Goal: Task Accomplishment & Management: Use online tool/utility

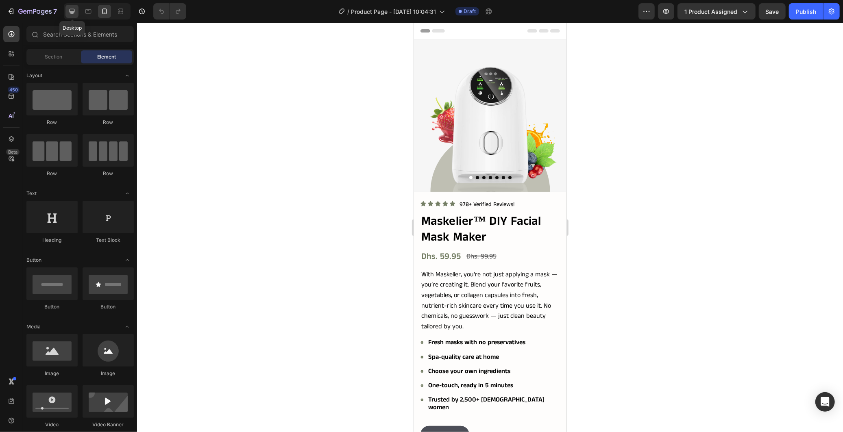
click at [72, 10] on icon at bounding box center [72, 11] width 8 height 8
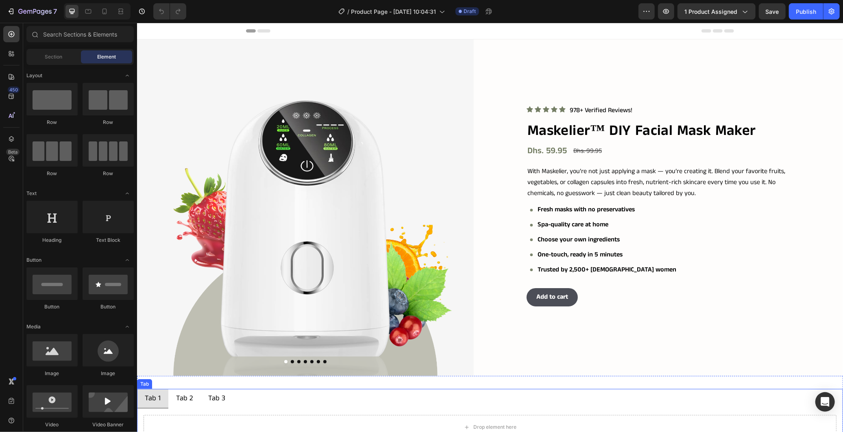
scroll to position [271, 0]
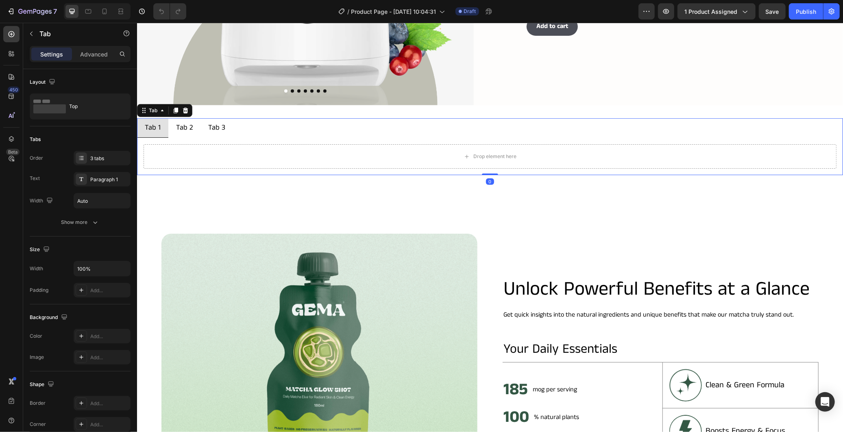
click at [410, 131] on ul "Tab 1 Tab 2 Tab 3" at bounding box center [490, 128] width 706 height 20
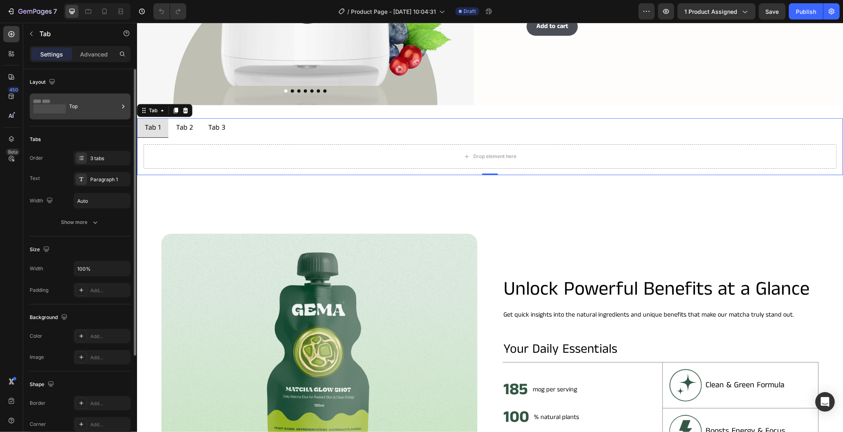
click at [120, 108] on icon at bounding box center [123, 106] width 8 height 8
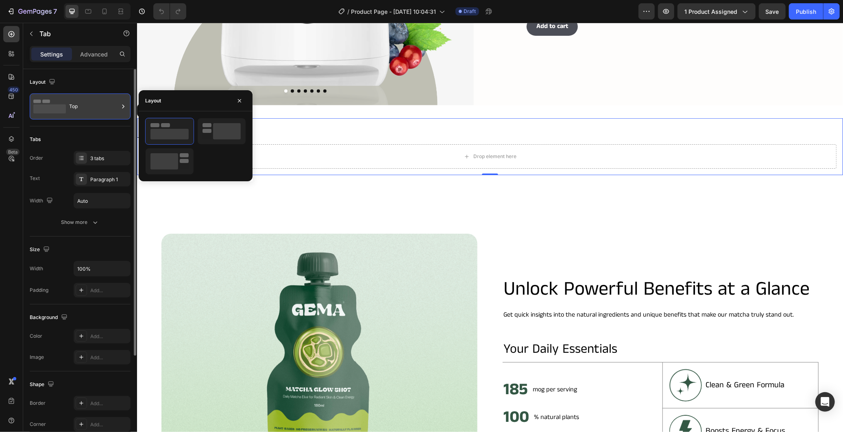
click at [114, 108] on div "Top" at bounding box center [94, 106] width 50 height 19
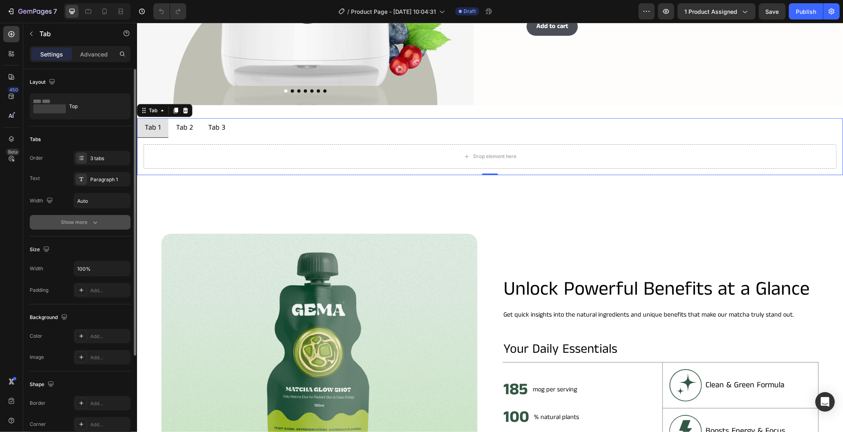
scroll to position [134, 0]
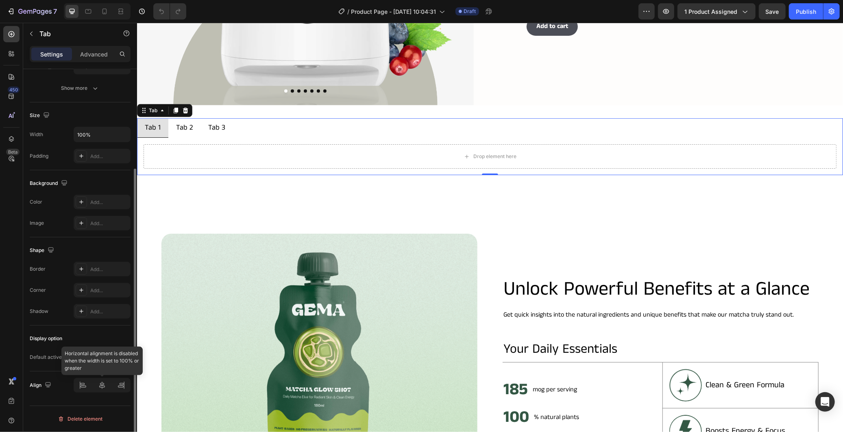
click at [102, 389] on div at bounding box center [102, 385] width 57 height 15
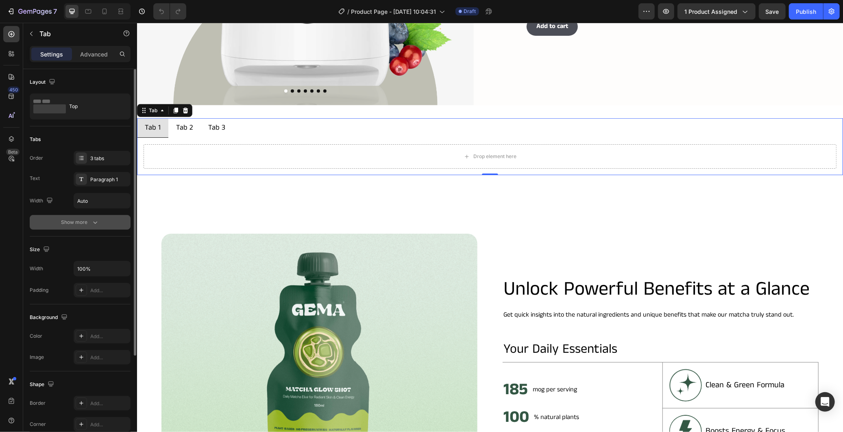
click at [93, 224] on icon "button" at bounding box center [95, 222] width 8 height 8
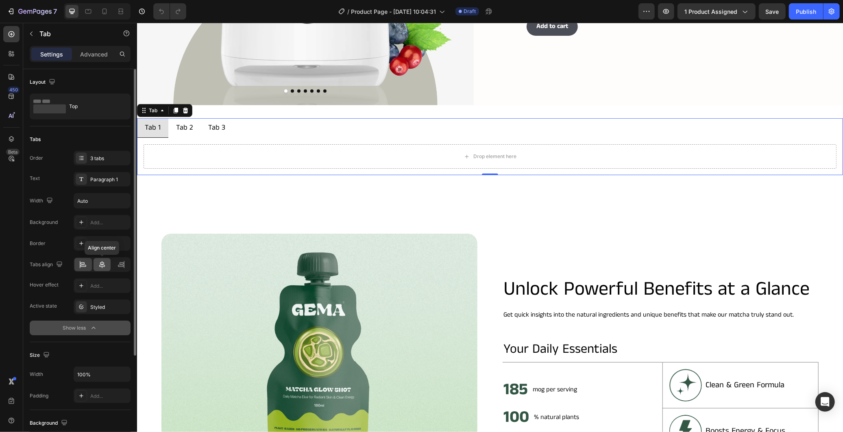
click at [102, 265] on icon at bounding box center [102, 264] width 6 height 7
click at [94, 311] on div "Styled" at bounding box center [102, 307] width 24 height 7
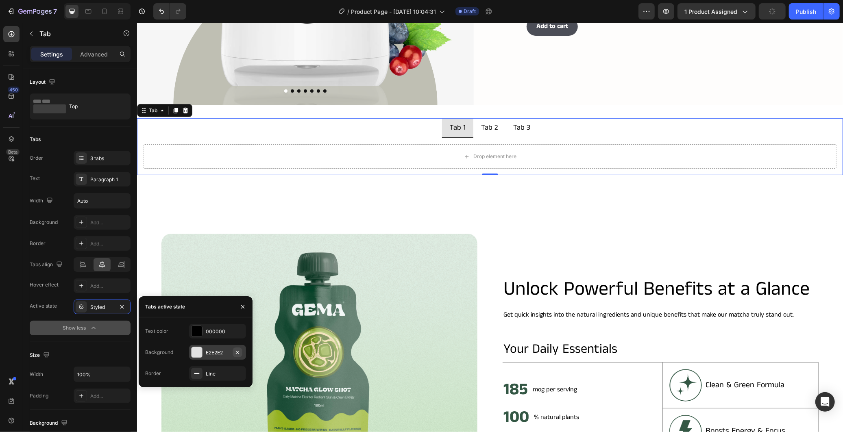
click at [238, 351] on icon "button" at bounding box center [237, 352] width 3 height 3
click at [217, 328] on div "000000" at bounding box center [218, 331] width 24 height 7
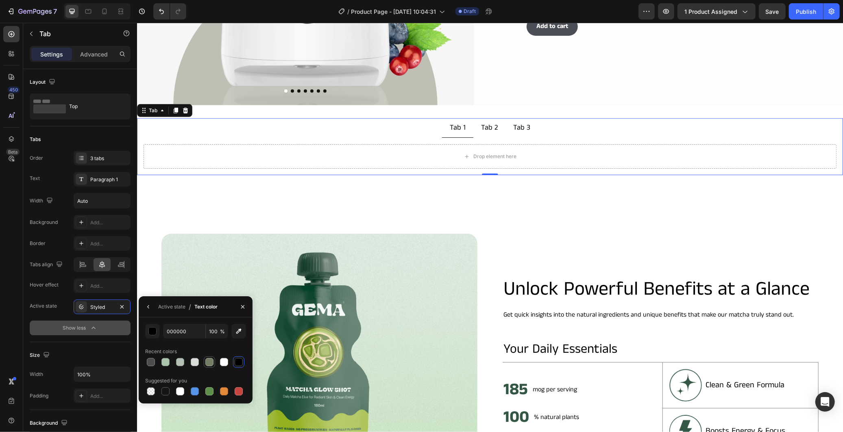
click at [210, 360] on div at bounding box center [209, 362] width 8 height 8
type input "747E64"
click at [66, 209] on div "Width Auto" at bounding box center [80, 200] width 101 height 15
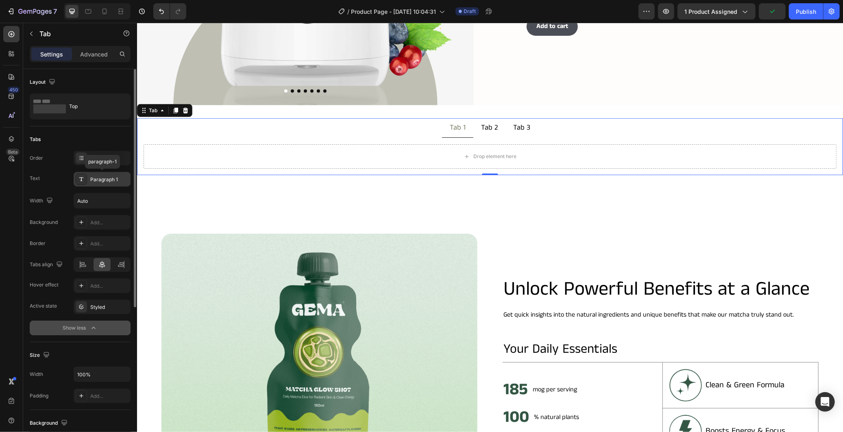
click at [97, 176] on div "Paragraph 1" at bounding box center [109, 179] width 38 height 7
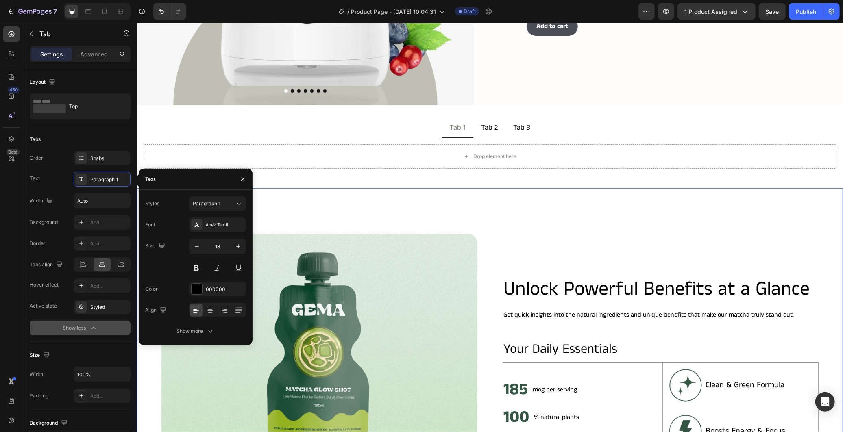
click at [595, 209] on div "Image Unlock Powerful Benefits at a Glance Heading Get quick insights into the …" at bounding box center [490, 388] width 706 height 400
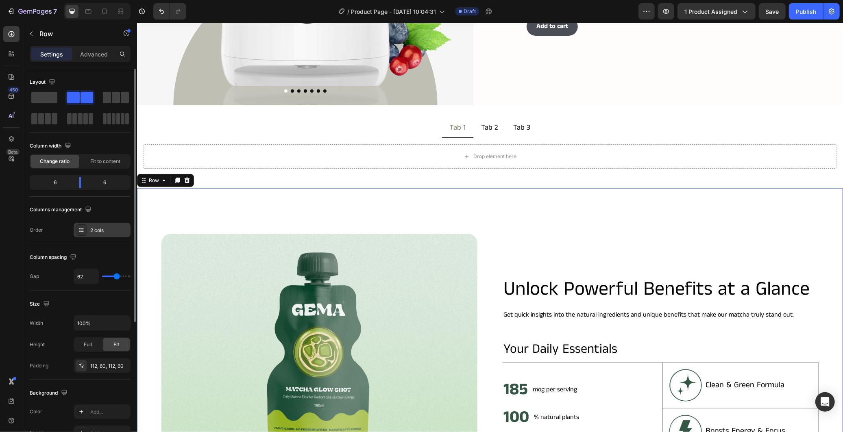
click at [105, 228] on div "2 cols" at bounding box center [109, 230] width 38 height 7
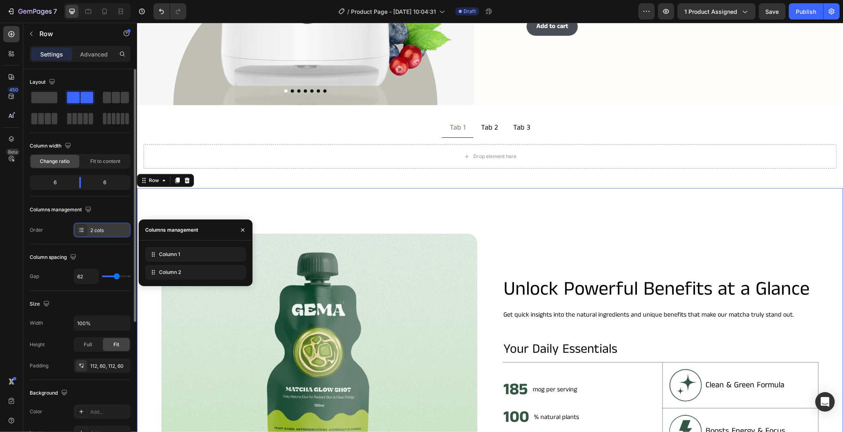
click at [105, 228] on div "2 cols" at bounding box center [109, 230] width 38 height 7
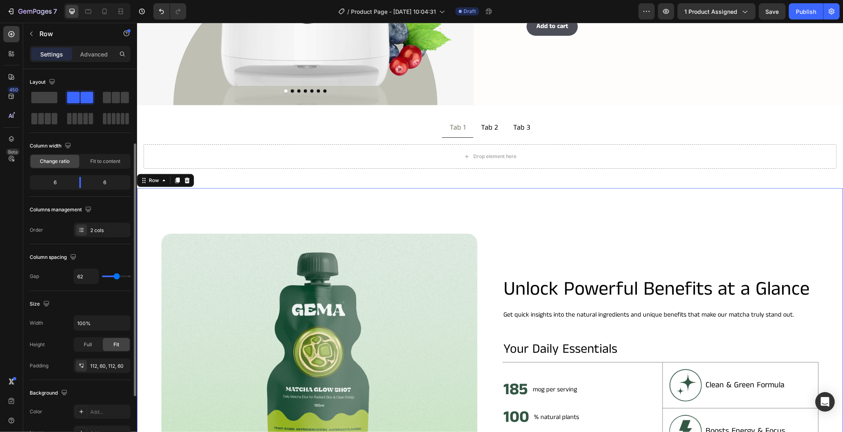
scroll to position [45, 0]
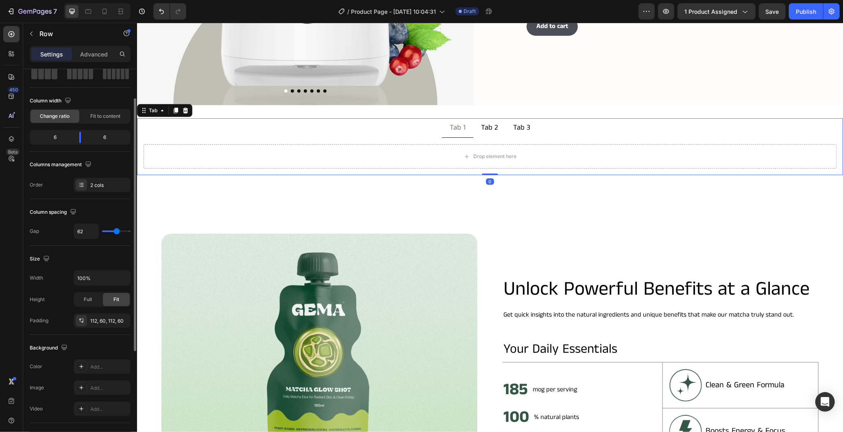
click at [312, 124] on ul "Tab 1 Tab 2 Tab 3" at bounding box center [490, 128] width 706 height 20
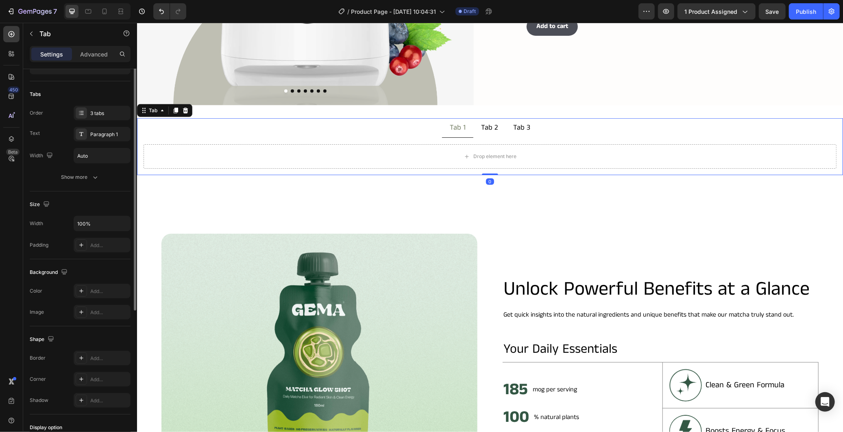
scroll to position [0, 0]
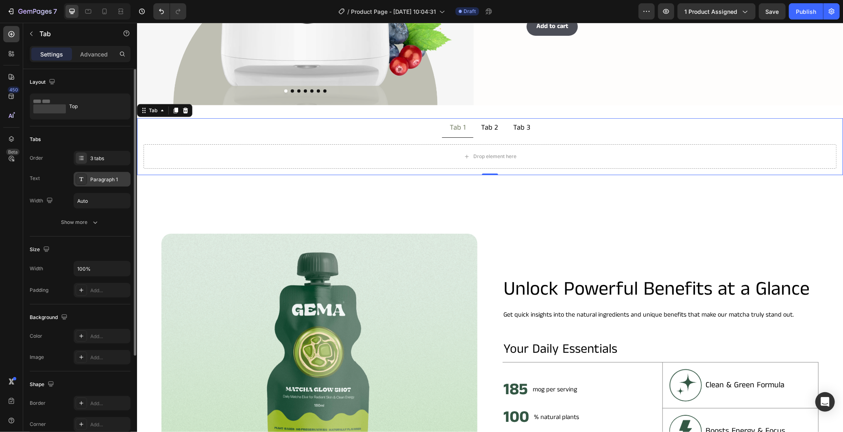
click at [104, 181] on div "Paragraph 1" at bounding box center [109, 179] width 38 height 7
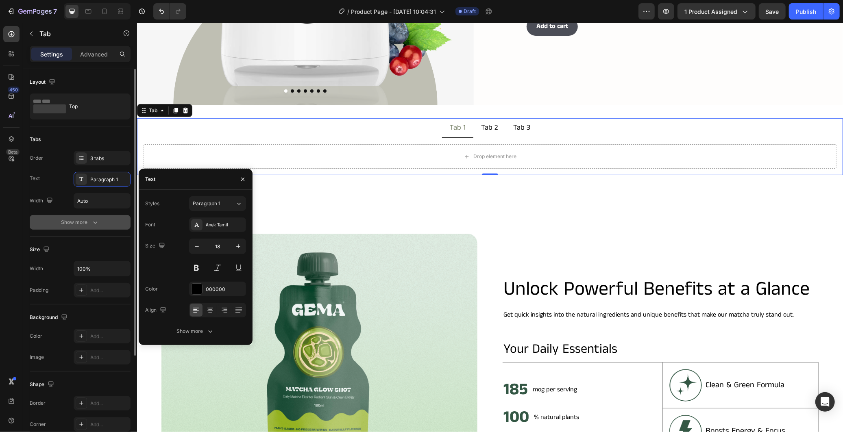
click at [96, 220] on icon "button" at bounding box center [95, 222] width 8 height 8
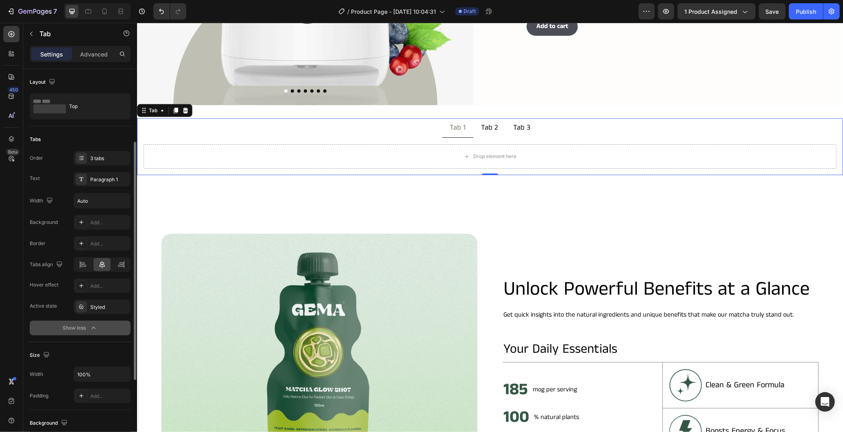
scroll to position [45, 0]
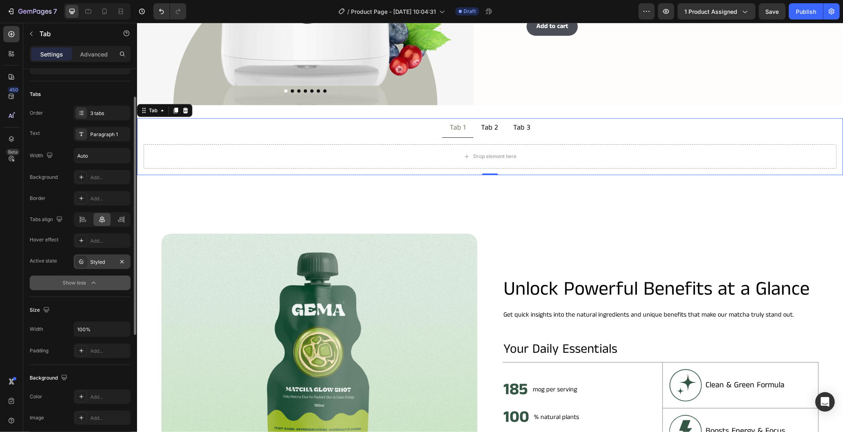
click at [99, 259] on div "Styled" at bounding box center [102, 262] width 24 height 7
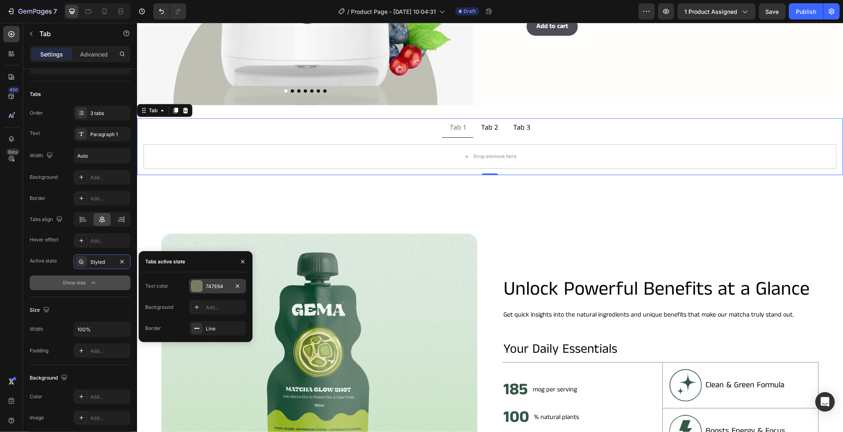
click at [209, 283] on div "747E64" at bounding box center [217, 286] width 57 height 15
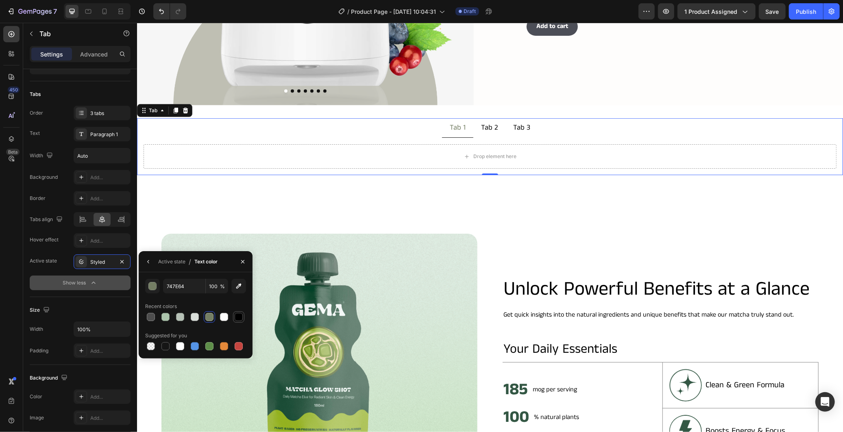
click at [235, 318] on div at bounding box center [239, 317] width 8 height 8
type input "000000"
click at [85, 312] on div "Size" at bounding box center [80, 310] width 101 height 13
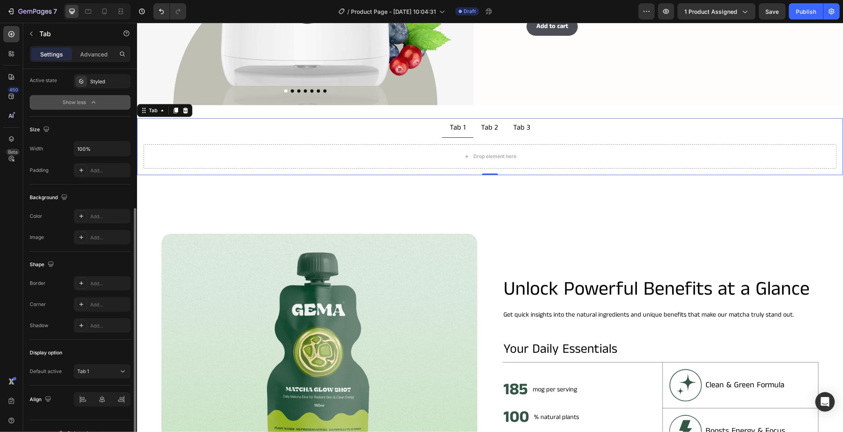
scroll to position [240, 0]
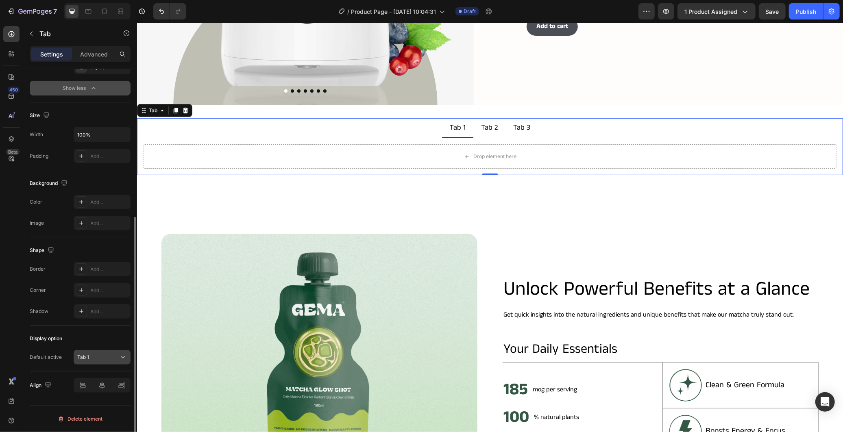
click at [117, 360] on div "Tab 1" at bounding box center [97, 357] width 41 height 7
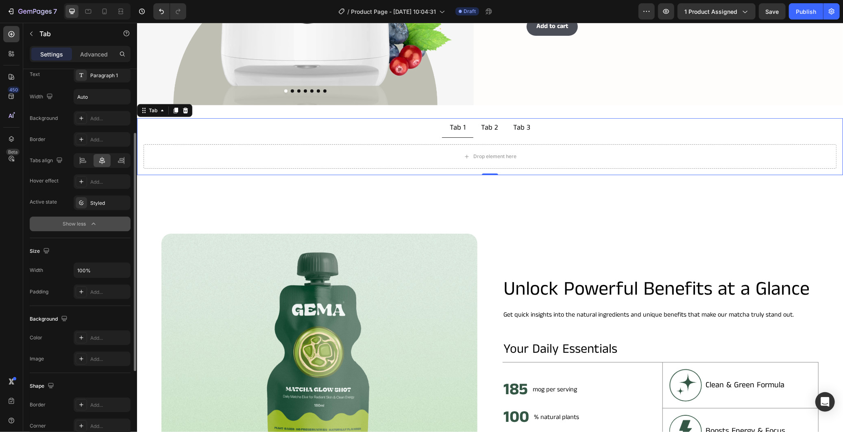
scroll to position [59, 0]
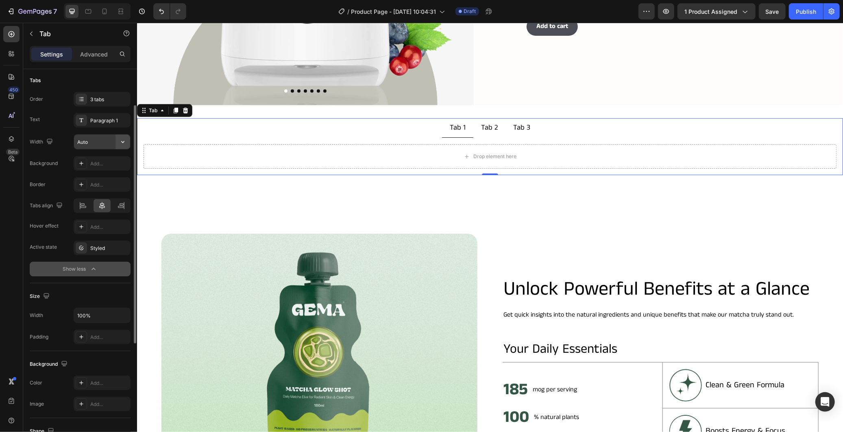
click at [124, 141] on icon "button" at bounding box center [123, 142] width 8 height 8
click at [106, 246] on div "Styled" at bounding box center [102, 248] width 24 height 7
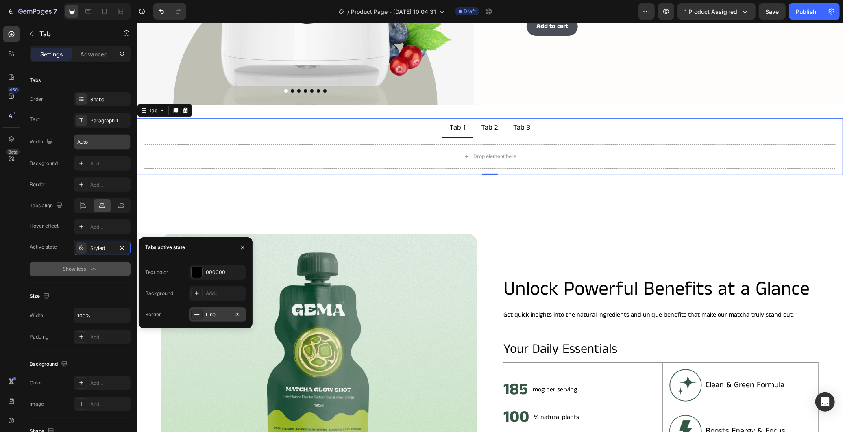
click at [209, 318] on div "Line" at bounding box center [217, 314] width 57 height 15
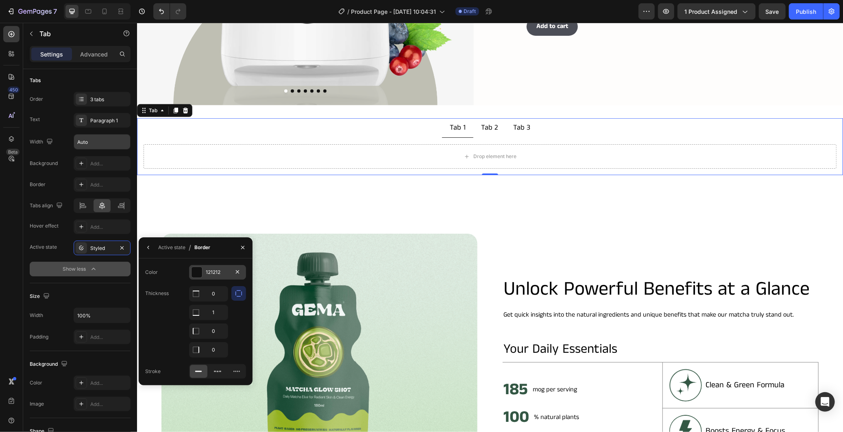
click at [196, 271] on div at bounding box center [196, 272] width 11 height 11
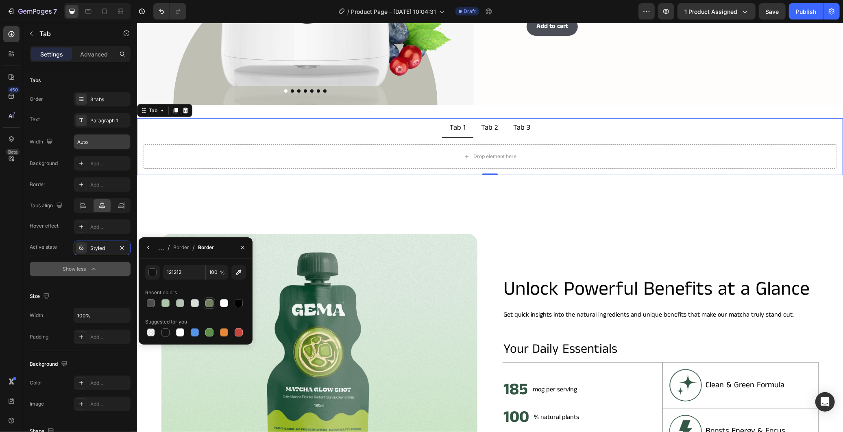
click at [209, 304] on div at bounding box center [209, 303] width 8 height 8
type input "747E64"
click at [145, 246] on icon "button" at bounding box center [148, 247] width 7 height 7
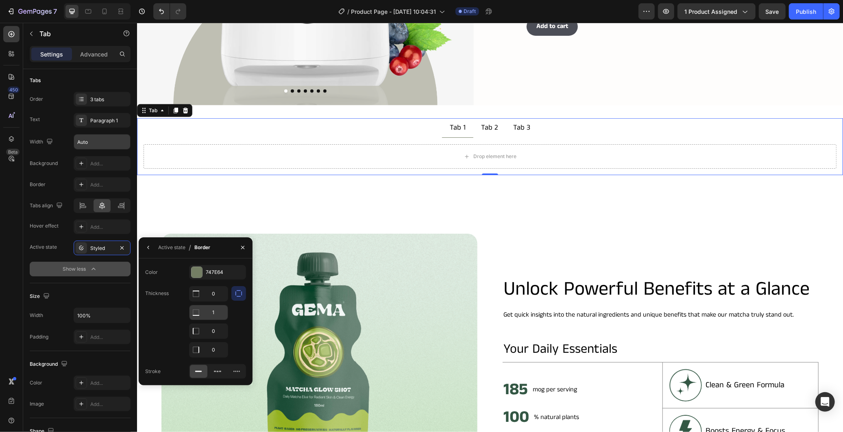
click at [217, 316] on input "1" at bounding box center [208, 312] width 38 height 15
type input "2"
click at [184, 307] on div "Thickness 0 2 0 0" at bounding box center [195, 322] width 101 height 72
click at [183, 307] on div "Thickness 0 2 0 0" at bounding box center [195, 322] width 101 height 72
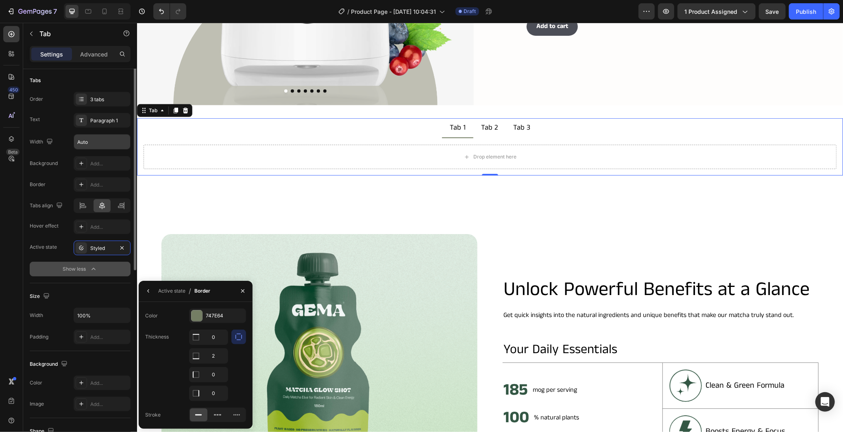
scroll to position [0, 0]
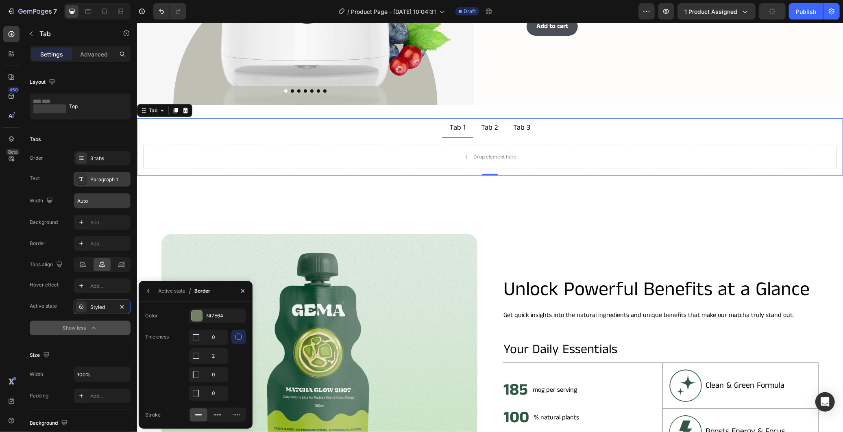
click at [107, 177] on div "Paragraph 1" at bounding box center [109, 179] width 38 height 7
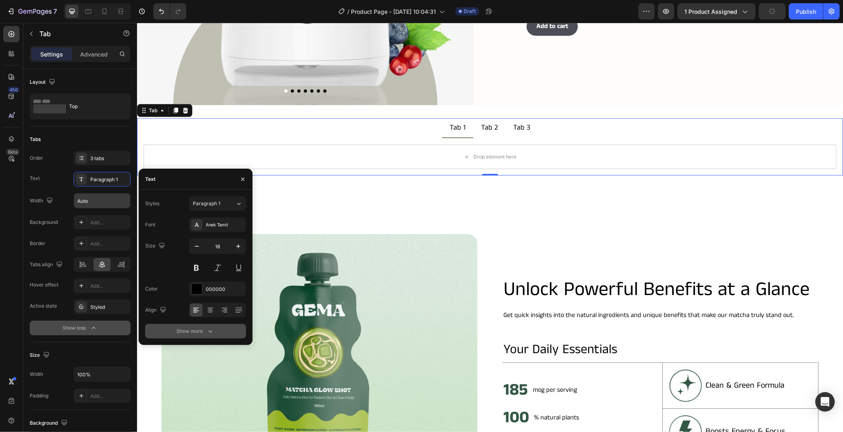
click at [203, 330] on div "Show more" at bounding box center [195, 331] width 38 height 8
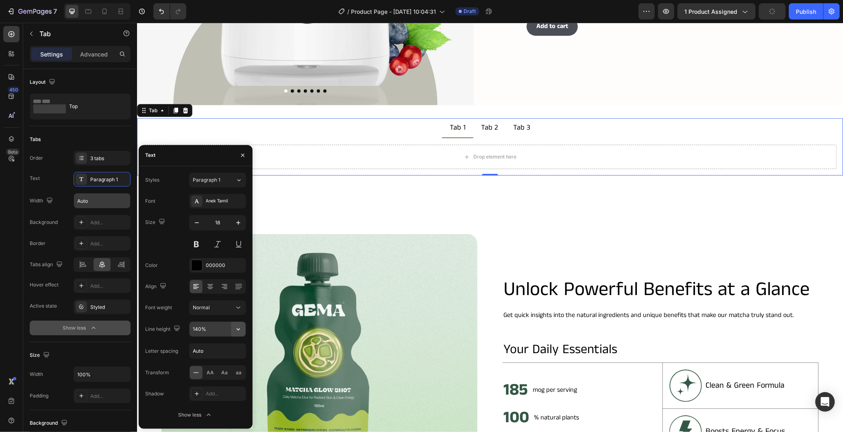
click at [237, 331] on icon "button" at bounding box center [238, 329] width 8 height 8
click at [221, 367] on p "120%" at bounding box center [215, 365] width 46 height 7
type input "120%"
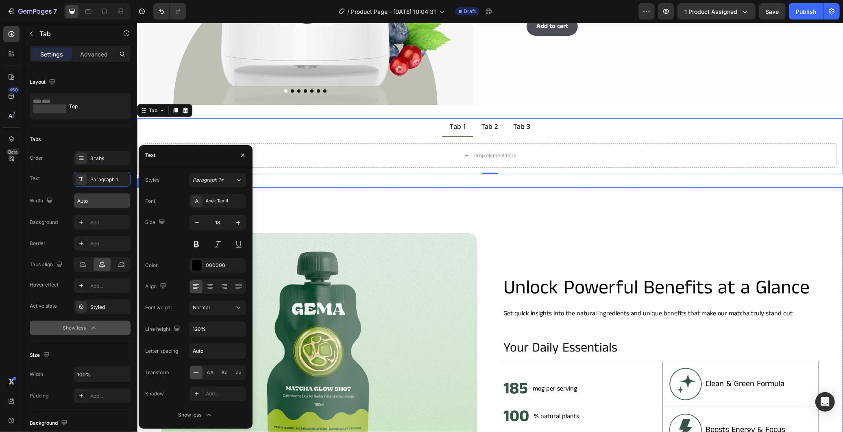
click at [579, 224] on div "Image Unlock Powerful Benefits at a Glance Heading Get quick insights into the …" at bounding box center [490, 387] width 706 height 400
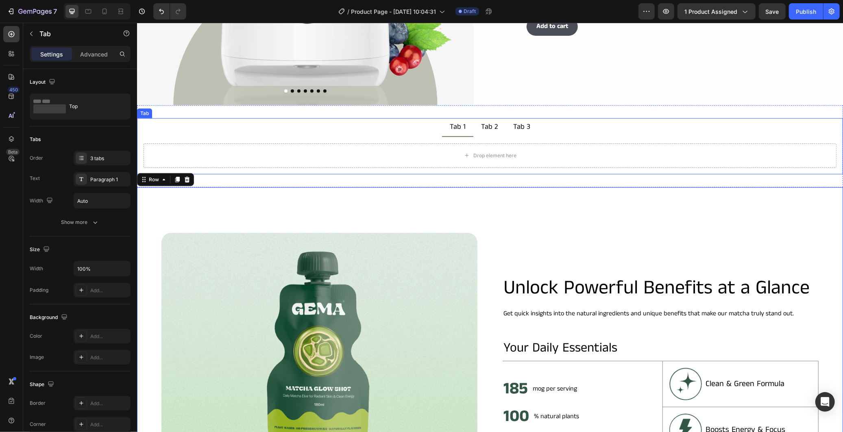
drag, startPoint x: 494, startPoint y: 122, endPoint x: 500, endPoint y: 126, distance: 8.2
click at [494, 122] on div "Tab 2" at bounding box center [488, 126] width 19 height 11
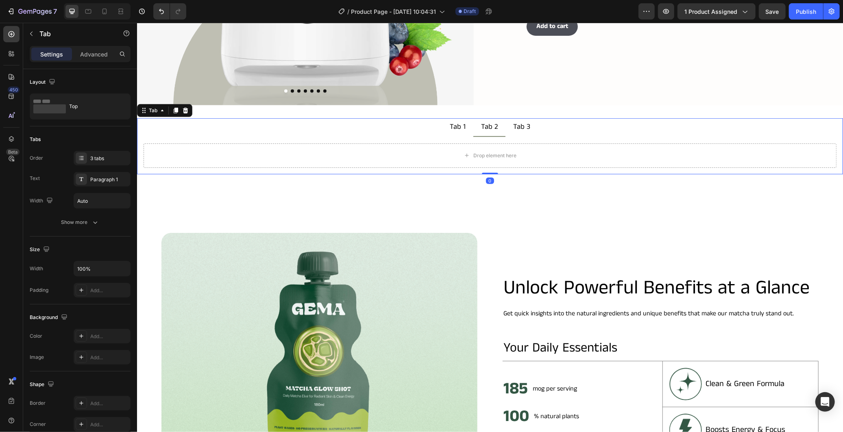
click at [451, 122] on div "Tab 1" at bounding box center [457, 126] width 18 height 11
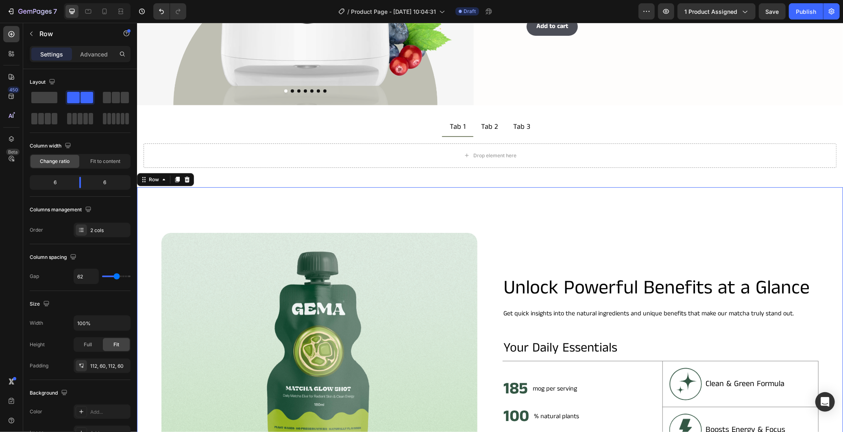
click at [495, 203] on div "Image Unlock Powerful Benefits at a Glance Heading Get quick insights into the …" at bounding box center [490, 387] width 706 height 400
click at [593, 218] on div "Image Unlock Powerful Benefits at a Glance Heading Get quick insights into the …" at bounding box center [490, 387] width 706 height 400
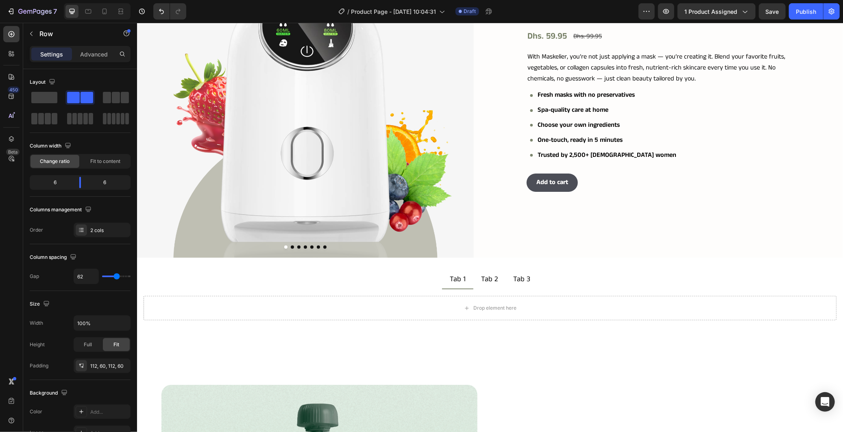
scroll to position [113, 0]
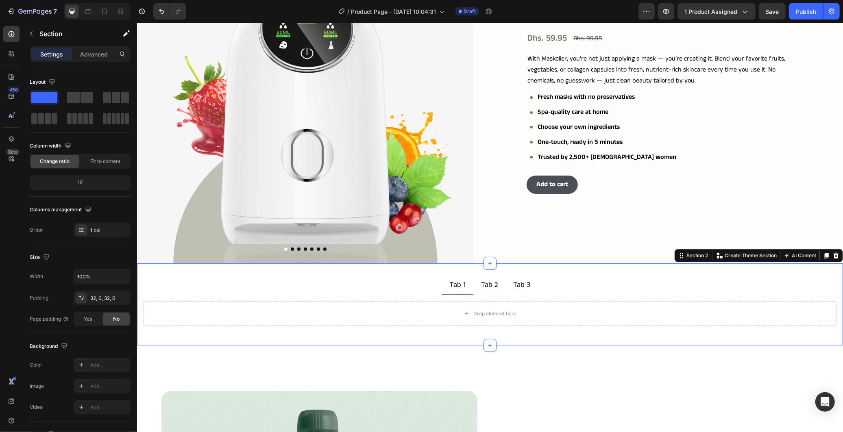
click at [437, 330] on div "Tab 1 Tab 2 Tab 3 Drop element here Tab Section 2 You can create reusable secti…" at bounding box center [490, 304] width 706 height 82
click at [487, 339] on div at bounding box center [489, 345] width 13 height 13
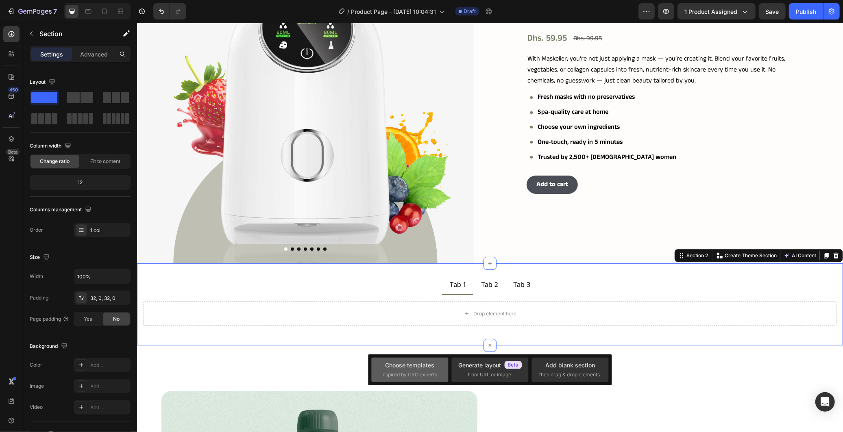
click at [421, 360] on div "Choose templates inspired by CRO experts" at bounding box center [410, 370] width 77 height 24
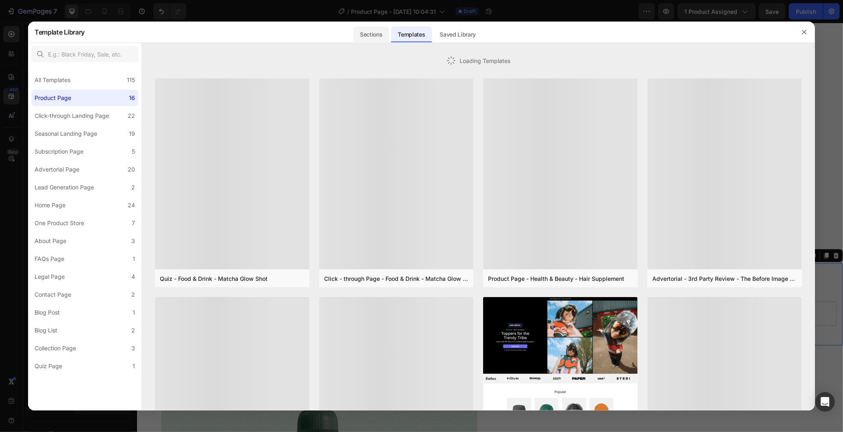
click at [363, 35] on div "Sections" at bounding box center [370, 34] width 35 height 16
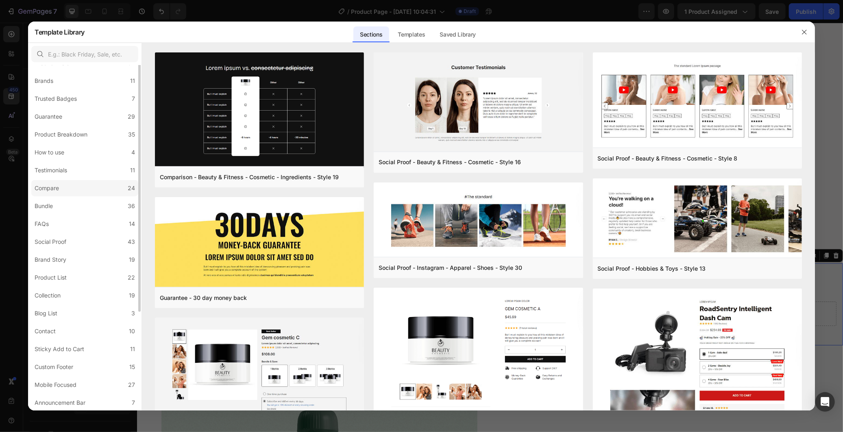
scroll to position [0, 0]
click at [99, 222] on label "Testimonials 11" at bounding box center [84, 223] width 107 height 16
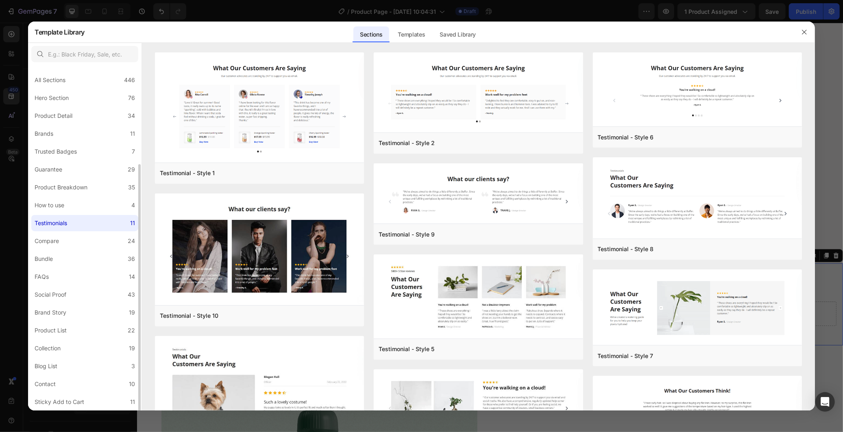
scroll to position [53, 0]
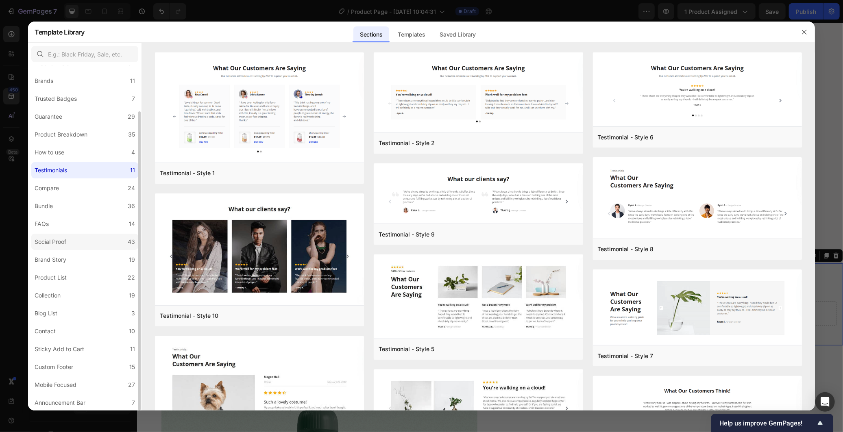
click at [92, 237] on label "Social Proof 43" at bounding box center [84, 242] width 107 height 16
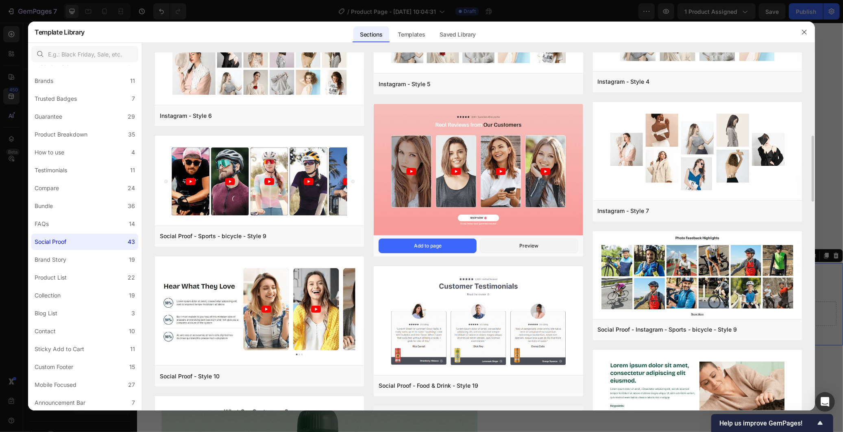
scroll to position [316, 0]
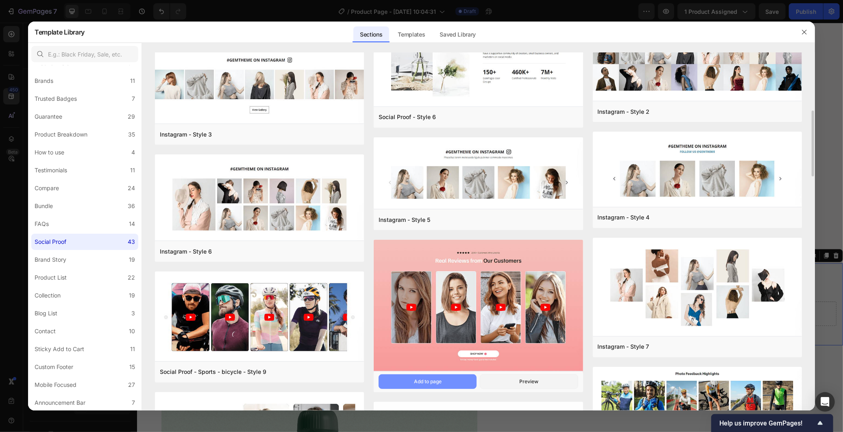
click at [433, 380] on div "Add to page" at bounding box center [428, 381] width 28 height 7
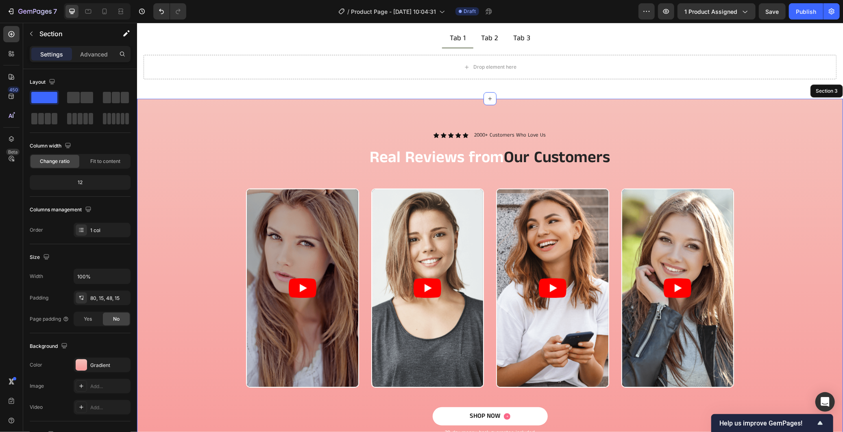
scroll to position [431, 0]
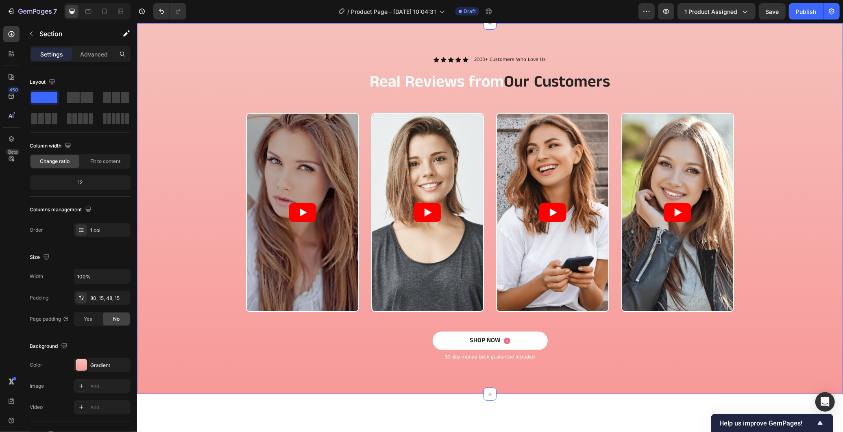
click at [755, 344] on div "Icon Icon Icon Icon Icon Icon List 2000+ Customers Who Love Us Text Block Row R…" at bounding box center [490, 214] width 694 height 319
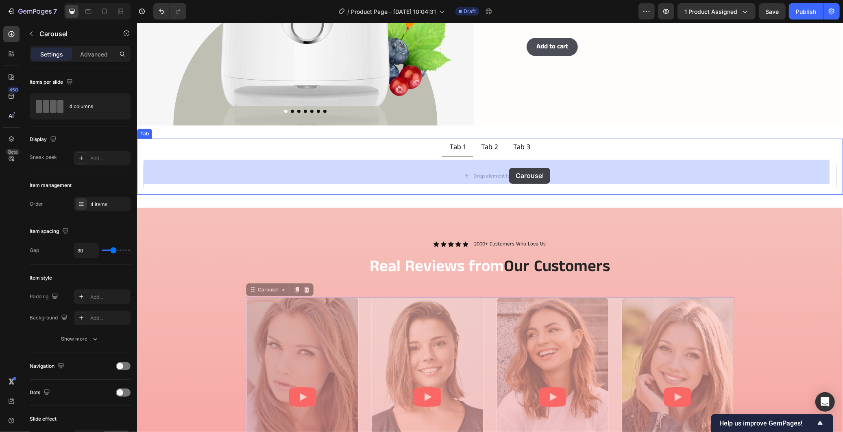
drag, startPoint x: 489, startPoint y: 328, endPoint x: 509, endPoint y: 167, distance: 161.3
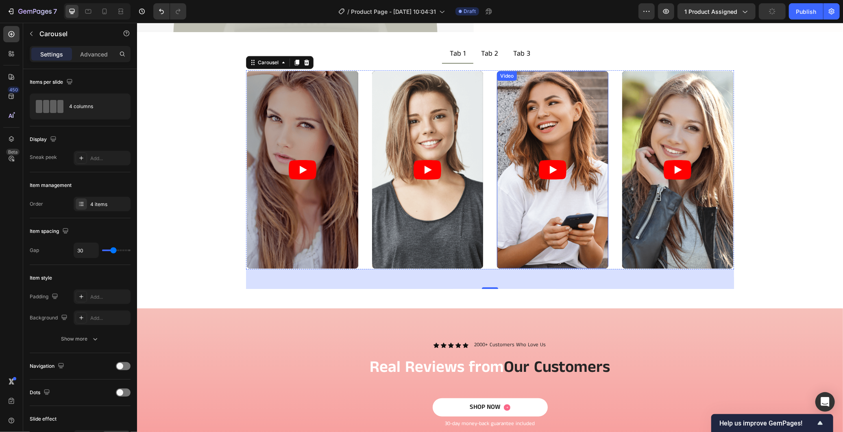
scroll to position [341, 0]
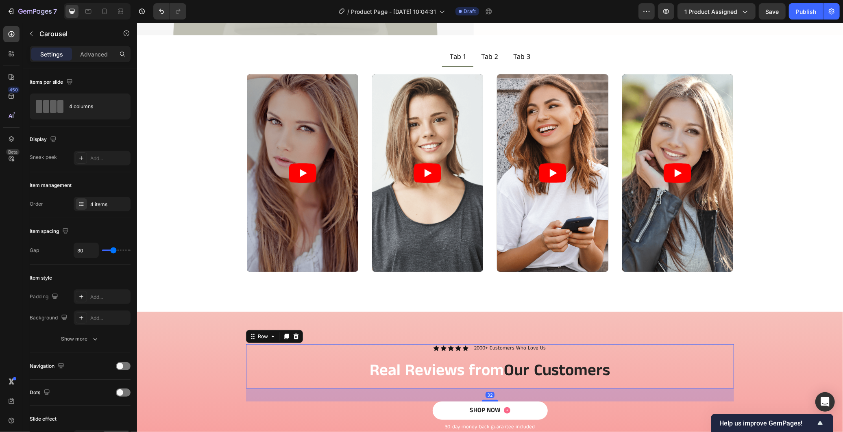
click at [315, 380] on div "Icon Icon Icon Icon Icon Icon List 2000+ Customers Who Love Us Text Block Row R…" at bounding box center [490, 366] width 488 height 44
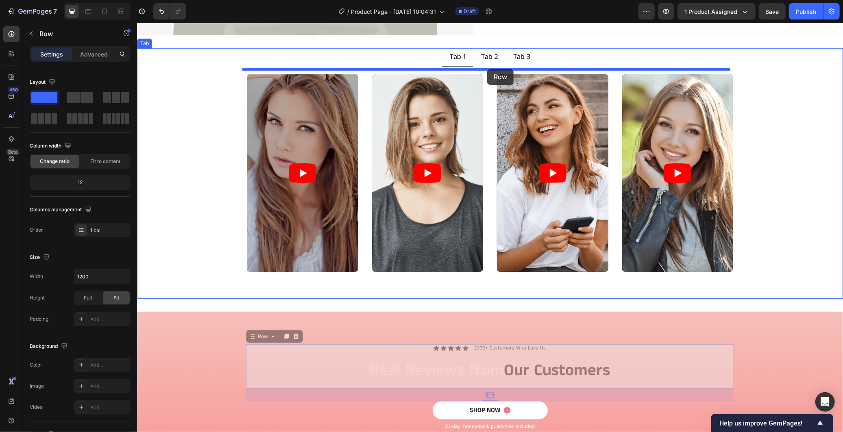
drag, startPoint x: 249, startPoint y: 335, endPoint x: 487, endPoint y: 69, distance: 356.4
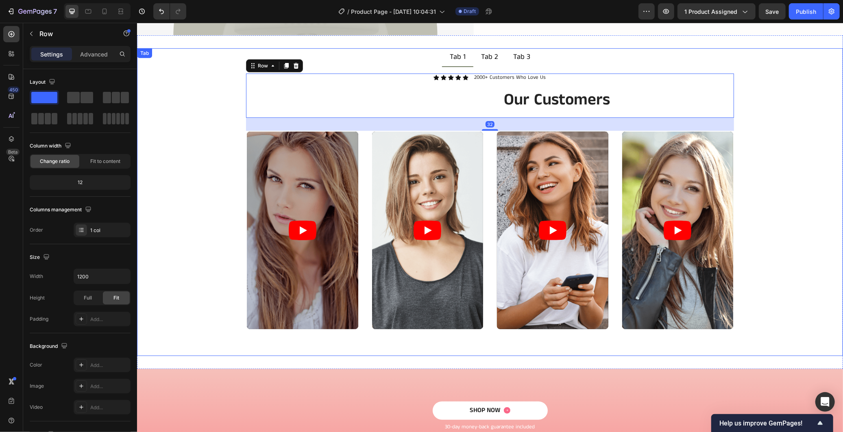
click at [794, 177] on div "Video Video Video Video Carousel" at bounding box center [489, 239] width 693 height 219
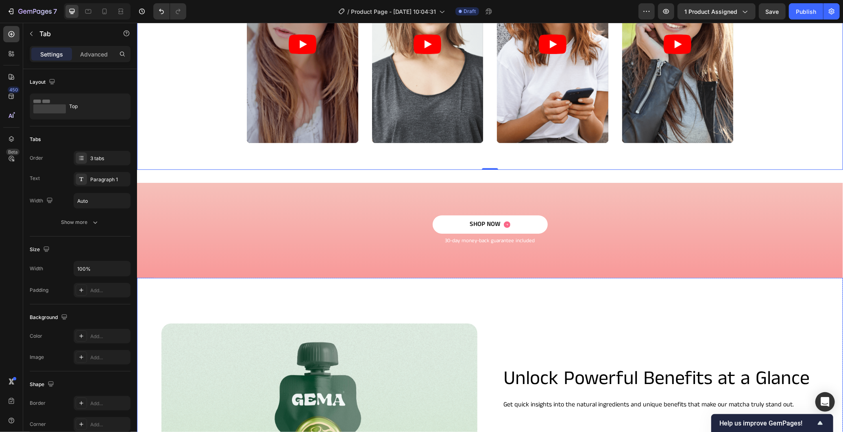
scroll to position [522, 0]
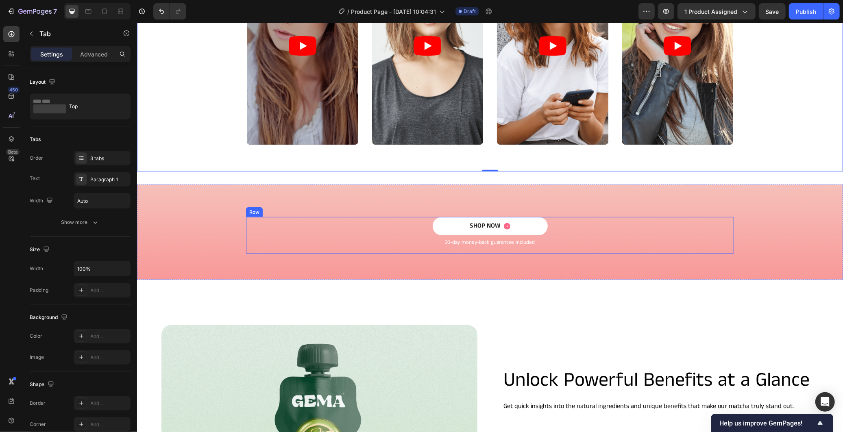
click at [622, 248] on div "SHOP NOW Button 30-day money-back guarantee included Text Block" at bounding box center [490, 235] width 488 height 37
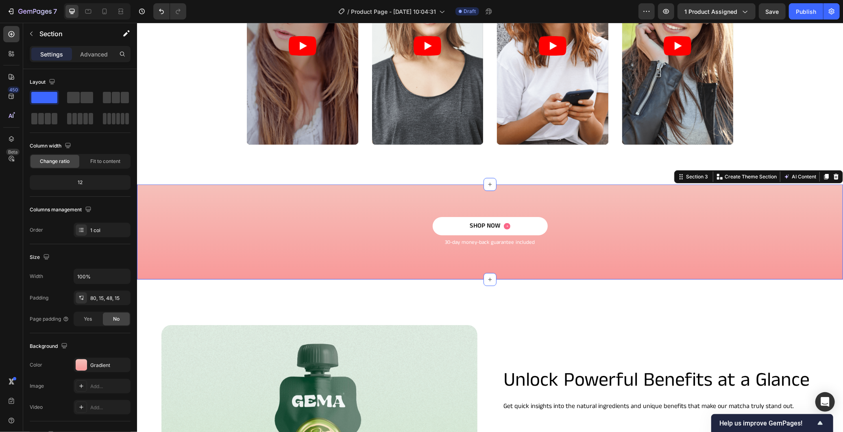
click at [615, 266] on div "SHOP NOW Button 30-day money-back guarantee included Text Block Row Section 3 Y…" at bounding box center [490, 231] width 706 height 95
click at [832, 178] on icon at bounding box center [835, 176] width 7 height 7
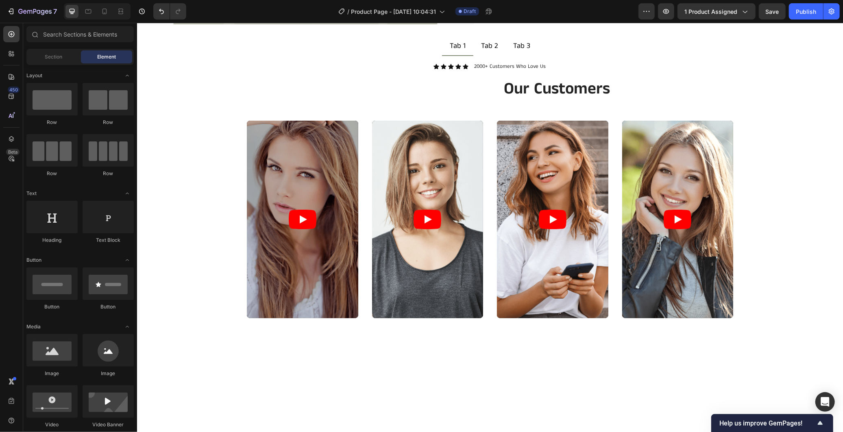
scroll to position [205, 0]
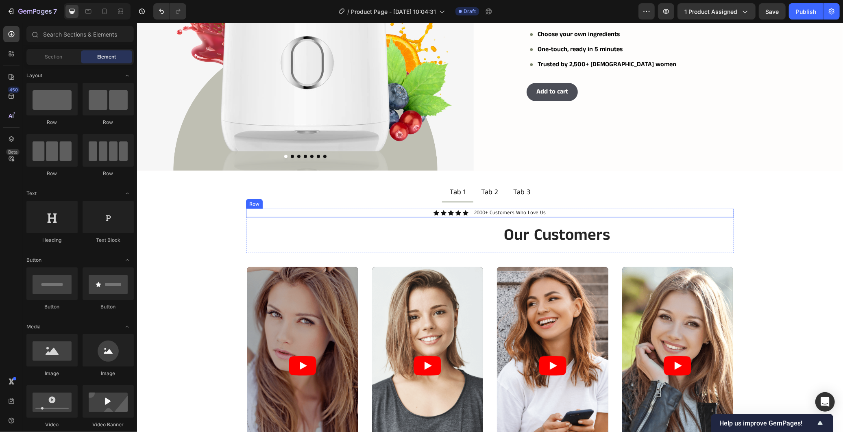
click at [625, 209] on div "Icon Icon Icon Icon Icon Icon List 2000+ Customers Who Love Us Text Block Row" at bounding box center [490, 213] width 488 height 9
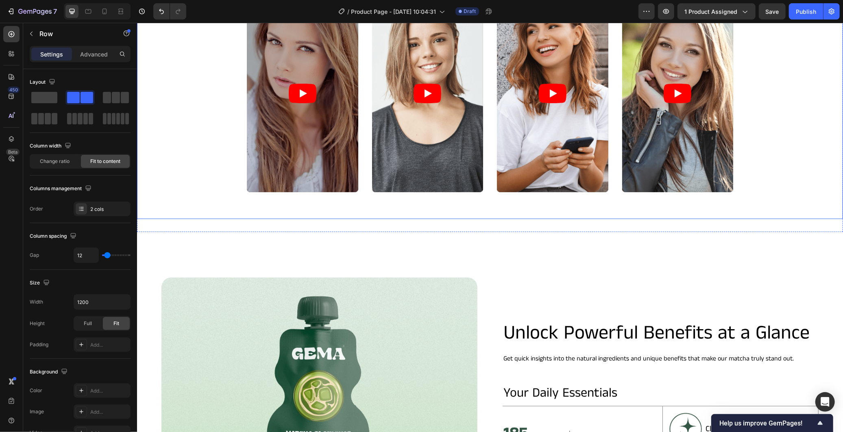
scroll to position [702, 0]
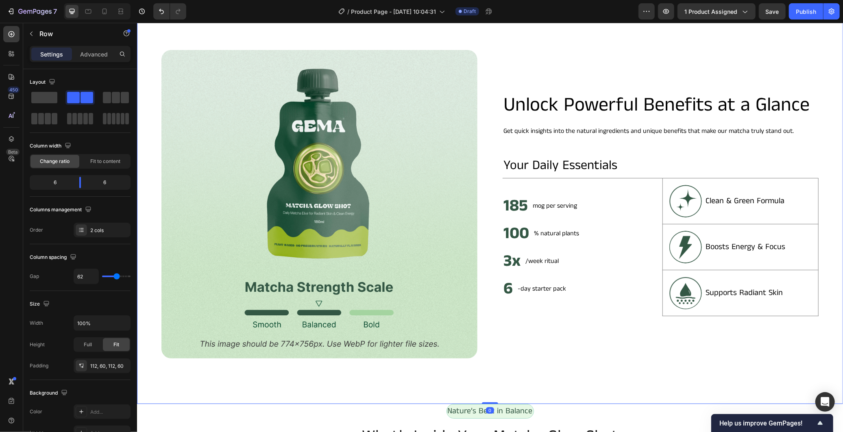
click at [528, 342] on div "Unlock Powerful Benefits at a Glance Heading Get quick insights into the natura…" at bounding box center [660, 204] width 316 height 309
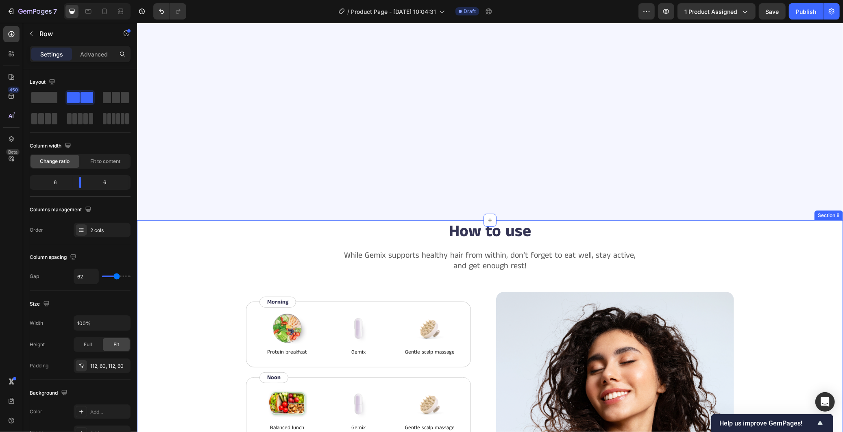
scroll to position [2682, 0]
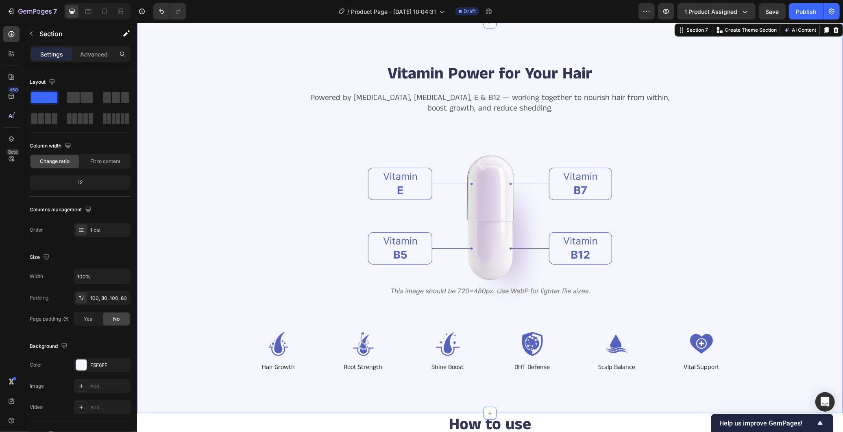
click at [783, 226] on div "Vitamin Power for Your Hair Heading Powered by Biotin, Vitamin B5, E & B12 — wo…" at bounding box center [489, 217] width 641 height 310
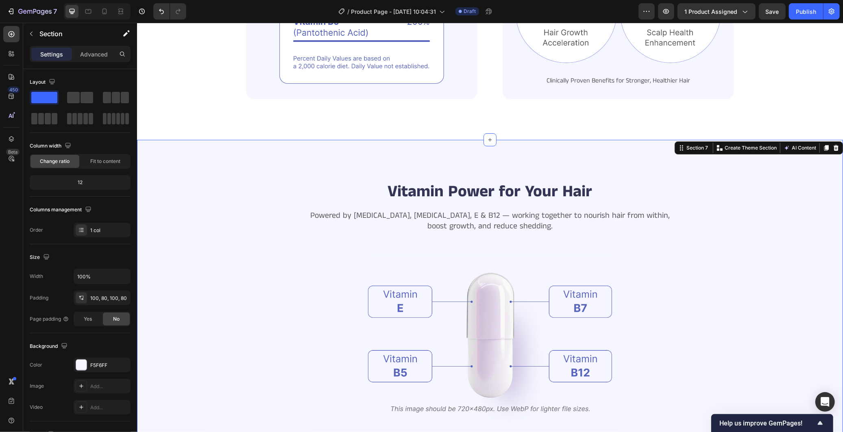
scroll to position [2546, 0]
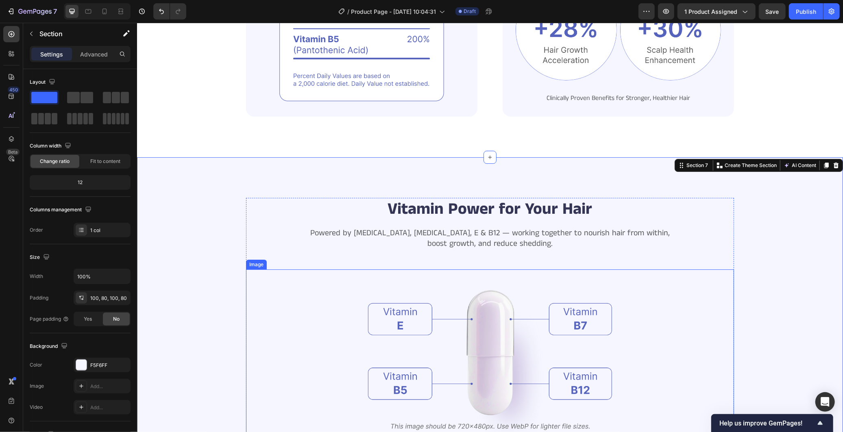
click at [437, 326] on img at bounding box center [489, 358] width 244 height 178
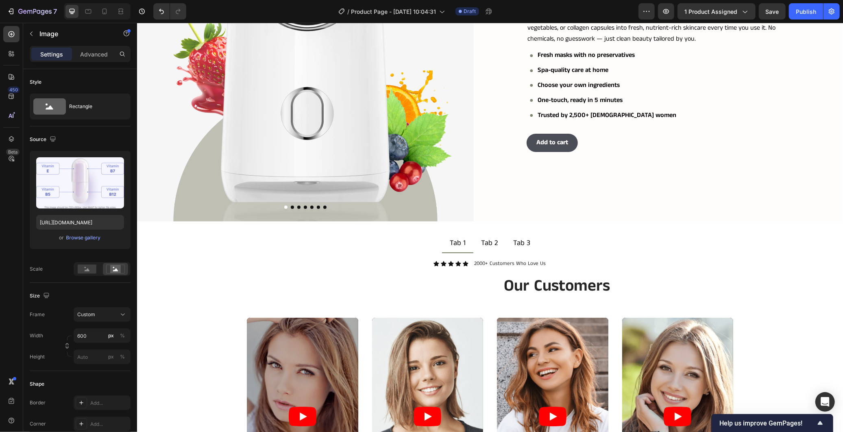
scroll to position [24, 0]
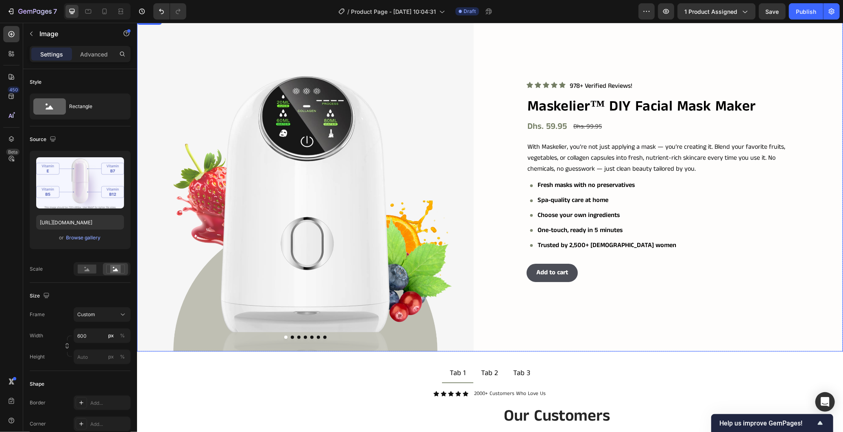
click at [665, 294] on div "Icon Icon Icon Icon Icon Icon List 978+ Verified Reviews! Text Block Row Maskel…" at bounding box center [674, 183] width 337 height 337
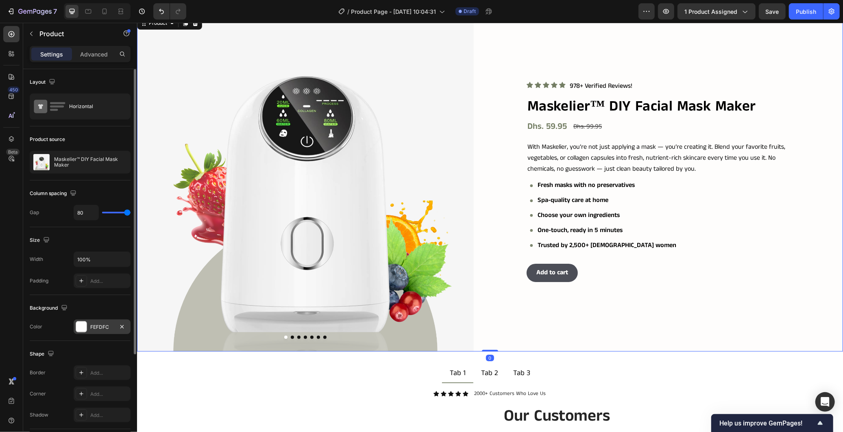
click at [98, 327] on div "FEFDFC" at bounding box center [102, 327] width 24 height 7
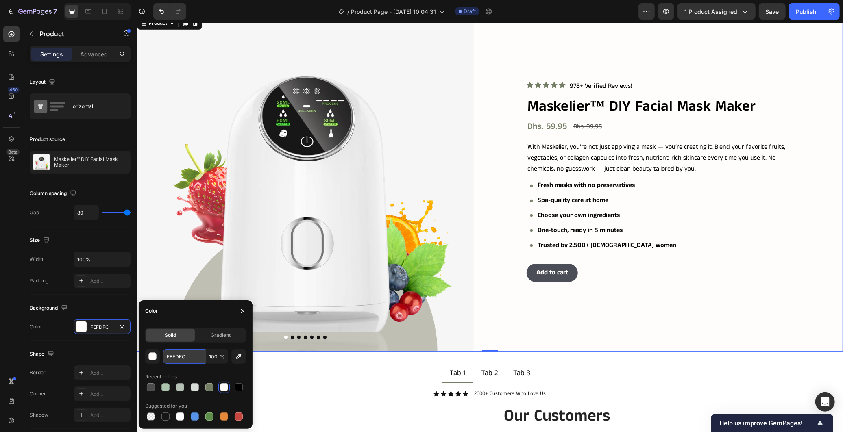
click at [188, 355] on input "FEFDFC" at bounding box center [184, 356] width 42 height 15
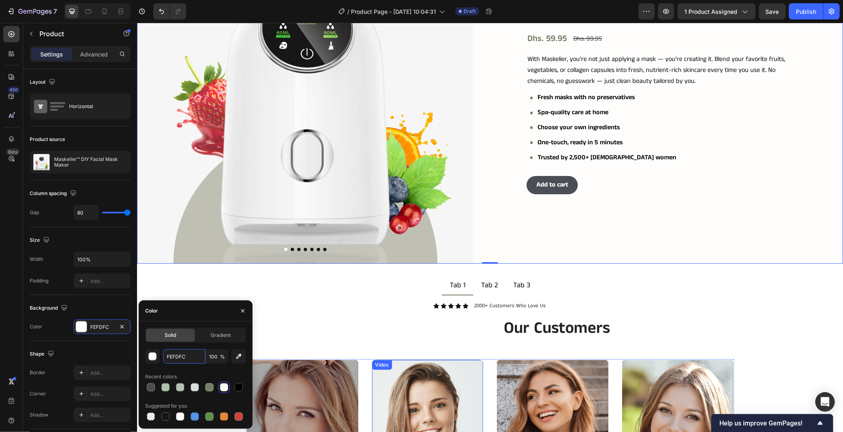
scroll to position [250, 0]
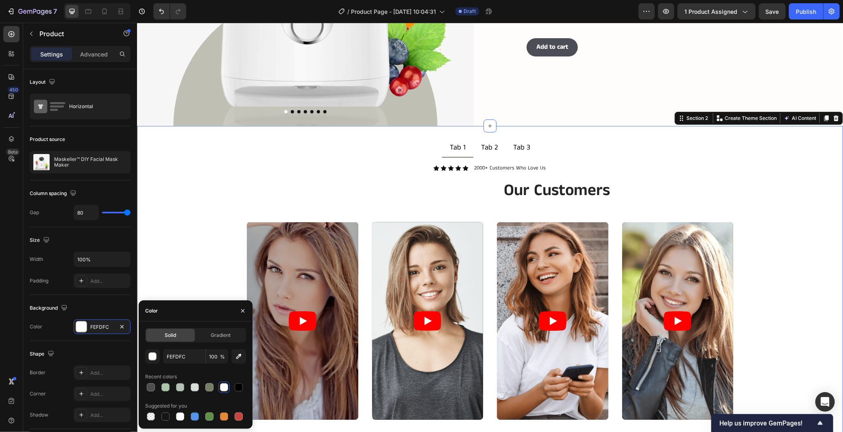
click at [247, 126] on div "Tab 1 Tab 2 Tab 3 Icon Icon Icon Icon Icon Icon List 2000+ Customers Who Love U…" at bounding box center [490, 293] width 706 height 334
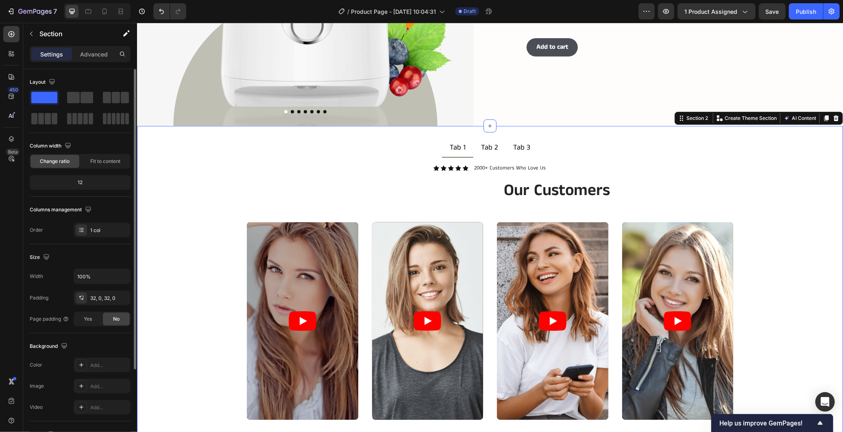
scroll to position [110, 0]
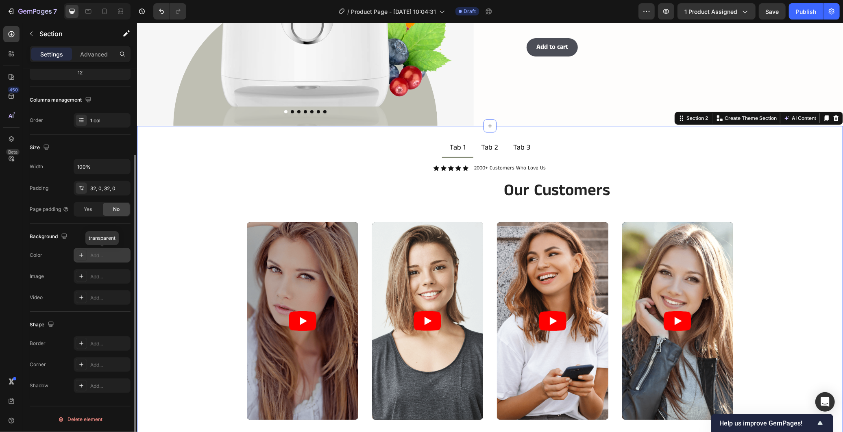
click at [93, 255] on div "Add..." at bounding box center [109, 255] width 38 height 7
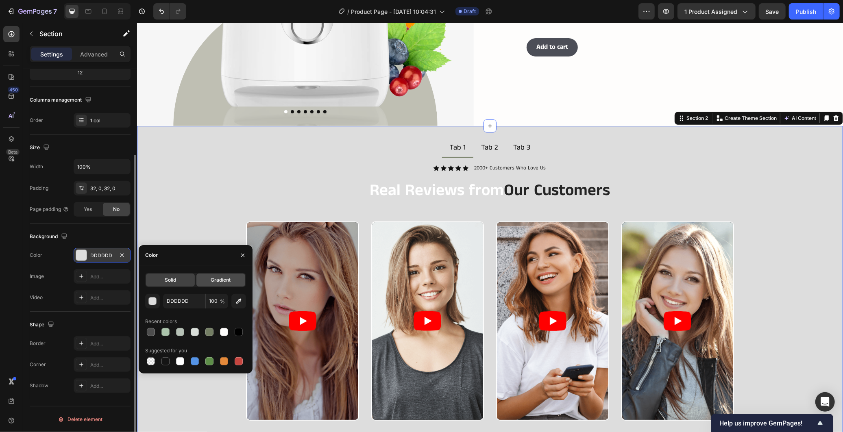
click at [216, 280] on span "Gradient" at bounding box center [221, 279] width 20 height 7
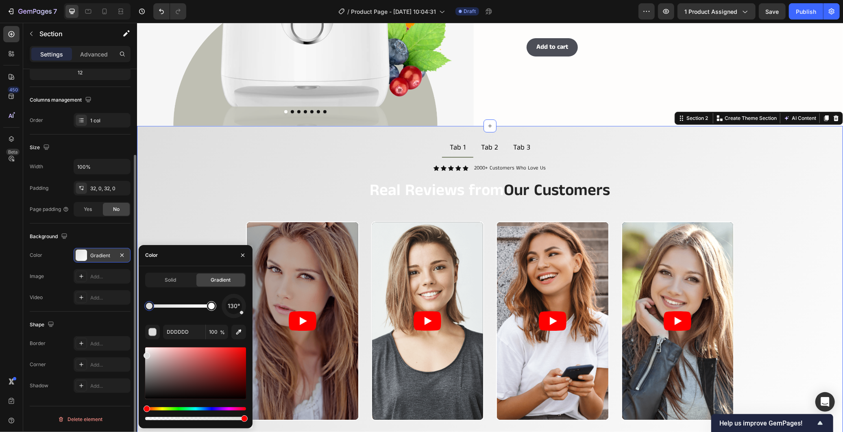
drag, startPoint x: 242, startPoint y: 315, endPoint x: 216, endPoint y: 311, distance: 25.9
click at [216, 311] on div "130°" at bounding box center [195, 306] width 101 height 24
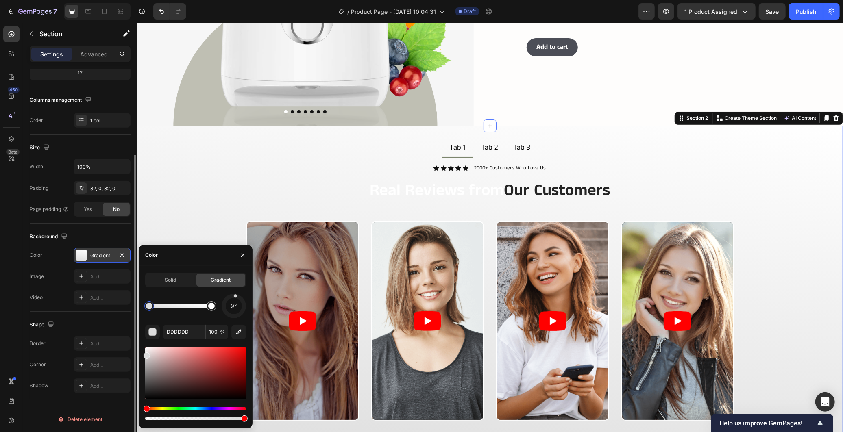
drag, startPoint x: 240, startPoint y: 312, endPoint x: 236, endPoint y: 291, distance: 21.9
click at [236, 291] on div "Solid Gradient 9° DDDDDD 100 %" at bounding box center [195, 347] width 101 height 149
click at [184, 328] on input "DDDDDD" at bounding box center [184, 332] width 42 height 15
paste input "FEFDFC"
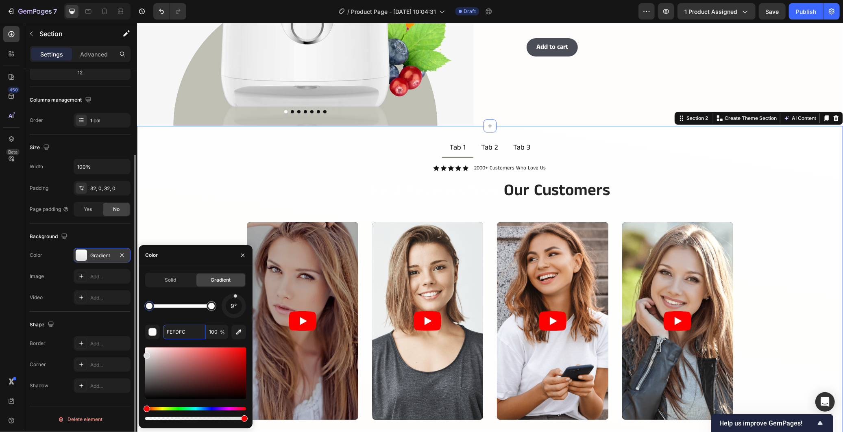
type input "FEFDFC"
click at [181, 293] on div "Solid Gradient 9° FEFDFC 100 %" at bounding box center [195, 347] width 101 height 149
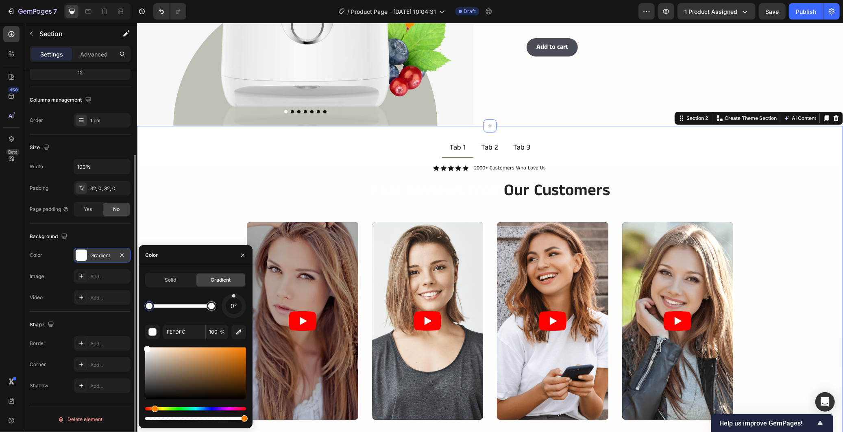
click at [234, 295] on div at bounding box center [233, 295] width 3 height 3
click at [214, 207] on div "Icon Icon Icon Icon Icon Icon List 2000+ Customers Who Love Us Text Block Row R…" at bounding box center [489, 302] width 693 height 276
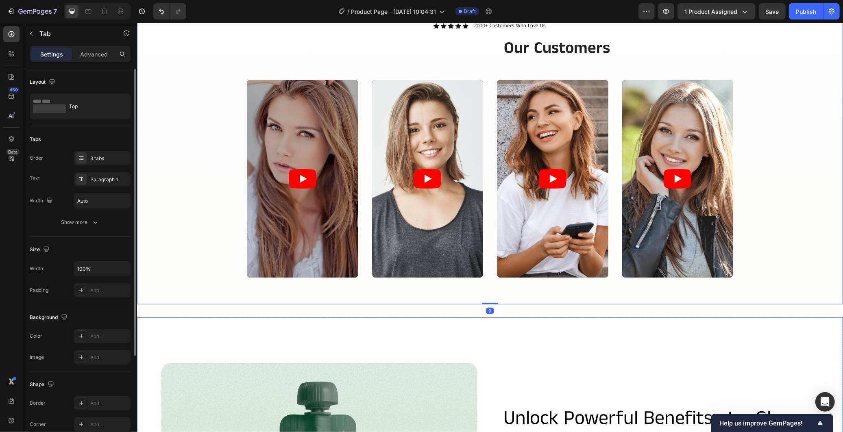
scroll to position [340, 0]
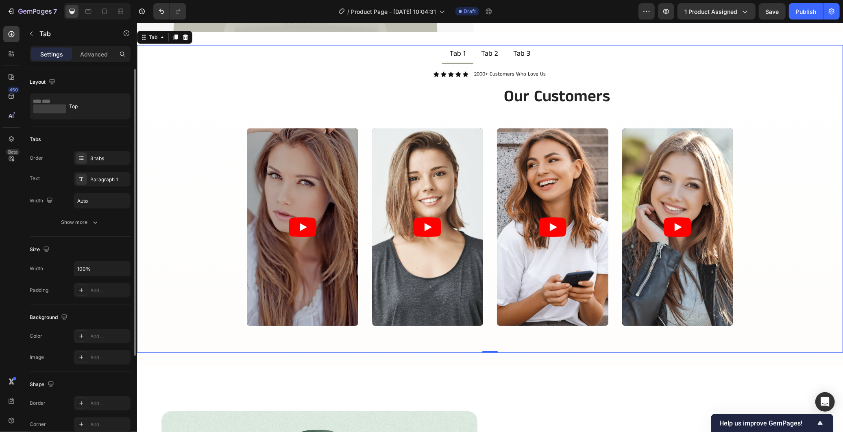
click at [779, 219] on div "Video Video Video Video Carousel" at bounding box center [489, 236] width 693 height 219
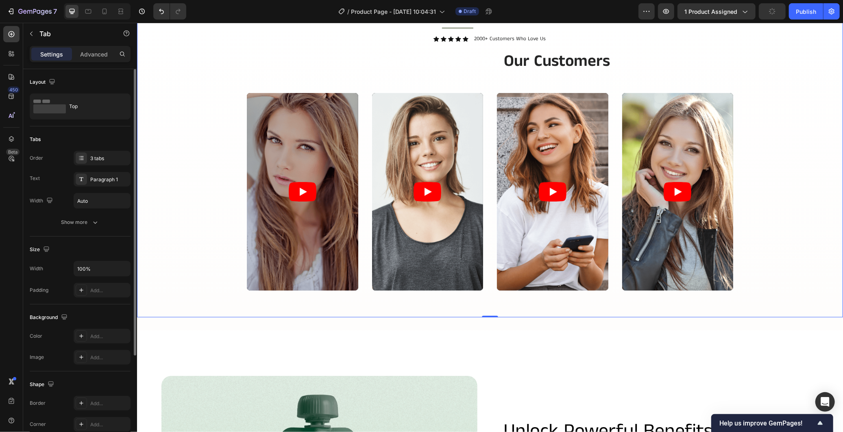
scroll to position [431, 0]
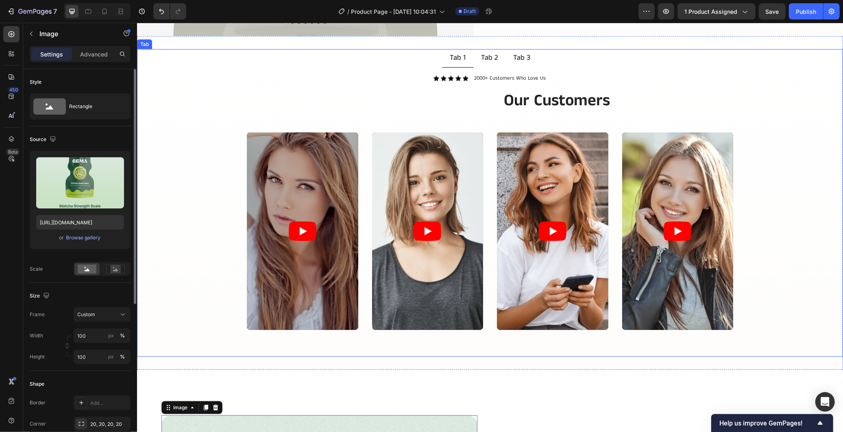
scroll to position [340, 0]
click at [198, 300] on div "Video Video Video Video Carousel" at bounding box center [489, 240] width 693 height 219
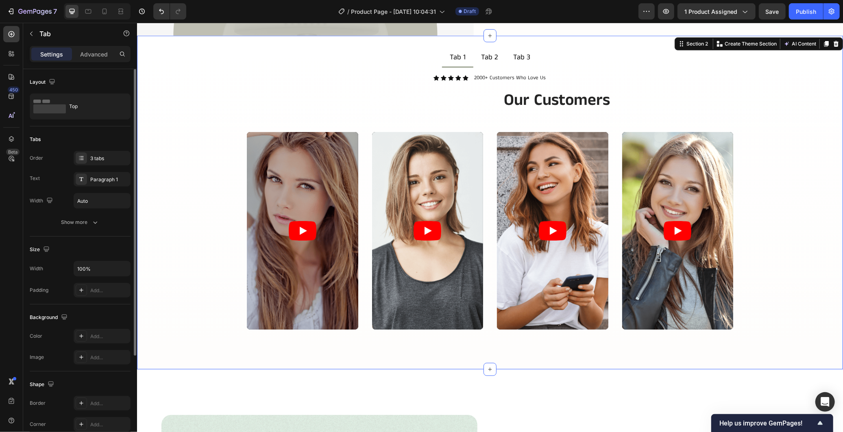
click at [212, 361] on div "Tab 1 Tab 2 Tab 3 Icon Icon Icon Icon Icon Icon List 2000+ Customers Who Love U…" at bounding box center [490, 202] width 706 height 334
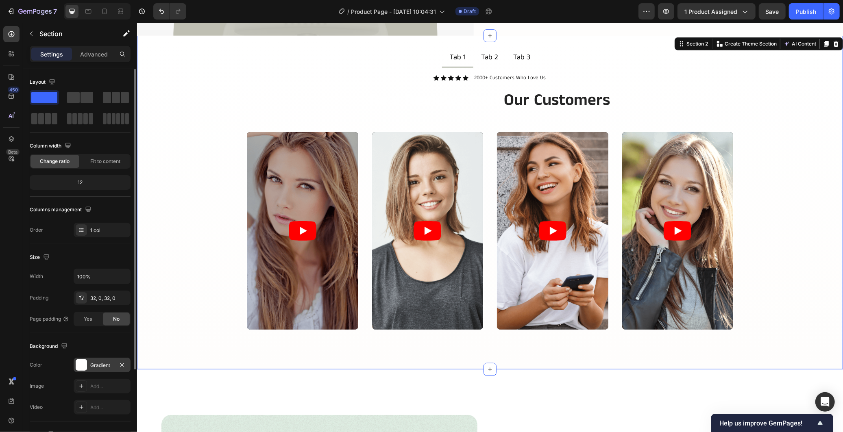
click at [104, 363] on div "Gradient" at bounding box center [102, 365] width 24 height 7
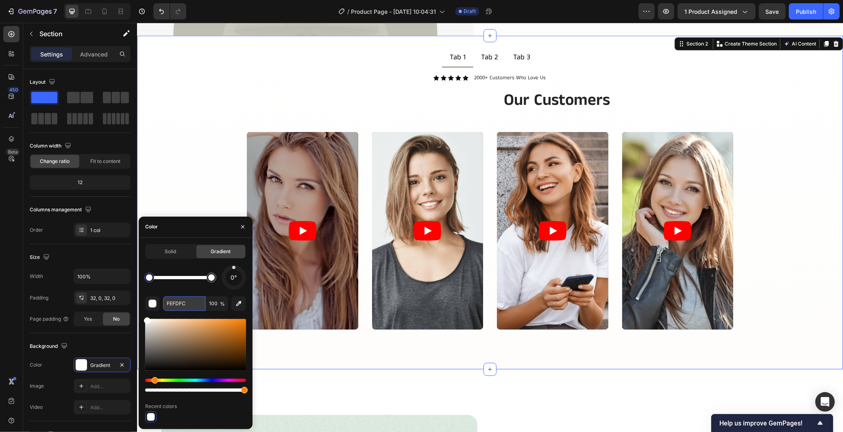
click at [190, 302] on input "FEFDFC" at bounding box center [184, 303] width 42 height 15
paste input "#D9DED9"
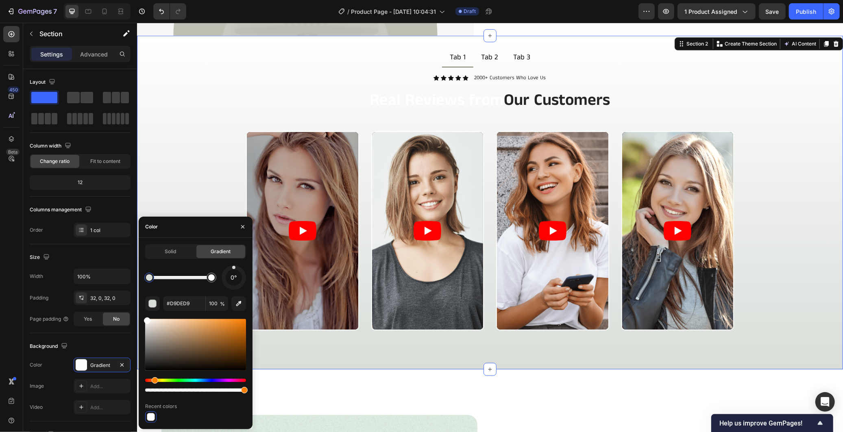
type input "D9DED9"
click at [161, 293] on div "0° D9DED9 100 % Recent colors" at bounding box center [195, 343] width 101 height 157
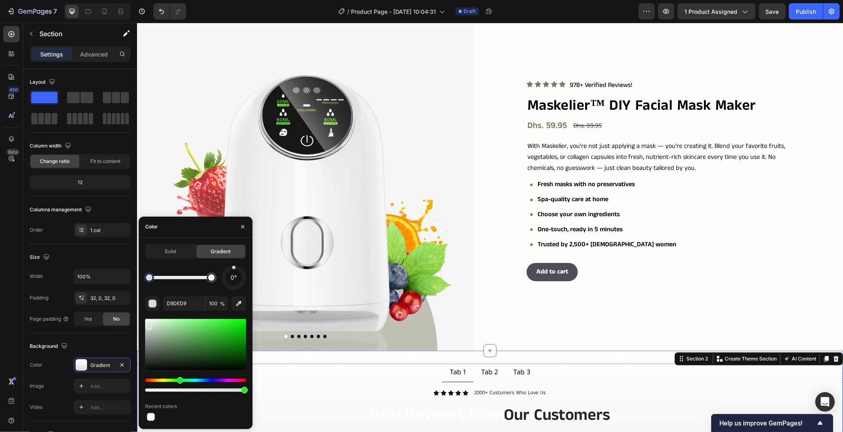
scroll to position [24, 0]
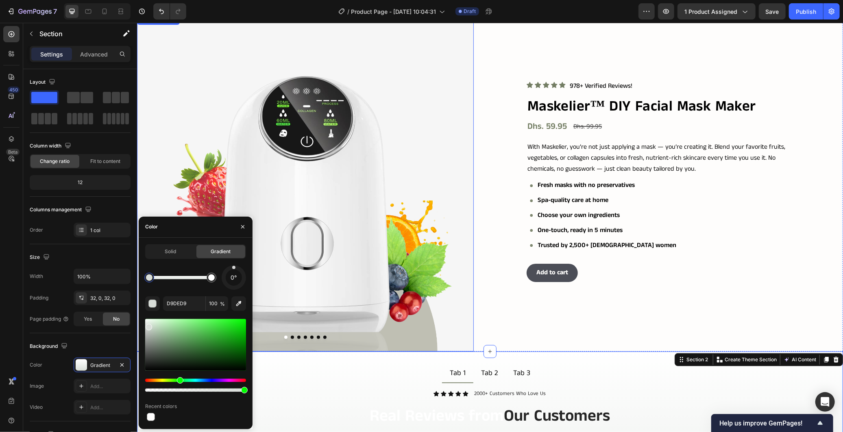
click at [360, 336] on img at bounding box center [305, 183] width 337 height 337
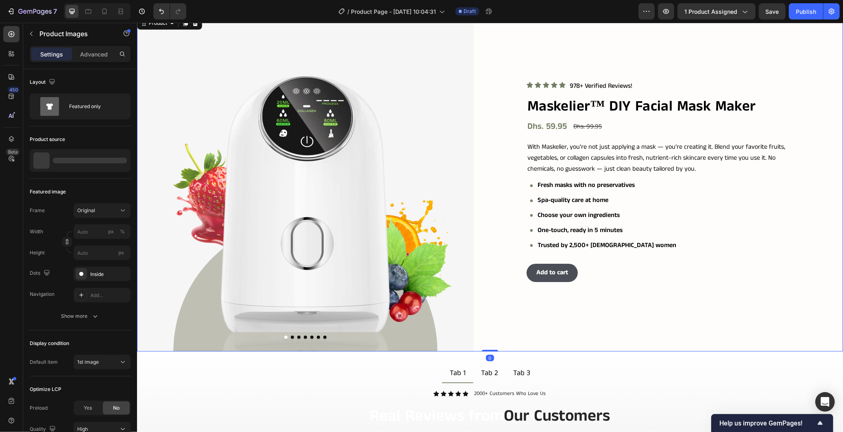
click at [541, 327] on div "Icon Icon Icon Icon Icon Icon List 978+ Verified Reviews! Text Block Row Maskel…" at bounding box center [674, 183] width 337 height 337
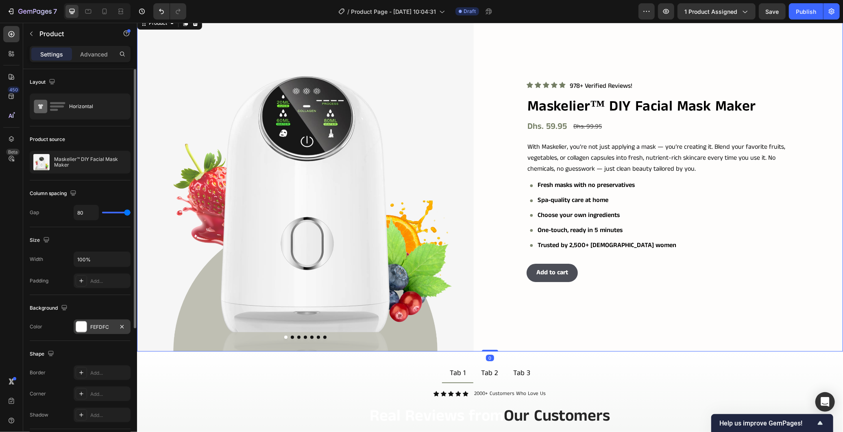
click at [95, 324] on div "FEFDFC" at bounding box center [102, 327] width 24 height 7
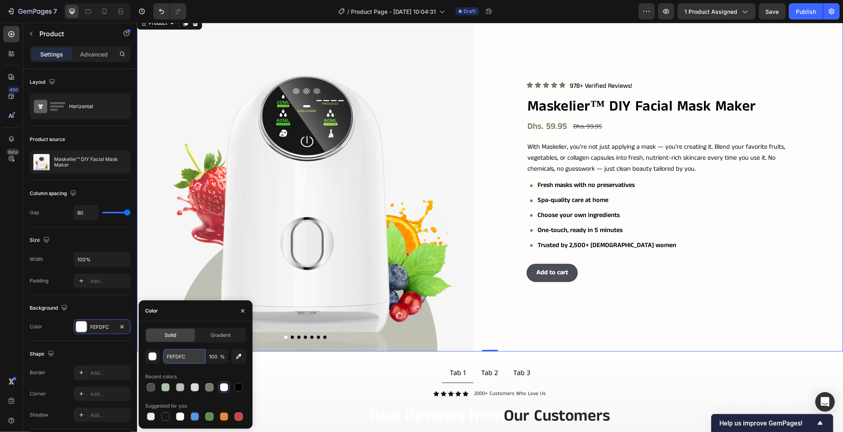
click at [188, 354] on input "FEFDFC" at bounding box center [184, 356] width 42 height 15
paste input "#D9DED9"
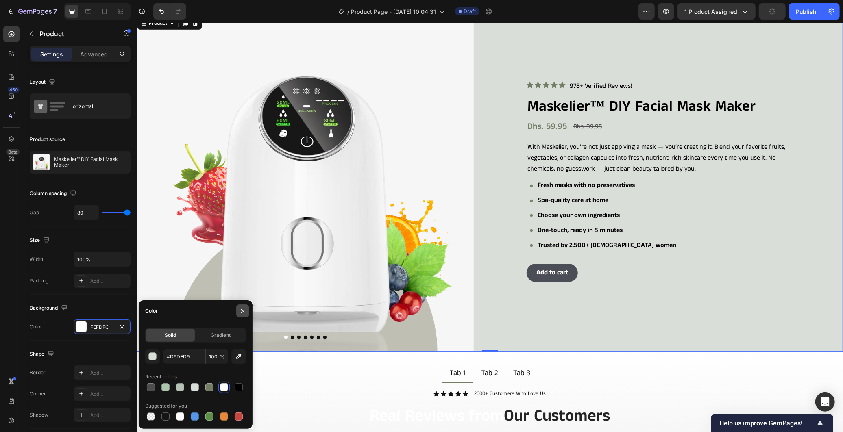
click at [245, 313] on icon "button" at bounding box center [242, 311] width 7 height 7
type input "D9DED9"
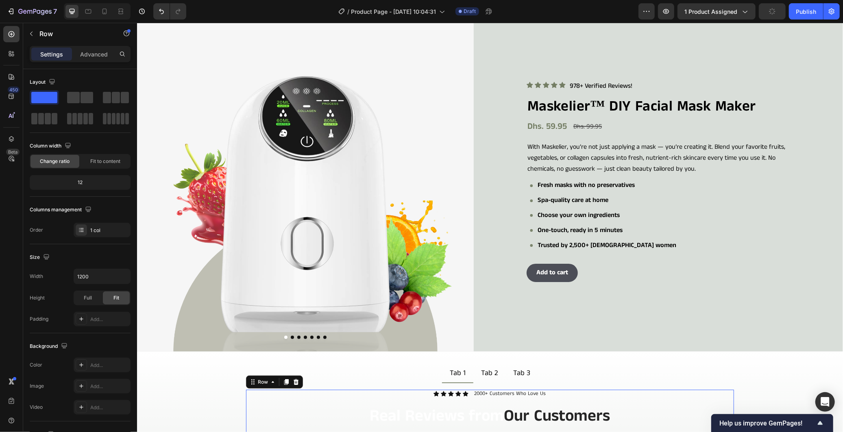
click at [351, 395] on div "Icon Icon Icon Icon Icon Icon List 2000+ Customers Who Love Us Text Block Row R…" at bounding box center [490, 411] width 488 height 44
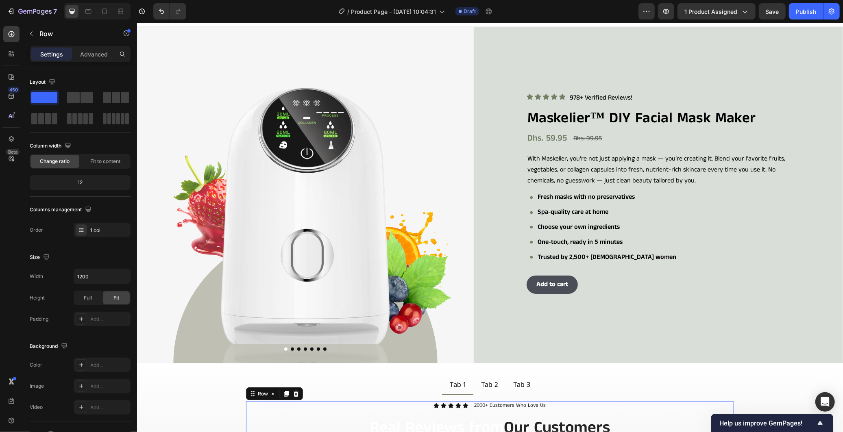
scroll to position [0, 0]
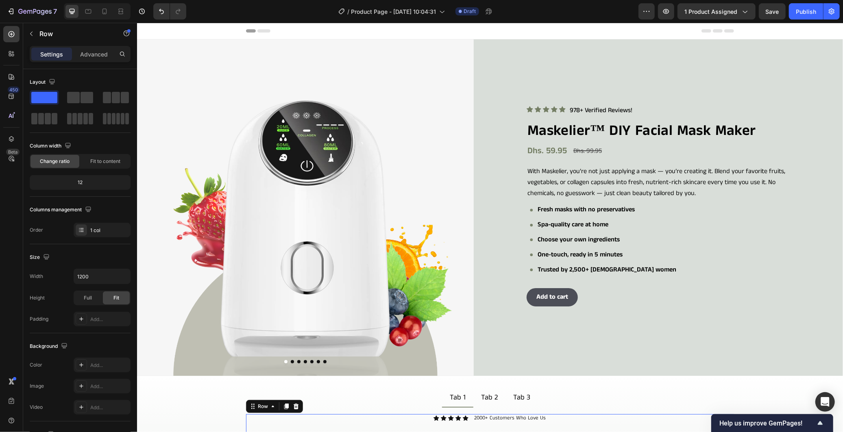
click at [787, 10] on div "Preview 1 product assigned Save Publish" at bounding box center [738, 11] width 201 height 16
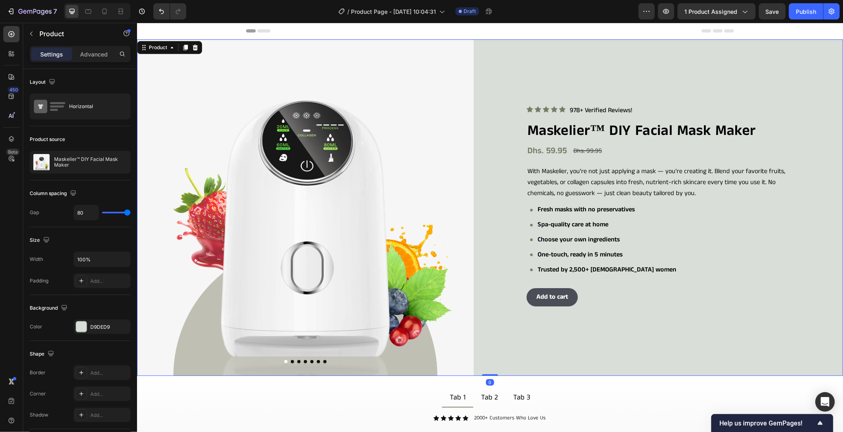
click at [529, 342] on div "Icon Icon Icon Icon Icon Icon List 978+ Verified Reviews! Text Block Row Maskel…" at bounding box center [674, 207] width 337 height 337
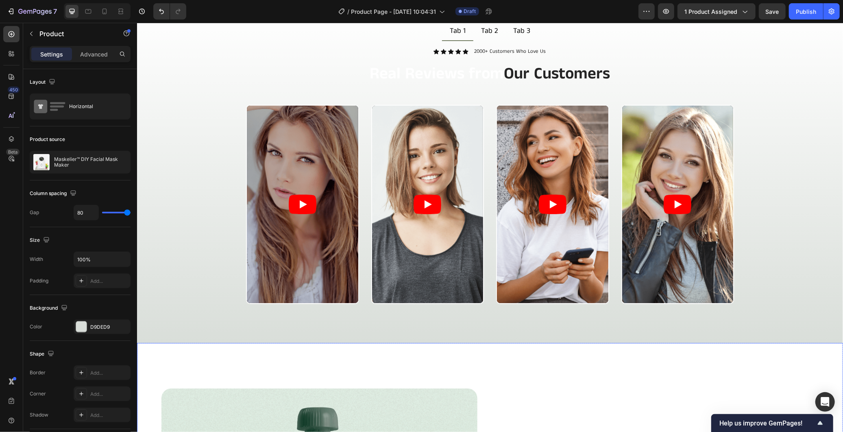
scroll to position [361, 0]
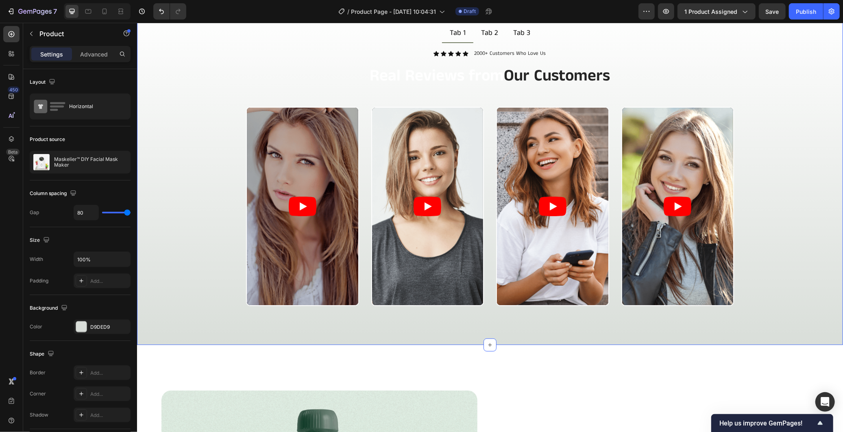
click at [526, 333] on div "Tab 1 Tab 2 Tab 3 Icon Icon Icon Icon Icon Icon List 2000+ Customers Who Love U…" at bounding box center [490, 178] width 706 height 334
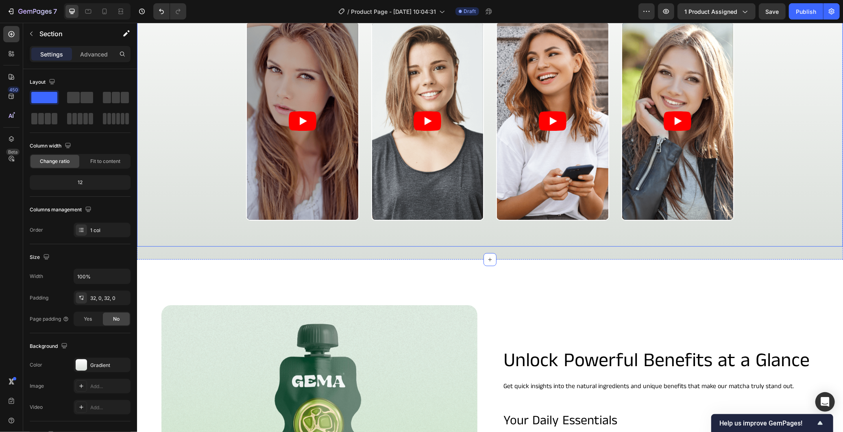
scroll to position [452, 0]
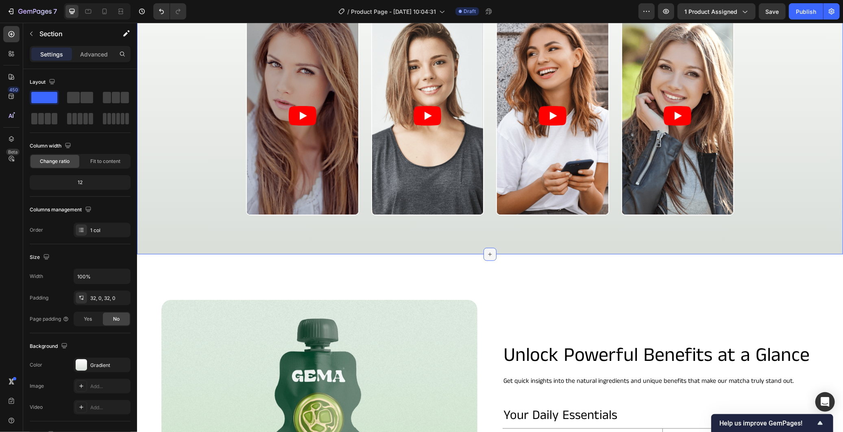
click at [486, 252] on icon at bounding box center [489, 254] width 7 height 7
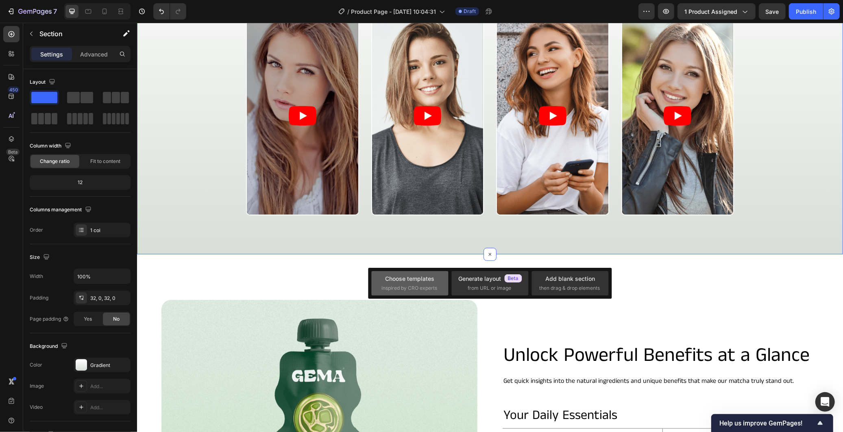
click at [411, 280] on div "Choose templates" at bounding box center [409, 278] width 49 height 9
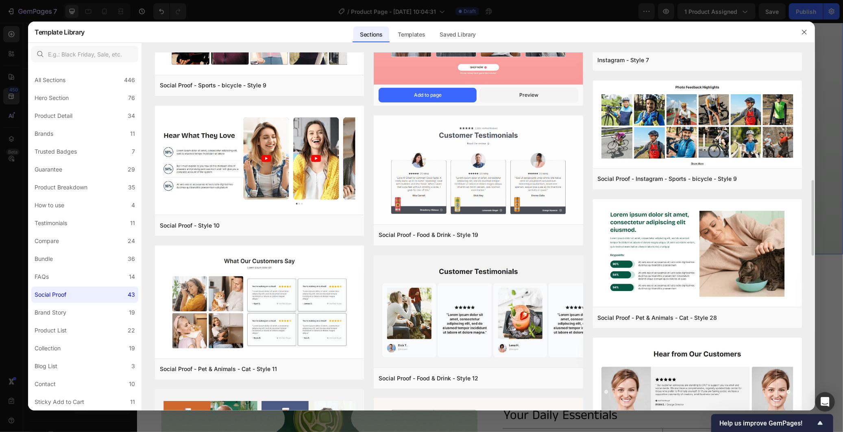
scroll to position [738, 0]
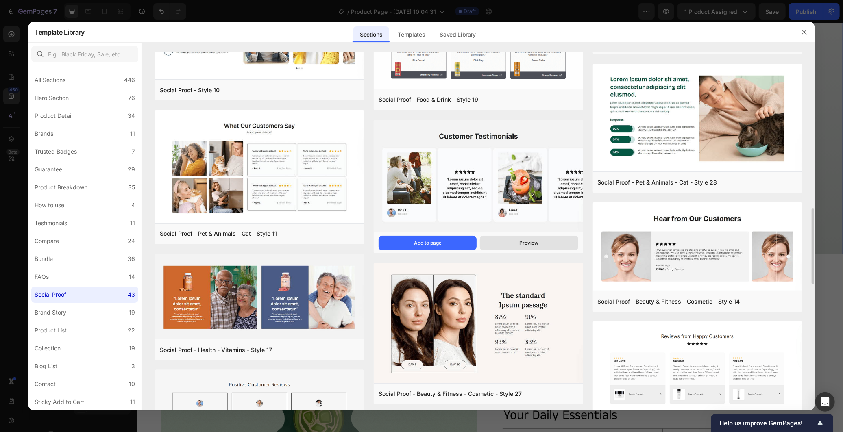
click at [507, 244] on button "Preview" at bounding box center [529, 243] width 98 height 15
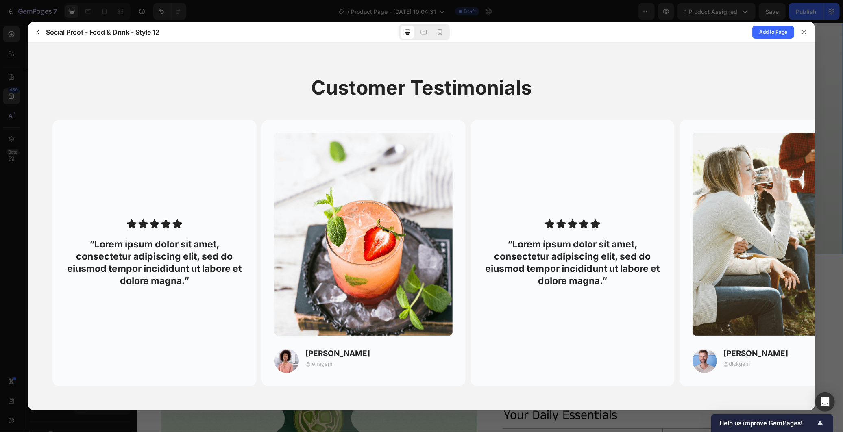
scroll to position [2, 0]
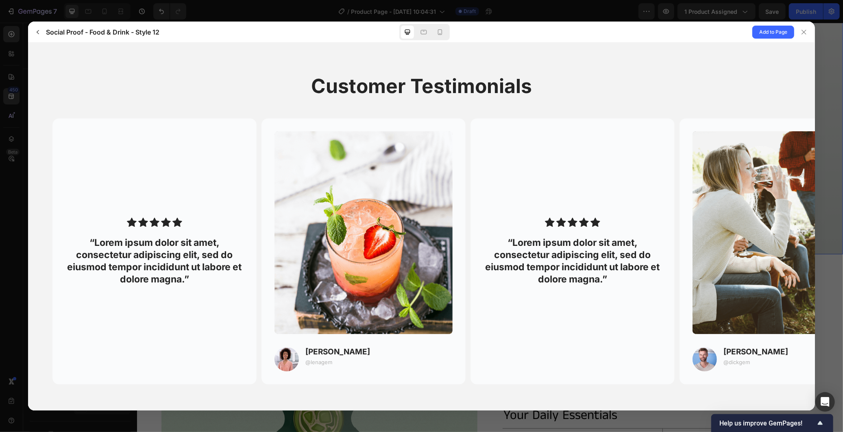
drag, startPoint x: 379, startPoint y: 221, endPoint x: 163, endPoint y: 186, distance: 219.1
click at [274, 214] on img at bounding box center [363, 232] width 178 height 203
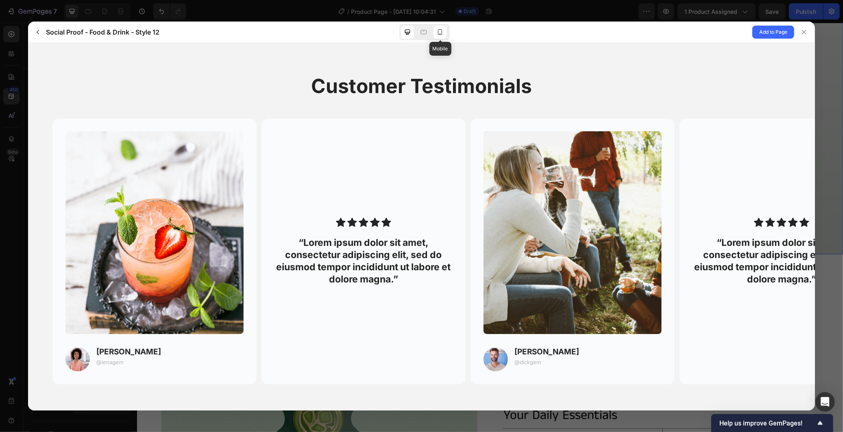
click at [442, 35] on icon at bounding box center [440, 32] width 8 height 8
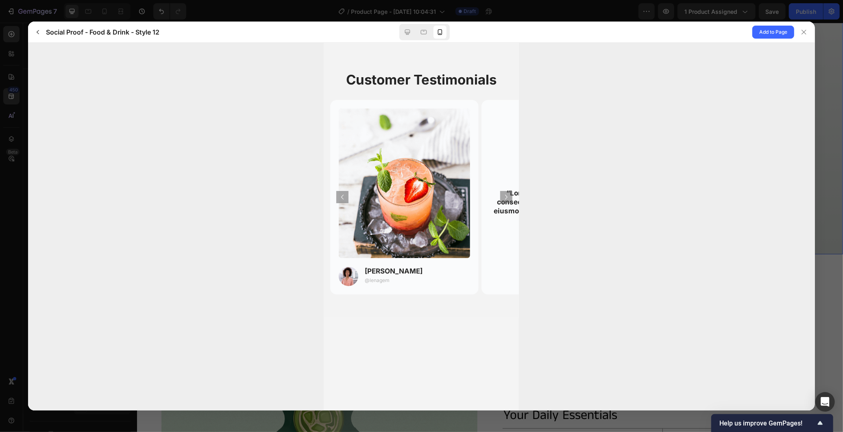
drag, startPoint x: 467, startPoint y: 196, endPoint x: 358, endPoint y: 207, distance: 109.5
click at [360, 207] on img at bounding box center [404, 184] width 131 height 150
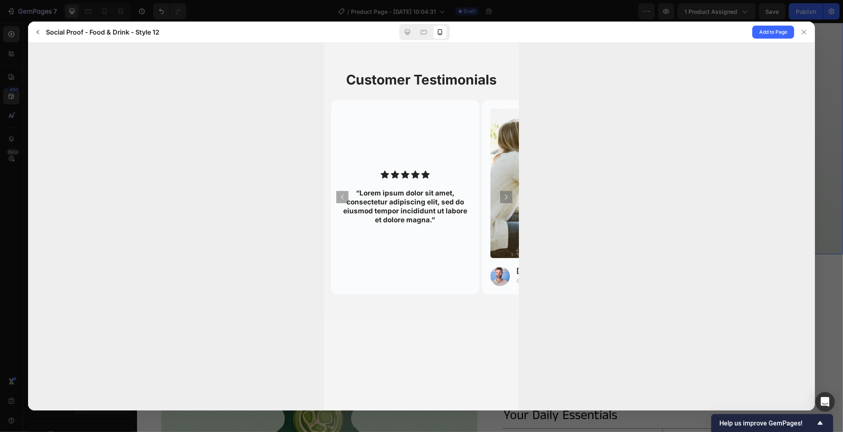
drag, startPoint x: 421, startPoint y: 214, endPoint x: 348, endPoint y: 228, distance: 74.6
click at [348, 228] on div "“Lorem ipsum dolor sit amet, consectetur adipiscing elit, sed do eiusmod tempor…" at bounding box center [405, 197] width 148 height 71
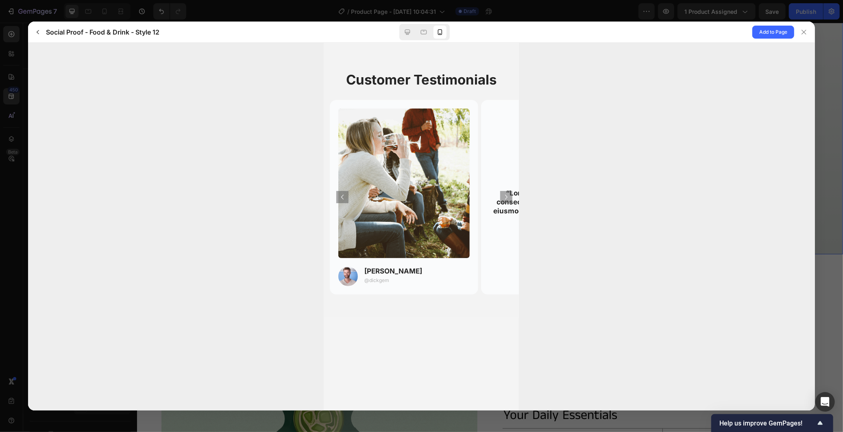
drag, startPoint x: 408, startPoint y: 229, endPoint x: 364, endPoint y: 229, distance: 43.5
click at [365, 229] on img at bounding box center [403, 184] width 131 height 150
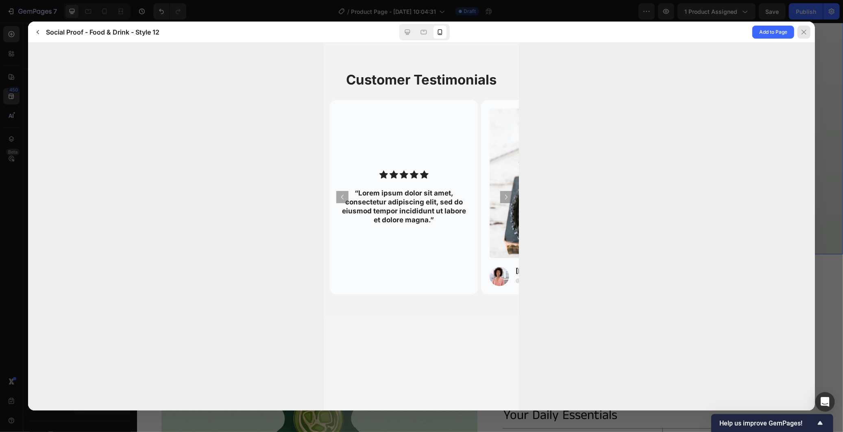
click at [803, 27] on div at bounding box center [803, 32] width 13 height 13
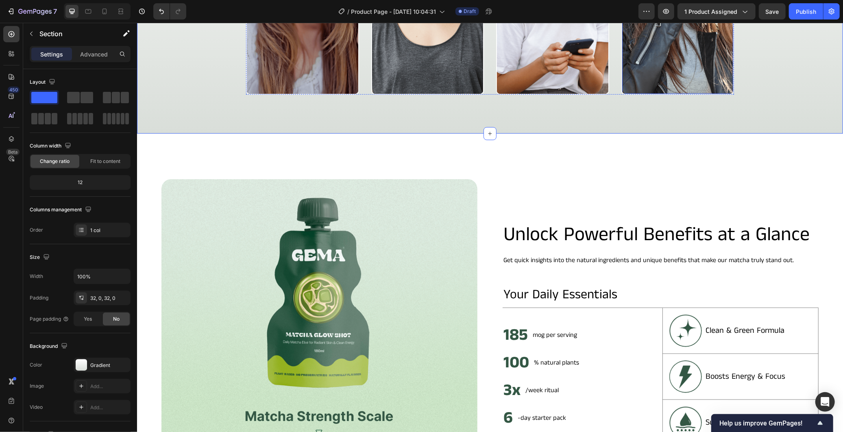
scroll to position [452, 0]
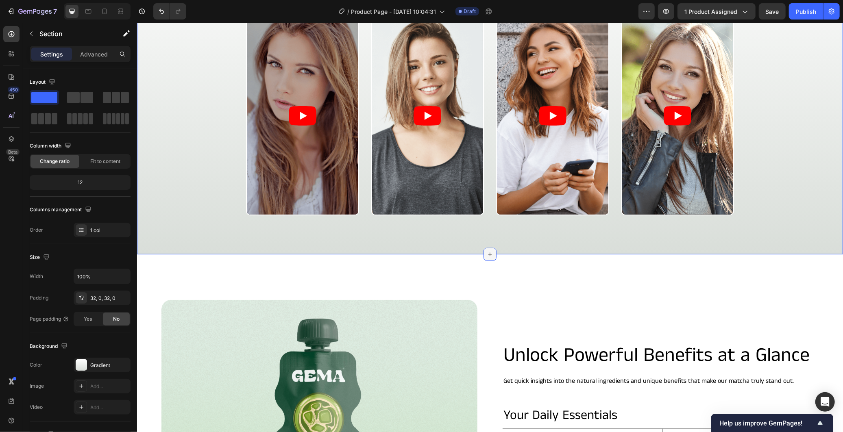
click at [483, 256] on div at bounding box center [489, 254] width 13 height 13
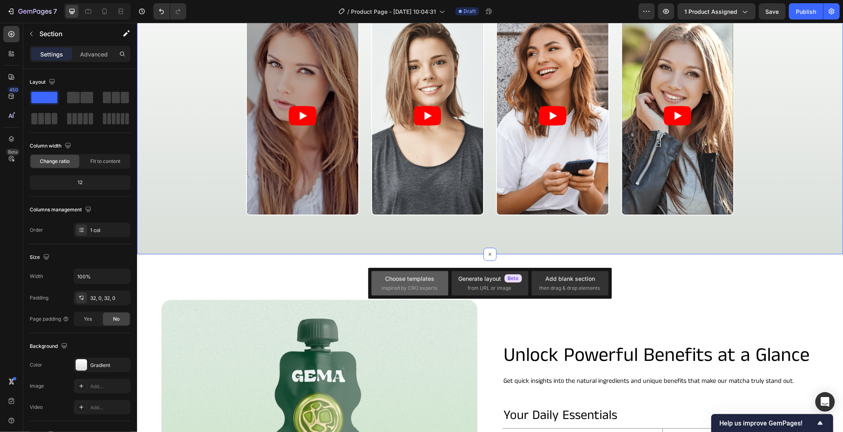
click at [397, 280] on div "Choose templates" at bounding box center [409, 278] width 49 height 9
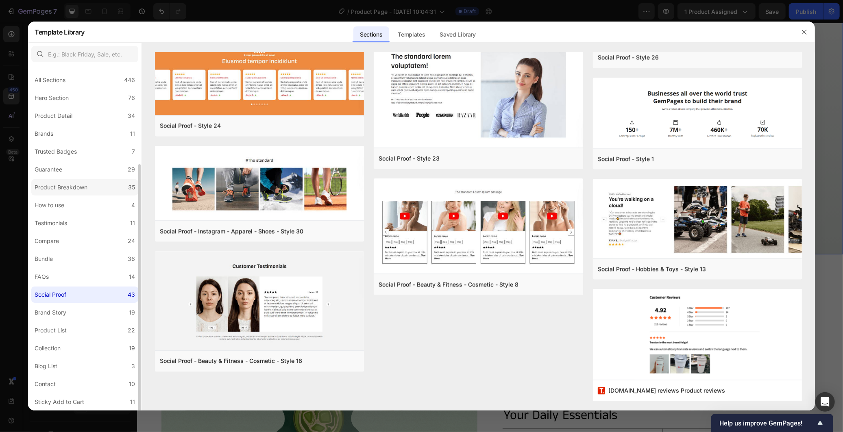
scroll to position [53, 0]
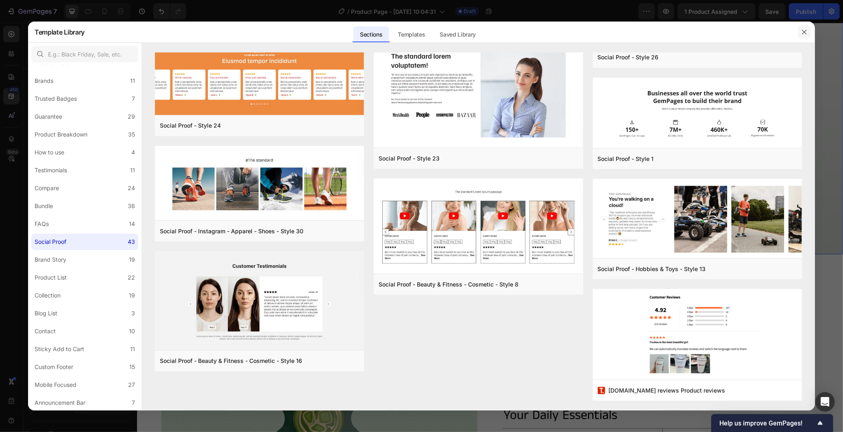
click at [805, 27] on button "button" at bounding box center [804, 32] width 13 height 13
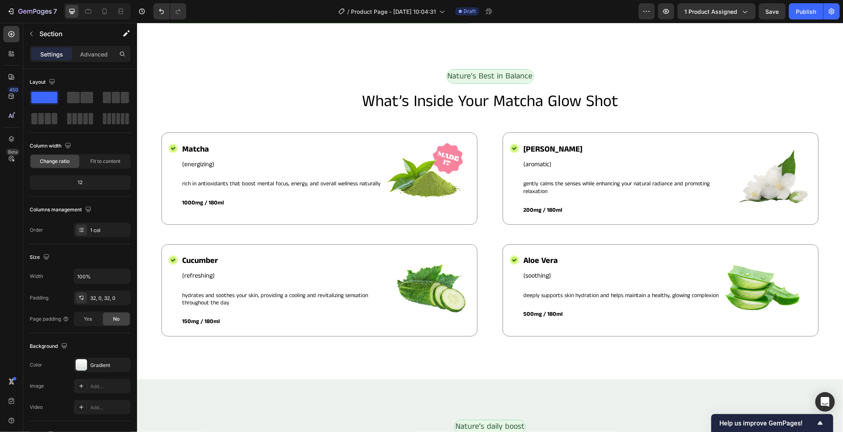
scroll to position [1035, 0]
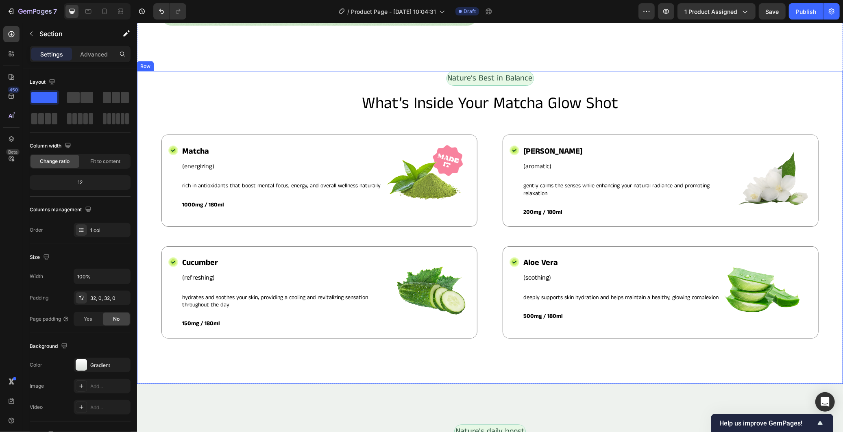
click at [157, 95] on div "Nature’s Best in Balance Text Block Row What’s Inside Your Matcha Glow Shot Hea…" at bounding box center [490, 227] width 706 height 313
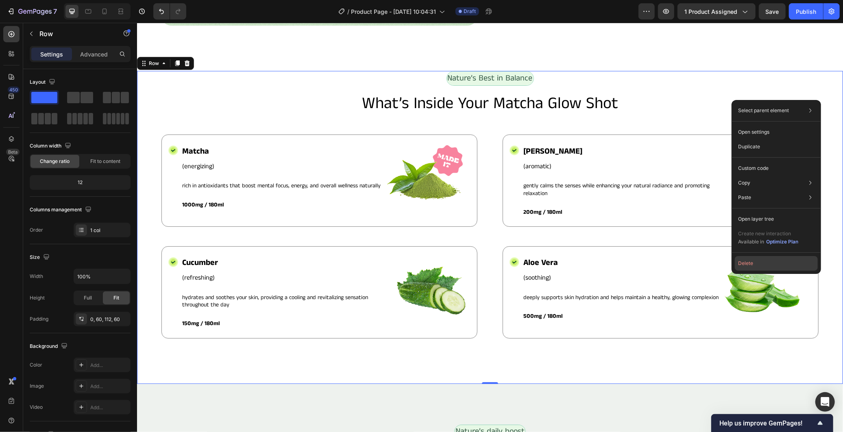
click at [763, 261] on button "Delete" at bounding box center [776, 263] width 83 height 15
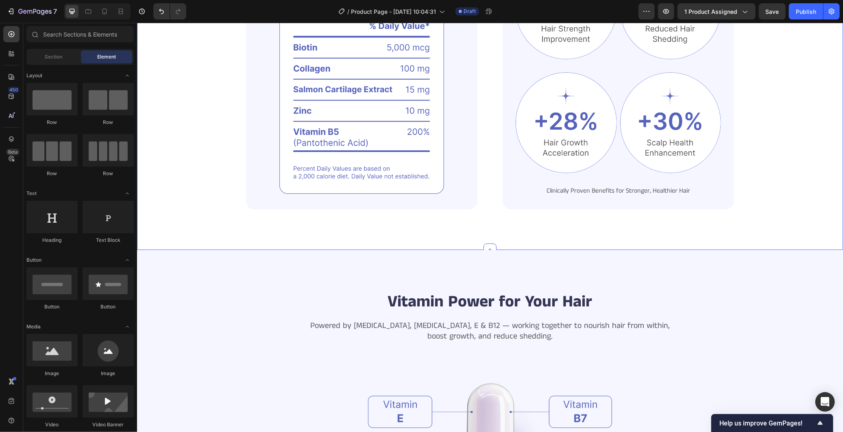
scroll to position [2164, 0]
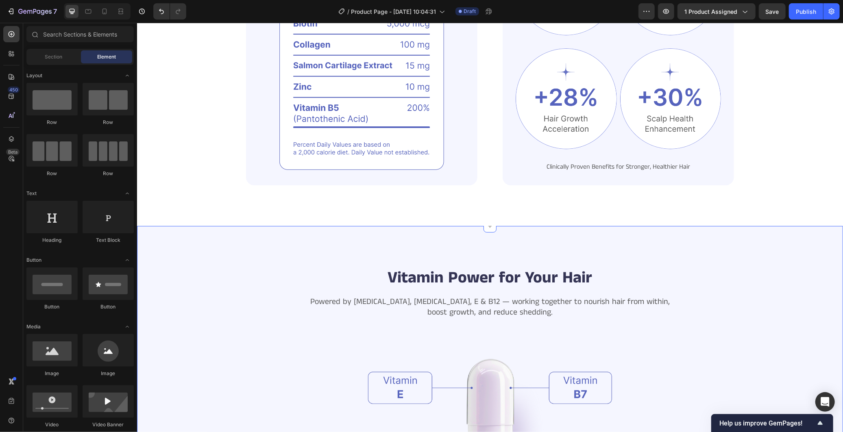
click at [814, 233] on div "Vitamin Power for Your Hair Heading Powered by Biotin, Vitamin B5, E & B12 — wo…" at bounding box center [490, 421] width 706 height 391
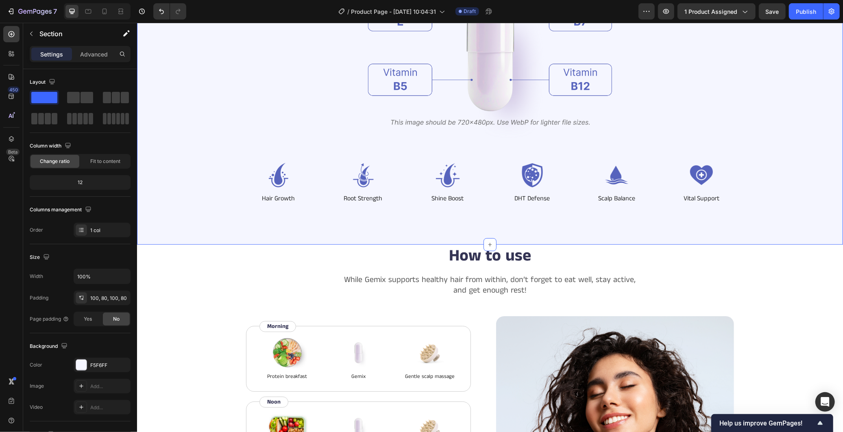
scroll to position [2616, 0]
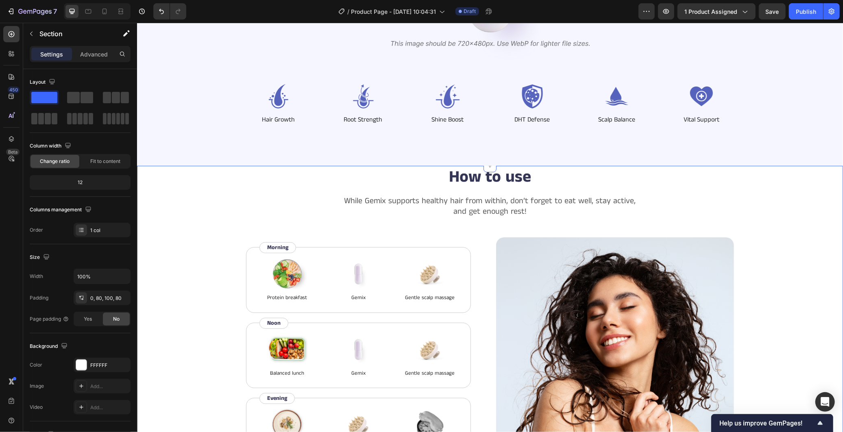
click at [814, 212] on div "How to use Heading While Gemix supports healthy hair from within, don’t forget …" at bounding box center [490, 334] width 706 height 339
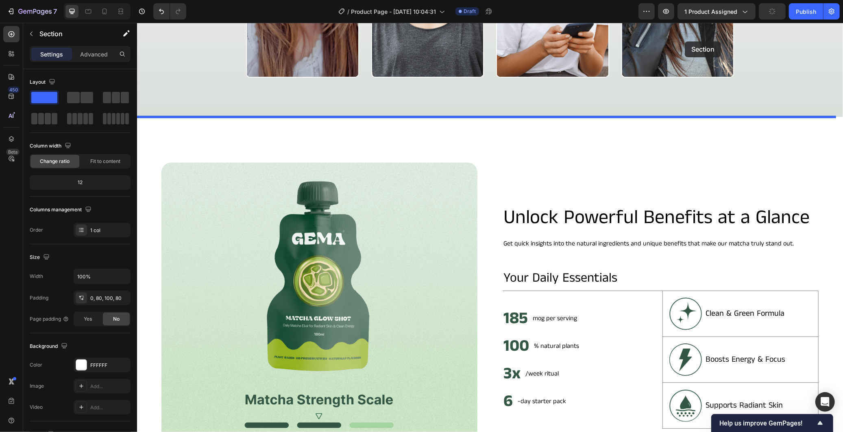
scroll to position [565, 0]
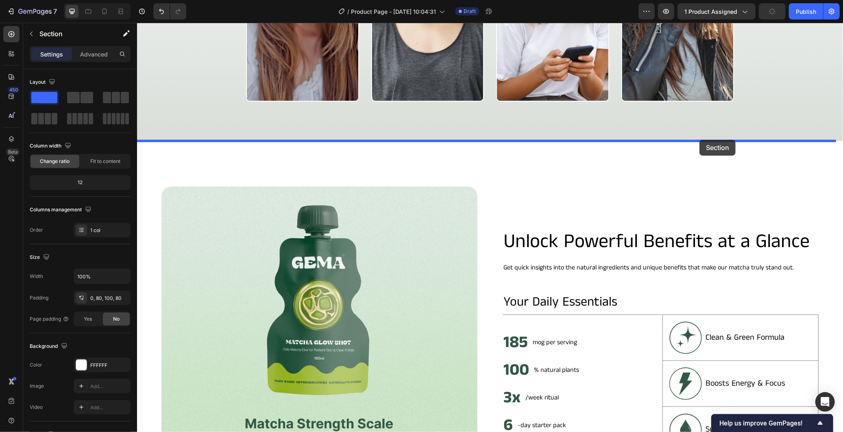
drag, startPoint x: 670, startPoint y: 159, endPoint x: 699, endPoint y: 139, distance: 34.8
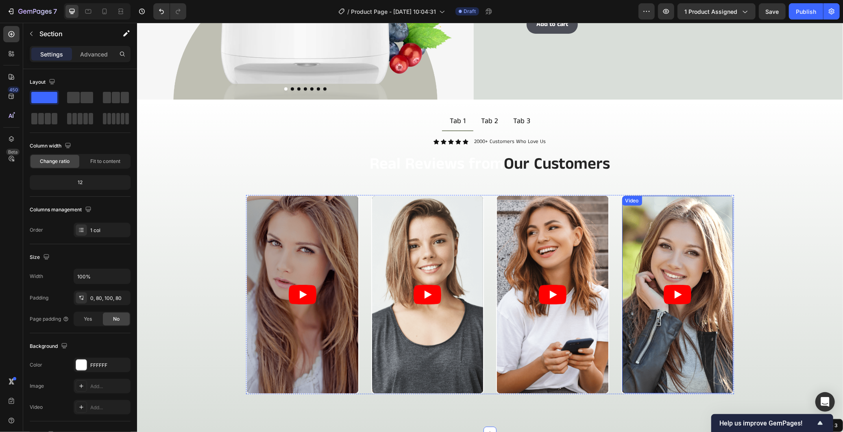
scroll to position [204, 0]
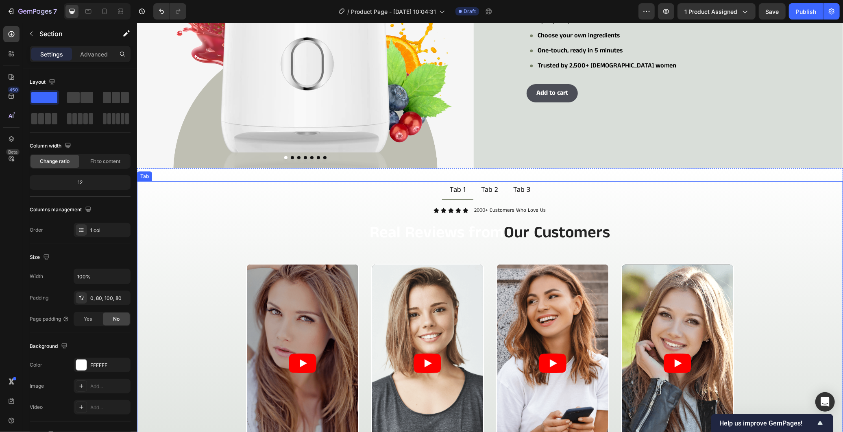
click at [481, 191] on div "Tab 2" at bounding box center [488, 189] width 19 height 11
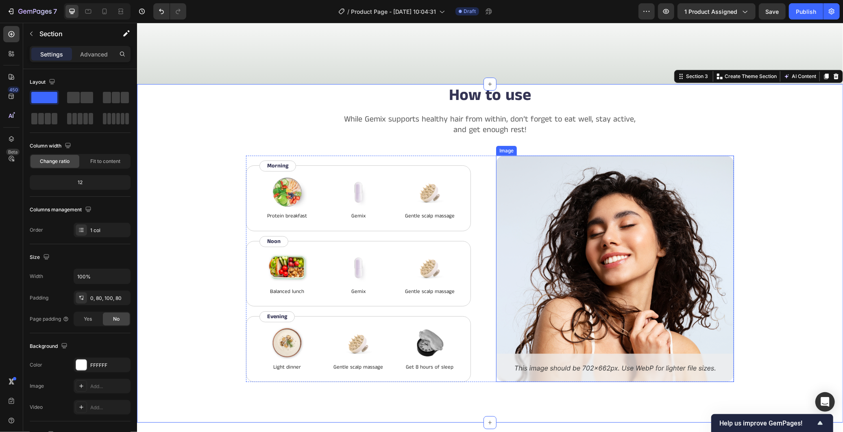
scroll to position [475, 0]
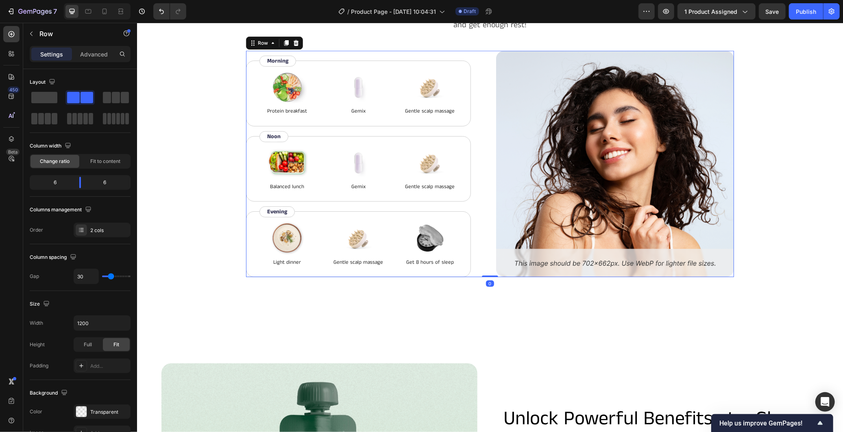
click at [485, 268] on div "Image Protein breakfast Text Block Image Gemix Text Block Image Gentle scalp ma…" at bounding box center [490, 163] width 488 height 226
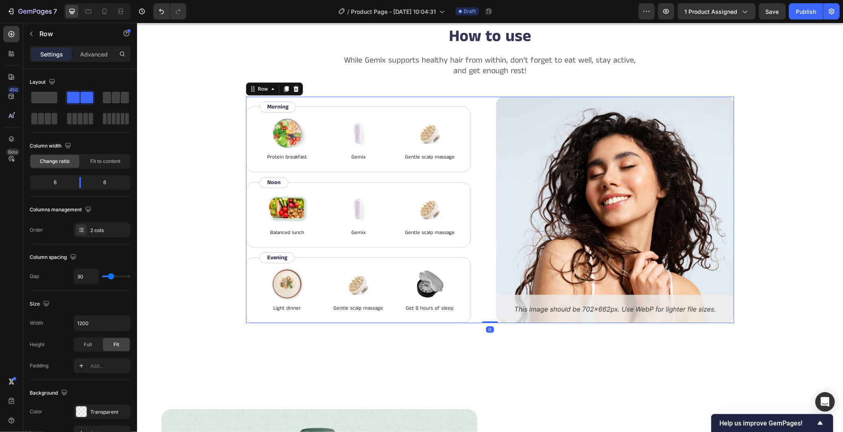
scroll to position [294, 0]
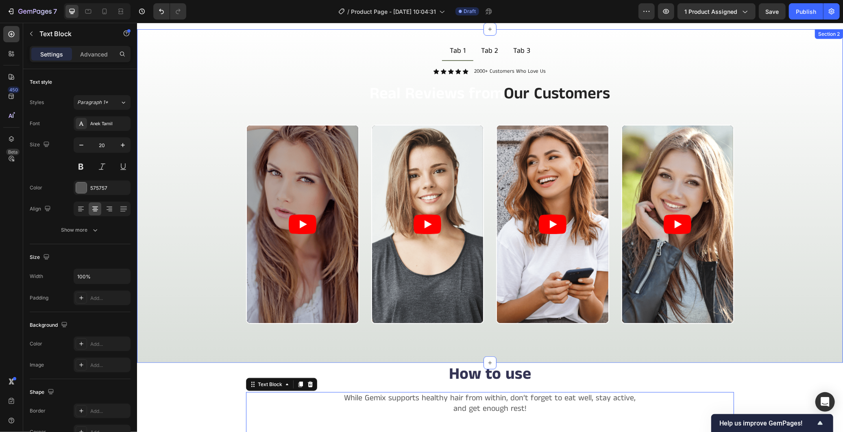
scroll to position [339, 0]
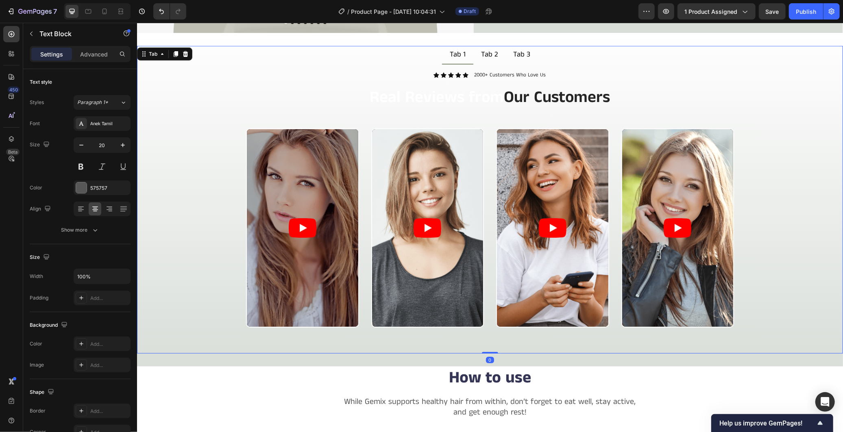
click at [482, 55] on div "Tab 2" at bounding box center [488, 54] width 19 height 11
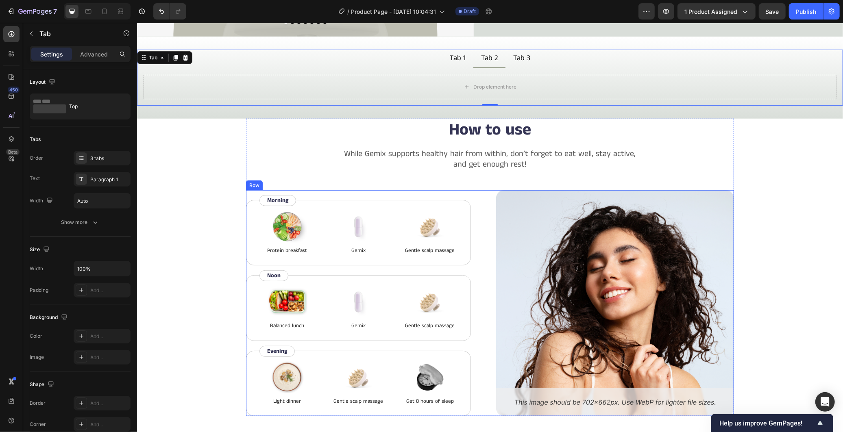
click at [252, 190] on div "Image Protein breakfast Text Block Image Gemix Text Block Image Gentle scalp ma…" at bounding box center [365, 303] width 238 height 226
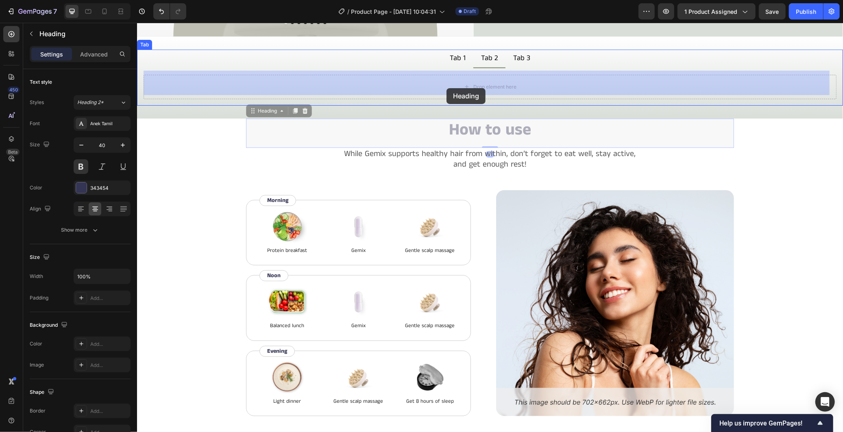
drag, startPoint x: 349, startPoint y: 128, endPoint x: 446, endPoint y: 88, distance: 104.8
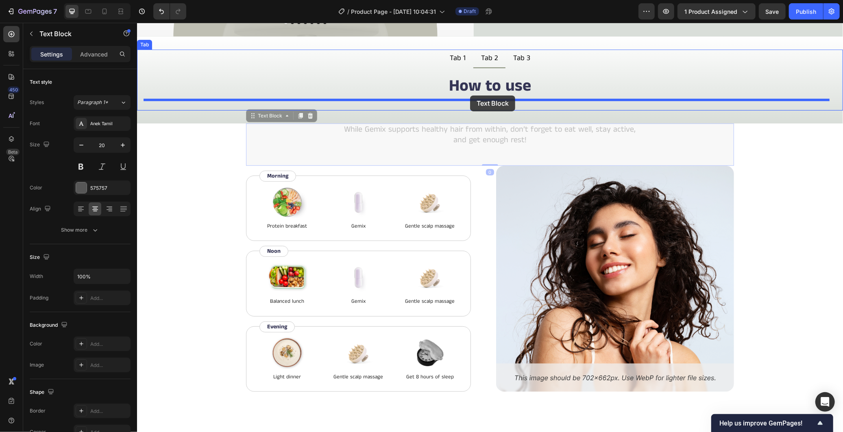
drag, startPoint x: 389, startPoint y: 144, endPoint x: 470, endPoint y: 95, distance: 94.3
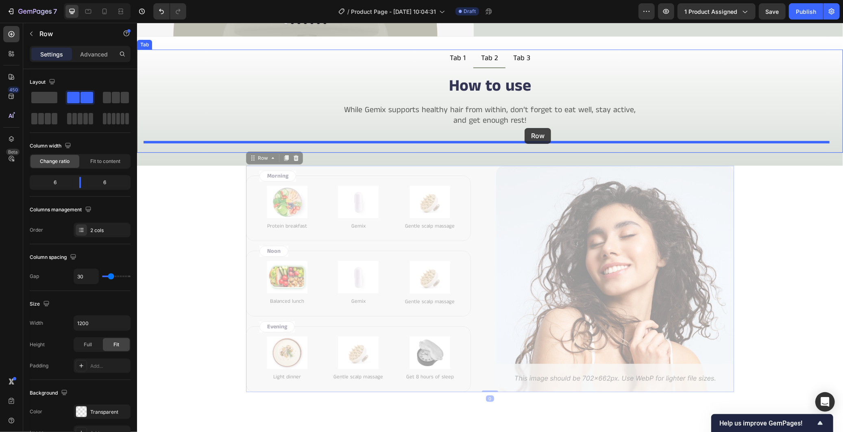
drag, startPoint x: 481, startPoint y: 181, endPoint x: 524, endPoint y: 128, distance: 68.2
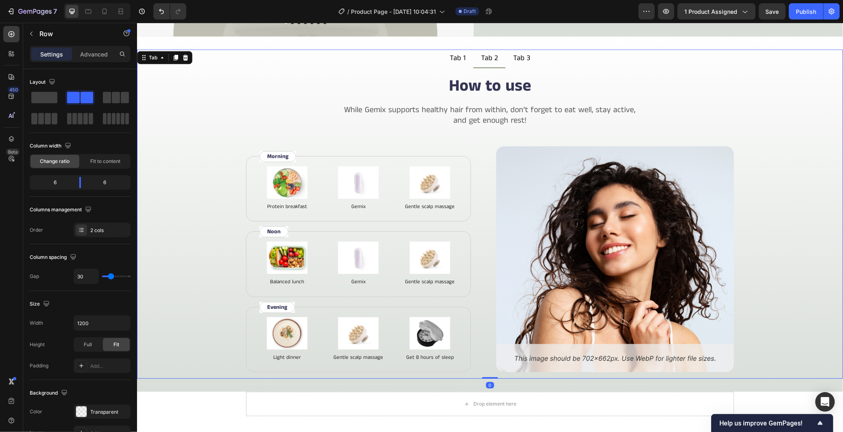
click at [751, 220] on div "How to use Heading While Gemix supports healthy hair from within, don’t forget …" at bounding box center [489, 223] width 693 height 298
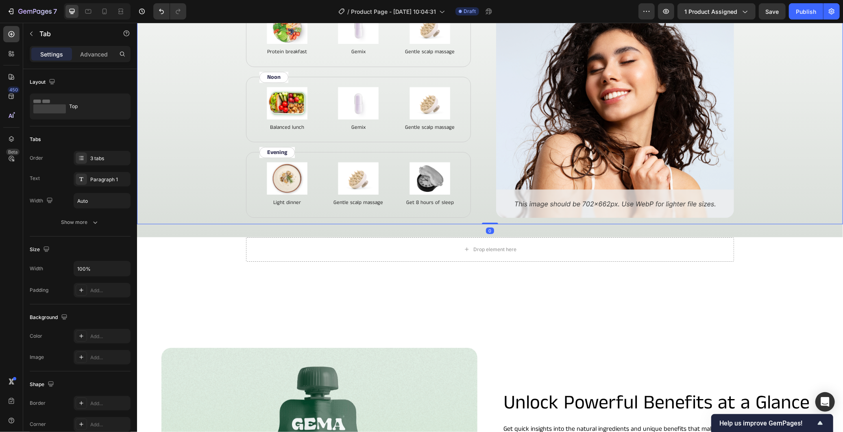
scroll to position [520, 0]
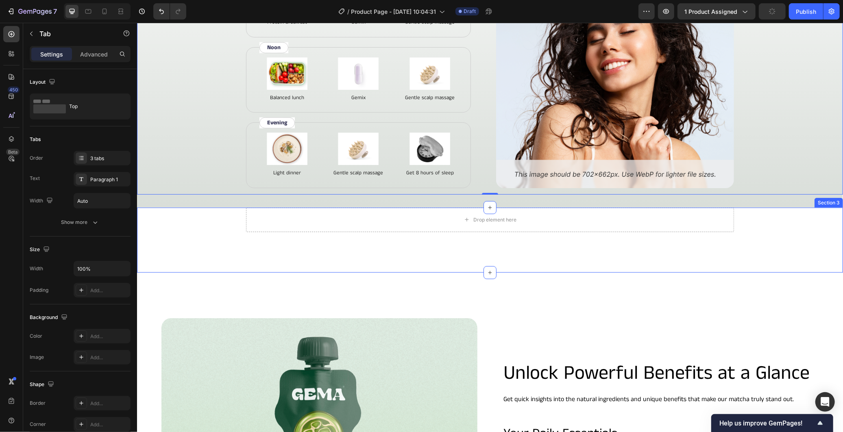
click at [748, 222] on div "Drop element here Row" at bounding box center [489, 219] width 641 height 24
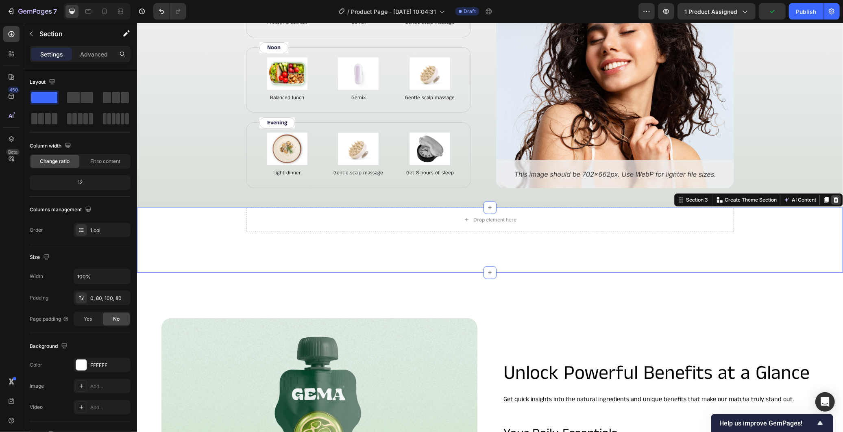
click at [833, 198] on icon at bounding box center [835, 200] width 5 height 6
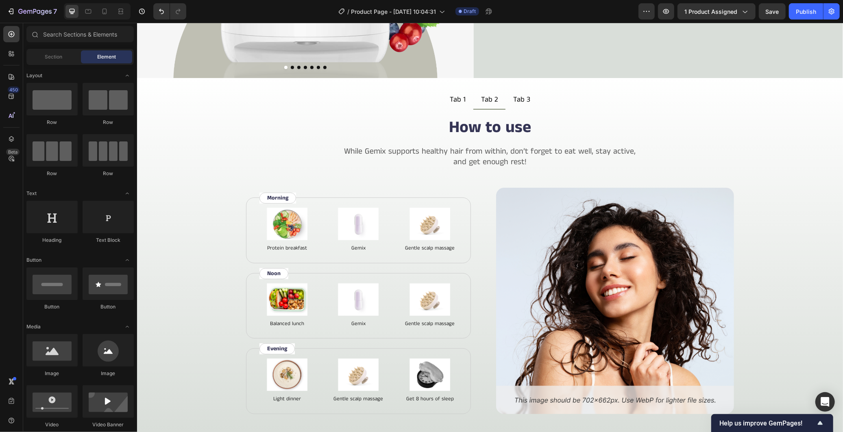
scroll to position [204, 0]
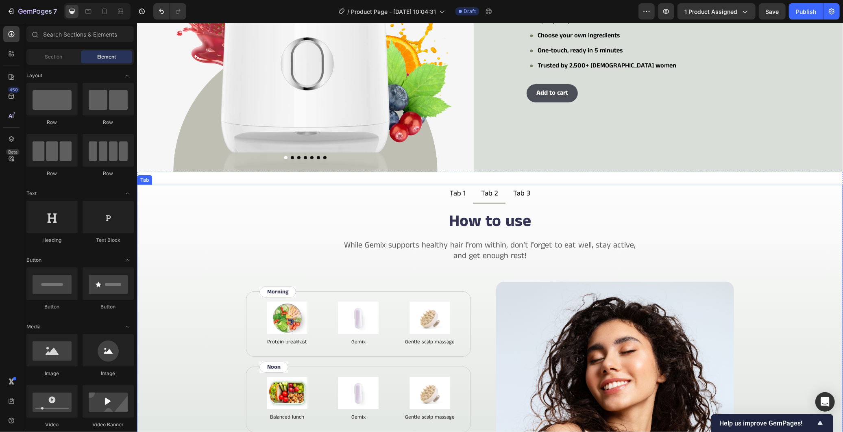
click at [524, 189] on div "Tab 3" at bounding box center [521, 193] width 20 height 11
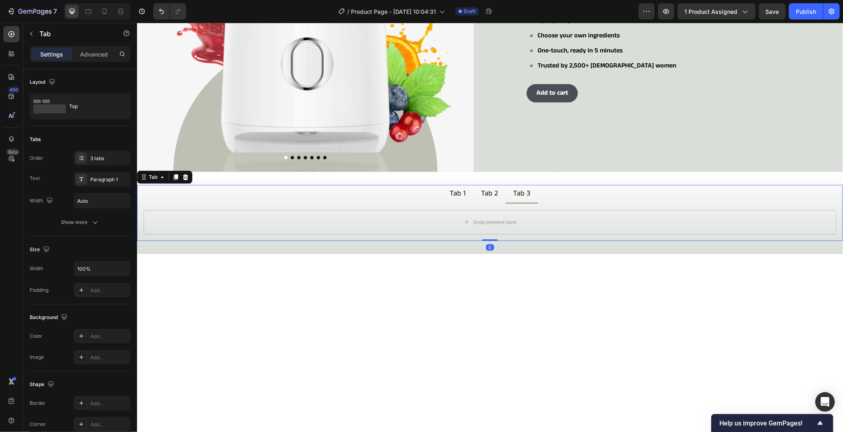
click at [492, 196] on div "Tab 2" at bounding box center [488, 194] width 19 height 12
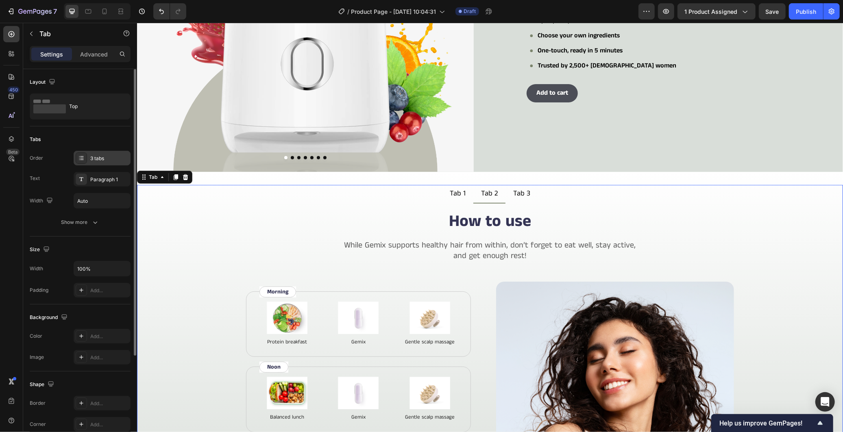
click at [106, 160] on div "3 tabs" at bounding box center [109, 158] width 38 height 7
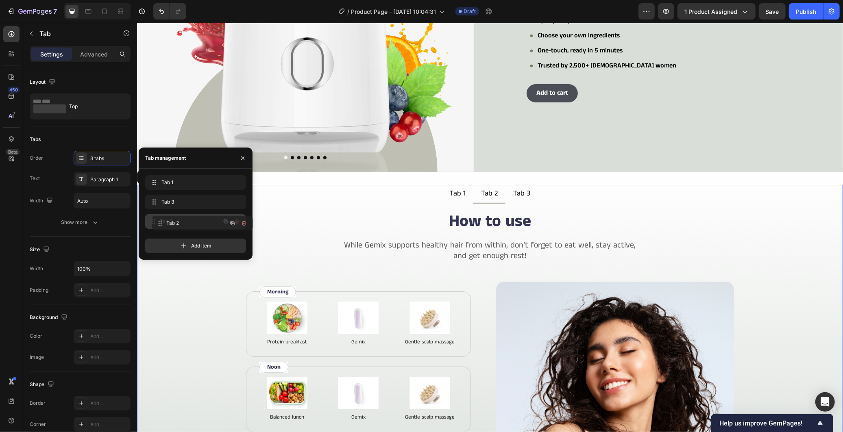
drag, startPoint x: 153, startPoint y: 202, endPoint x: 160, endPoint y: 224, distance: 22.8
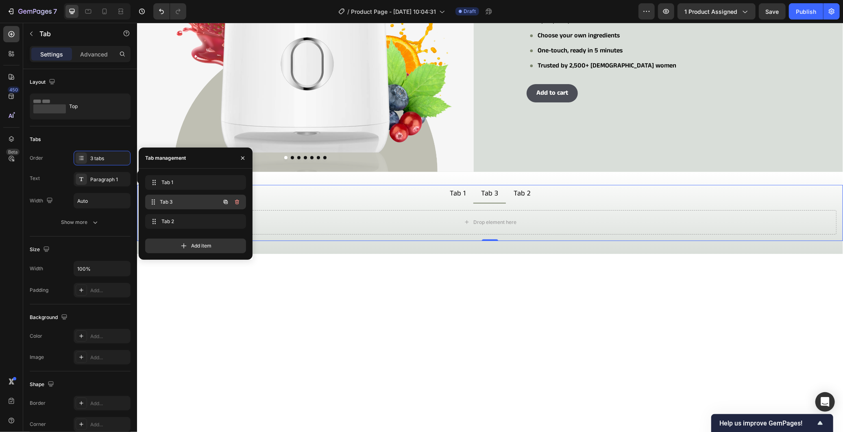
click at [200, 199] on span "Tab 3" at bounding box center [190, 201] width 60 height 7
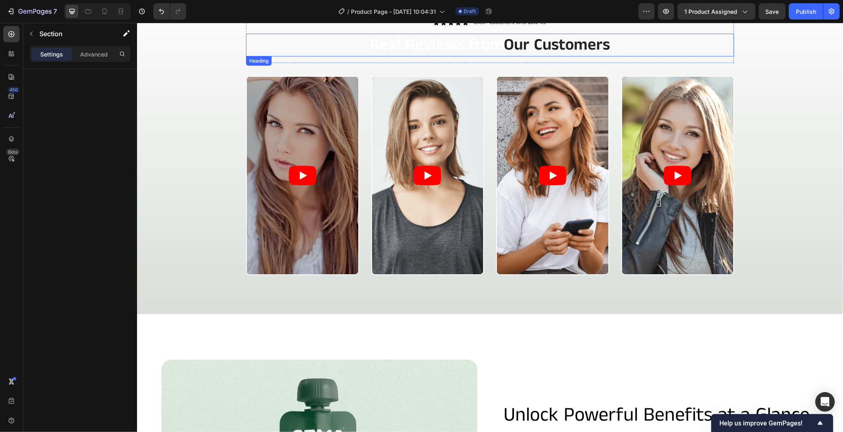
scroll to position [347, 0]
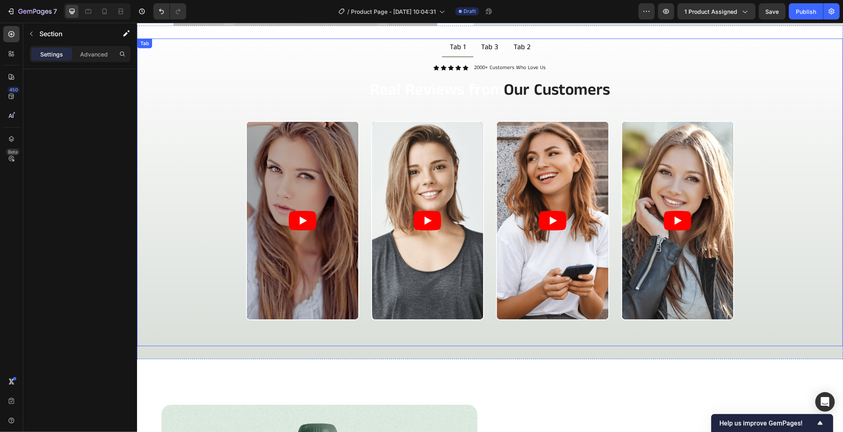
click at [485, 45] on div "Tab 3" at bounding box center [489, 46] width 20 height 11
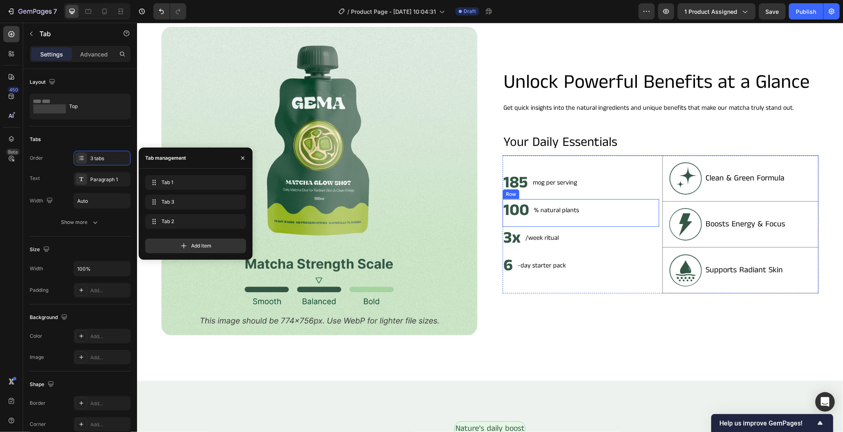
scroll to position [302, 0]
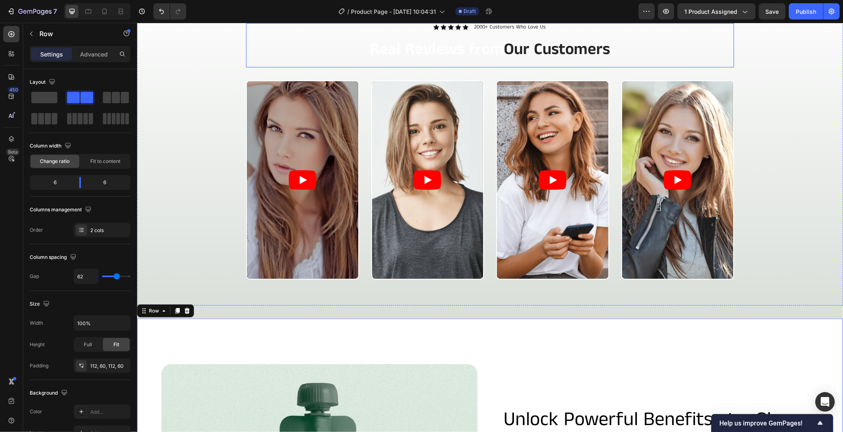
scroll to position [437, 0]
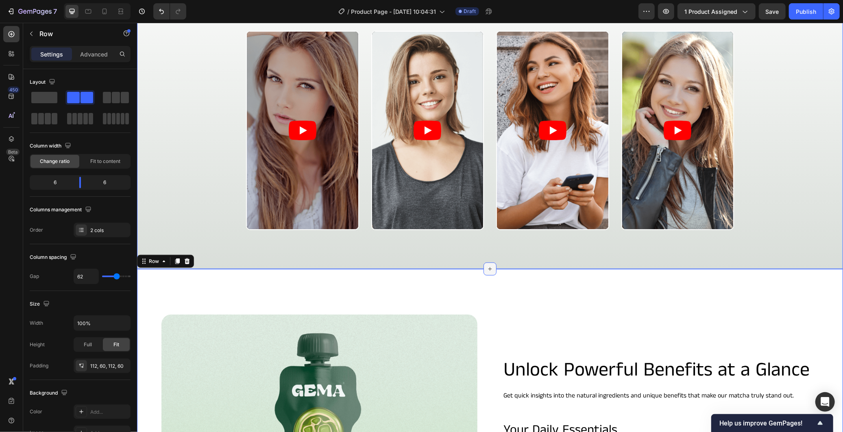
click at [486, 267] on icon at bounding box center [489, 268] width 7 height 7
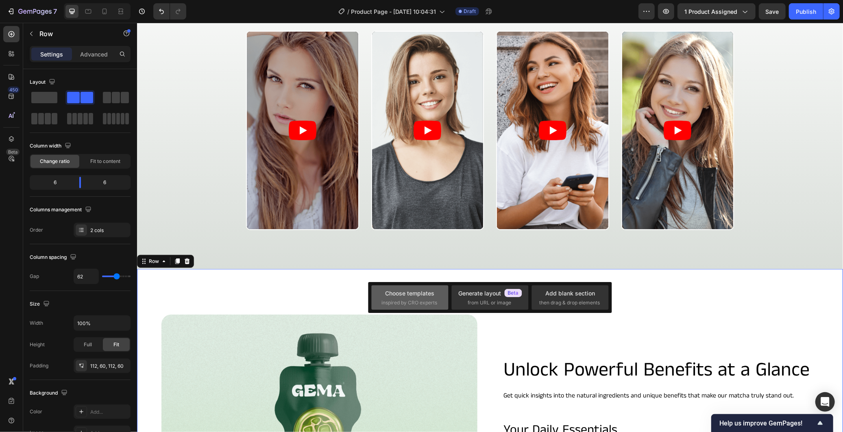
click at [384, 302] on span "inspired by CRO experts" at bounding box center [409, 302] width 56 height 7
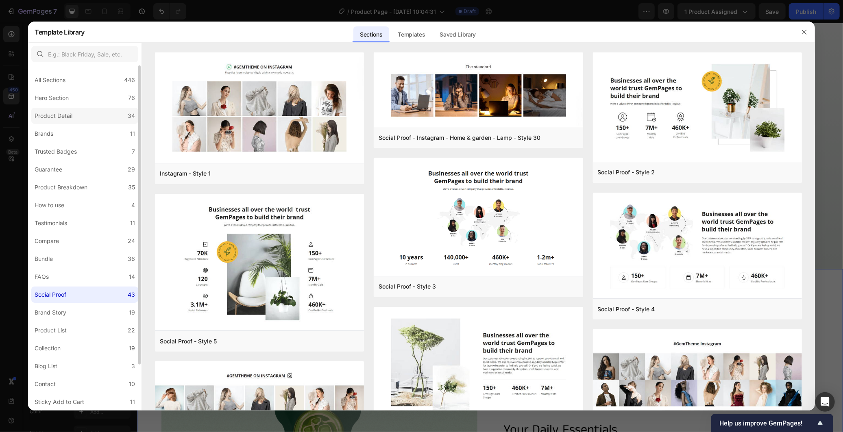
click at [76, 111] on label "Product Detail 34" at bounding box center [84, 116] width 107 height 16
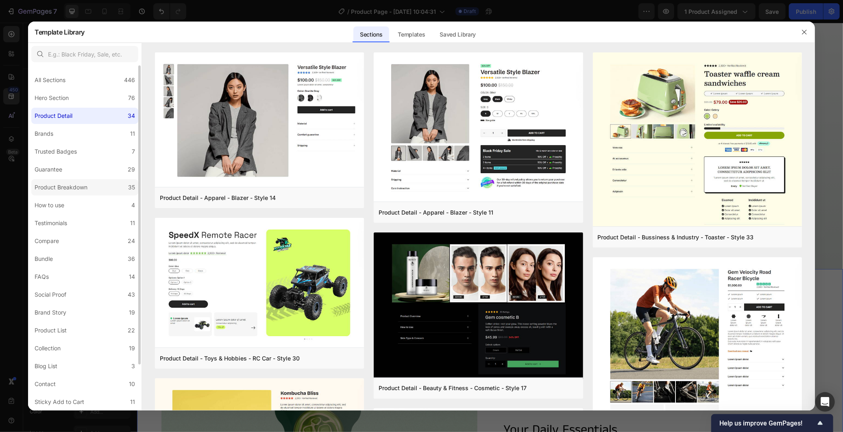
click at [77, 183] on div "Product Breakdown" at bounding box center [61, 188] width 53 height 10
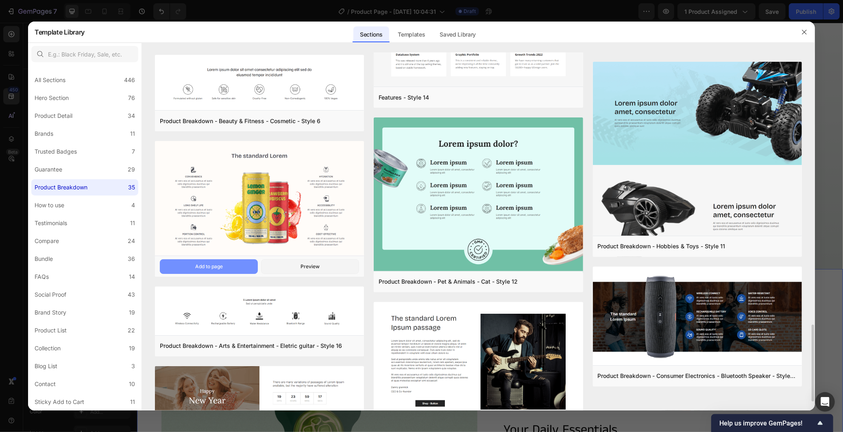
scroll to position [1304, 0]
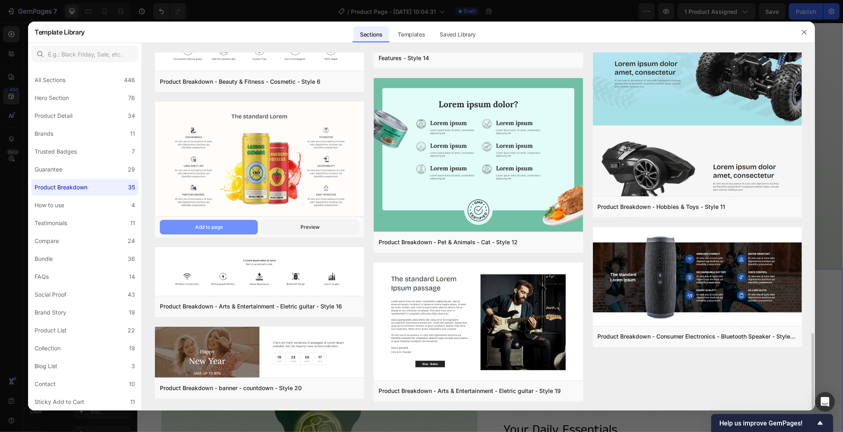
click at [225, 228] on button "Add to page" at bounding box center [209, 227] width 98 height 15
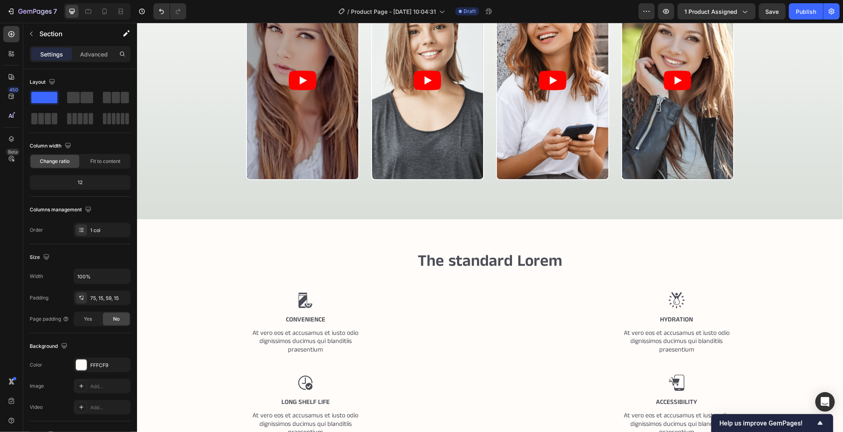
scroll to position [367, 0]
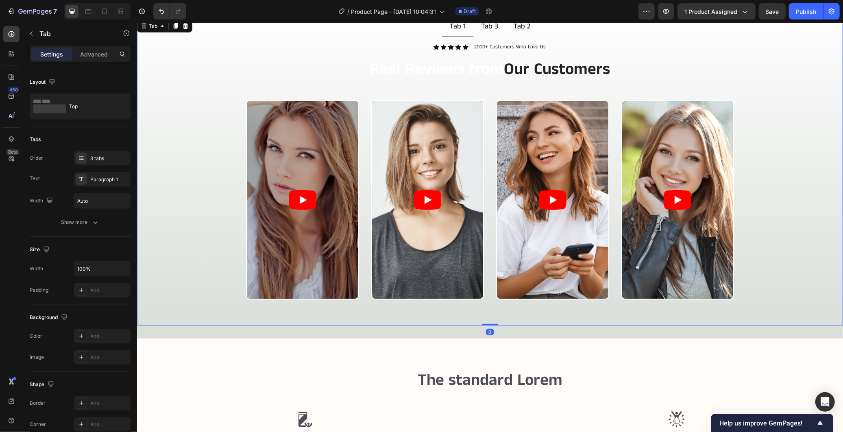
click at [485, 27] on div "Tab 3" at bounding box center [489, 26] width 20 height 11
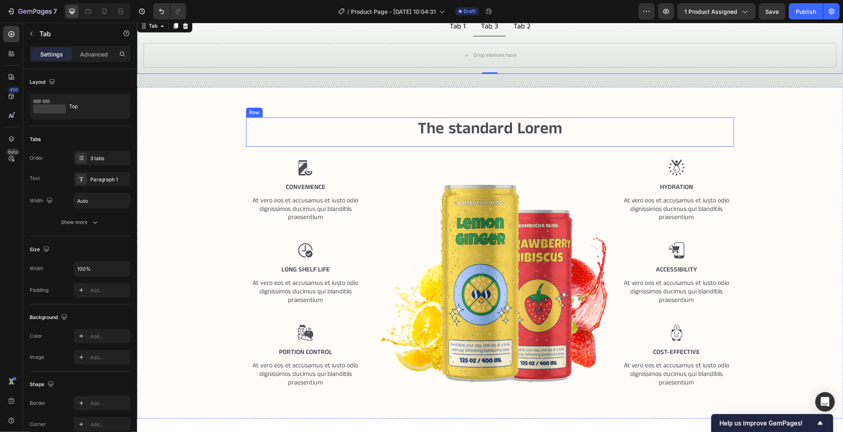
drag, startPoint x: 396, startPoint y: 139, endPoint x: 399, endPoint y: 143, distance: 4.6
click at [397, 140] on div "The standard Lorem Heading" at bounding box center [490, 131] width 488 height 29
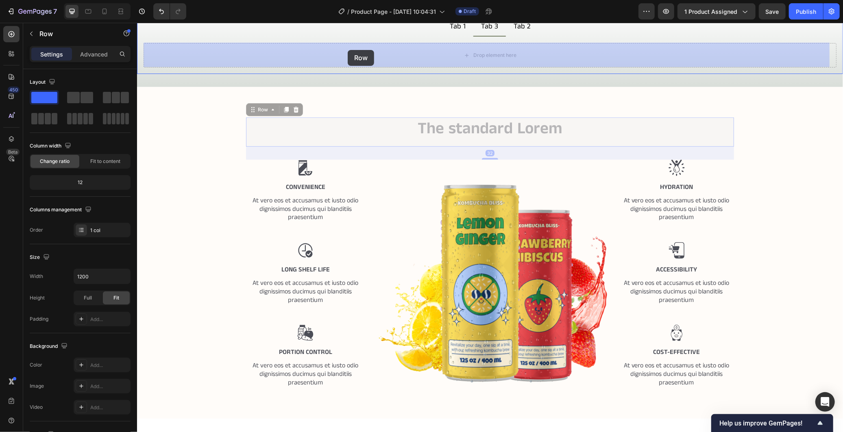
drag, startPoint x: 248, startPoint y: 111, endPoint x: 347, endPoint y: 50, distance: 117.2
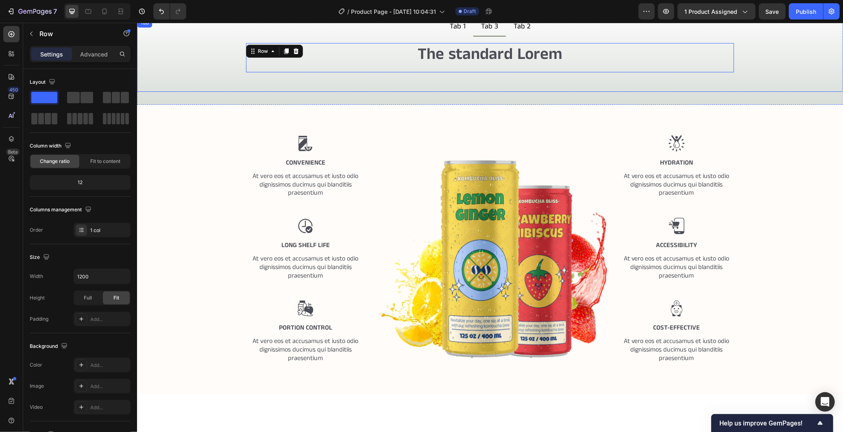
scroll to position [366, 0]
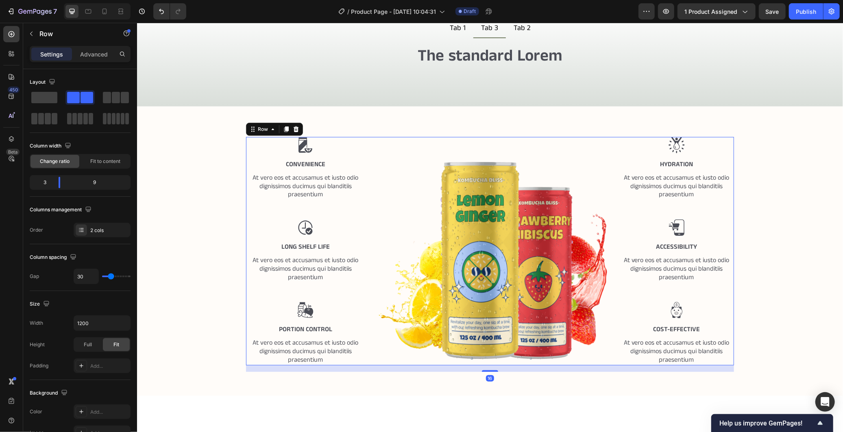
click at [368, 137] on div "Image Convenience Text Block At vero eos et accusamus et iusto odio dignissimos…" at bounding box center [490, 251] width 488 height 228
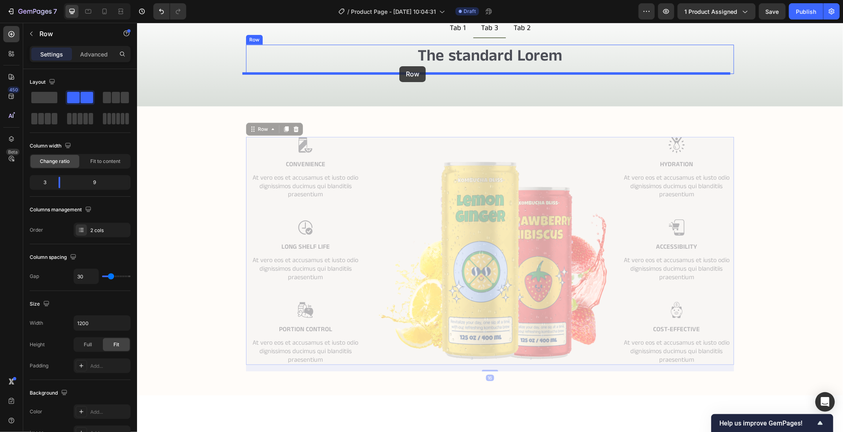
drag, startPoint x: 245, startPoint y: 128, endPoint x: 399, endPoint y: 66, distance: 166.1
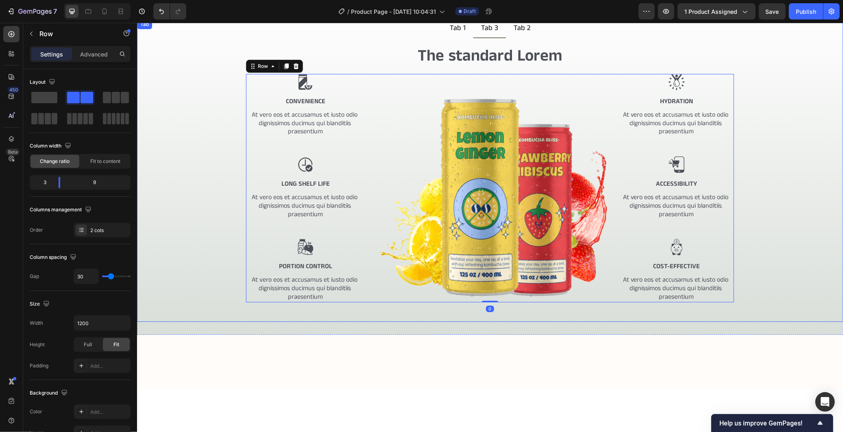
click at [759, 248] on div "The standard Lorem Heading Image Convenience Text Block At vero eos et accusamu…" at bounding box center [489, 179] width 693 height 271
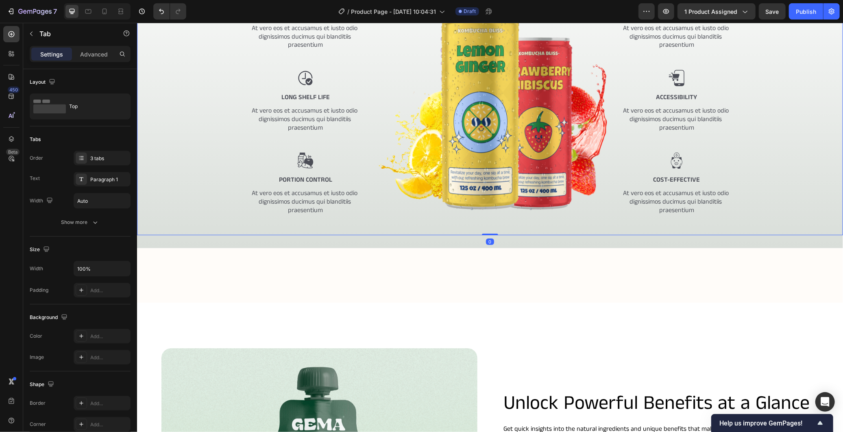
scroll to position [546, 0]
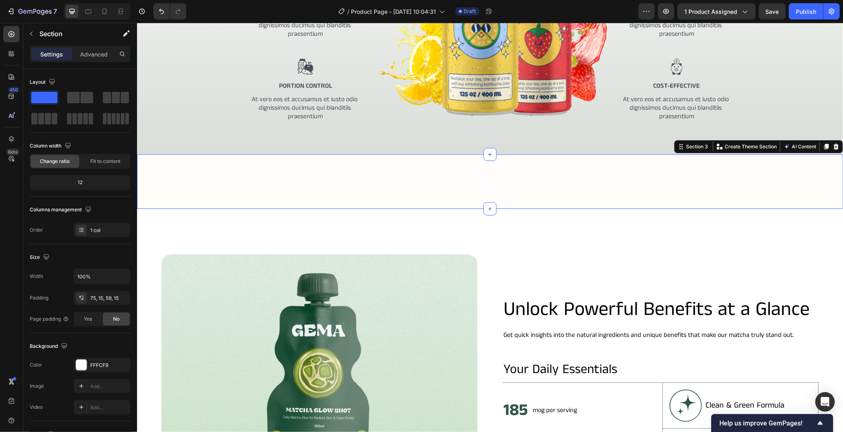
click at [743, 191] on div "Image Section 3 You can create reusable sections Create Theme Section AI Conten…" at bounding box center [490, 181] width 706 height 54
click at [832, 147] on div at bounding box center [836, 146] width 10 height 10
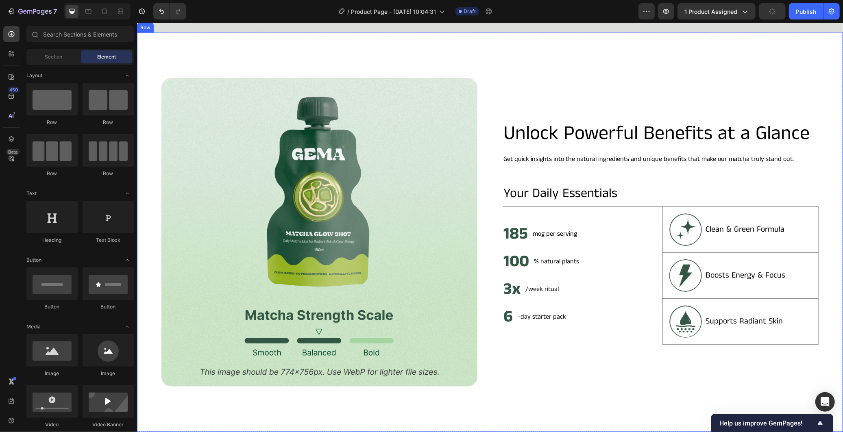
scroll to position [817, 0]
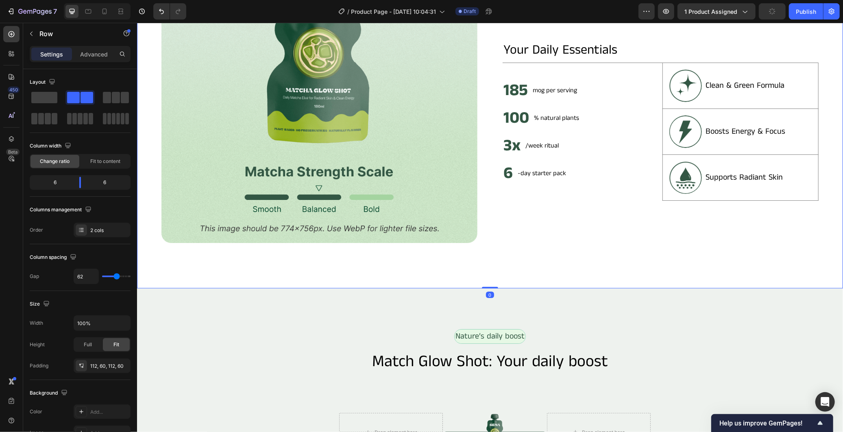
click at [638, 249] on div "Image Unlock Powerful Benefits at a Glance Heading Get quick insights into the …" at bounding box center [490, 89] width 706 height 400
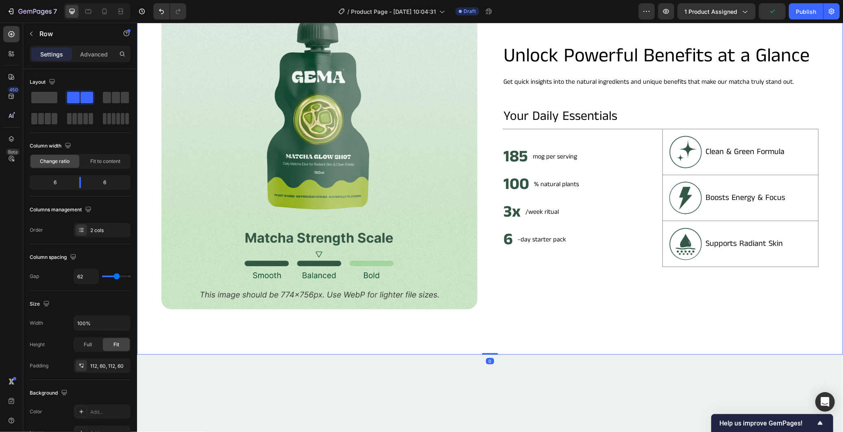
scroll to position [591, 0]
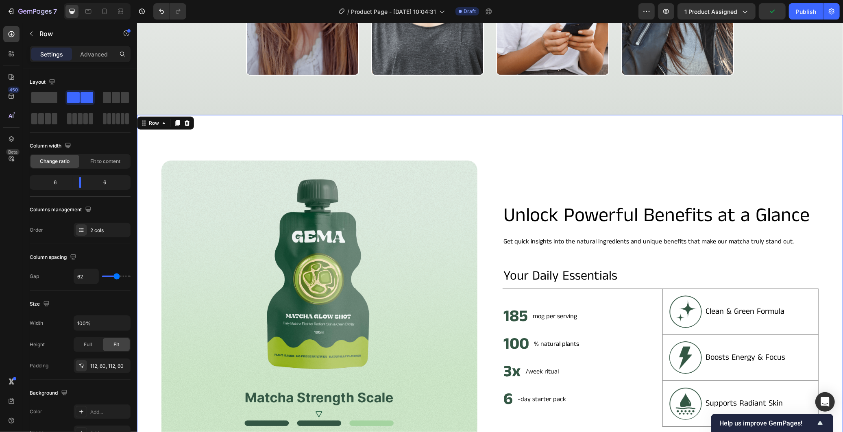
click at [465, 132] on div "Image Unlock Powerful Benefits at a Glance Heading Get quick insights into the …" at bounding box center [490, 315] width 706 height 400
click at [185, 119] on icon at bounding box center [186, 122] width 7 height 7
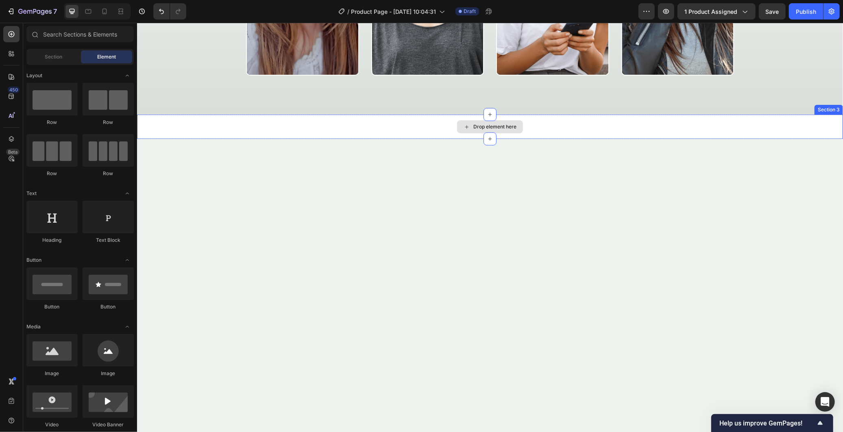
click at [398, 124] on div "Drop element here" at bounding box center [490, 126] width 706 height 24
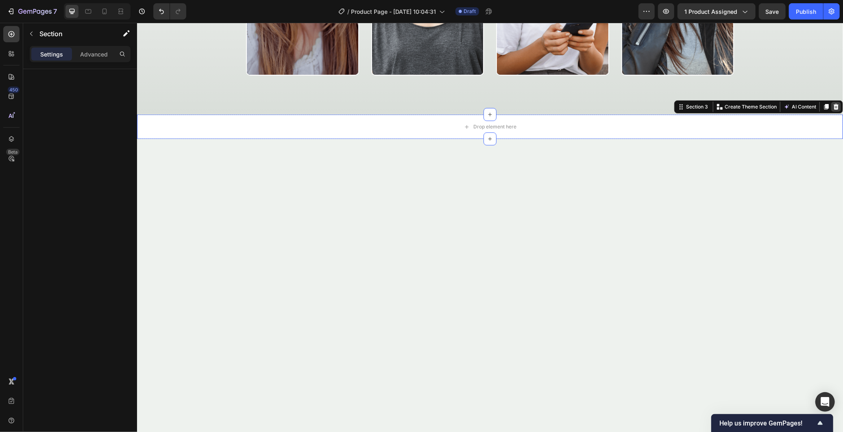
click at [832, 103] on icon at bounding box center [835, 106] width 7 height 7
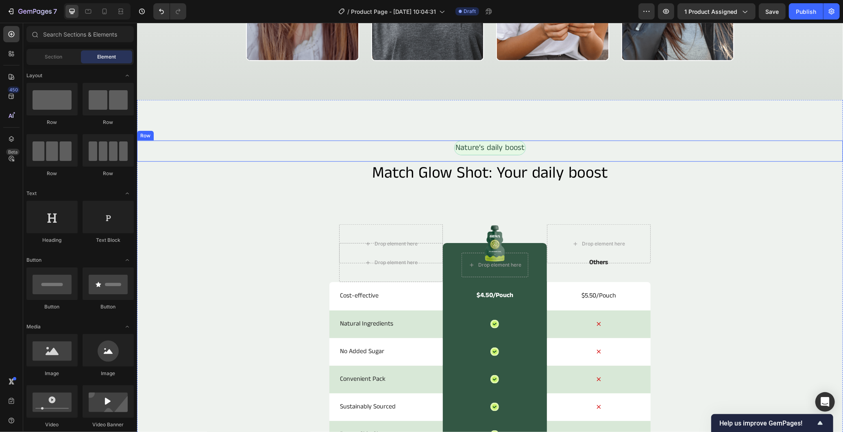
scroll to position [863, 0]
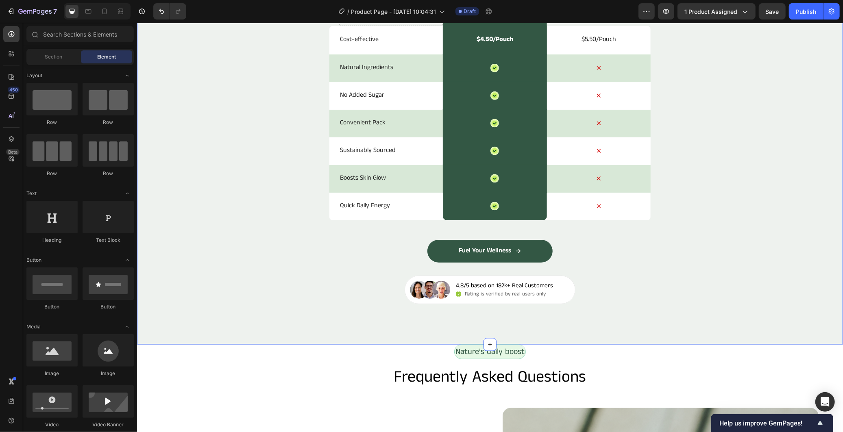
click at [753, 294] on div "Nature’s daily boost Text Block Row Match Glow Shot: Your daily boost Heading D…" at bounding box center [490, 94] width 706 height 420
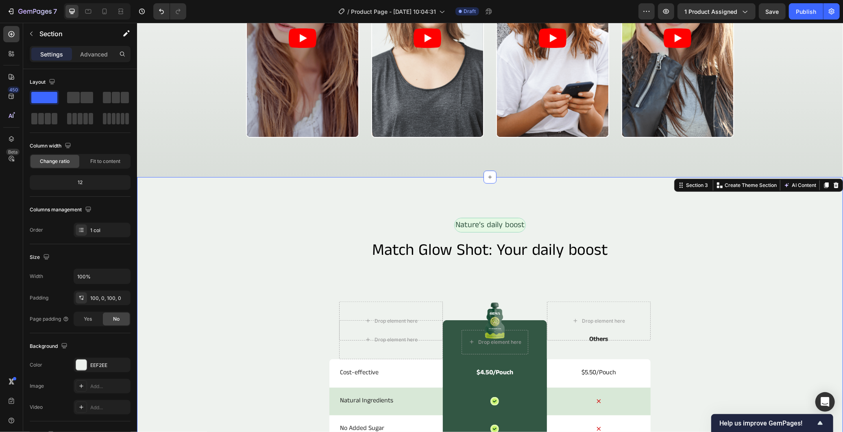
scroll to position [637, 0]
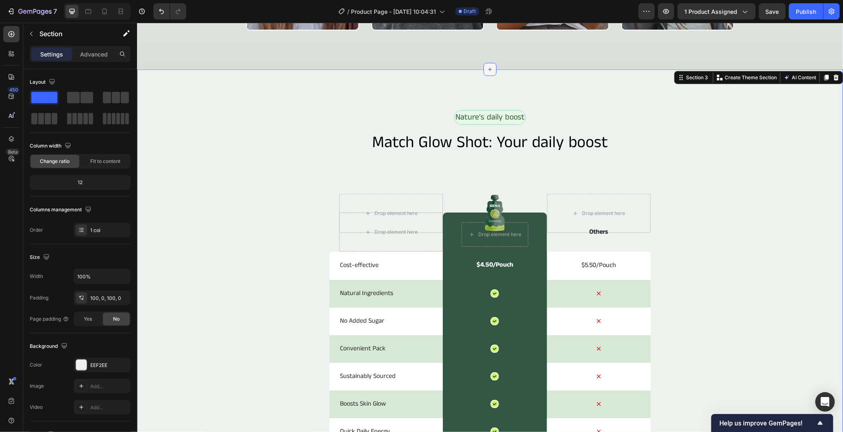
click at [486, 69] on icon at bounding box center [489, 69] width 7 height 7
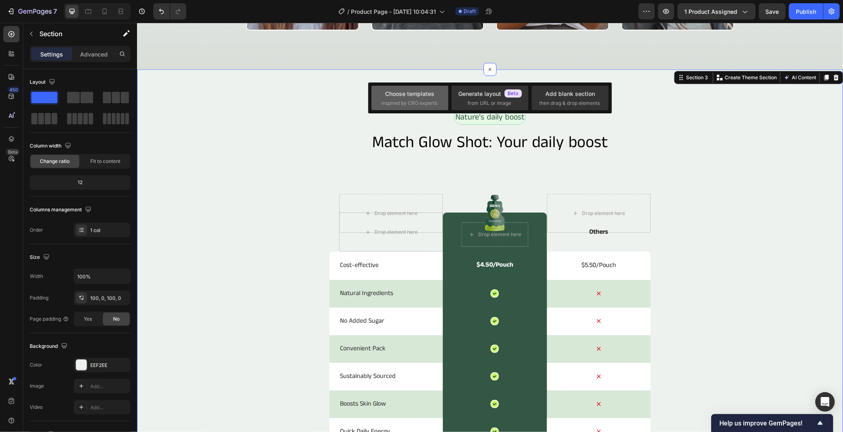
click at [426, 100] on span "inspired by CRO experts" at bounding box center [409, 103] width 56 height 7
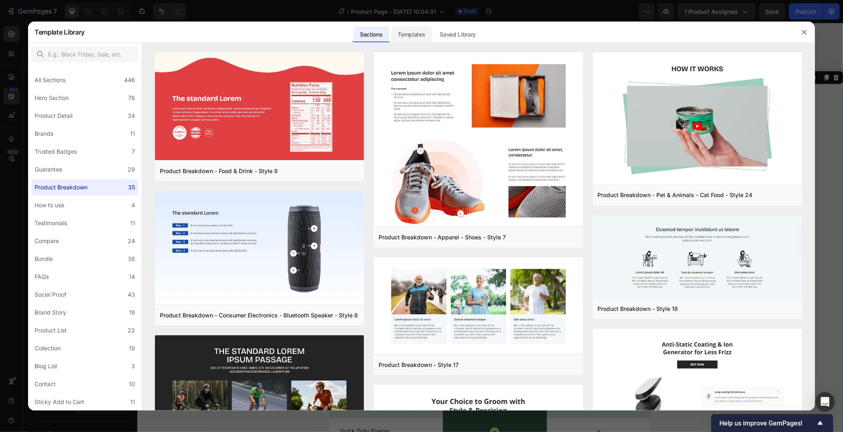
click at [416, 35] on div "Templates" at bounding box center [411, 34] width 40 height 16
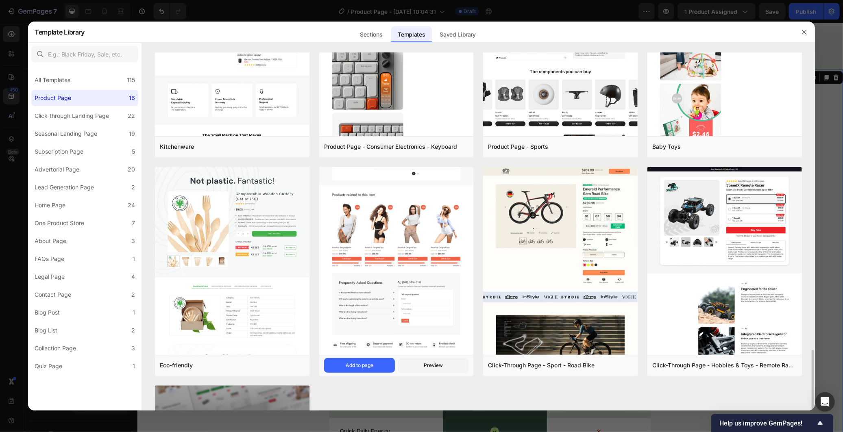
scroll to position [677, 0]
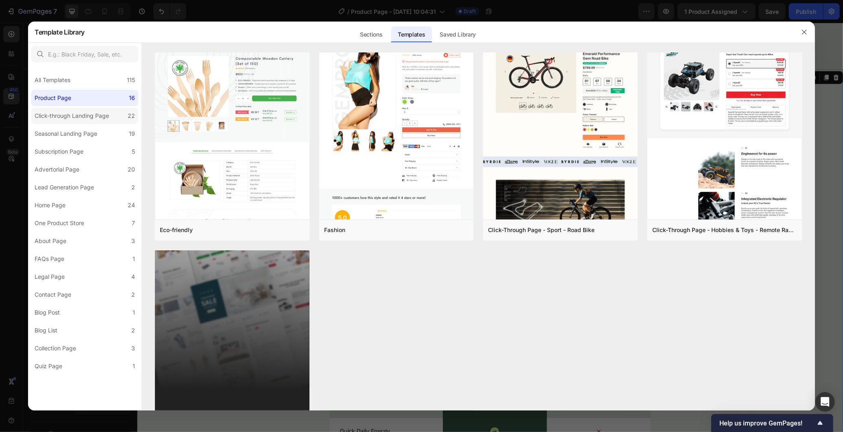
click at [79, 122] on label "Click-through Landing Page 22" at bounding box center [84, 116] width 107 height 16
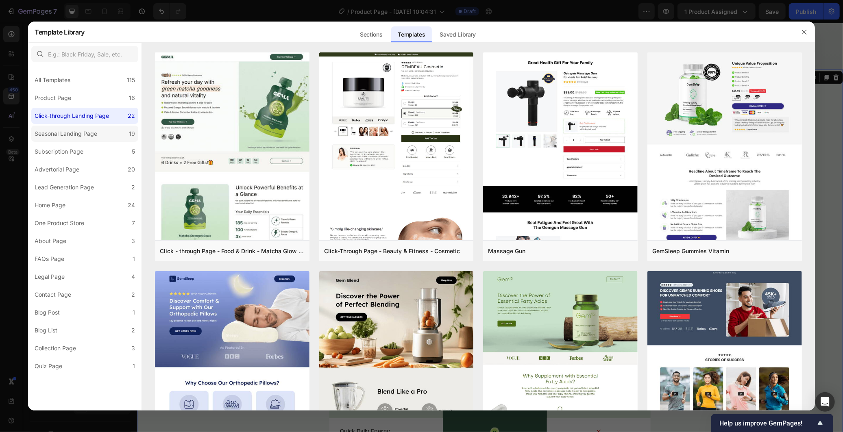
click at [98, 133] on div "Seasonal Landing Page" at bounding box center [68, 134] width 66 height 10
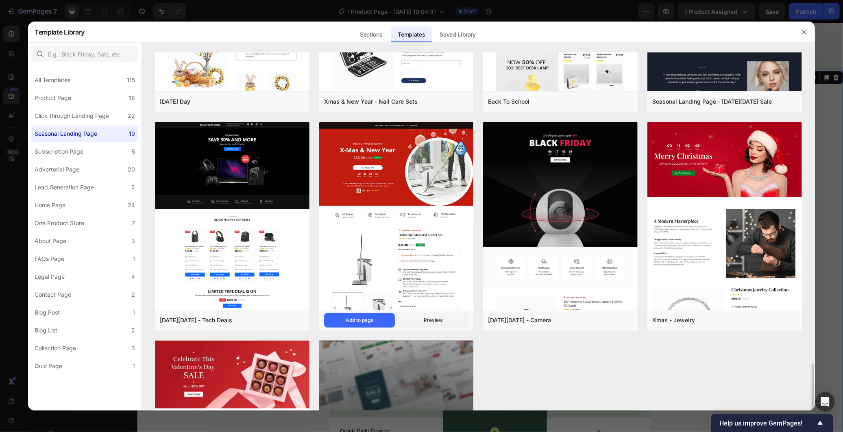
scroll to position [736, 0]
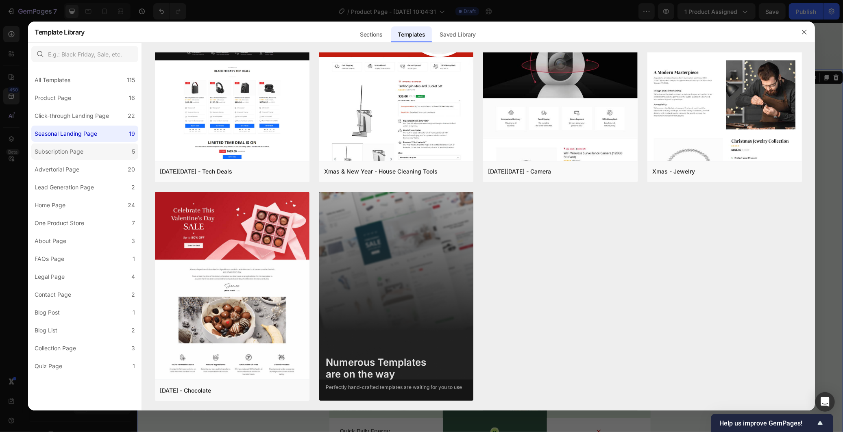
click at [82, 153] on div "Subscription Page" at bounding box center [59, 152] width 49 height 10
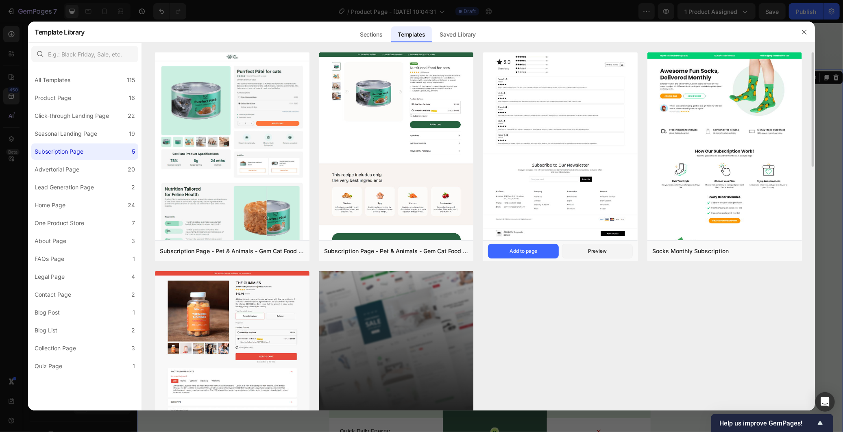
scroll to position [79, 0]
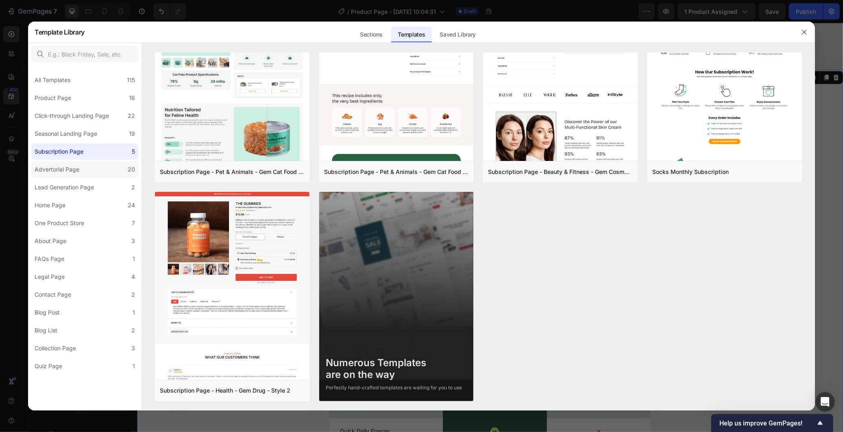
click at [83, 167] on label "Advertorial Page 20" at bounding box center [84, 169] width 107 height 16
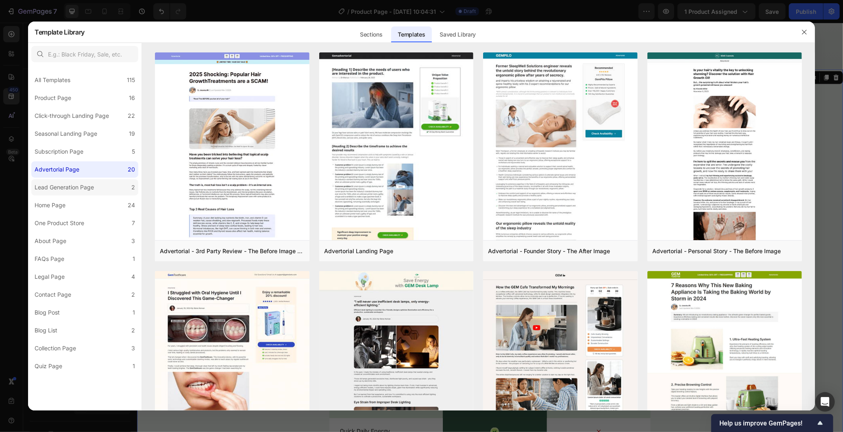
click at [70, 193] on label "Lead Generation Page 2" at bounding box center [84, 187] width 107 height 16
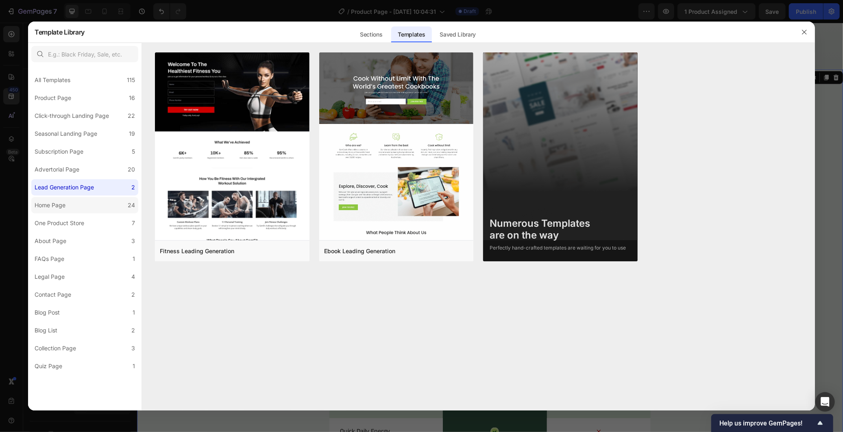
click at [59, 200] on div "Home Page" at bounding box center [50, 205] width 31 height 10
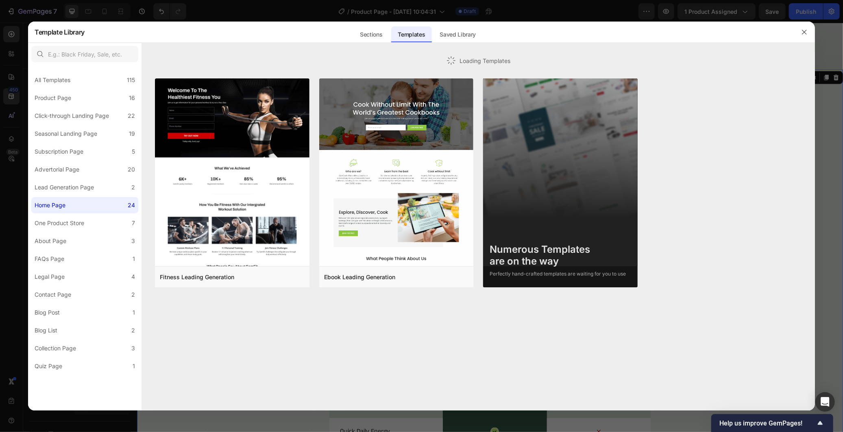
click at [80, 208] on label "Home Page 24" at bounding box center [84, 205] width 107 height 16
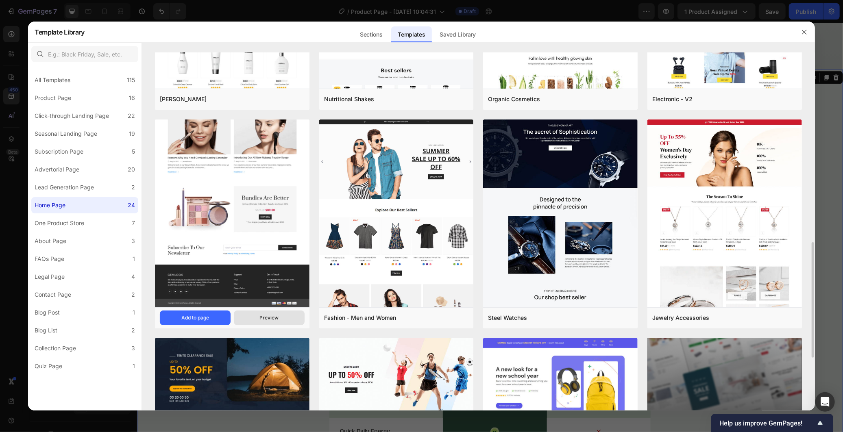
scroll to position [736, 0]
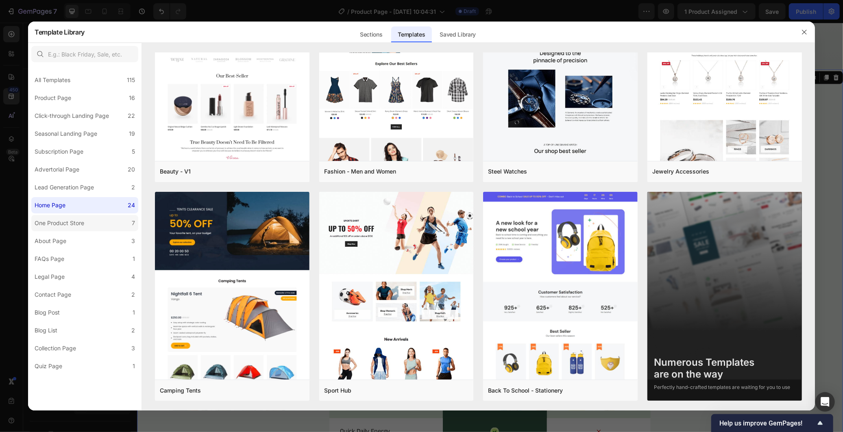
click at [79, 220] on div "One Product Store" at bounding box center [60, 223] width 50 height 10
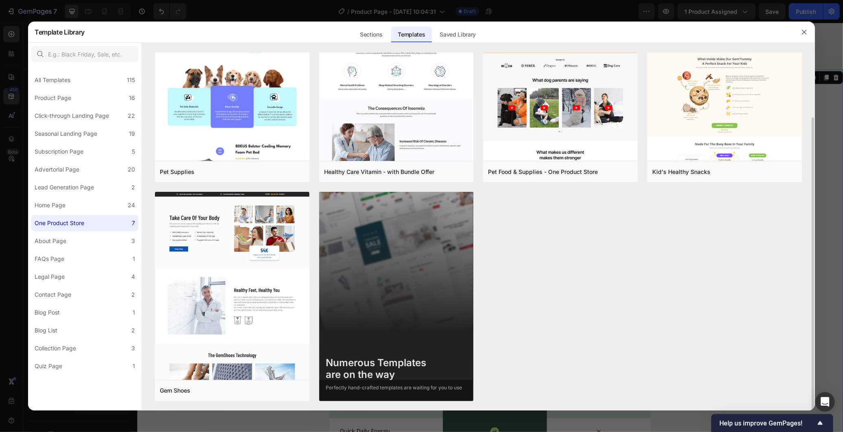
scroll to position [0, 0]
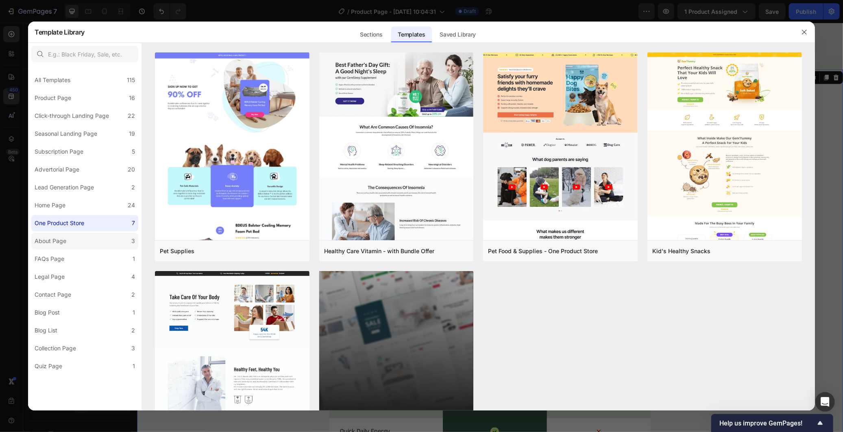
click at [72, 239] on label "About Page 3" at bounding box center [84, 241] width 107 height 16
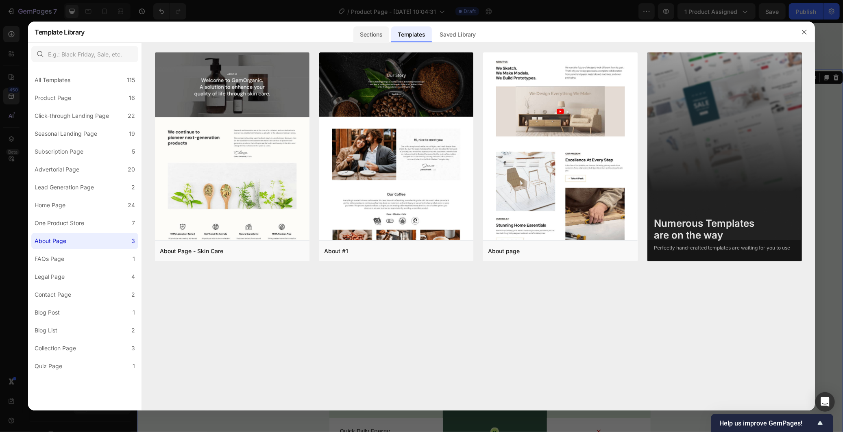
click at [360, 30] on div "Sections" at bounding box center [370, 34] width 35 height 16
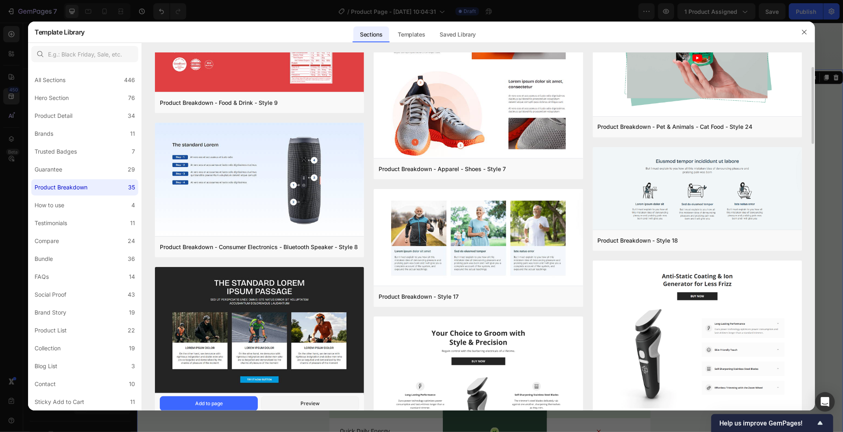
scroll to position [204, 0]
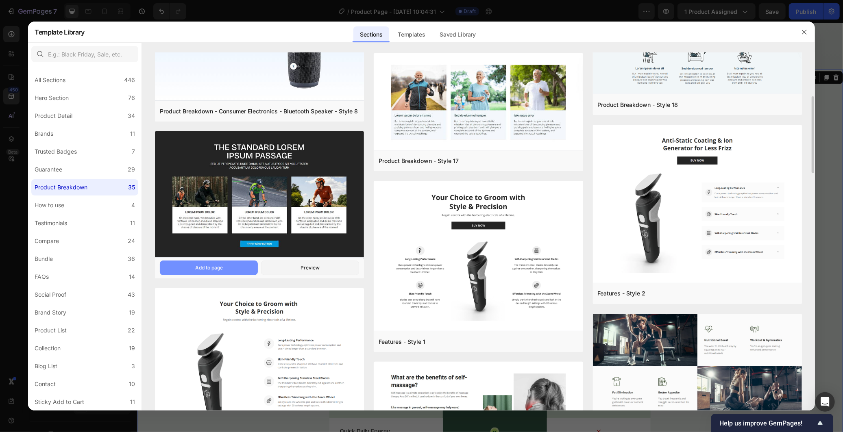
click at [242, 269] on button "Add to page" at bounding box center [209, 268] width 98 height 15
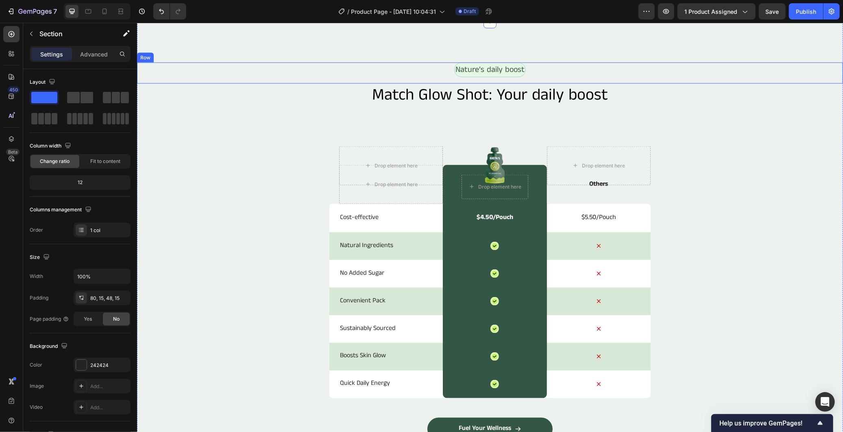
scroll to position [954, 0]
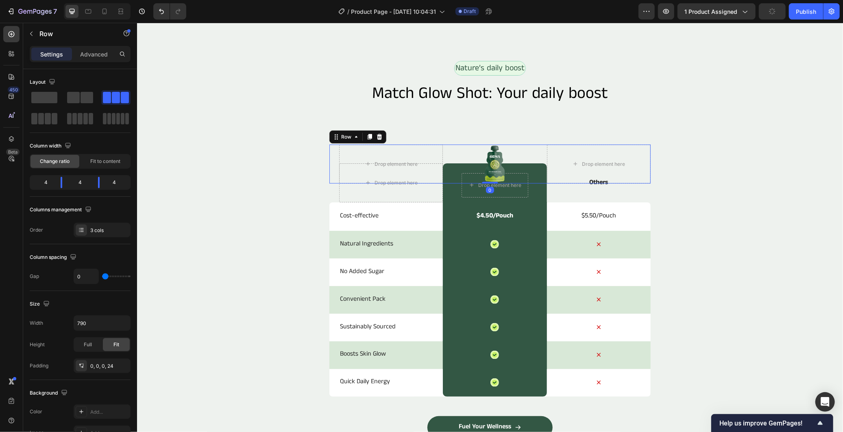
click at [331, 183] on div "Drop element here Image Drop element here Row 0" at bounding box center [489, 163] width 321 height 39
click at [376, 139] on icon at bounding box center [378, 137] width 5 height 6
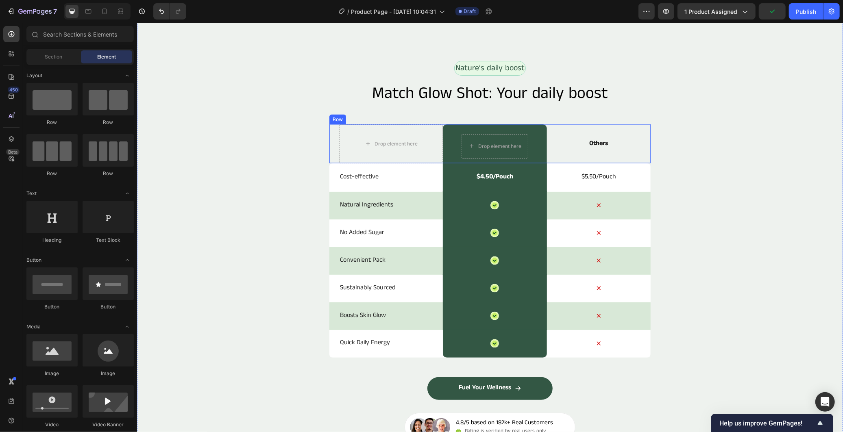
click at [333, 163] on div "Drop element here Drop element here Row Others Text Block Row" at bounding box center [489, 143] width 321 height 39
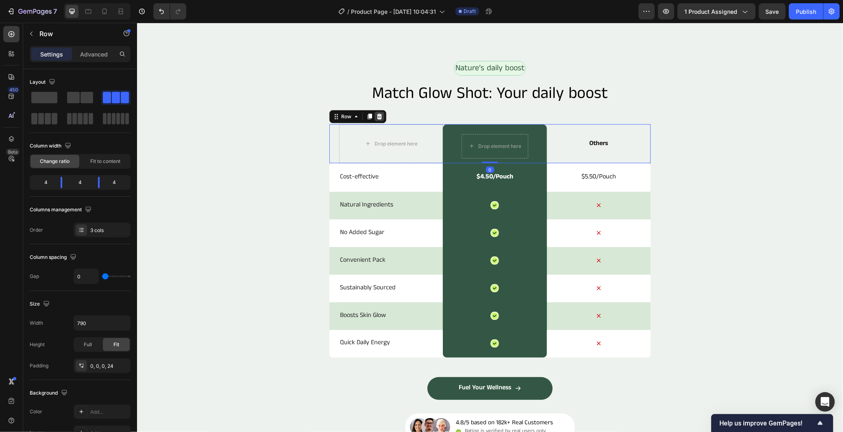
click at [376, 119] on icon at bounding box center [378, 116] width 5 height 6
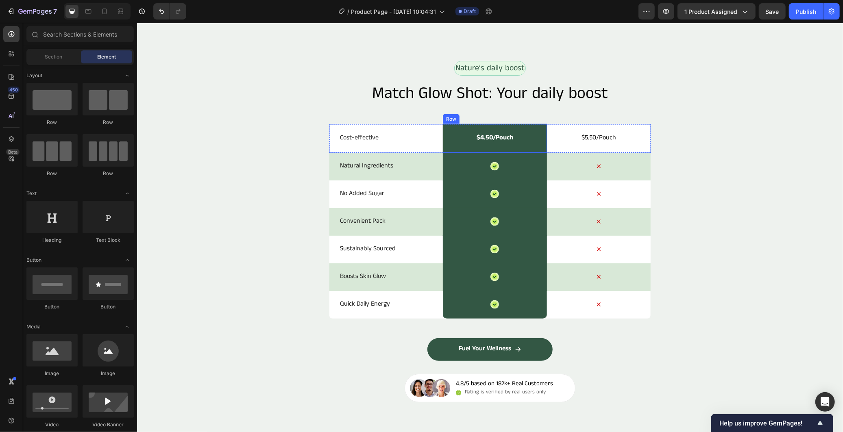
click at [443, 152] on div "$4.50/Pouch Text Block Row" at bounding box center [494, 138] width 104 height 29
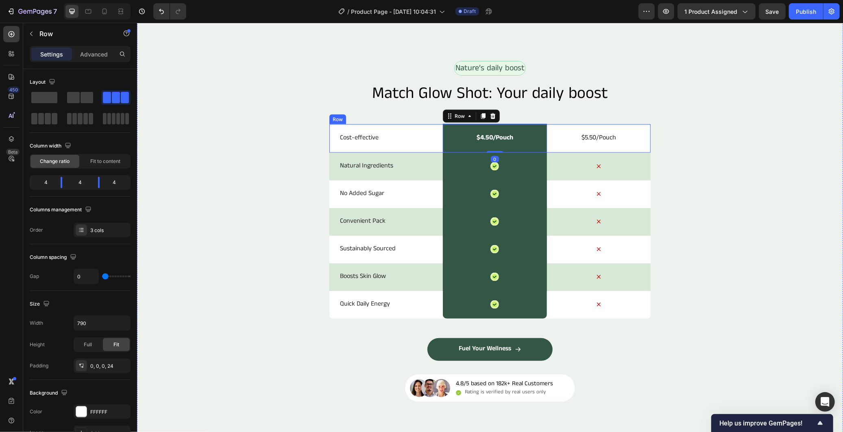
click at [428, 152] on div "Cost-effective Text Block" at bounding box center [391, 138] width 104 height 28
click at [376, 119] on icon at bounding box center [378, 116] width 5 height 6
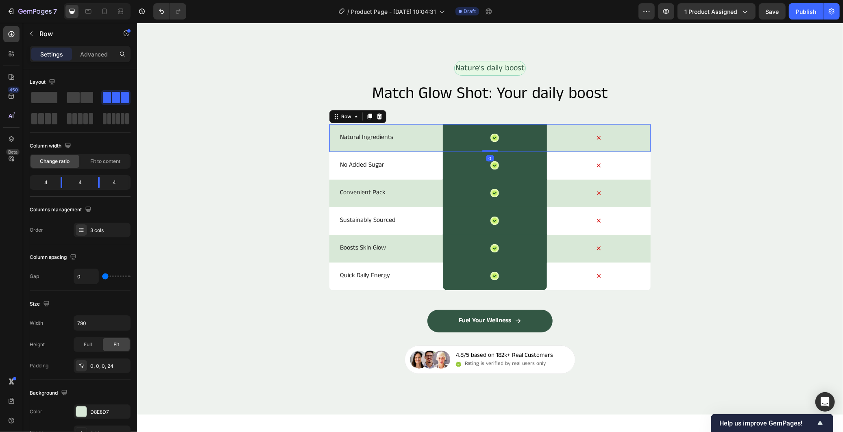
click at [396, 152] on div "Natural Ingredients Text Block" at bounding box center [391, 138] width 104 height 28
click at [376, 119] on icon at bounding box center [378, 116] width 5 height 6
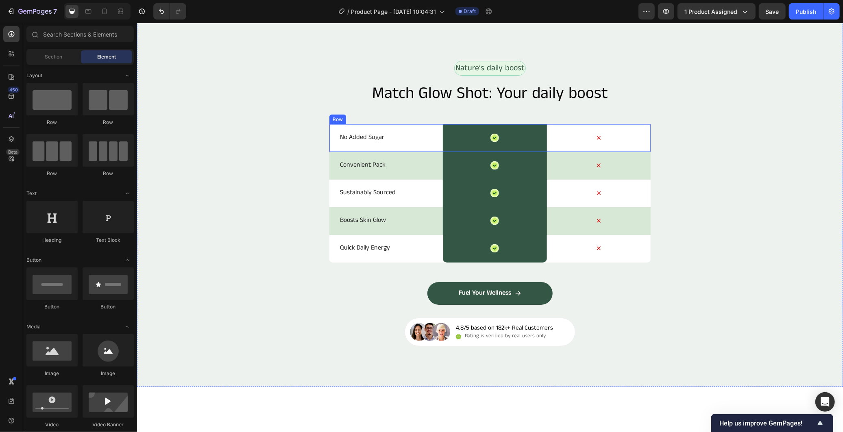
click at [398, 152] on div "No Added Sugar Text Block" at bounding box center [391, 138] width 104 height 28
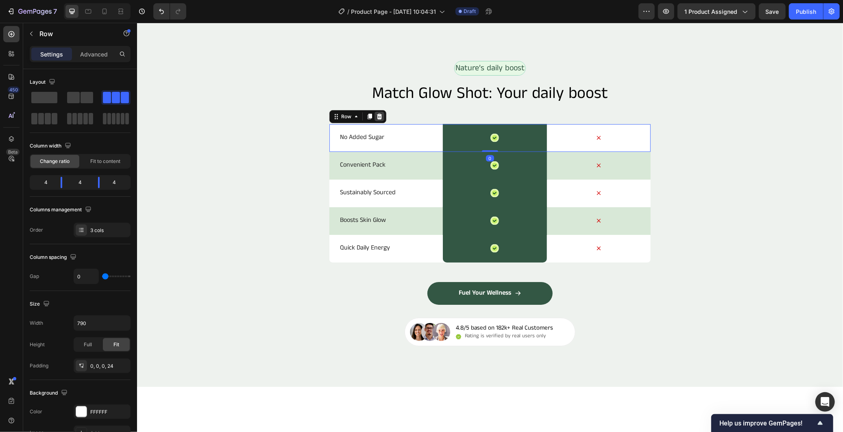
click at [376, 119] on icon at bounding box center [378, 116] width 5 height 6
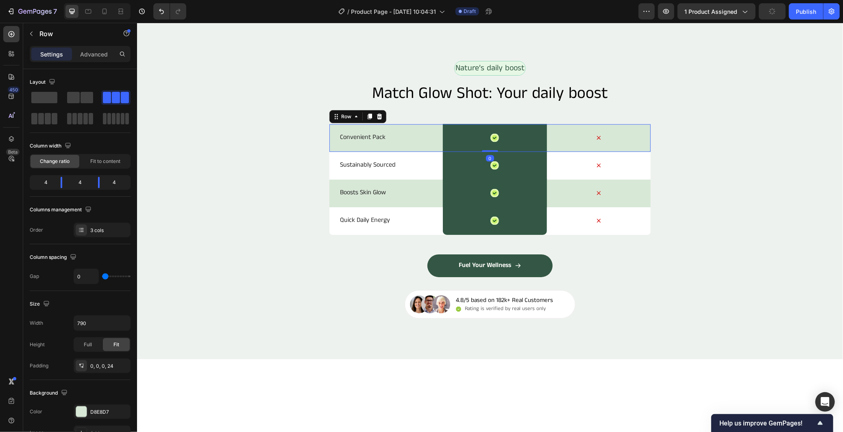
click at [404, 152] on div "Convenient Pack Text Block" at bounding box center [391, 138] width 104 height 28
click at [376, 120] on icon at bounding box center [379, 116] width 7 height 7
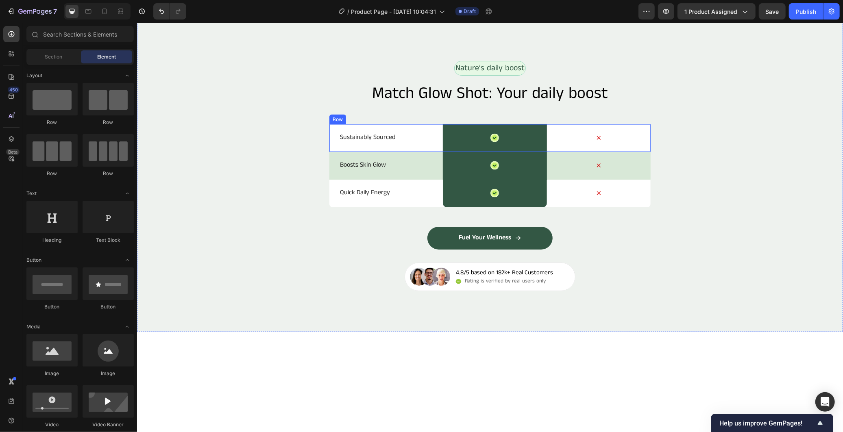
click at [404, 152] on div "Sustainably Sourced Text Block" at bounding box center [391, 138] width 104 height 28
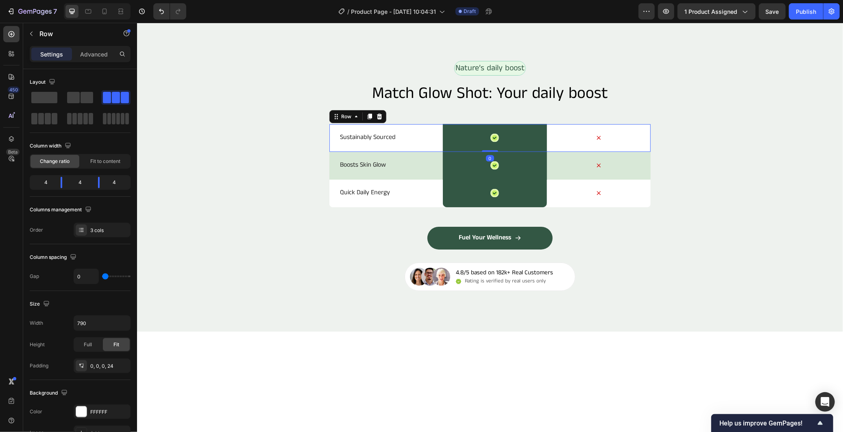
click at [374, 123] on div "Row" at bounding box center [357, 116] width 57 height 13
click at [376, 120] on icon at bounding box center [379, 116] width 7 height 7
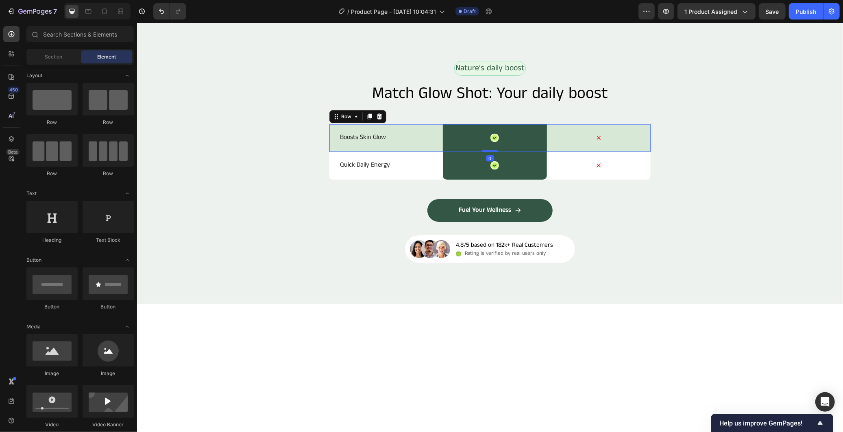
click at [396, 152] on div "Boosts Skin Glow Text Block" at bounding box center [391, 138] width 104 height 28
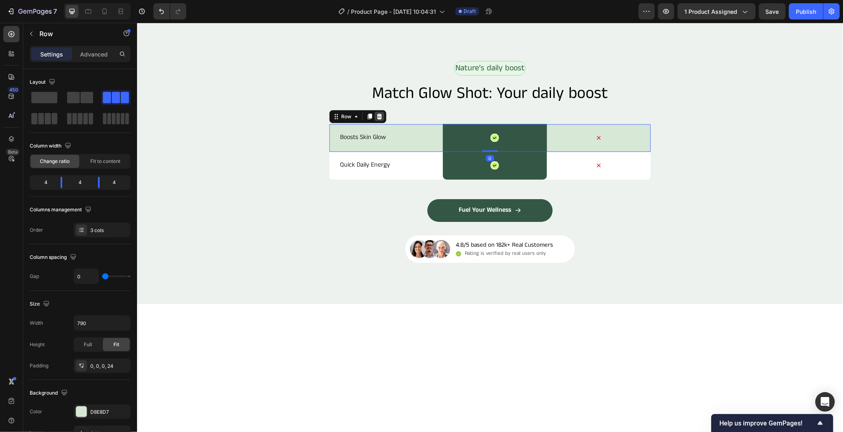
click at [376, 120] on icon at bounding box center [379, 116] width 7 height 7
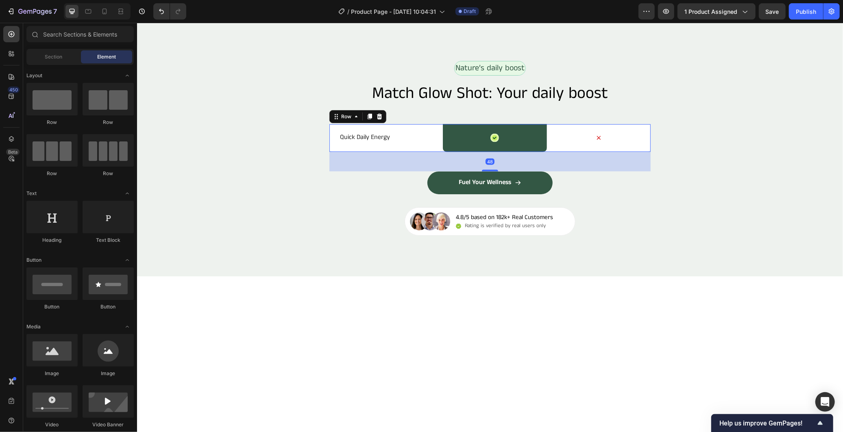
click at [401, 152] on div "Quick Daily Energy Text Block" at bounding box center [391, 138] width 104 height 28
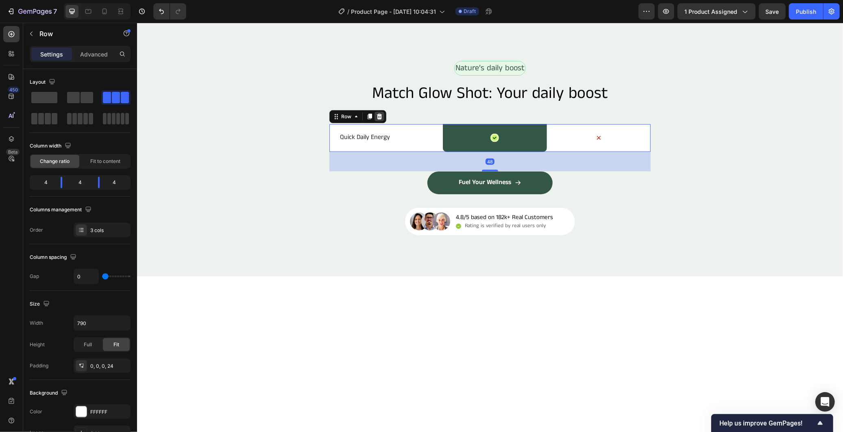
click at [376, 120] on icon at bounding box center [379, 116] width 7 height 7
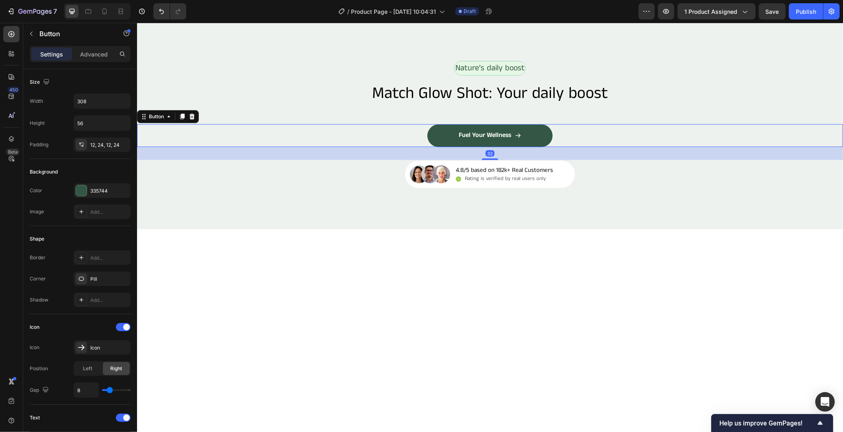
click at [408, 147] on div "Fuel Your Wellness Button 32" at bounding box center [490, 135] width 706 height 23
click at [195, 121] on div at bounding box center [192, 116] width 10 height 10
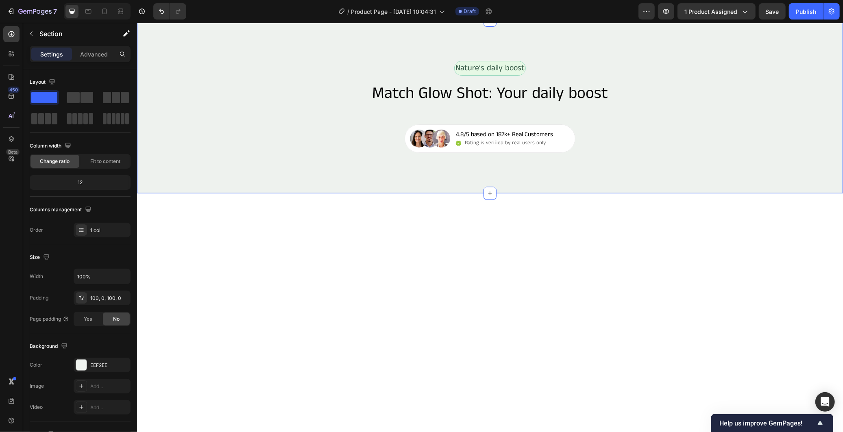
click at [284, 152] on div "Nature’s daily boost Text Block Row Match Glow Shot: Your daily boost Heading I…" at bounding box center [490, 107] width 706 height 92
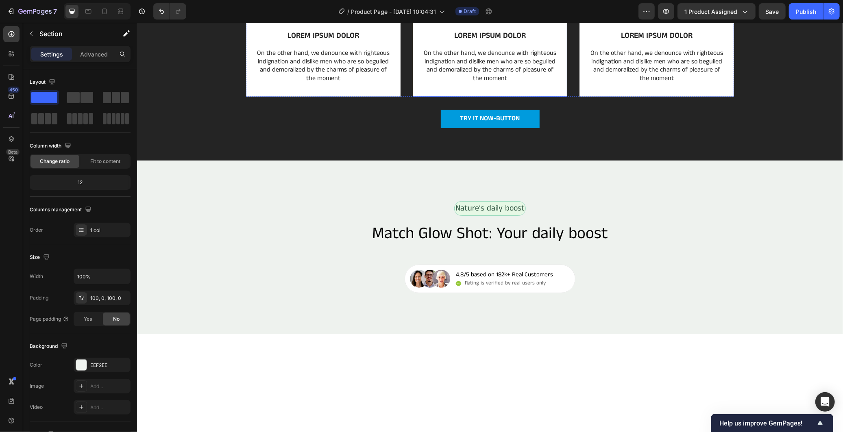
scroll to position [819, 0]
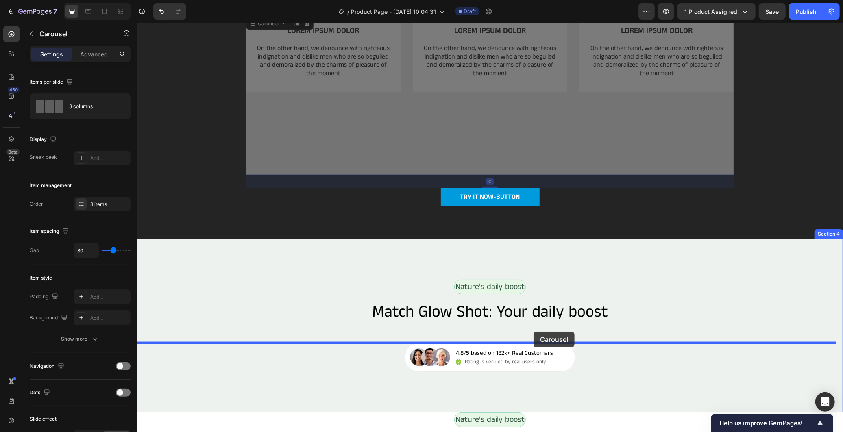
drag, startPoint x: 403, startPoint y: 149, endPoint x: 533, endPoint y: 332, distance: 224.7
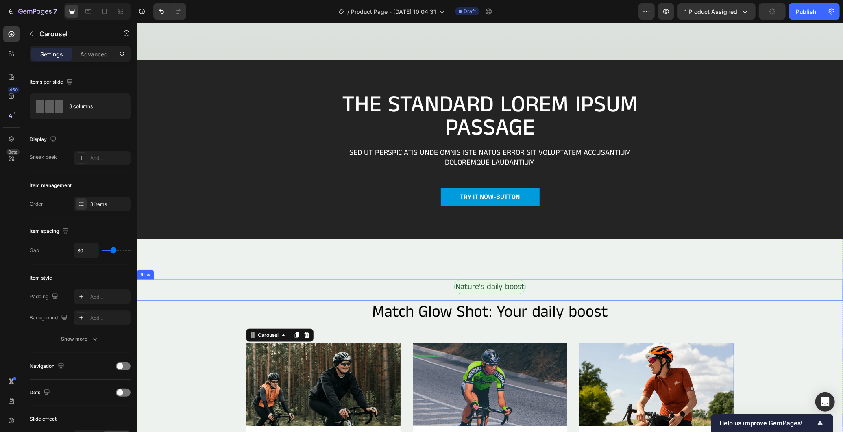
scroll to position [647, 0]
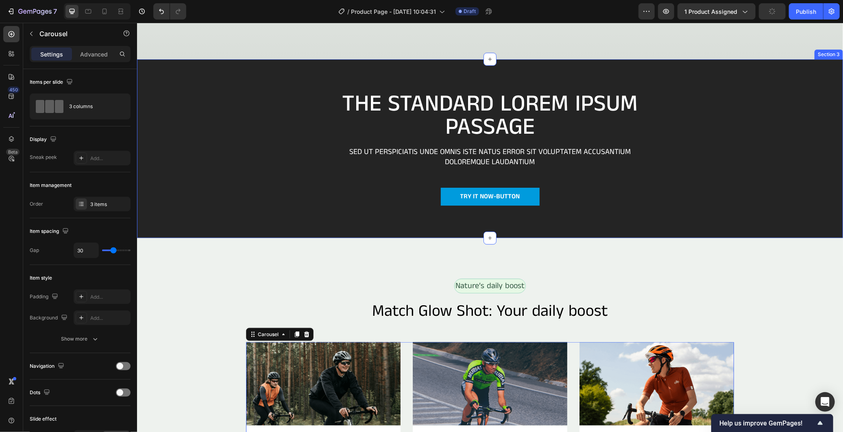
click at [761, 73] on div "The standard Lorem Ipsum passage Heading Sed ut perspiciatis unde omnis iste na…" at bounding box center [490, 148] width 706 height 179
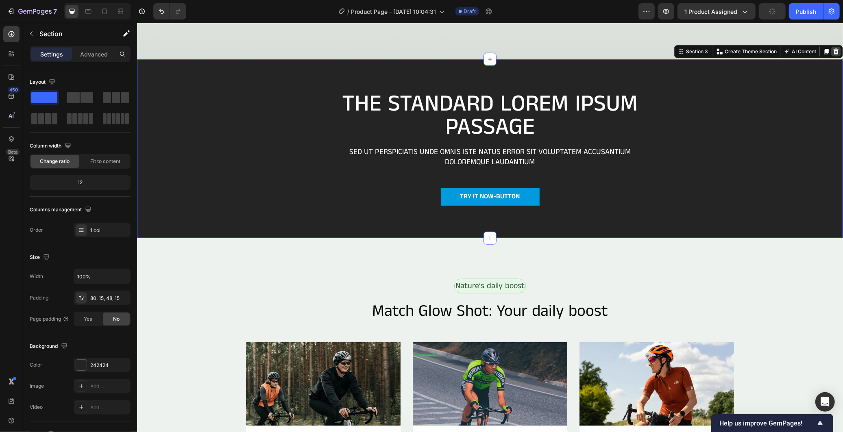
click at [833, 50] on icon at bounding box center [835, 51] width 5 height 6
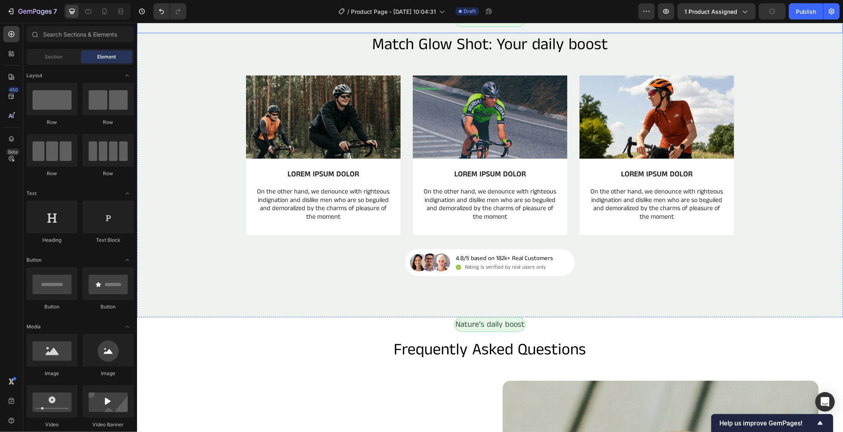
scroll to position [737, 0]
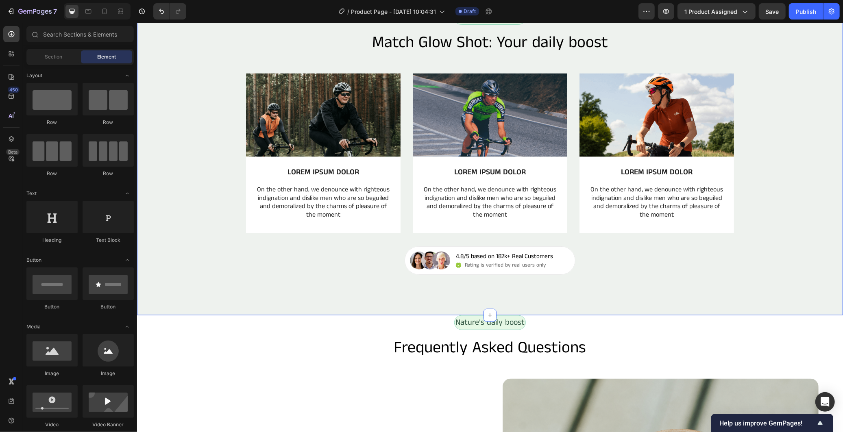
click at [779, 255] on div "Nature’s daily boost Text Block Row Match Glow Shot: Your daily boost Heading I…" at bounding box center [490, 142] width 706 height 265
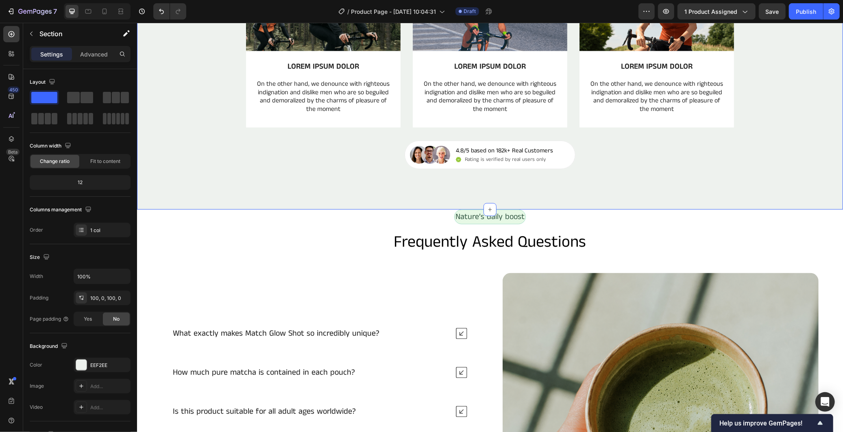
scroll to position [1008, 0]
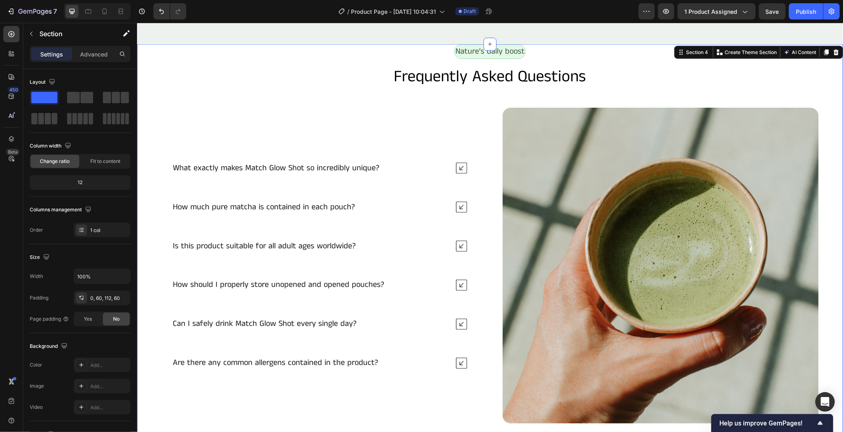
click at [819, 107] on div "Nature’s daily boost Text Block Row Frequently Asked Questions Heading What exa…" at bounding box center [490, 256] width 706 height 425
click at [93, 54] on p "Advanced" at bounding box center [94, 54] width 28 height 9
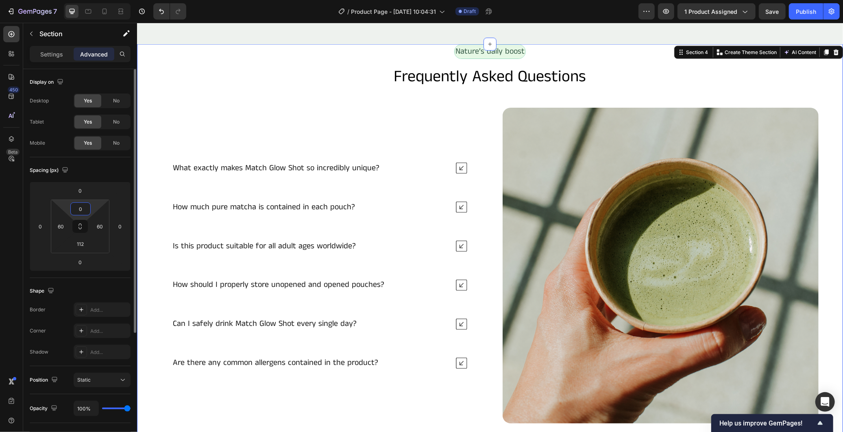
click at [80, 205] on input "0" at bounding box center [80, 209] width 16 height 12
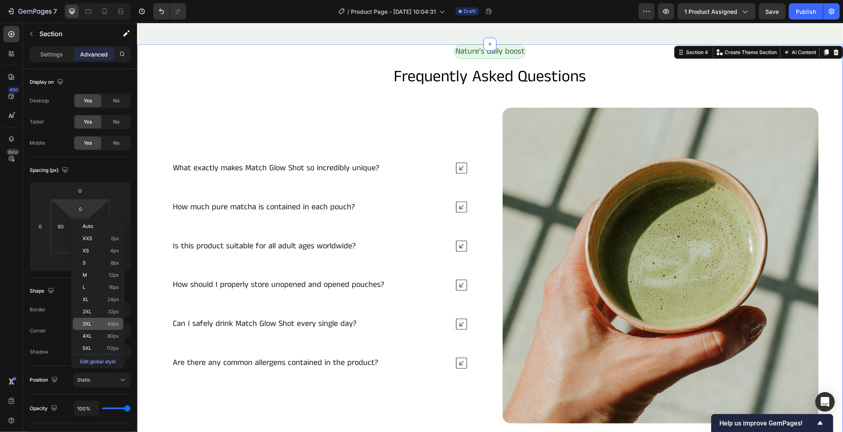
click at [109, 322] on span "48px" at bounding box center [113, 324] width 12 height 6
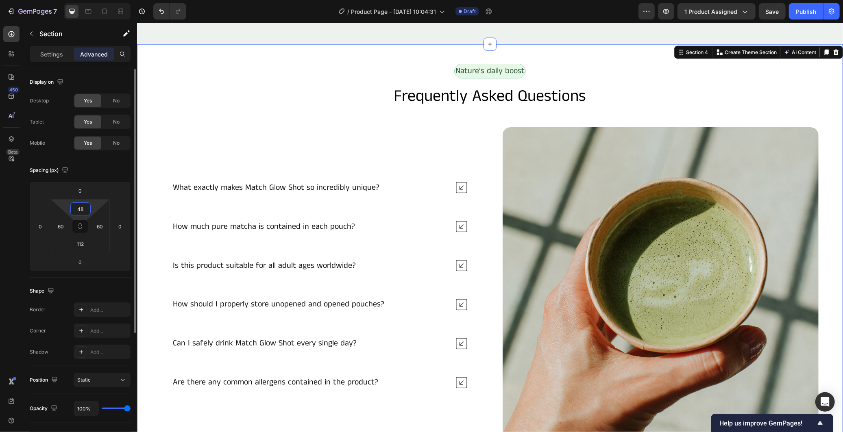
click at [83, 209] on input "48" at bounding box center [80, 209] width 16 height 12
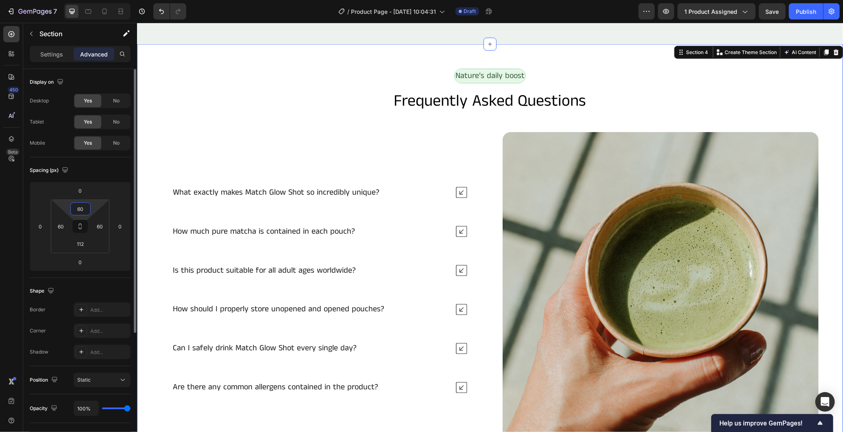
type input "60"
click at [103, 175] on div "Spacing (px)" at bounding box center [80, 170] width 101 height 13
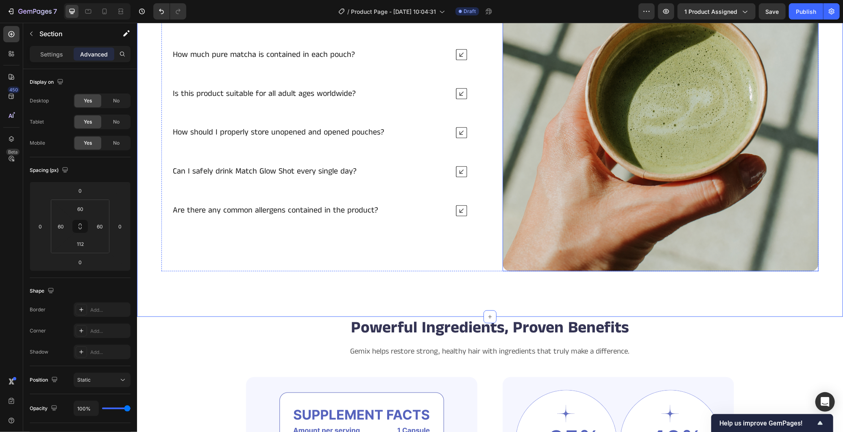
scroll to position [1279, 0]
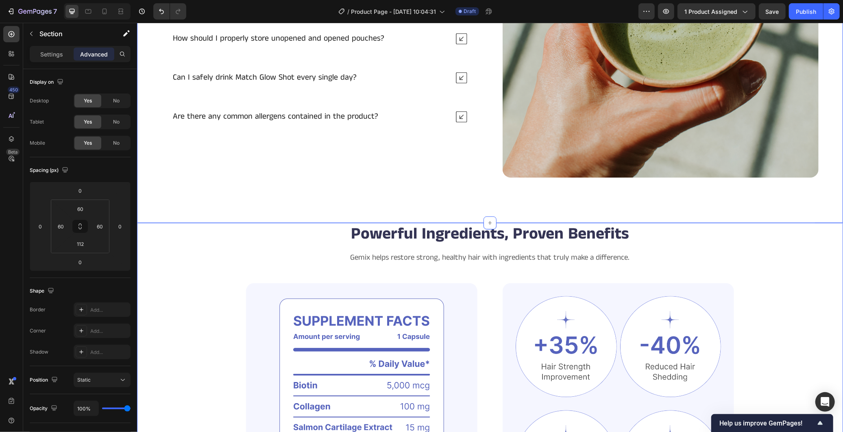
click at [816, 256] on div "Powerful Ingredients, Proven Benefits Heading Gemix helps restore strong, healt…" at bounding box center [490, 405] width 706 height 365
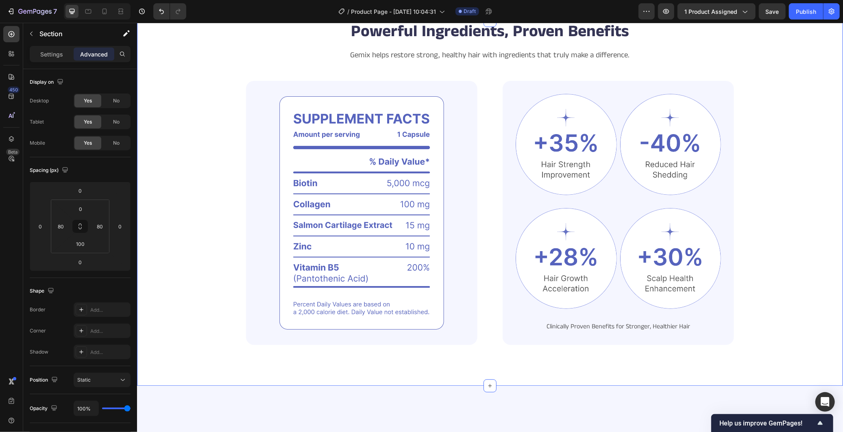
scroll to position [1369, 0]
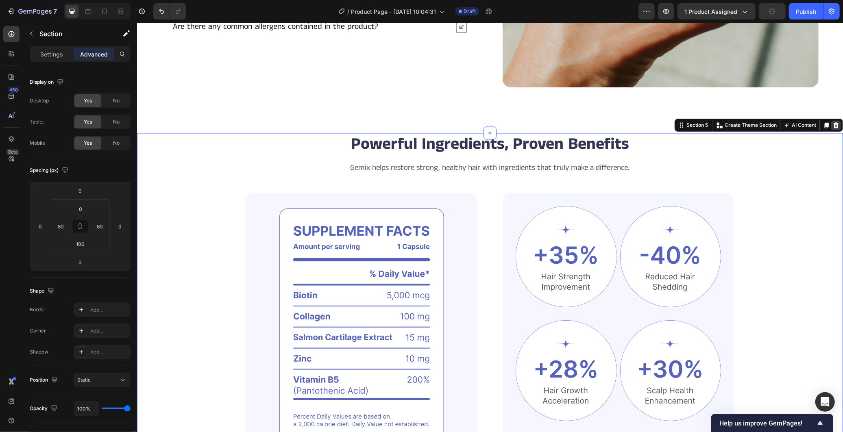
click at [832, 122] on icon at bounding box center [835, 125] width 7 height 7
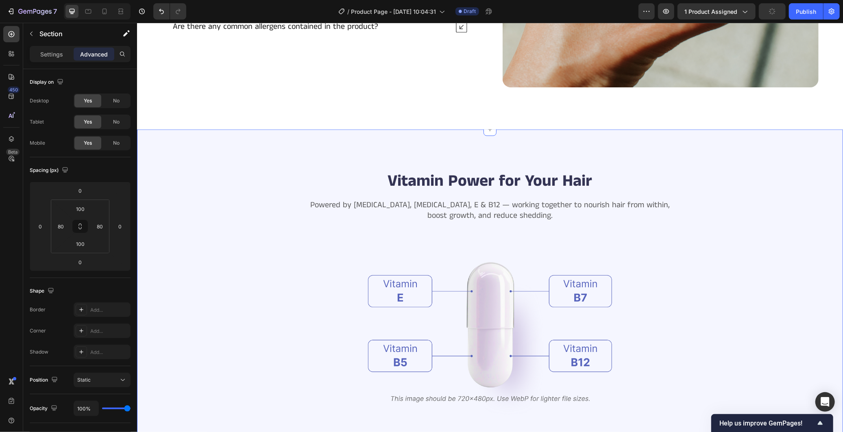
click at [798, 144] on div "Vitamin Power for Your Hair Heading Powered by Biotin, Vitamin B5, E & B12 — wo…" at bounding box center [490, 324] width 706 height 391
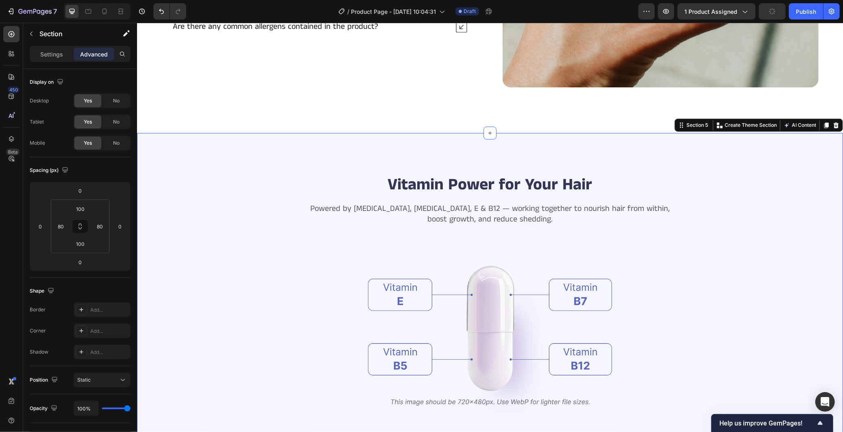
click at [833, 123] on icon at bounding box center [835, 125] width 5 height 6
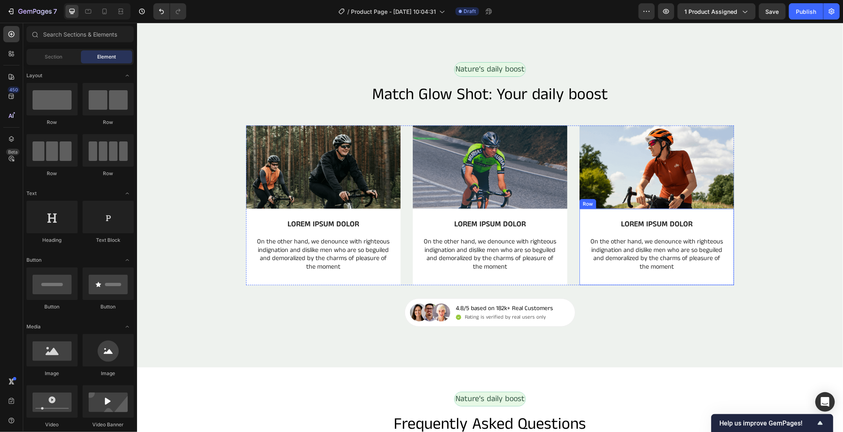
scroll to position [656, 0]
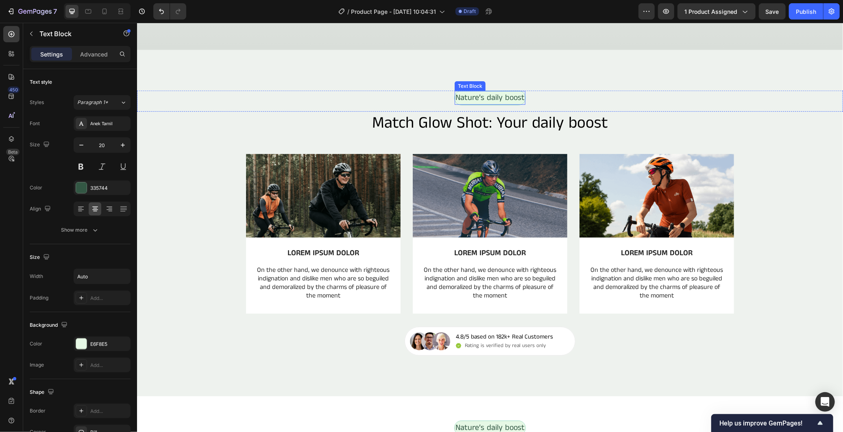
click at [467, 98] on p "Nature’s daily boost" at bounding box center [489, 97] width 69 height 12
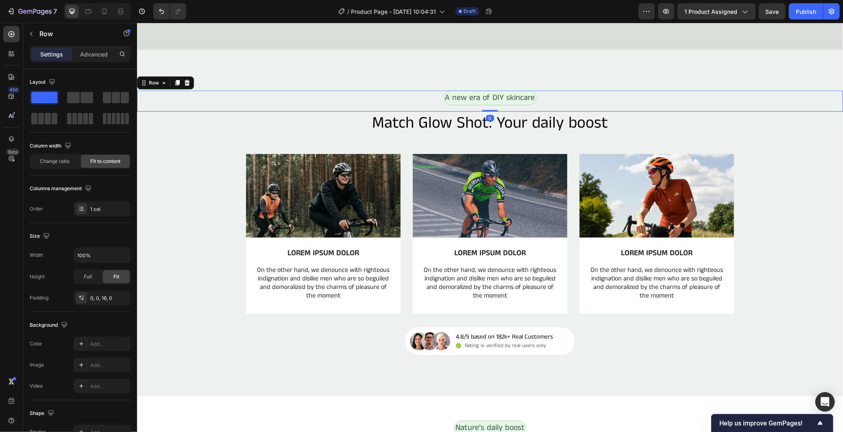
click at [543, 100] on div "A new era of DIY skincare Text Block Row 0" at bounding box center [490, 100] width 706 height 21
click at [515, 103] on p "A new era of DIY skincare" at bounding box center [490, 97] width 90 height 12
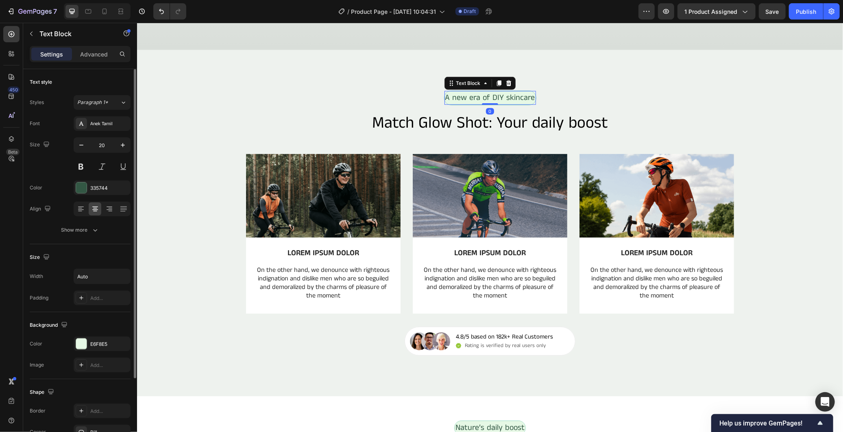
scroll to position [90, 0]
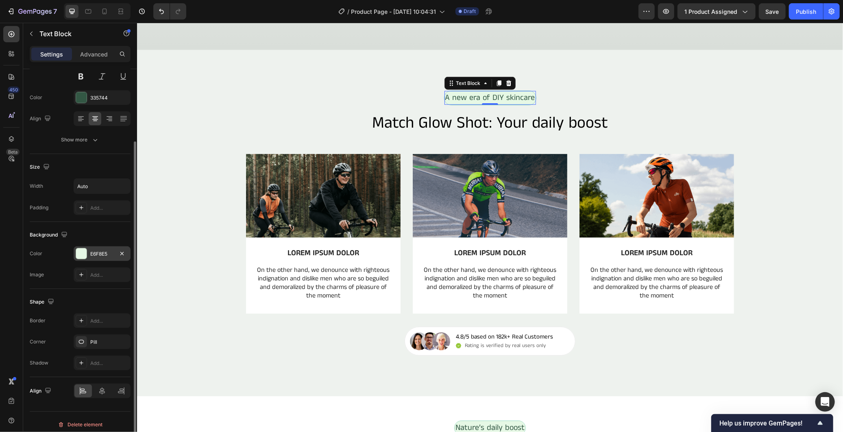
click at [104, 255] on div "E6F8E5" at bounding box center [102, 253] width 24 height 7
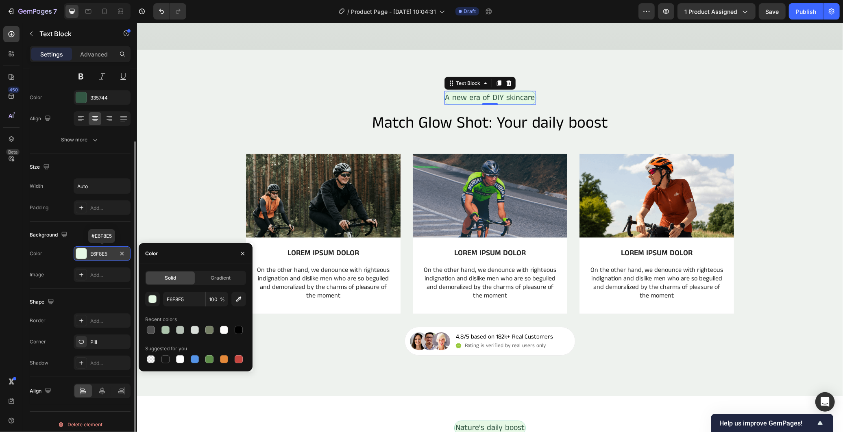
click at [104, 255] on div "E6F8E5" at bounding box center [102, 253] width 24 height 7
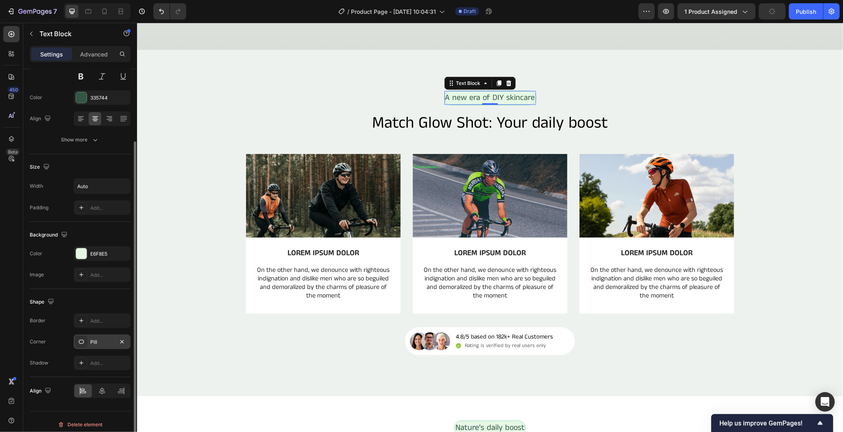
click at [99, 340] on div "Pill" at bounding box center [102, 342] width 24 height 7
click at [63, 354] on div "Border Add... Corner Pill Shadow Add..." at bounding box center [80, 341] width 101 height 57
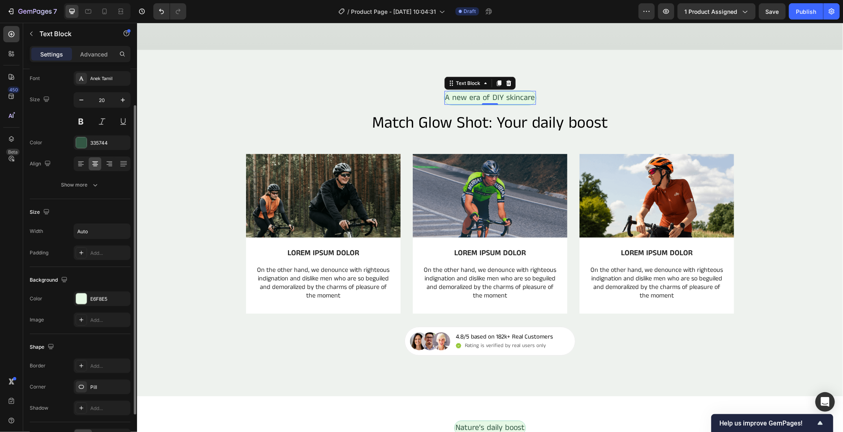
scroll to position [0, 0]
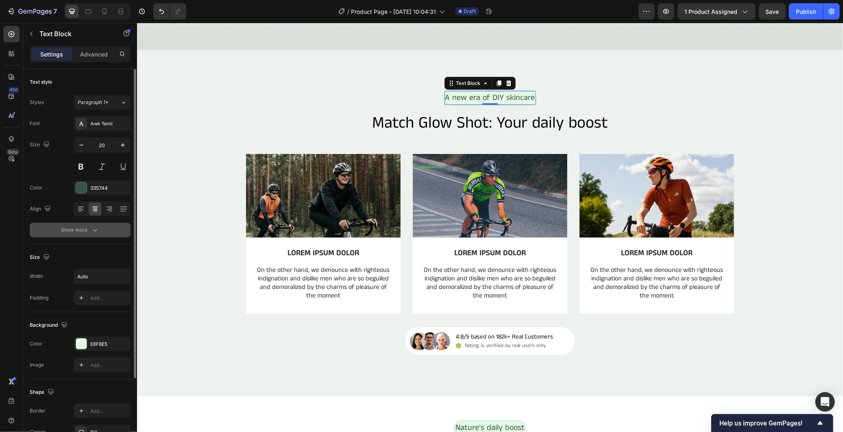
click at [99, 231] on button "Show more" at bounding box center [80, 230] width 101 height 15
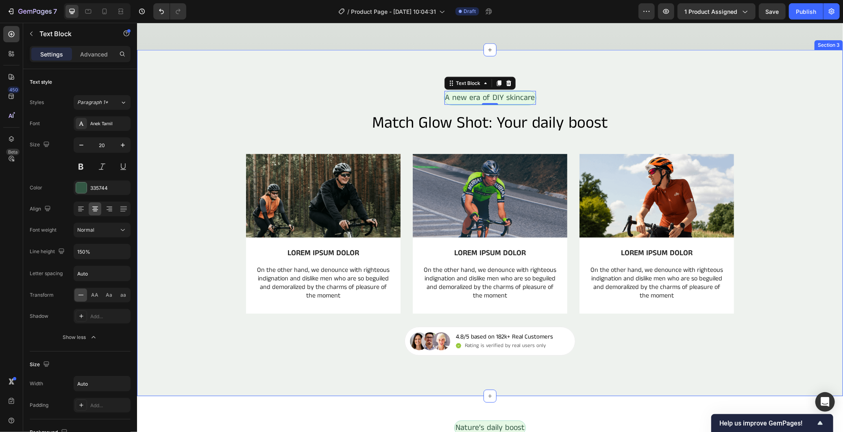
click at [731, 339] on div "A new era of DIY skincare Text Block 0 Row Match Glow Shot: Your daily boost He…" at bounding box center [490, 222] width 706 height 265
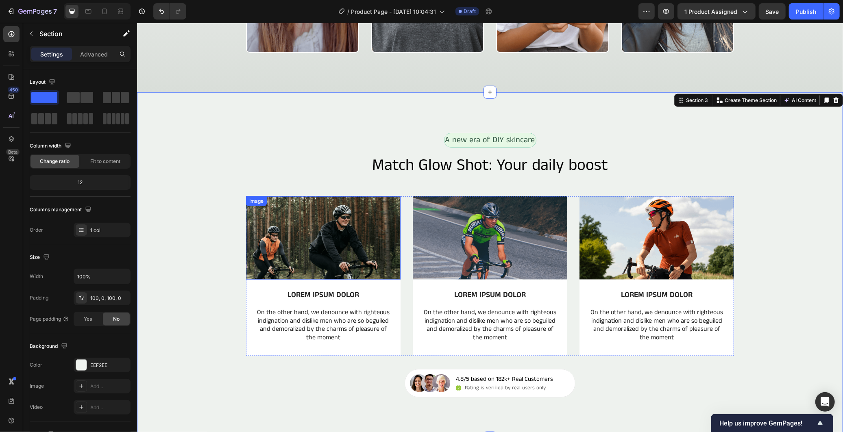
scroll to position [611, 0]
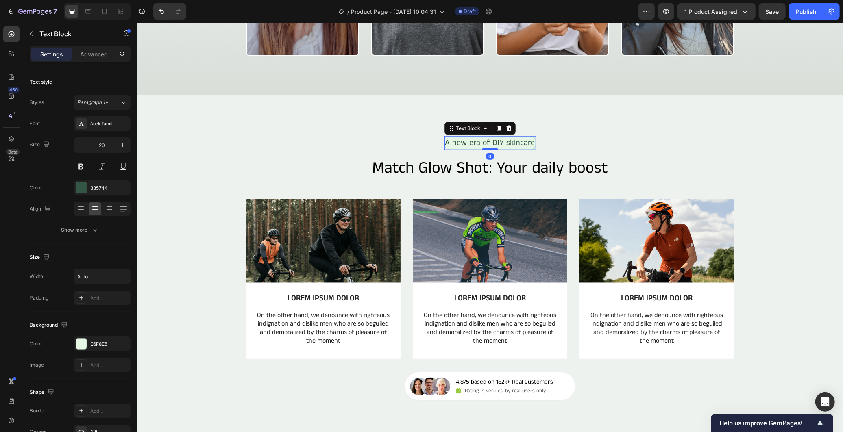
click at [475, 145] on p "A new era of DIY skincare" at bounding box center [490, 143] width 90 height 12
click at [532, 144] on p "A new era of DIY skincare" at bounding box center [490, 143] width 90 height 12
click at [534, 146] on p "A new era of DIY skincare" at bounding box center [490, 143] width 90 height 12
click at [559, 141] on div "A new era of DIY skincare Text Block 0 Row" at bounding box center [490, 145] width 706 height 21
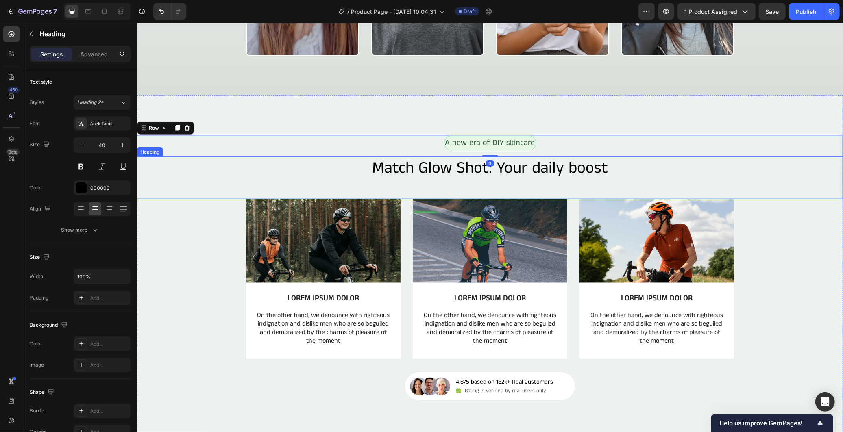
click at [243, 173] on h2 "Match Glow Shot: Your daily boost" at bounding box center [490, 168] width 706 height 23
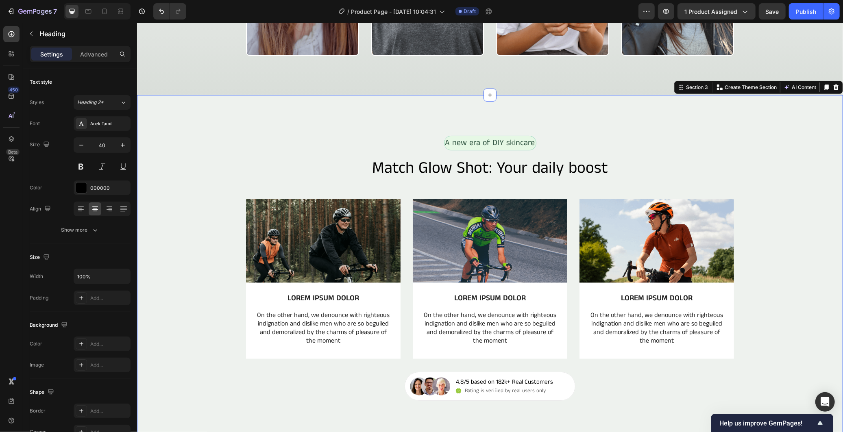
click at [204, 251] on div "Image LOREM IPSUM DOLOR Text Block On the other hand, we denounce with righteou…" at bounding box center [490, 285] width 706 height 173
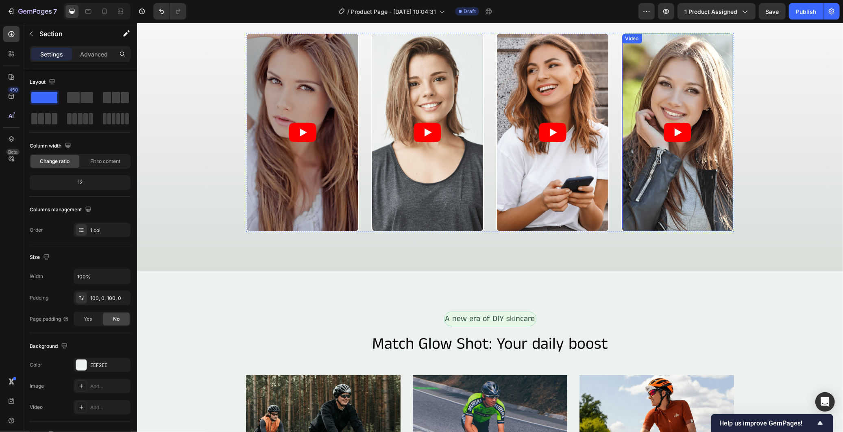
scroll to position [656, 0]
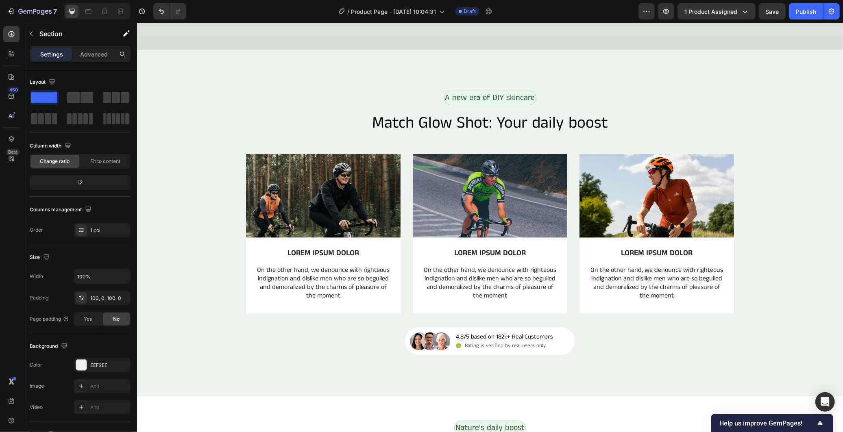
click at [708, 72] on div "A new era of DIY skincare Text Block Row Match Glow Shot: Your daily boost Head…" at bounding box center [490, 223] width 706 height 346
click at [180, 196] on div "Image LOREM IPSUM DOLOR Text Block On the other hand, we denounce with righteou…" at bounding box center [490, 240] width 706 height 173
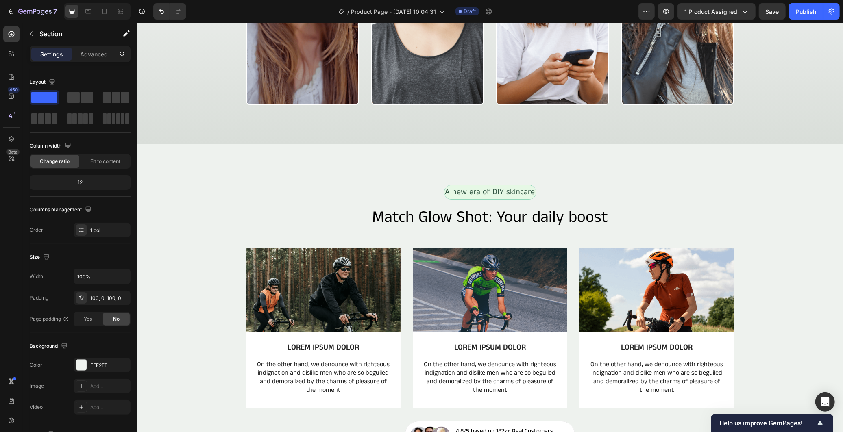
scroll to position [521, 0]
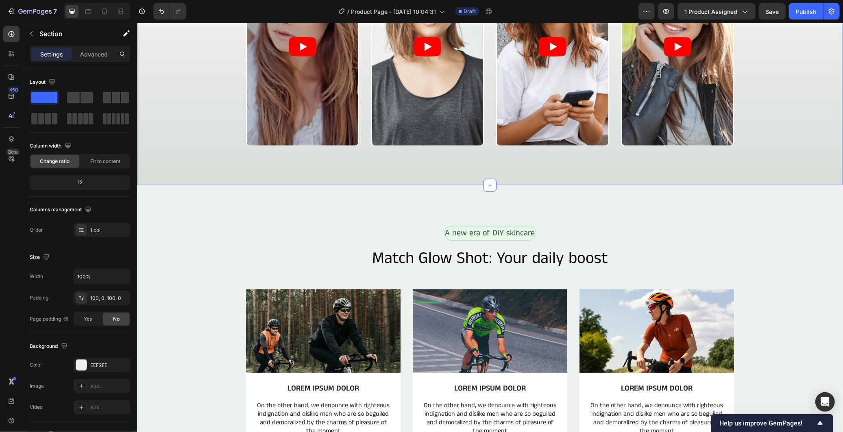
click at [197, 174] on div "Tab 1 Tab 3 Tab 2 Icon Icon Icon Icon Icon Icon List 2000+ Customers Who Love U…" at bounding box center [490, 18] width 706 height 334
click at [196, 189] on div "A new era of DIY skincare Text Block Row Match Glow Shot: Your daily boost Head…" at bounding box center [490, 358] width 706 height 346
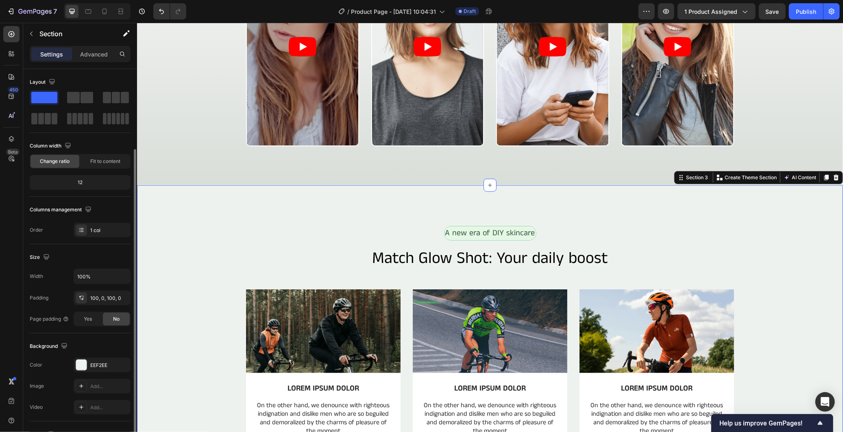
scroll to position [110, 0]
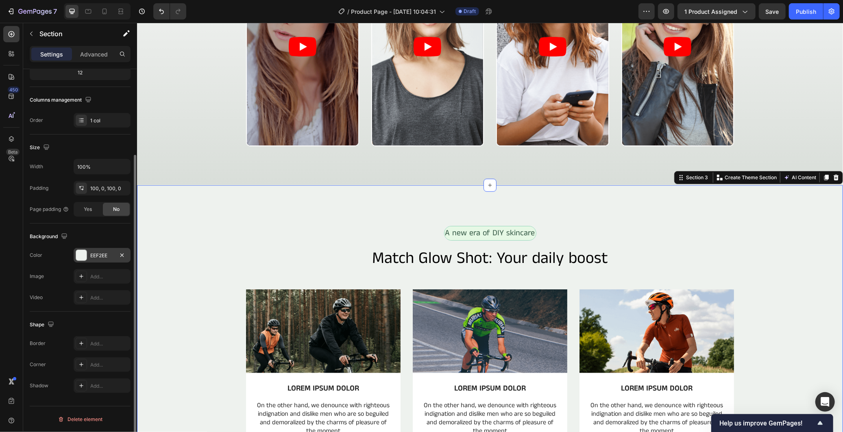
click at [120, 252] on icon "button" at bounding box center [122, 255] width 7 height 7
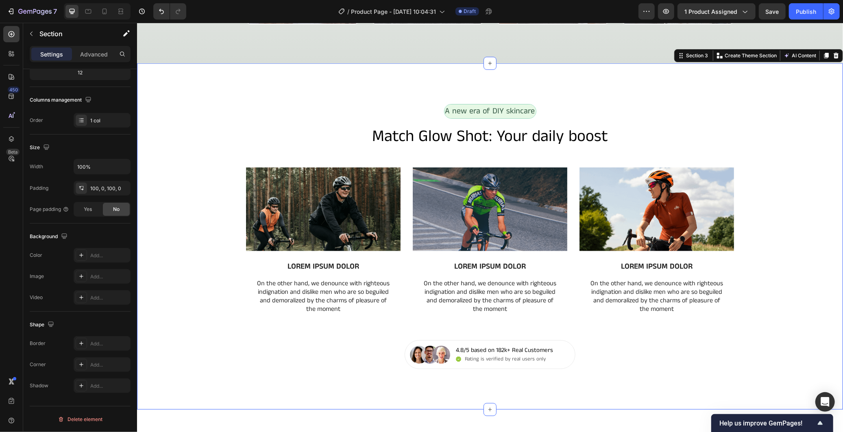
scroll to position [656, 0]
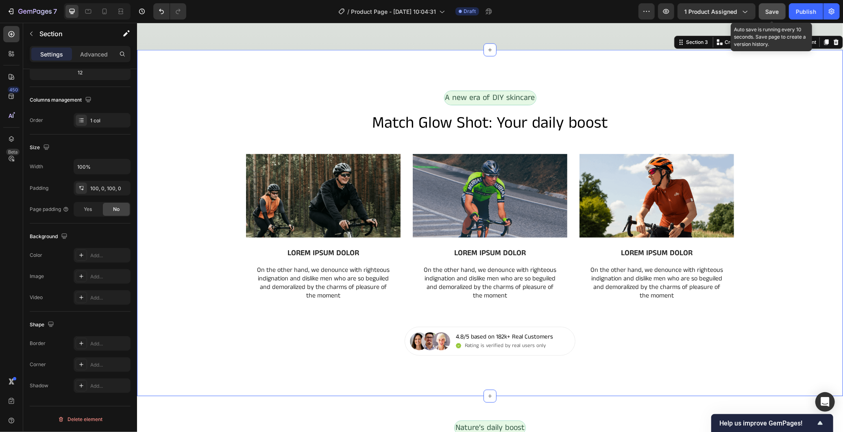
click at [771, 9] on span "Save" at bounding box center [771, 11] width 13 height 7
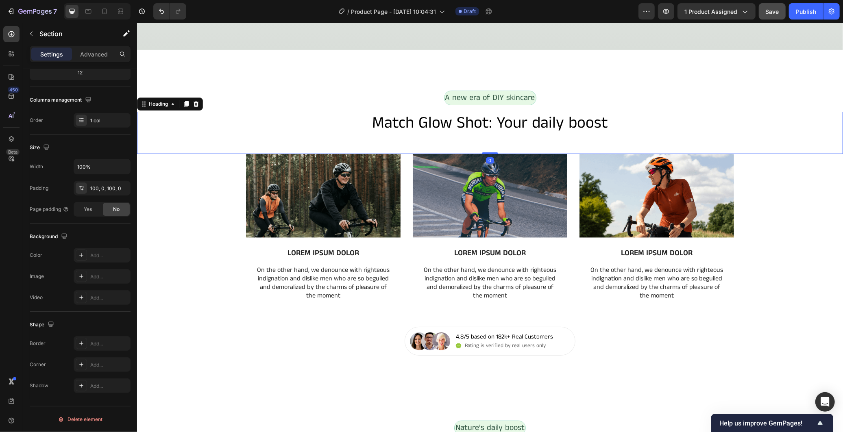
click at [539, 119] on h2 "Match Glow Shot: Your daily boost" at bounding box center [490, 122] width 706 height 23
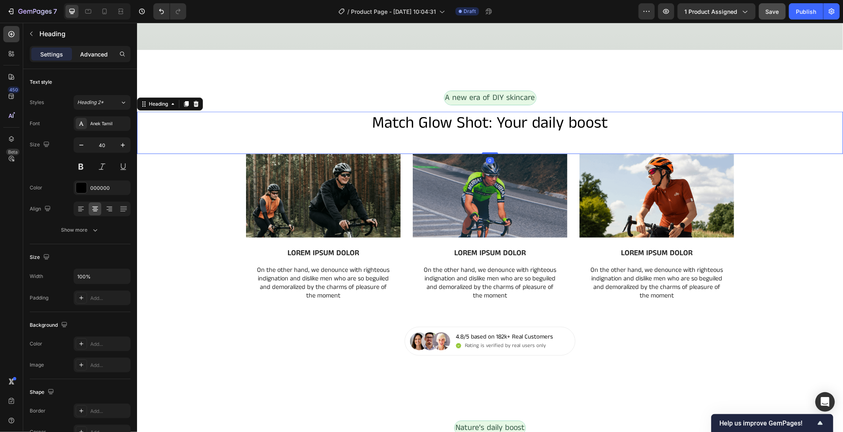
click at [94, 55] on p "Advanced" at bounding box center [94, 54] width 28 height 9
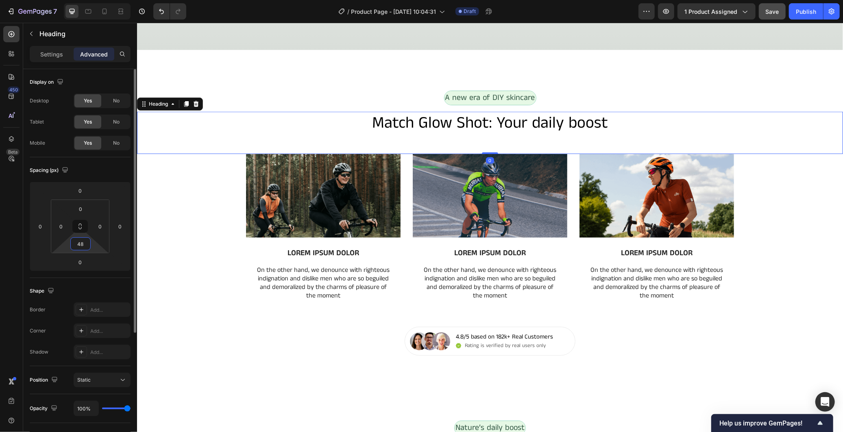
click at [83, 239] on input "48" at bounding box center [80, 244] width 16 height 12
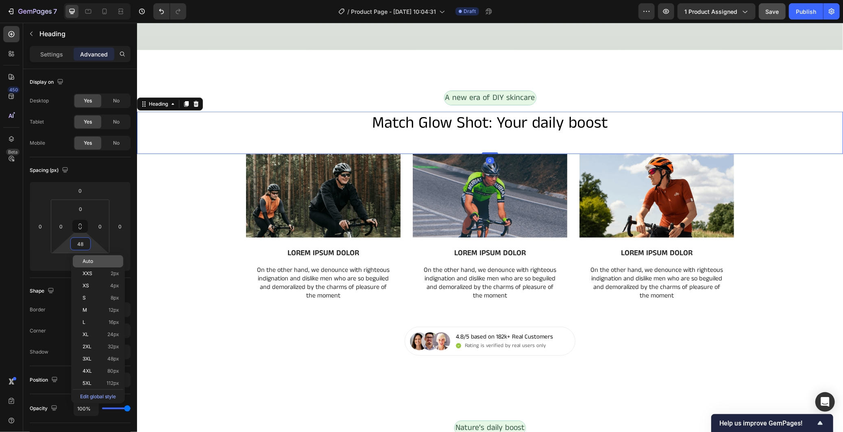
click at [100, 257] on div "Auto" at bounding box center [98, 261] width 50 height 12
type input "Auto"
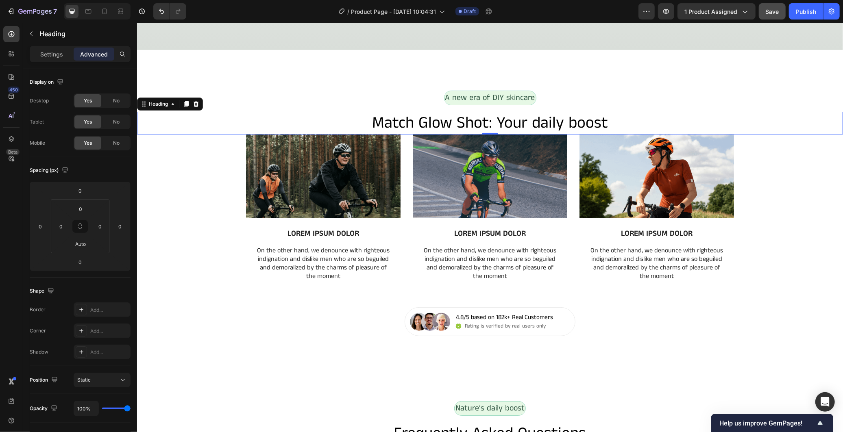
click at [398, 124] on h2 "Match Glow Shot: Your daily boost" at bounding box center [490, 122] width 706 height 23
click at [398, 124] on p "Match Glow Shot: Your daily boost" at bounding box center [489, 122] width 704 height 21
click at [59, 54] on p "Settings" at bounding box center [51, 54] width 23 height 9
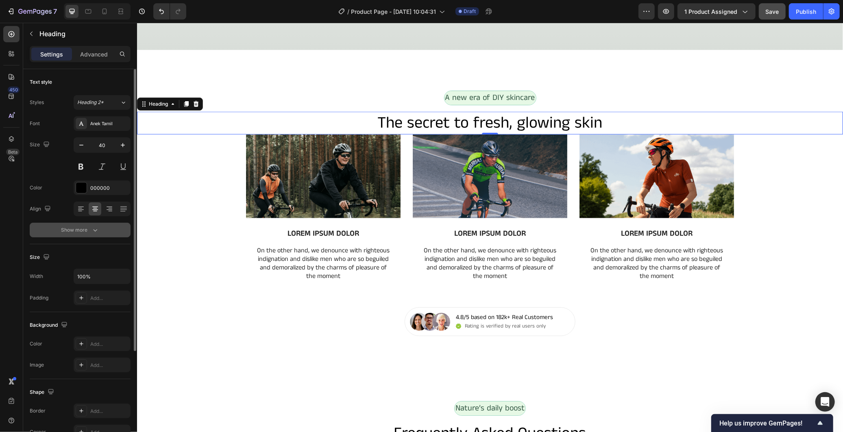
click at [98, 229] on icon "button" at bounding box center [95, 230] width 8 height 8
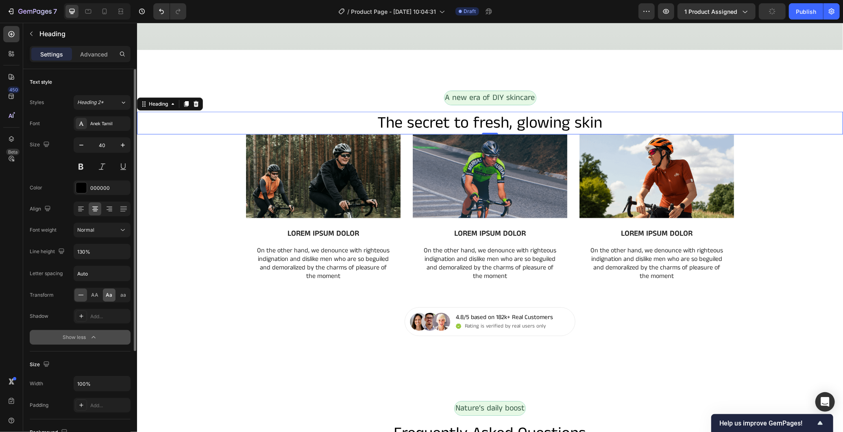
click at [107, 299] on div "Aa" at bounding box center [109, 295] width 13 height 13
click at [108, 233] on div "Normal" at bounding box center [97, 229] width 41 height 7
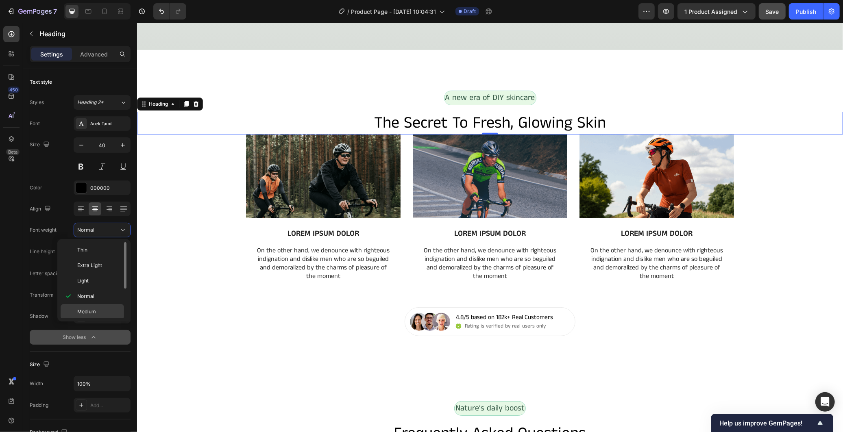
scroll to position [48, 0]
click at [103, 279] on p "Semi Bold" at bounding box center [98, 279] width 43 height 7
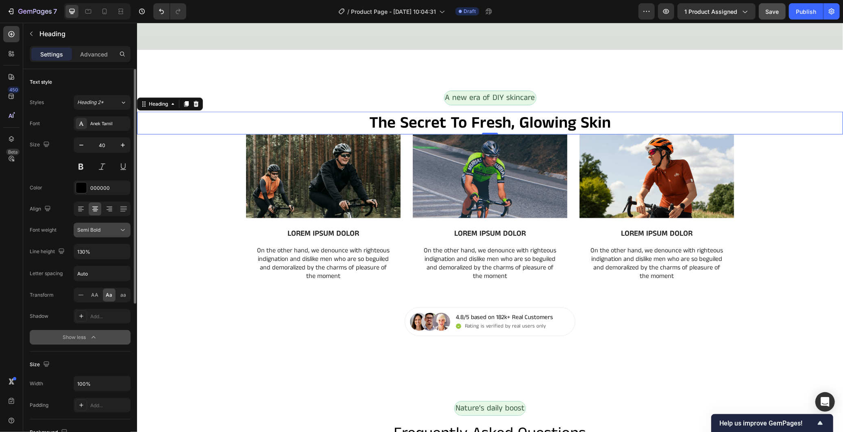
click at [115, 229] on div "Semi Bold" at bounding box center [97, 229] width 41 height 7
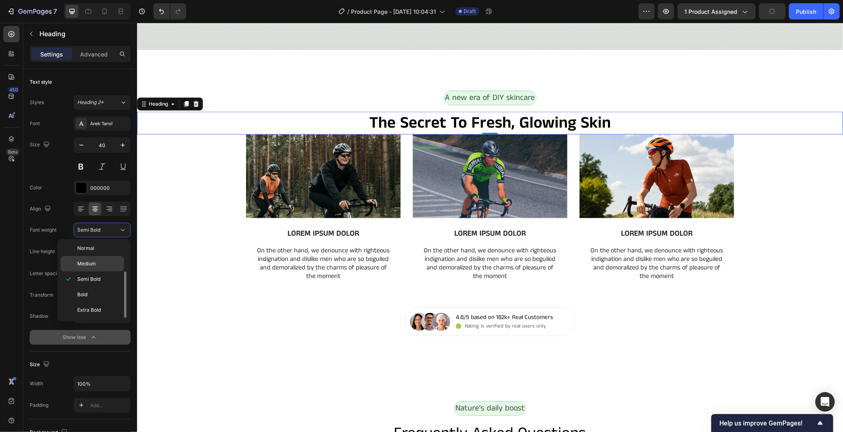
click at [107, 265] on p "Medium" at bounding box center [98, 263] width 43 height 7
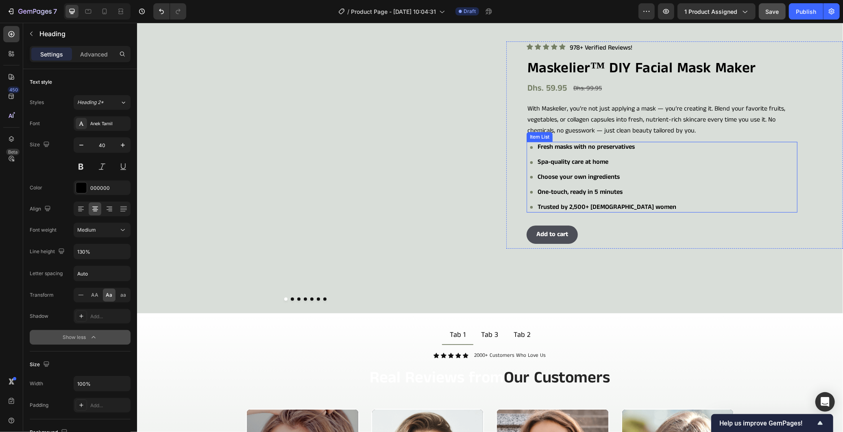
scroll to position [180, 0]
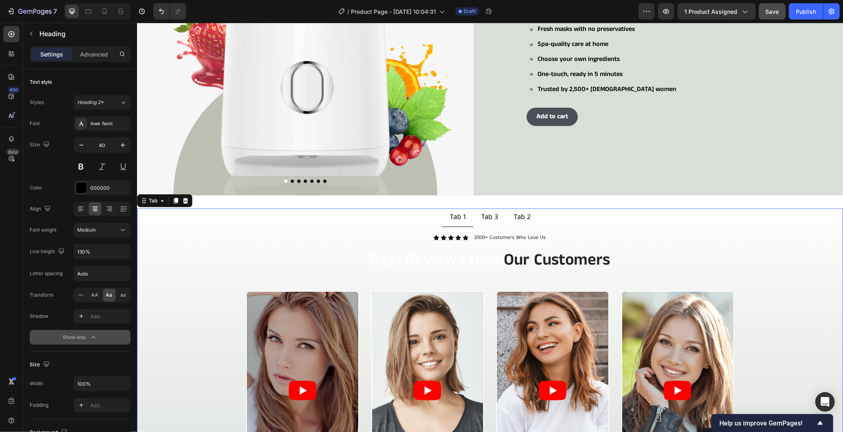
click at [489, 216] on div "Tab 3" at bounding box center [489, 216] width 20 height 11
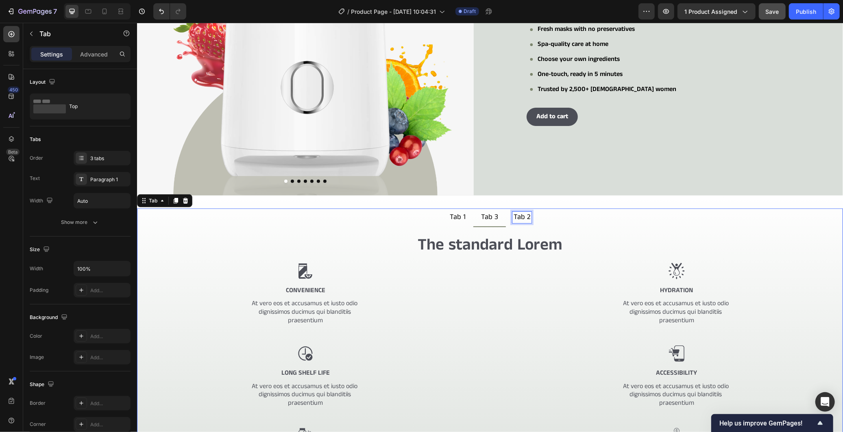
click at [512, 215] on div "Tab 2" at bounding box center [521, 216] width 19 height 11
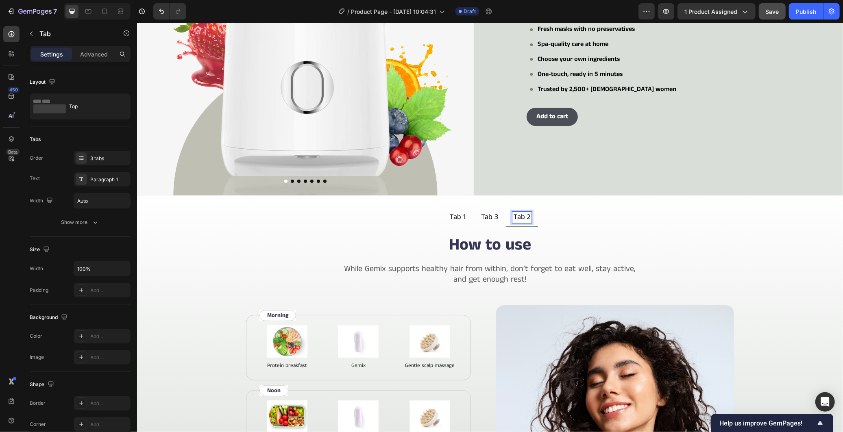
click at [459, 214] on p "Tab 1" at bounding box center [457, 217] width 16 height 9
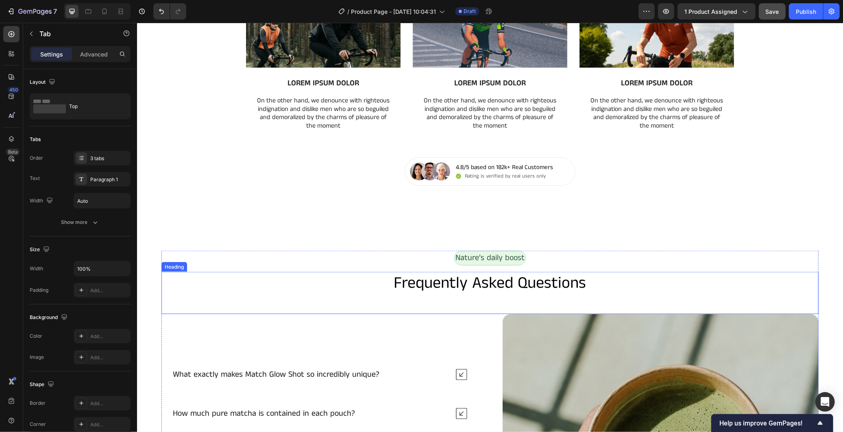
scroll to position [587, 0]
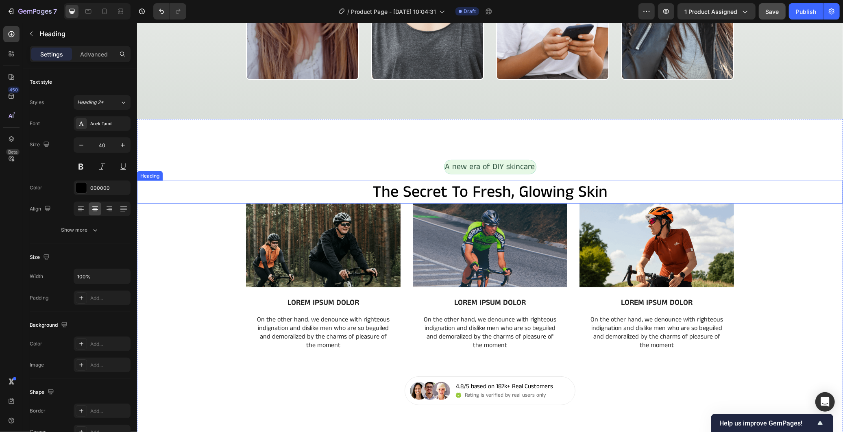
click at [639, 191] on h2 "the secret to fresh, glowing skin" at bounding box center [490, 191] width 706 height 23
click at [95, 48] on div "Advanced" at bounding box center [94, 54] width 41 height 13
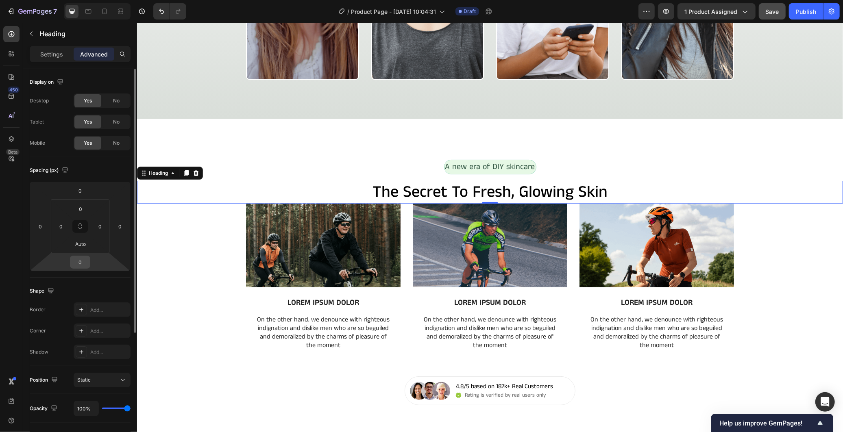
click at [82, 265] on input "0" at bounding box center [80, 262] width 16 height 12
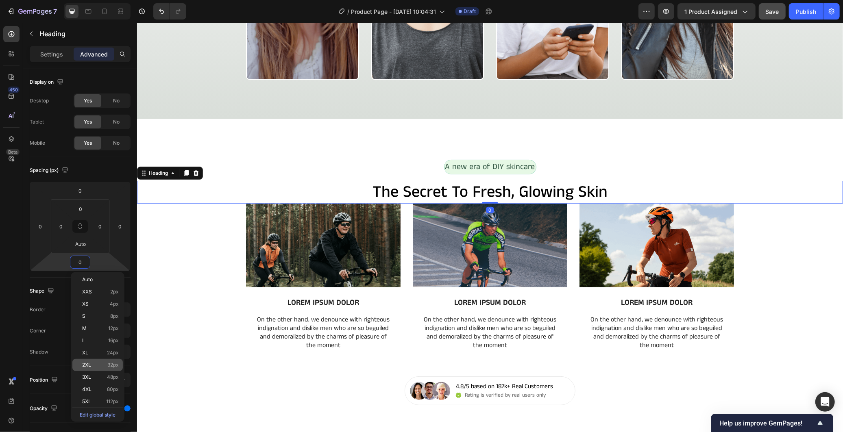
click at [98, 369] on div "2XL 32px" at bounding box center [97, 365] width 50 height 12
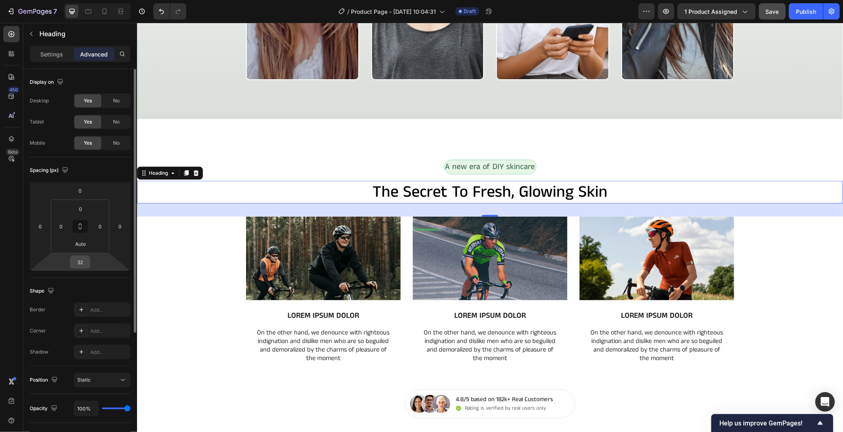
click at [82, 258] on input "32" at bounding box center [80, 262] width 16 height 12
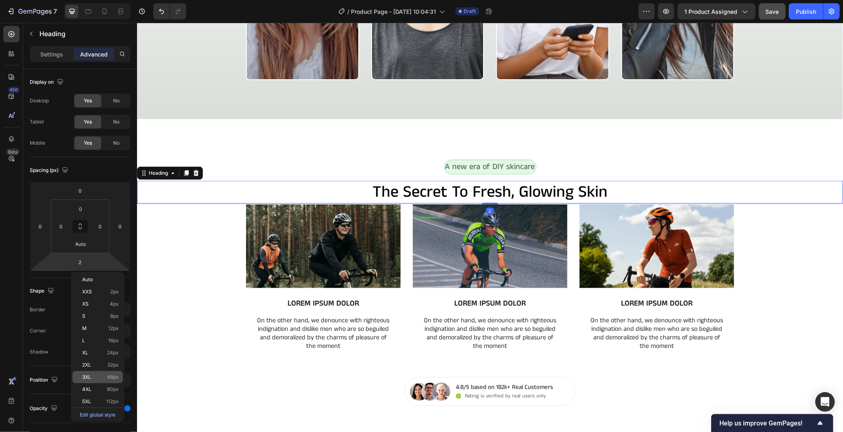
click at [93, 371] on div "3XL 48px" at bounding box center [97, 377] width 50 height 12
type input "48"
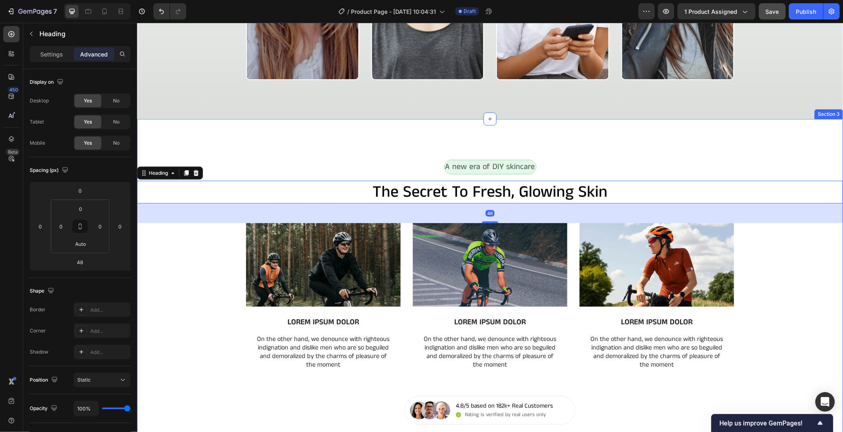
click at [159, 282] on div "Image LOREM IPSUM DOLOR Text Block On the other hand, we denounce with righteou…" at bounding box center [490, 309] width 706 height 173
click at [283, 199] on h2 "the secret to fresh, glowing skin" at bounding box center [490, 191] width 706 height 23
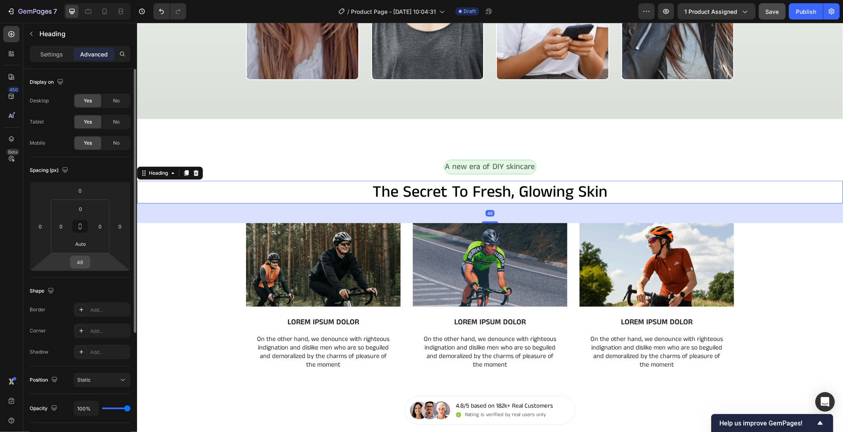
click at [78, 263] on input "48" at bounding box center [80, 262] width 16 height 12
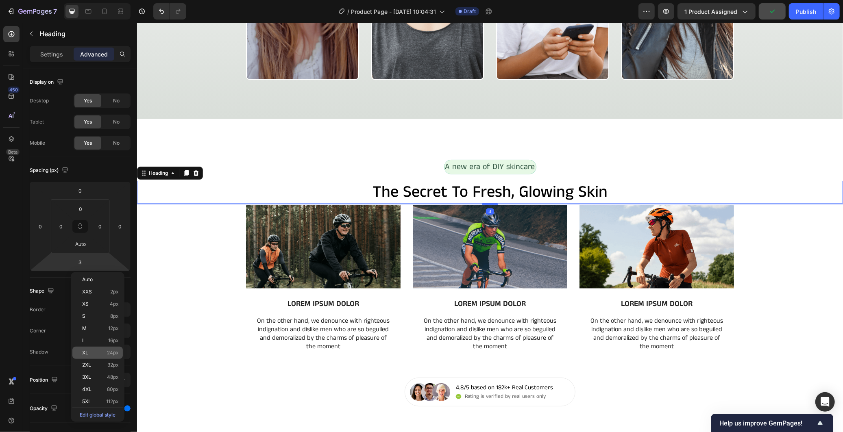
click at [101, 348] on div "XL 24px" at bounding box center [97, 353] width 50 height 12
type input "24"
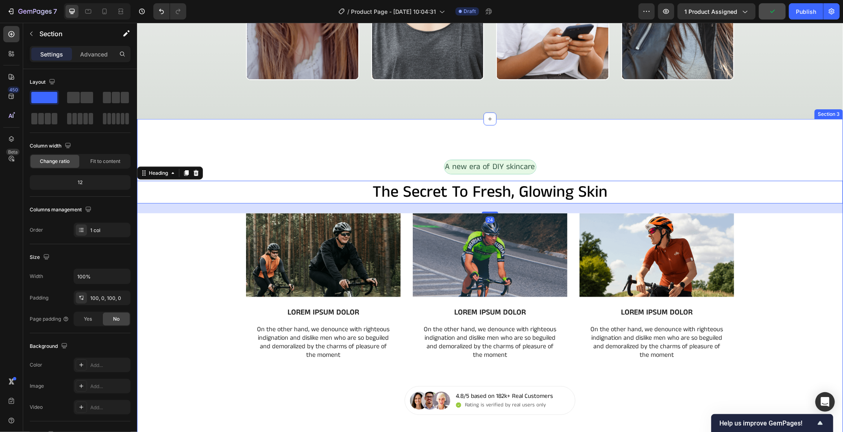
click at [170, 331] on div "Image LOREM IPSUM DOLOR Text Block On the other hand, we denounce with righteou…" at bounding box center [490, 299] width 706 height 173
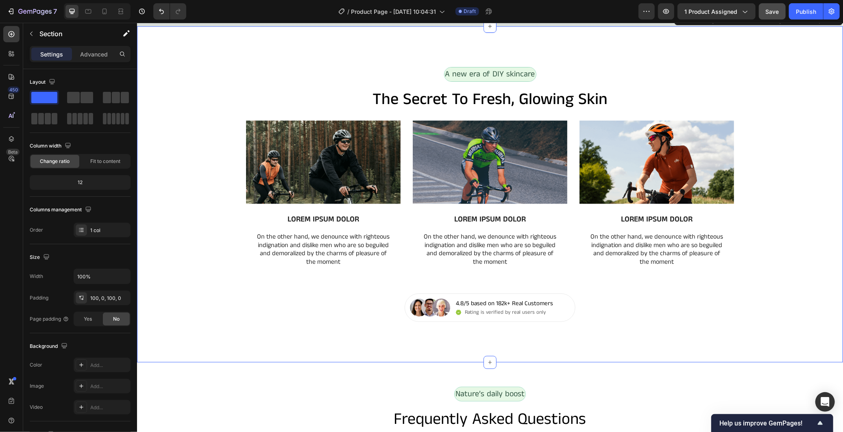
scroll to position [677, 0]
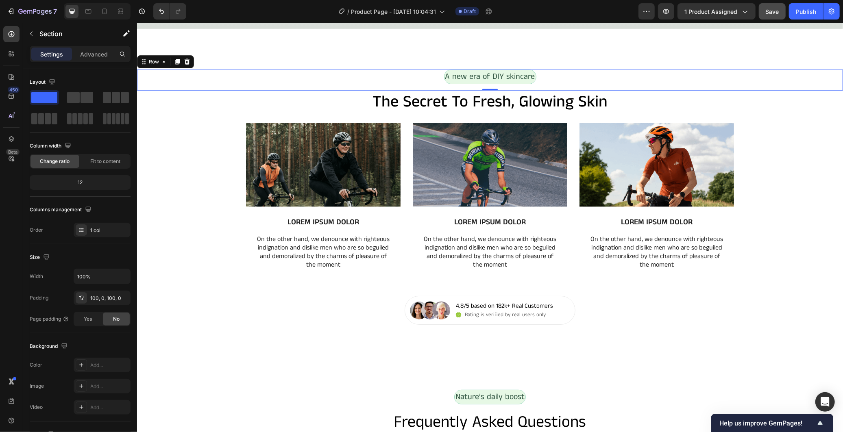
click at [430, 73] on div "A new era of DIY skincare Text Block Row 0" at bounding box center [490, 79] width 706 height 21
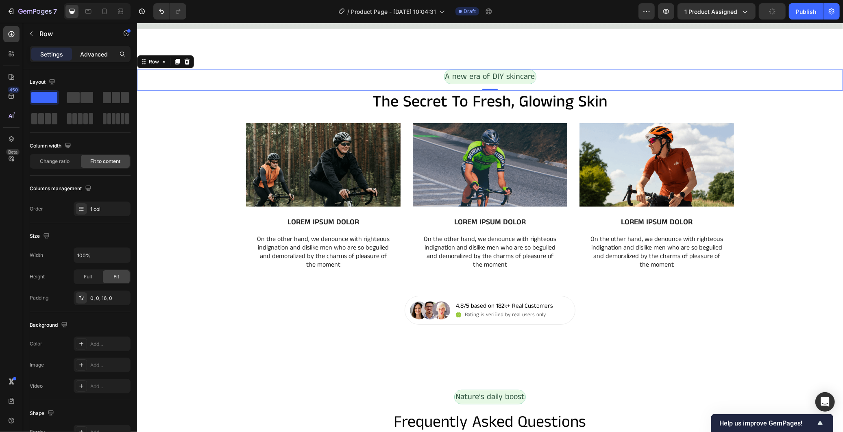
click at [94, 54] on p "Advanced" at bounding box center [94, 54] width 28 height 9
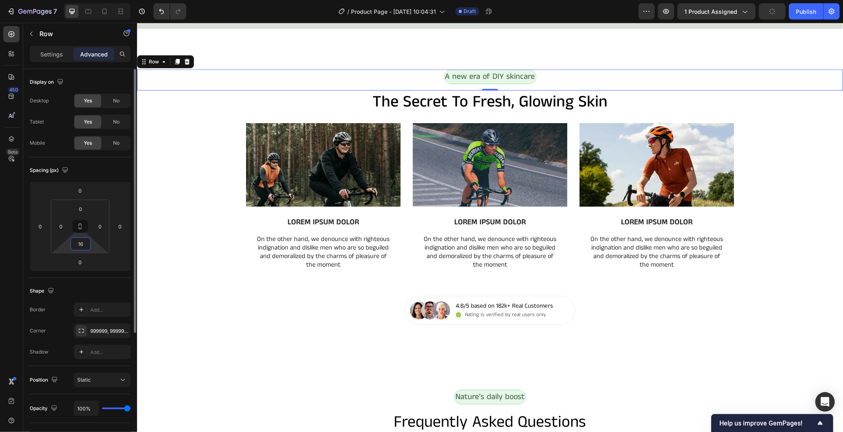
click at [85, 246] on input "16" at bounding box center [80, 244] width 16 height 12
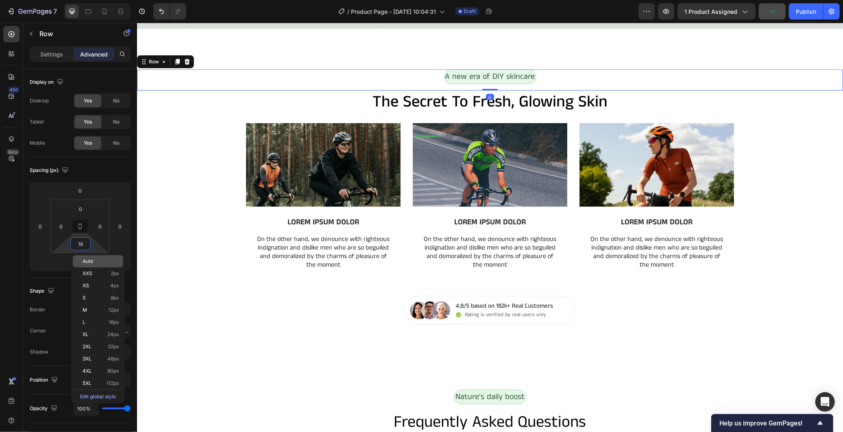
click at [94, 262] on p "Auto" at bounding box center [101, 262] width 37 height 6
type input "Auto"
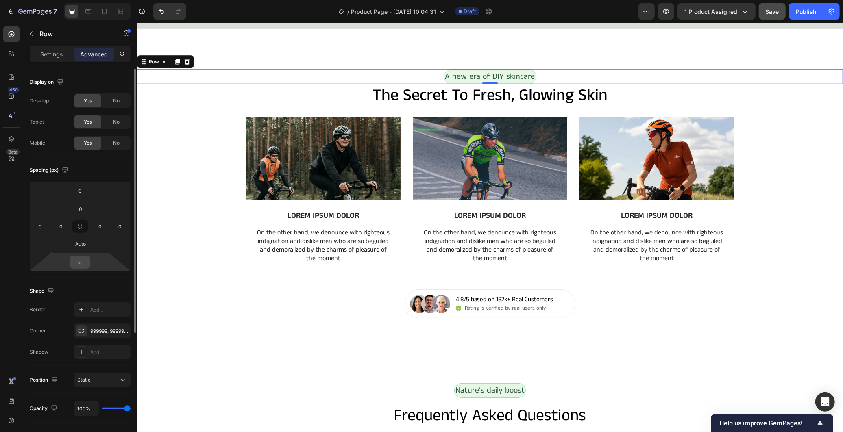
click at [80, 259] on input "0" at bounding box center [80, 262] width 16 height 12
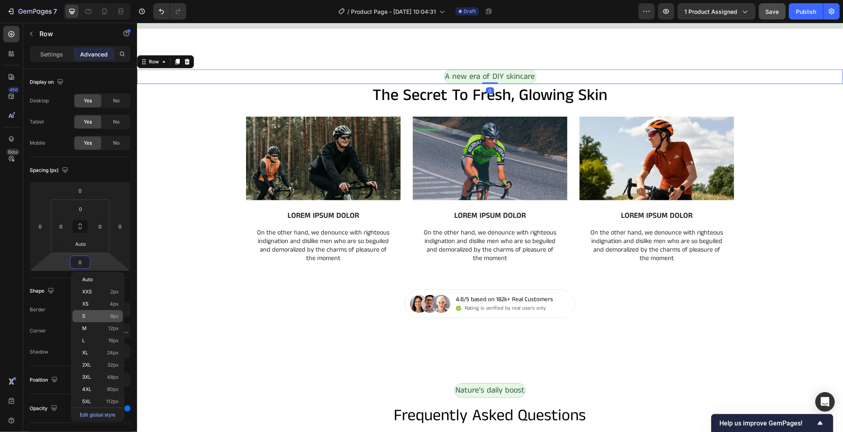
click at [105, 317] on p "S 8px" at bounding box center [100, 316] width 37 height 6
type input "8"
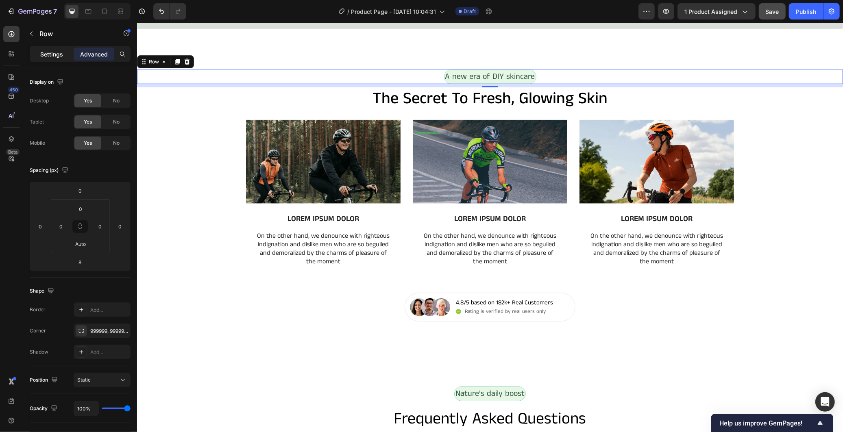
click at [56, 54] on p "Settings" at bounding box center [51, 54] width 23 height 9
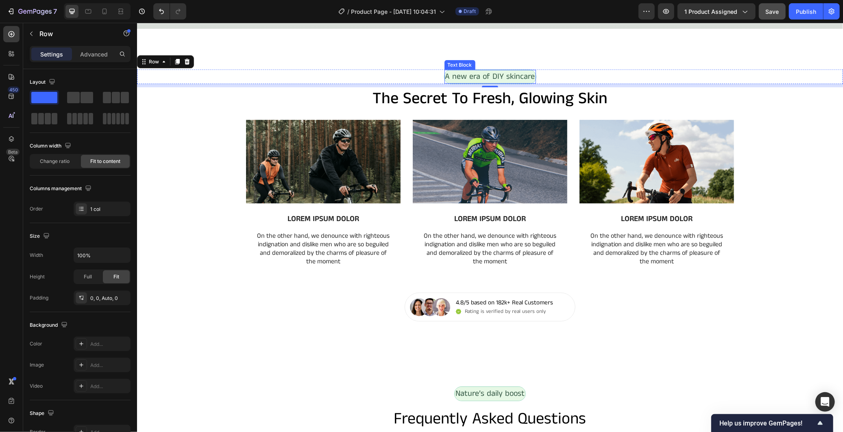
click at [468, 73] on p "A new era of DIY skincare" at bounding box center [490, 76] width 90 height 12
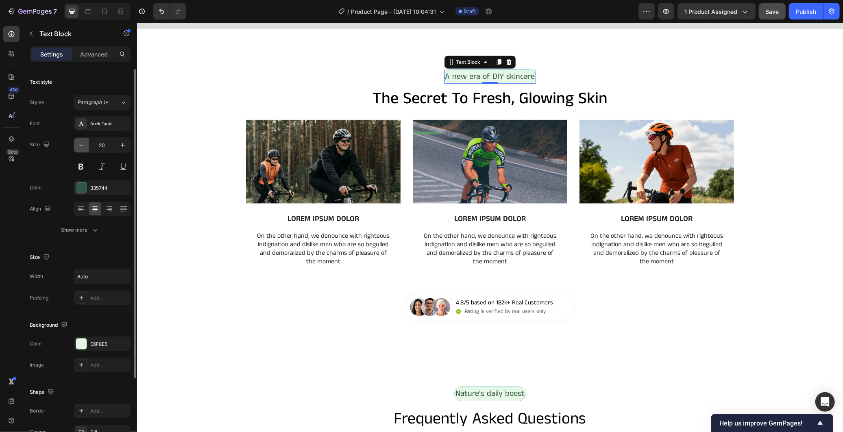
click at [82, 149] on icon "button" at bounding box center [81, 145] width 8 height 8
type input "18"
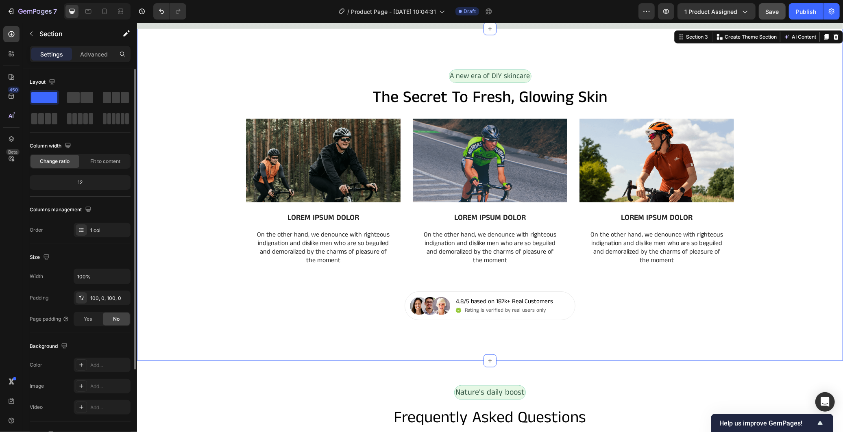
click at [185, 136] on div "Image LOREM IPSUM DOLOR Text Block On the other hand, we denounce with righteou…" at bounding box center [490, 204] width 706 height 173
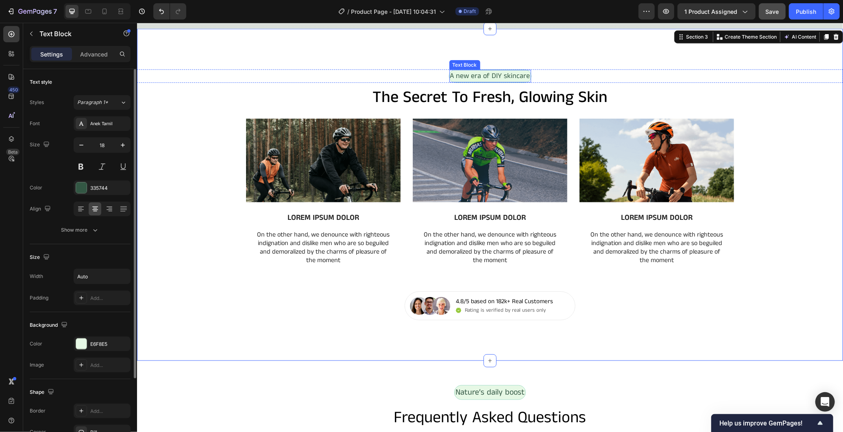
click at [454, 72] on p "A new era of DIY skincare" at bounding box center [490, 75] width 80 height 11
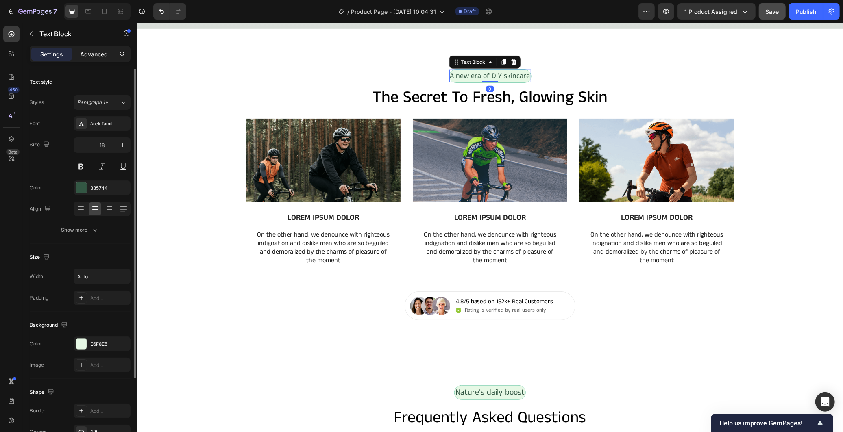
click at [88, 51] on p "Advanced" at bounding box center [94, 54] width 28 height 9
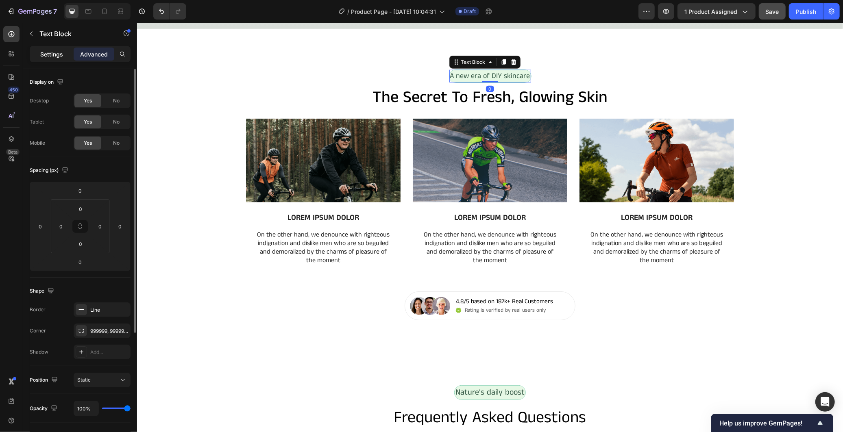
click at [54, 59] on div "Settings" at bounding box center [51, 54] width 41 height 13
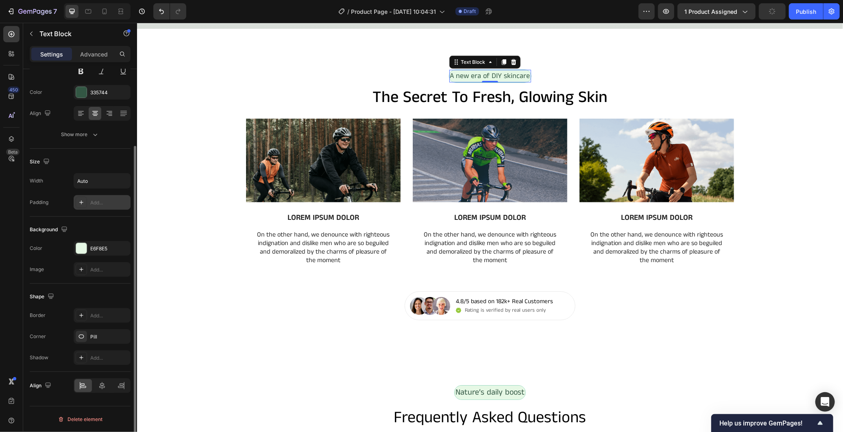
scroll to position [50, 0]
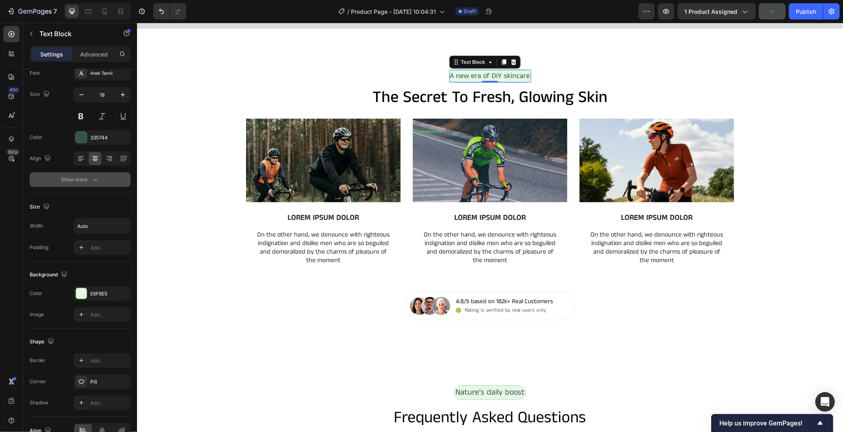
click at [100, 177] on button "Show more" at bounding box center [80, 179] width 101 height 15
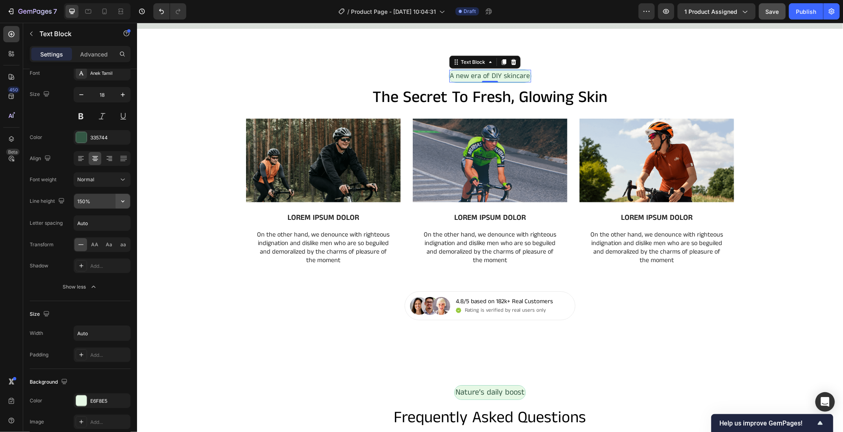
click at [122, 200] on icon "button" at bounding box center [123, 201] width 8 height 8
click at [93, 277] on div "180%" at bounding box center [93, 283] width 67 height 15
type input "180%"
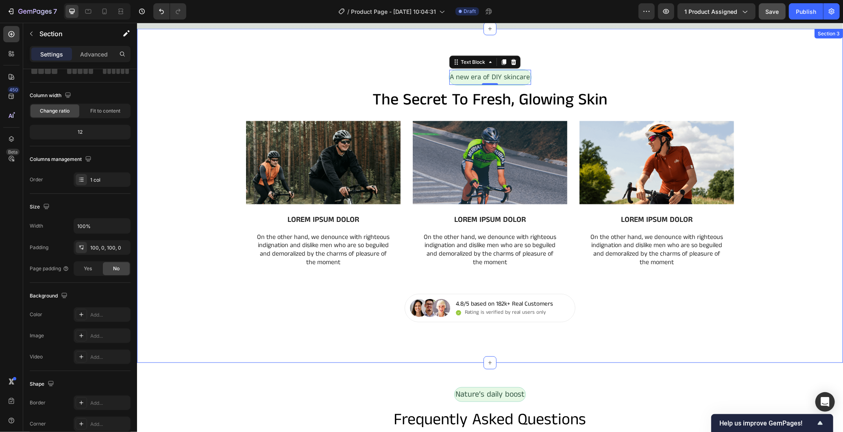
click at [205, 159] on div "Image LOREM IPSUM DOLOR Text Block On the other hand, we denounce with righteou…" at bounding box center [490, 207] width 706 height 173
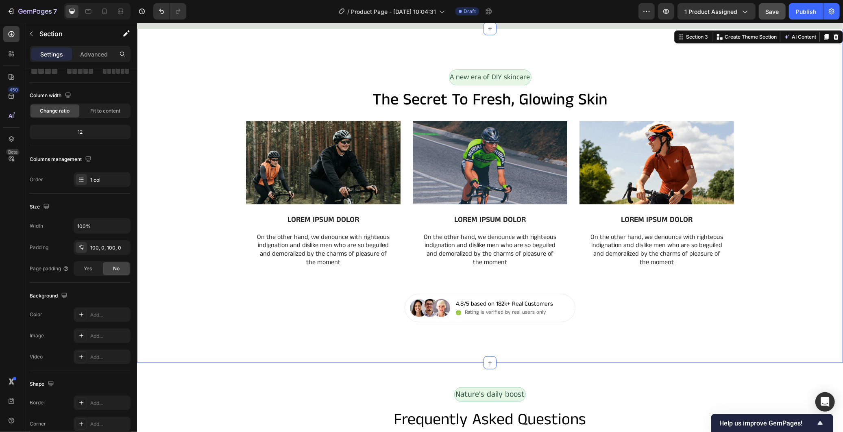
scroll to position [0, 0]
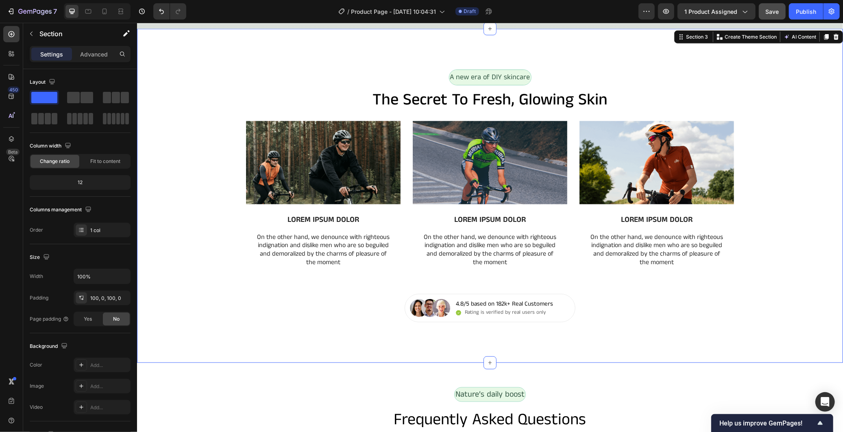
click at [780, 224] on div "Image LOREM IPSUM DOLOR Text Block On the other hand, we denounce with righteou…" at bounding box center [490, 207] width 706 height 173
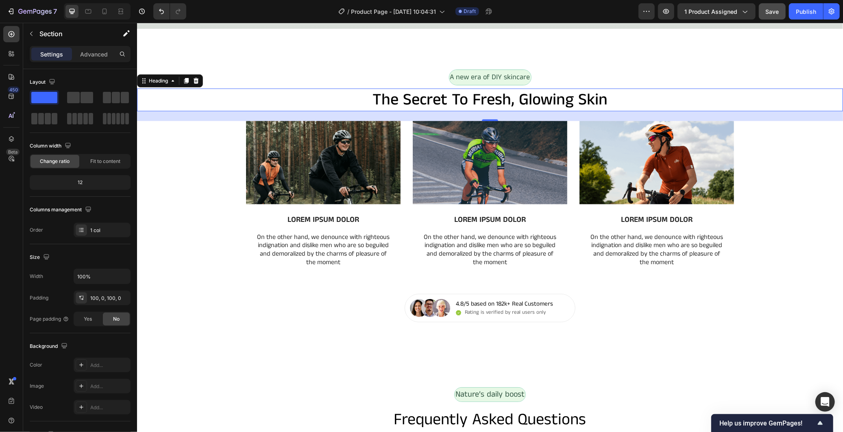
click at [625, 96] on h2 "the secret to fresh, glowing skin" at bounding box center [490, 99] width 706 height 23
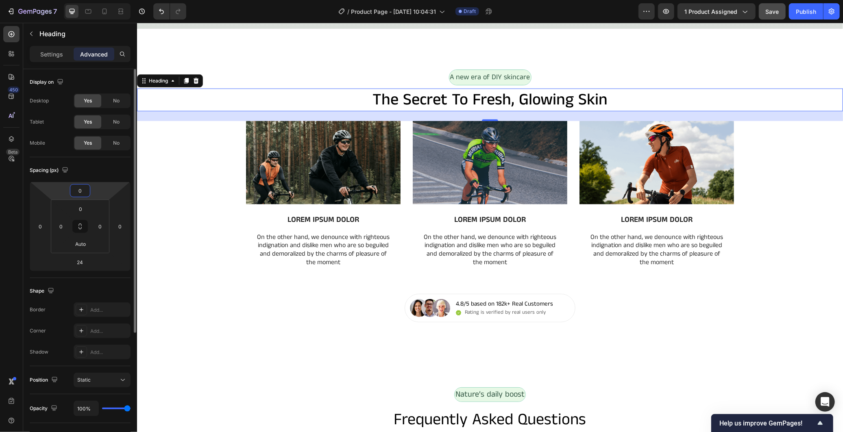
click at [84, 185] on input "0" at bounding box center [80, 191] width 16 height 12
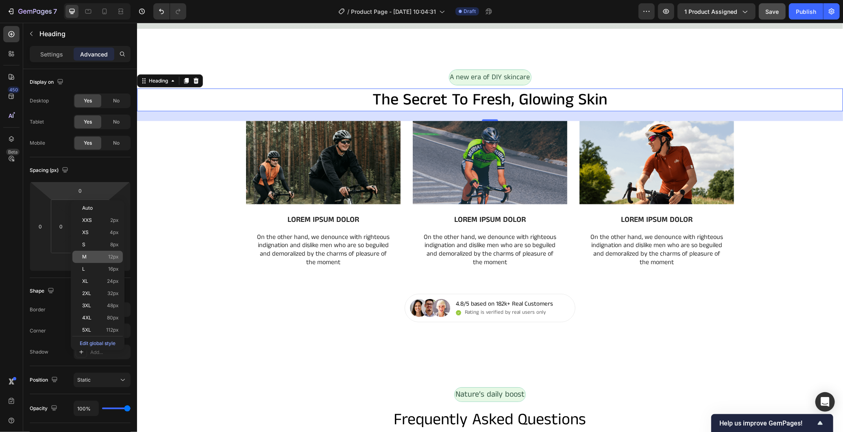
click at [113, 258] on span "12px" at bounding box center [113, 257] width 11 height 6
type input "12"
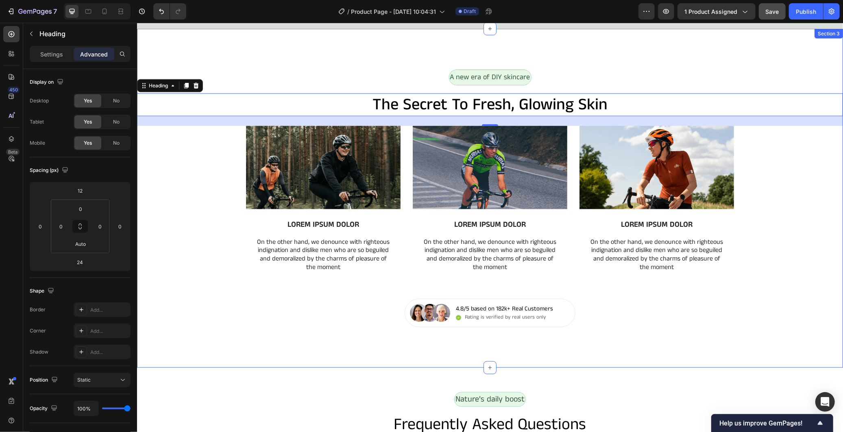
click at [796, 209] on div "Image LOREM IPSUM DOLOR Text Block On the other hand, we denounce with righteou…" at bounding box center [490, 212] width 706 height 173
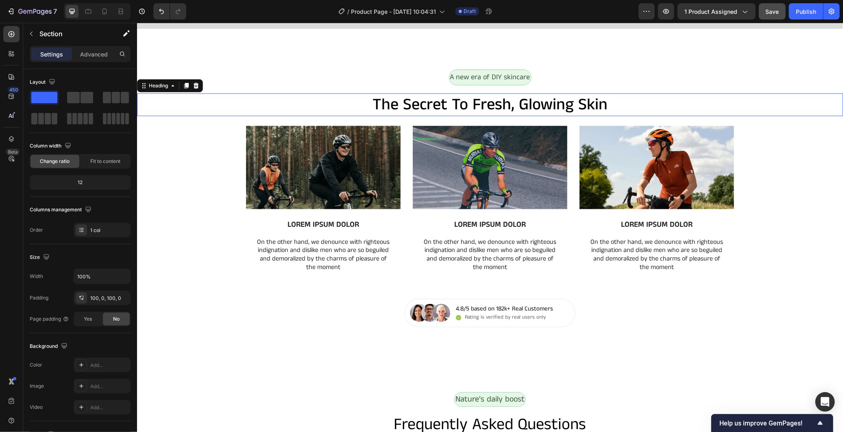
click at [724, 104] on h2 "the secret to fresh, glowing skin" at bounding box center [490, 104] width 706 height 23
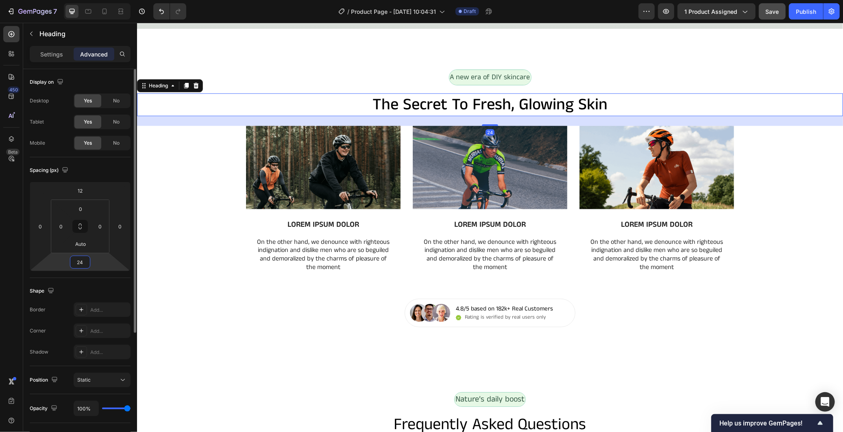
click at [78, 265] on input "24" at bounding box center [80, 262] width 16 height 12
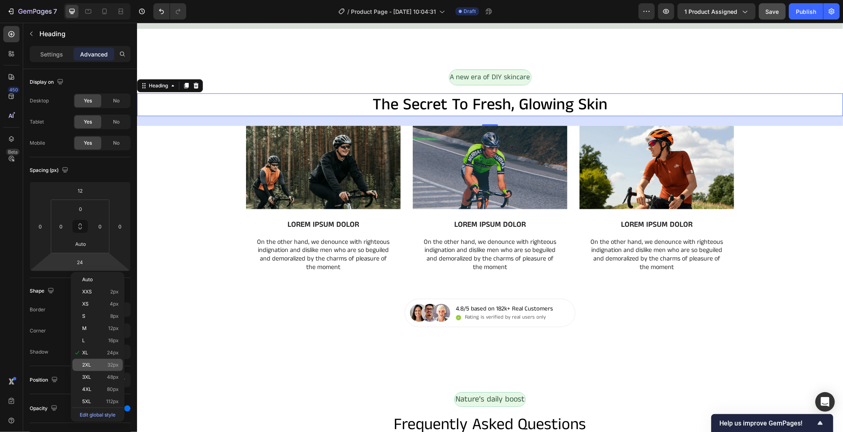
click at [90, 364] on span "2XL" at bounding box center [86, 365] width 9 height 6
type input "32"
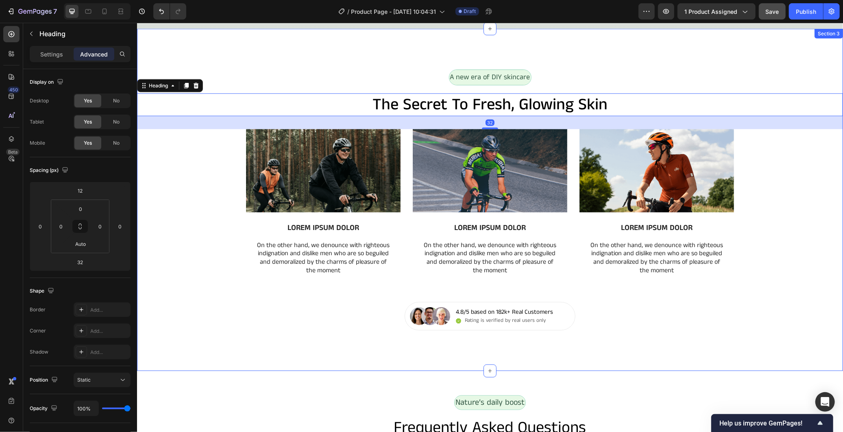
click at [255, 312] on div "A new era of DIY skincare Text Block Row the secret to fresh, glowing skin Head…" at bounding box center [490, 199] width 706 height 261
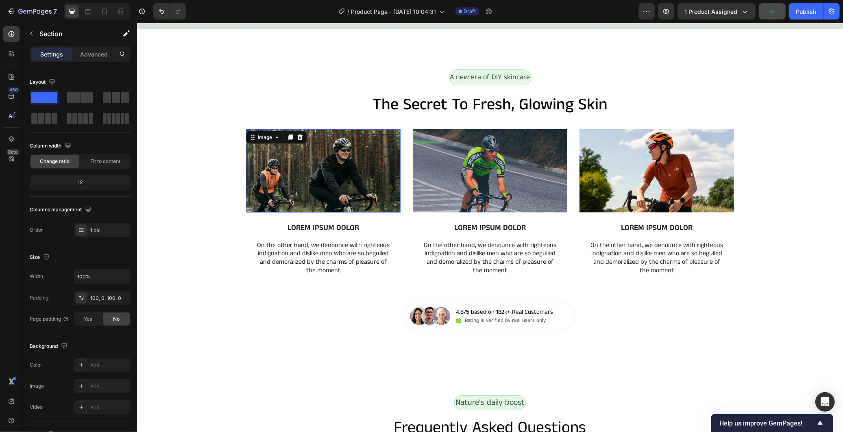
click at [376, 188] on img at bounding box center [323, 170] width 154 height 83
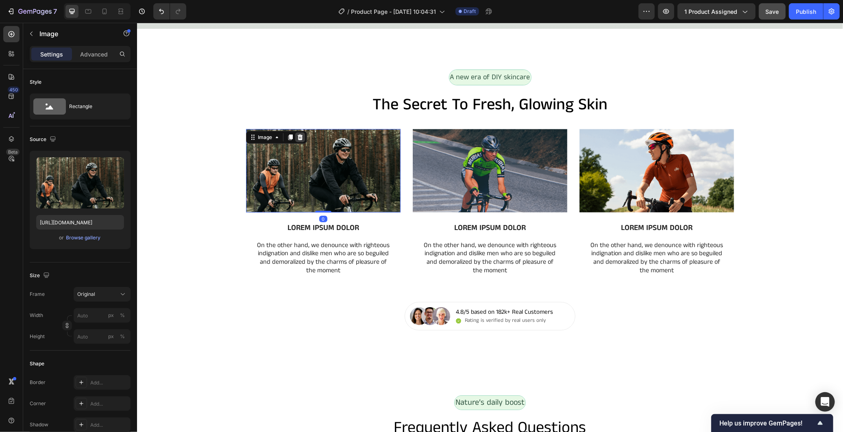
click at [296, 138] on icon at bounding box center [299, 137] width 7 height 7
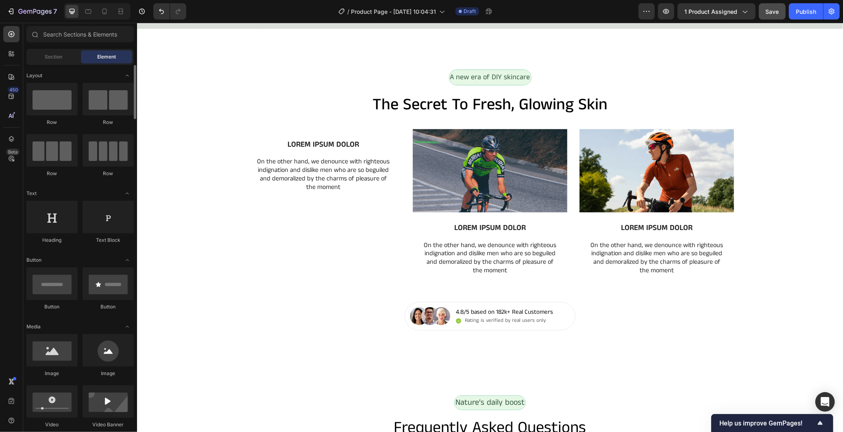
scroll to position [180, 0]
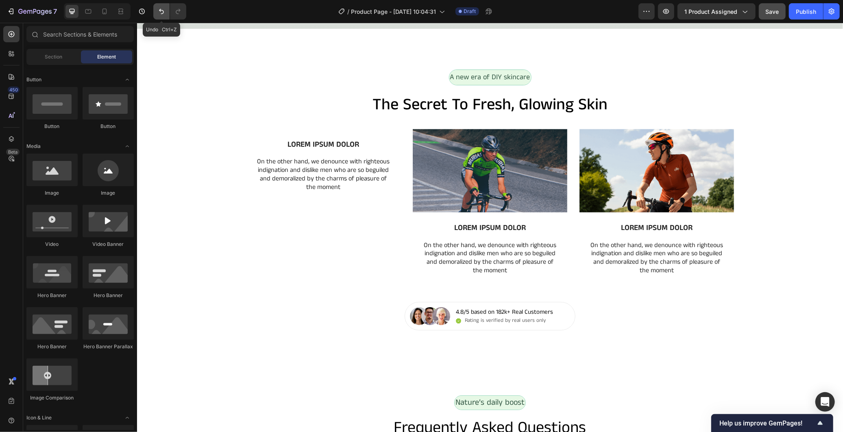
click at [163, 11] on icon "Undo/Redo" at bounding box center [161, 11] width 5 height 5
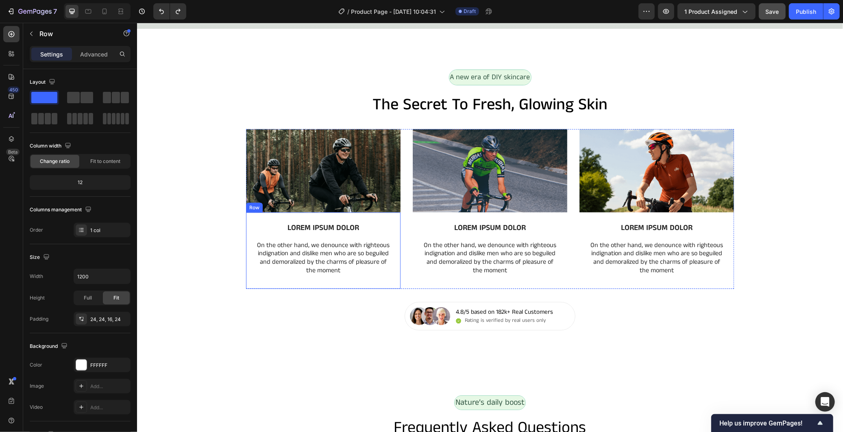
click at [246, 242] on div "LOREM IPSUM DOLOR Text Block On the other hand, we denounce with righteous indi…" at bounding box center [323, 250] width 154 height 76
click at [271, 159] on img at bounding box center [323, 170] width 154 height 83
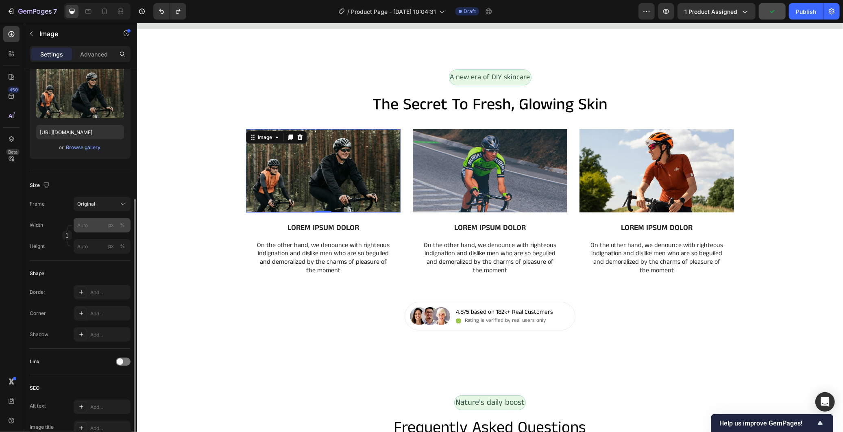
scroll to position [135, 0]
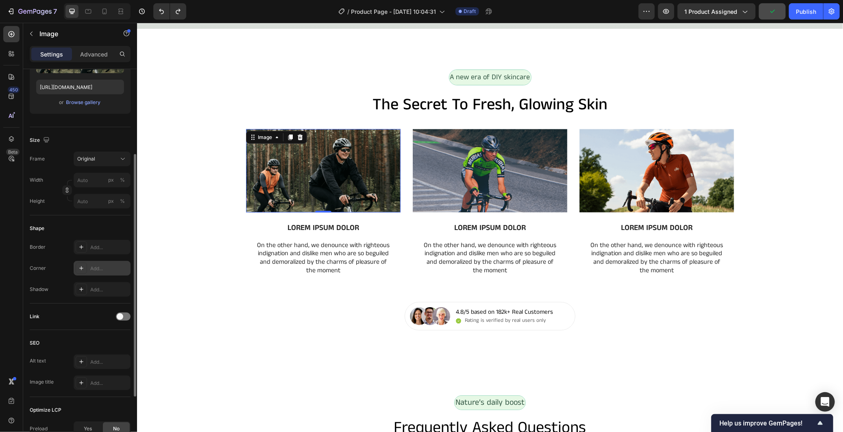
click at [102, 267] on div "Add..." at bounding box center [109, 268] width 38 height 7
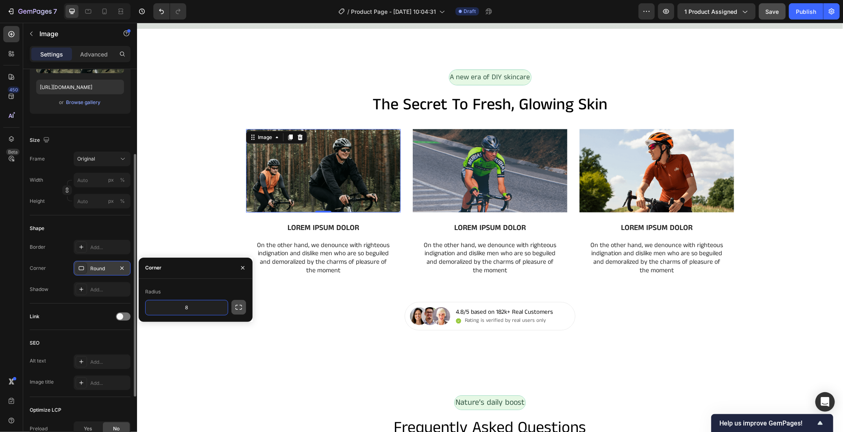
click at [235, 308] on icon "button" at bounding box center [239, 307] width 8 height 8
click at [170, 324] on input "8" at bounding box center [165, 326] width 39 height 15
type input "8"
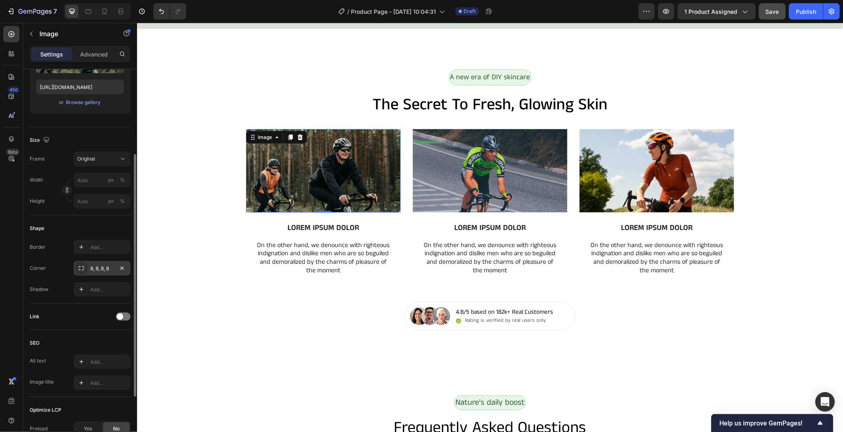
click at [71, 301] on div "Shape Border Add... Corner 8, 8, 8, 8 Shadow Add..." at bounding box center [80, 259] width 101 height 88
click at [7, 134] on div at bounding box center [11, 139] width 16 height 16
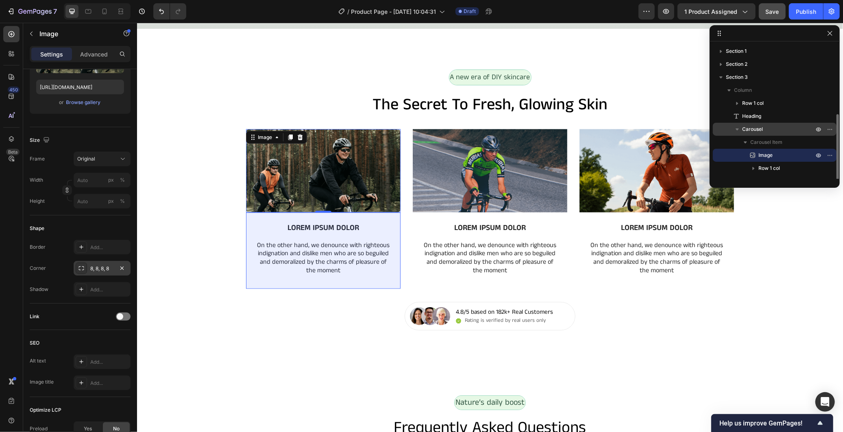
scroll to position [45, 0]
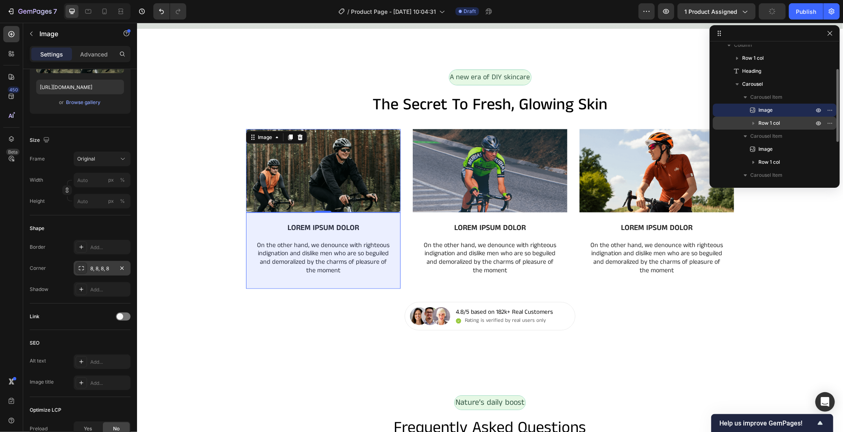
click at [805, 117] on div "Row 1 col" at bounding box center [774, 123] width 117 height 13
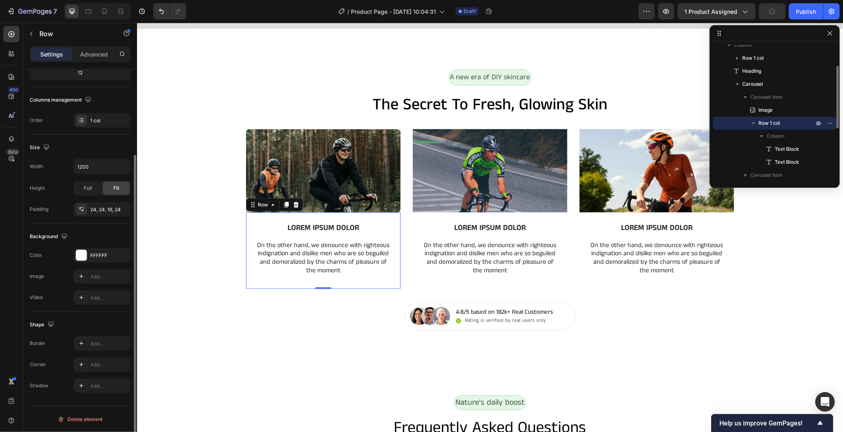
scroll to position [0, 0]
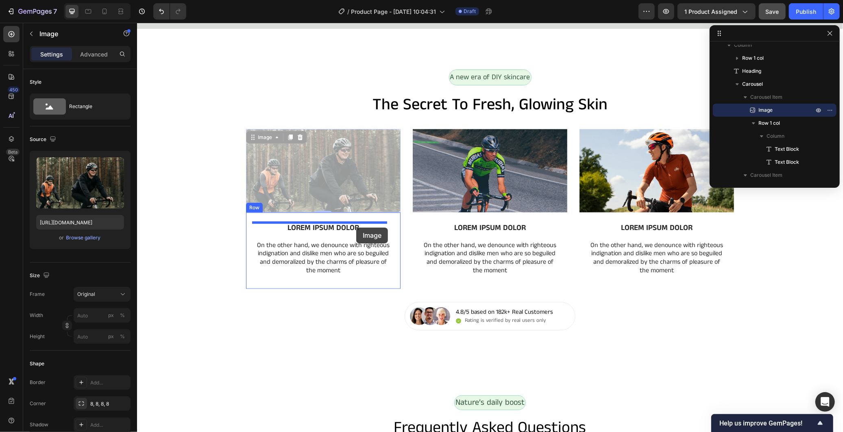
drag, startPoint x: 364, startPoint y: 175, endPoint x: 356, endPoint y: 227, distance: 52.7
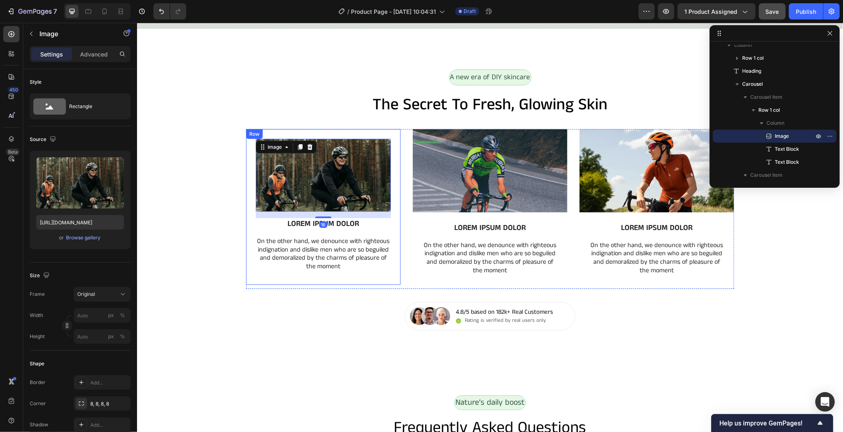
click at [393, 226] on div "Image 16 LOREM IPSUM DOLOR Text Block On the other hand, we denounce with right…" at bounding box center [323, 207] width 154 height 156
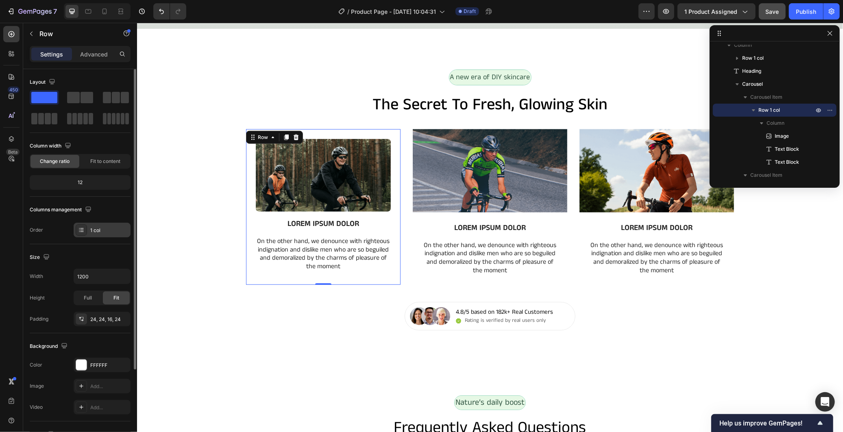
scroll to position [110, 0]
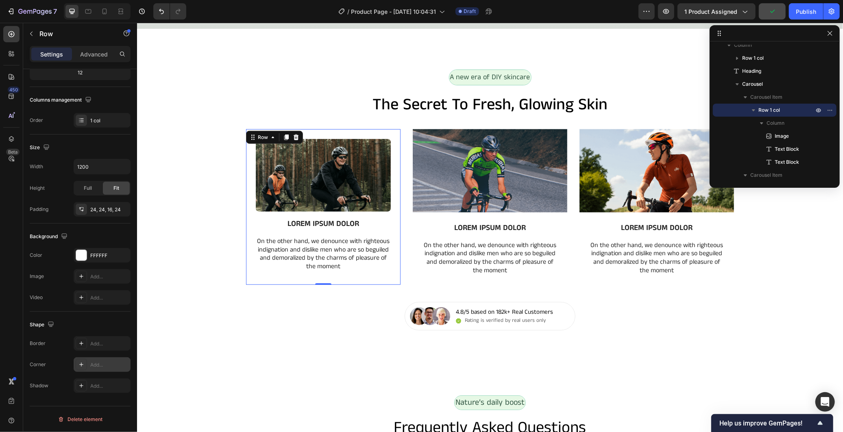
click at [91, 358] on div "Add..." at bounding box center [102, 364] width 57 height 15
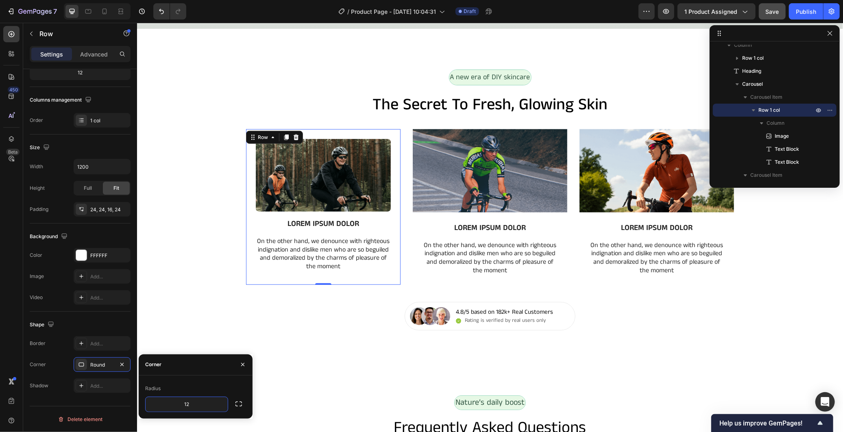
type input "12"
click at [200, 388] on div "Radius" at bounding box center [195, 388] width 101 height 13
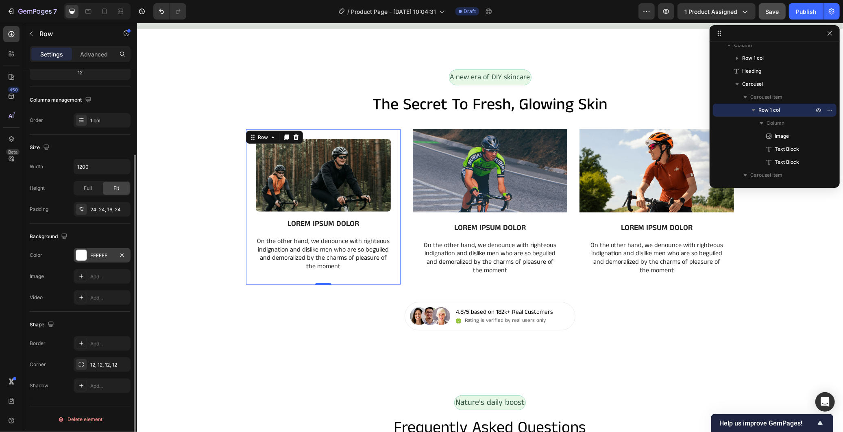
click at [100, 258] on div "FFFFFF" at bounding box center [102, 255] width 24 height 7
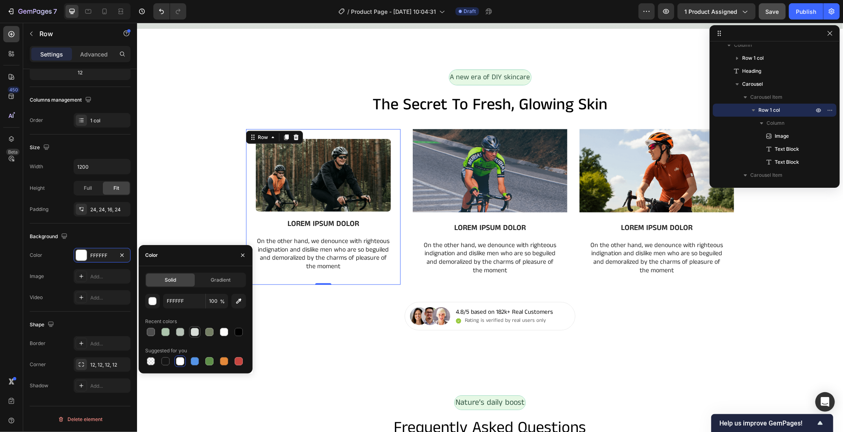
click at [195, 334] on div at bounding box center [195, 332] width 8 height 8
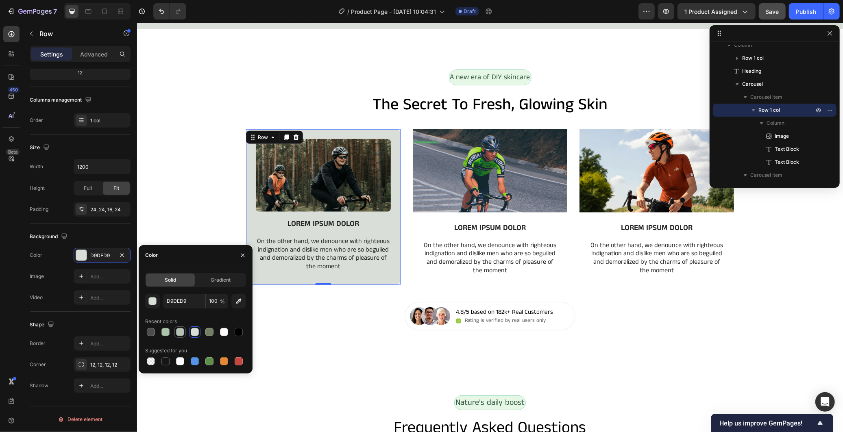
click at [179, 332] on div at bounding box center [180, 332] width 8 height 8
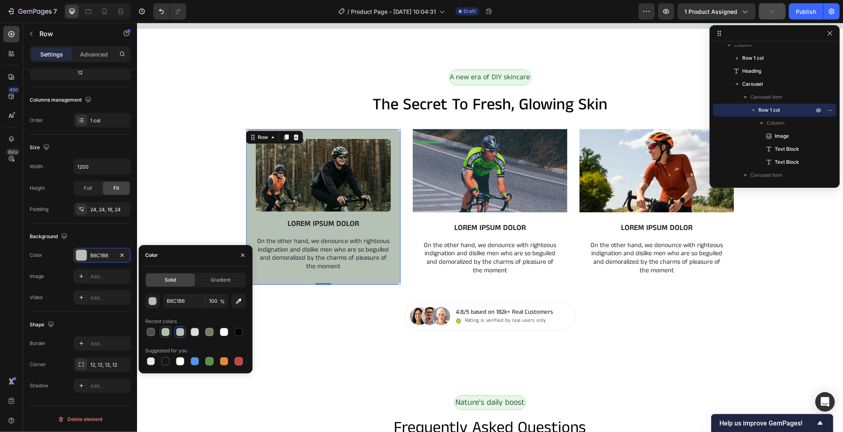
click at [167, 332] on div at bounding box center [165, 332] width 8 height 8
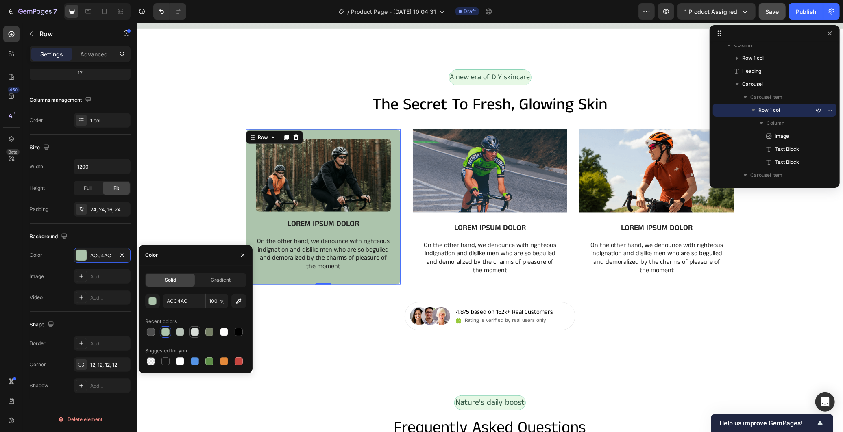
click at [196, 332] on div at bounding box center [195, 332] width 8 height 8
type input "D9DED9"
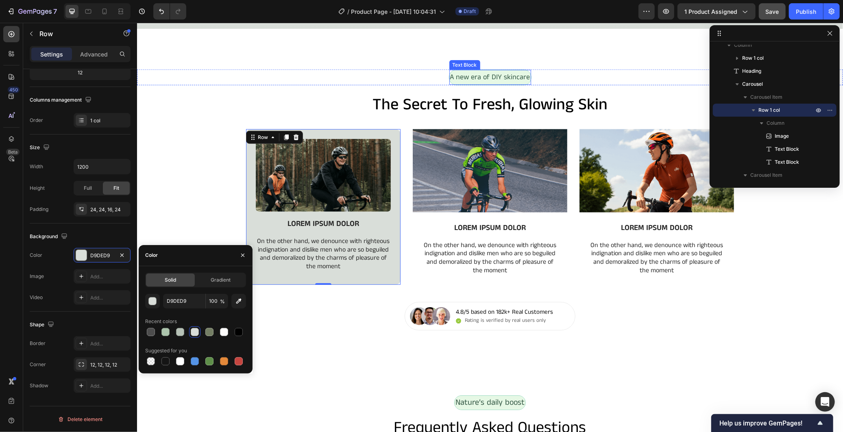
click at [449, 80] on div "A new era of DIY skincare" at bounding box center [490, 77] width 82 height 15
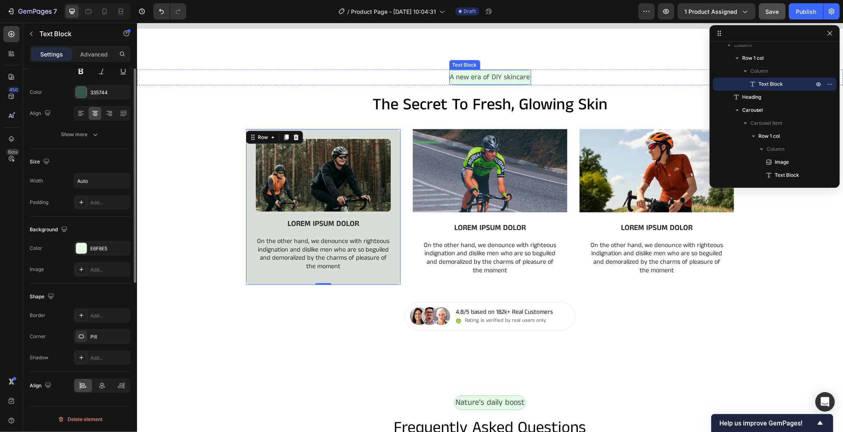
scroll to position [0, 0]
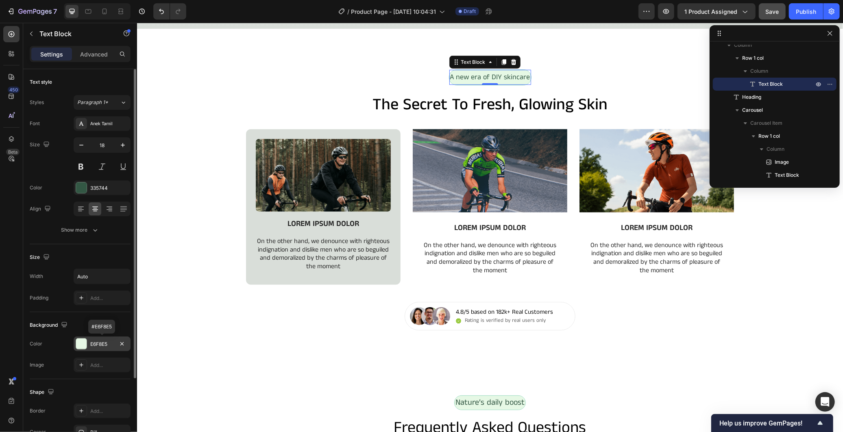
click at [107, 344] on div "E6F8E5" at bounding box center [102, 344] width 24 height 7
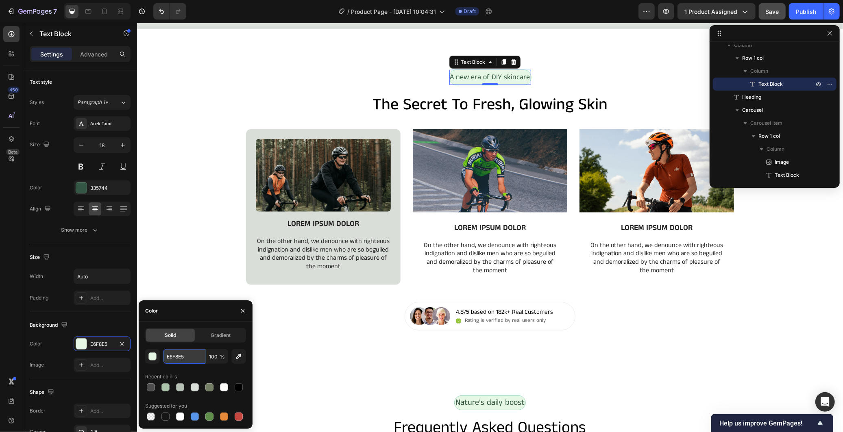
click at [189, 352] on input "E6F8E5" at bounding box center [184, 356] width 42 height 15
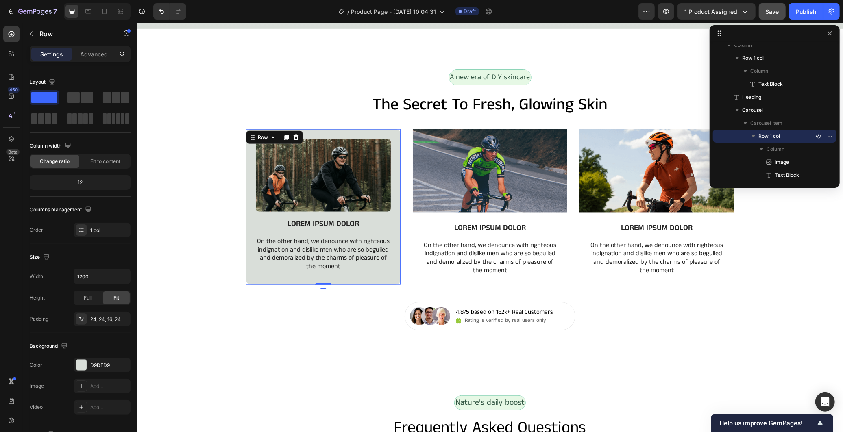
click at [256, 280] on div "Image LOREM IPSUM DOLOR Text Block On the other hand, we denounce with righteou…" at bounding box center [323, 207] width 154 height 156
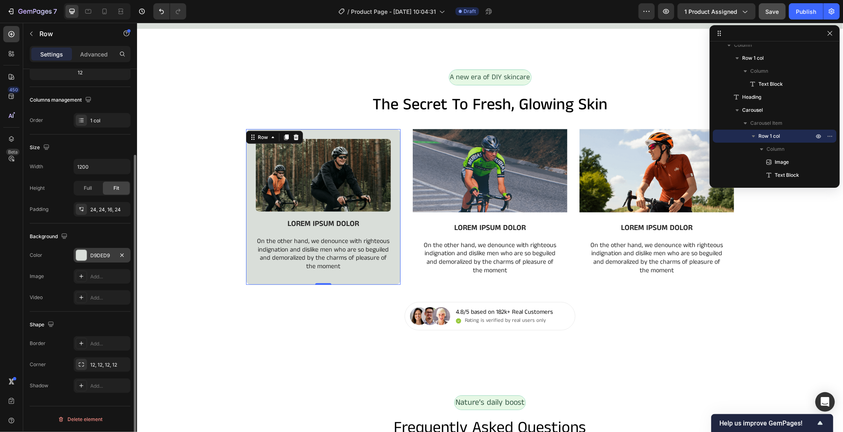
click at [102, 257] on div "D9DED9" at bounding box center [102, 255] width 24 height 7
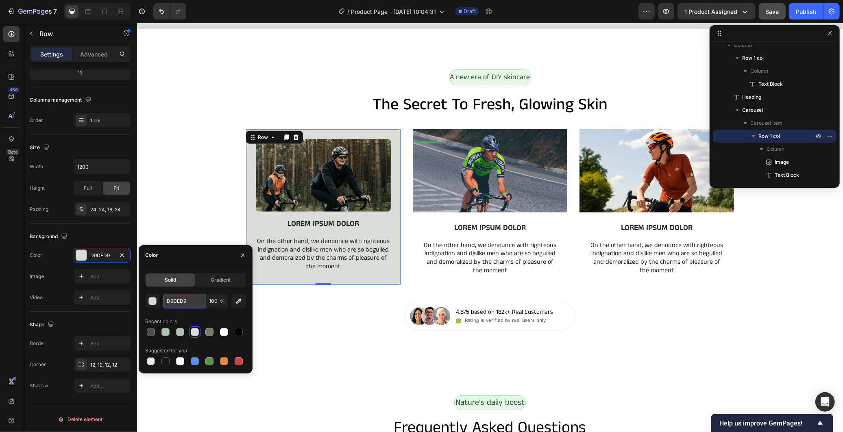
click at [171, 301] on input "D9DED9" at bounding box center [184, 301] width 42 height 15
paste input "E6F8E5"
type input "E6F8E5"
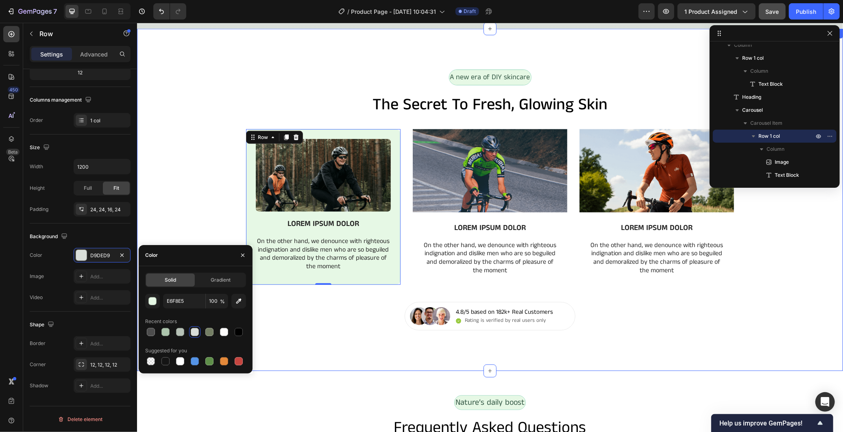
click at [201, 218] on div "Image LOREM IPSUM DOLOR Text Block On the other hand, we denounce with righteou…" at bounding box center [490, 215] width 706 height 173
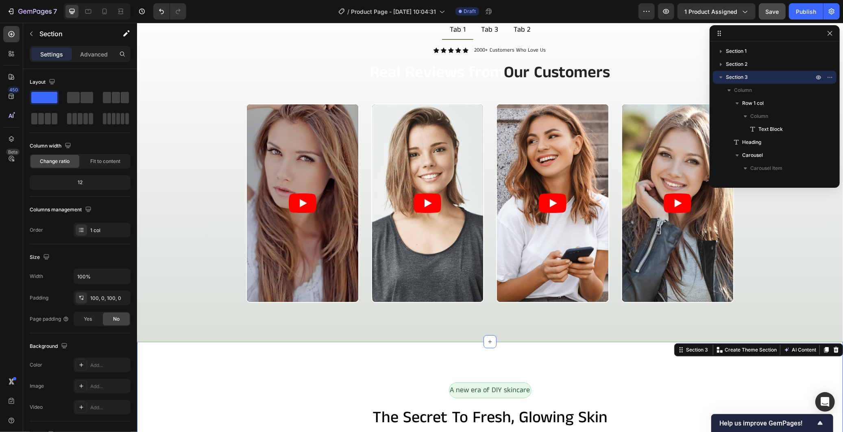
scroll to position [361, 0]
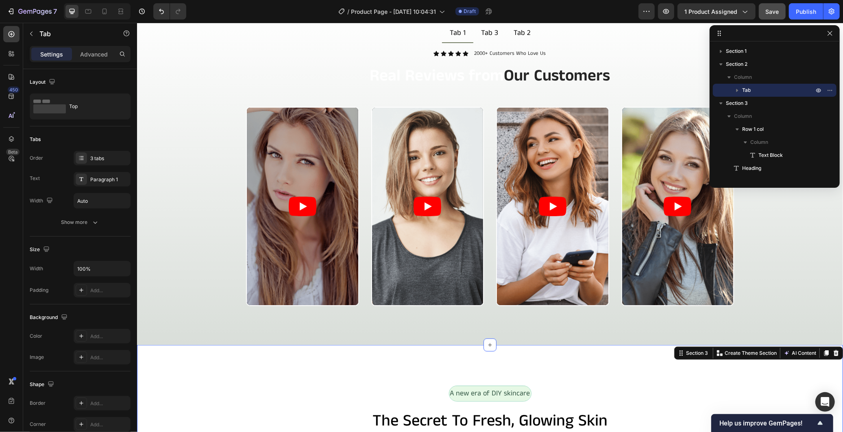
click at [201, 218] on div "Video Video Video Video Carousel" at bounding box center [489, 216] width 693 height 219
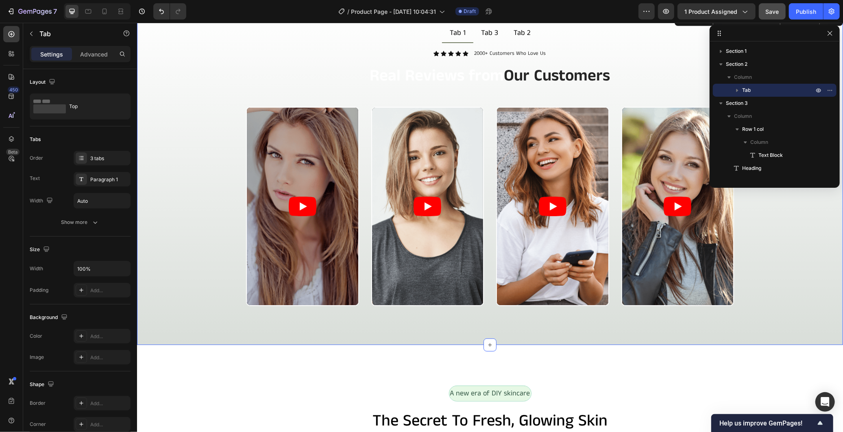
click at [220, 334] on div "Tab 1 Tab 3 Tab 2 Icon Icon Icon Icon Icon Icon List 2000+ Customers Who Love U…" at bounding box center [490, 178] width 706 height 334
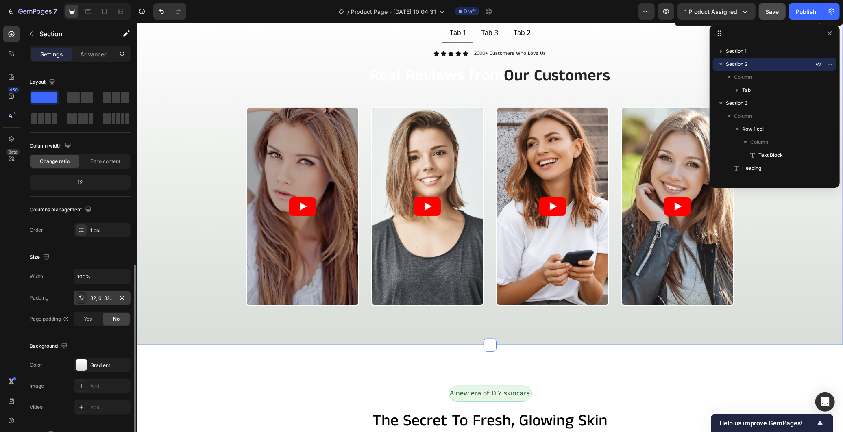
scroll to position [110, 0]
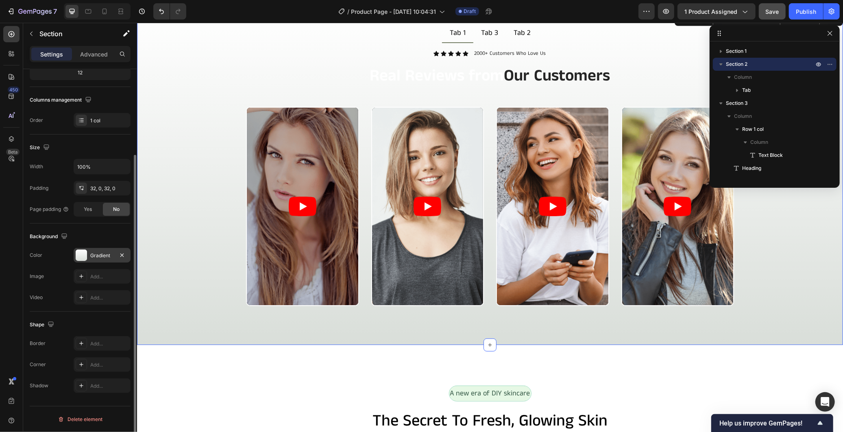
click at [101, 250] on div "Gradient" at bounding box center [102, 255] width 57 height 15
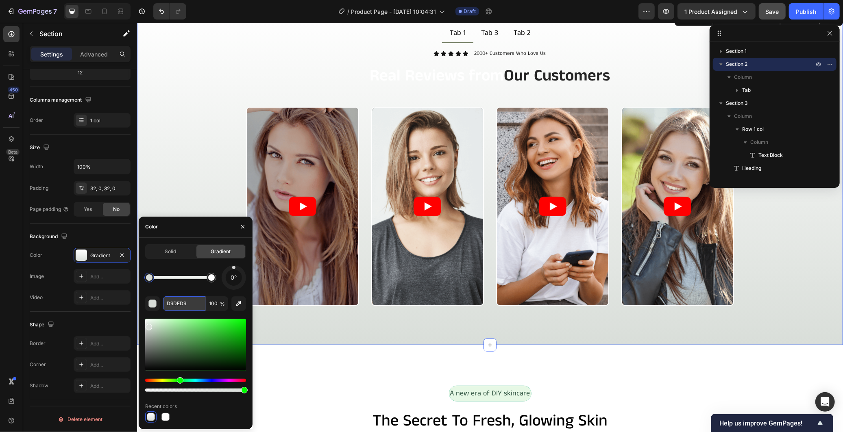
click at [180, 300] on input "D9DED9" at bounding box center [184, 303] width 42 height 15
paste input "E6F8E5"
type input "E6F8E5"
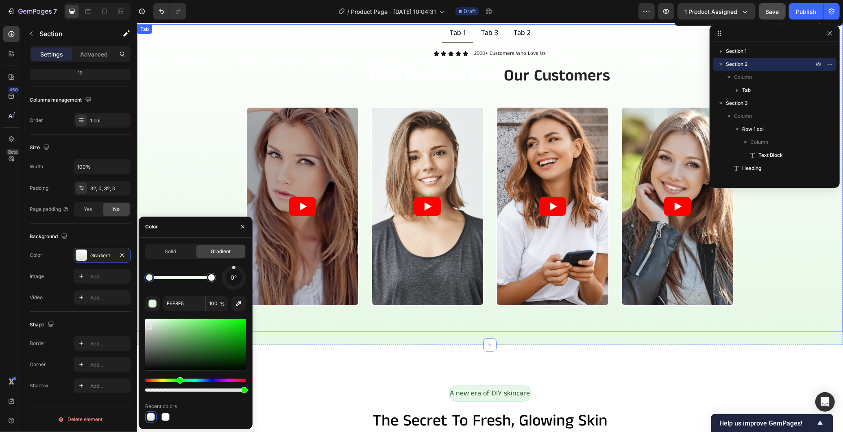
click at [200, 181] on div "Video Video Video Video Carousel" at bounding box center [489, 216] width 693 height 219
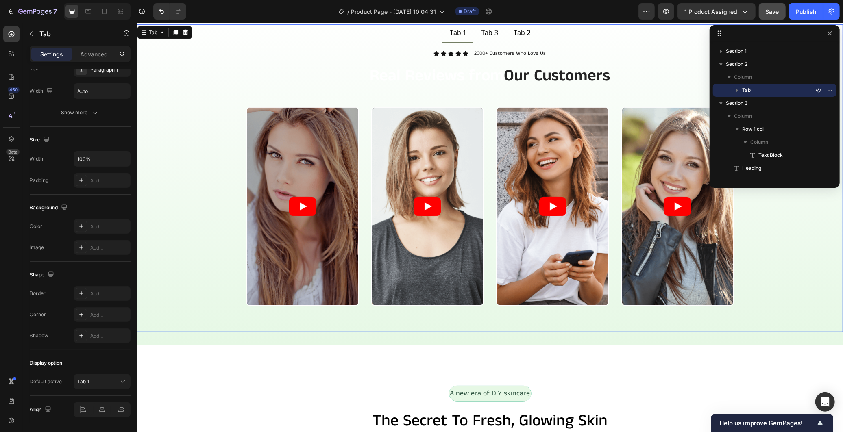
scroll to position [0, 0]
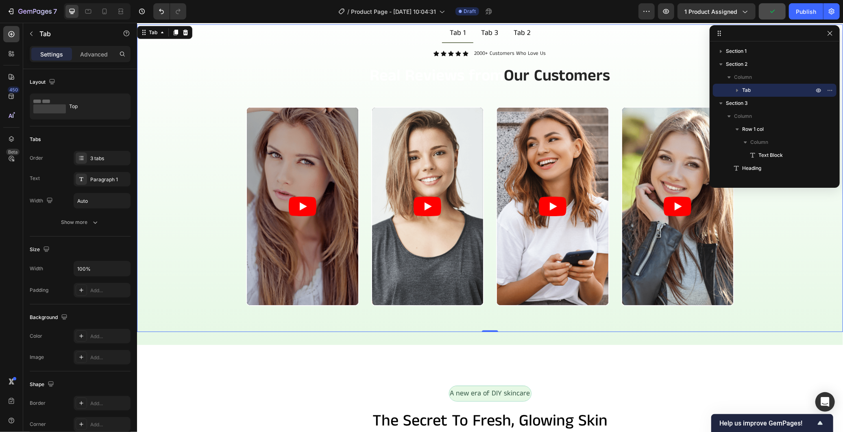
click at [830, 38] on div at bounding box center [774, 33] width 130 height 16
click at [830, 33] on icon "button" at bounding box center [829, 33] width 7 height 7
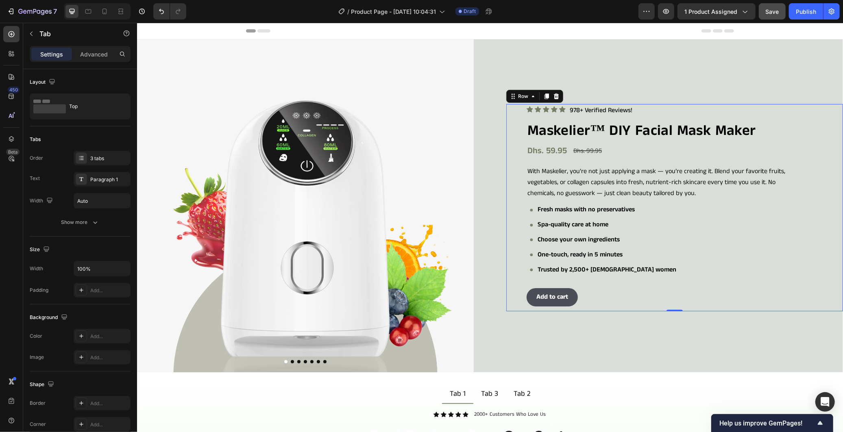
click at [766, 278] on div "Add to cart Add to Cart" at bounding box center [661, 293] width 271 height 36
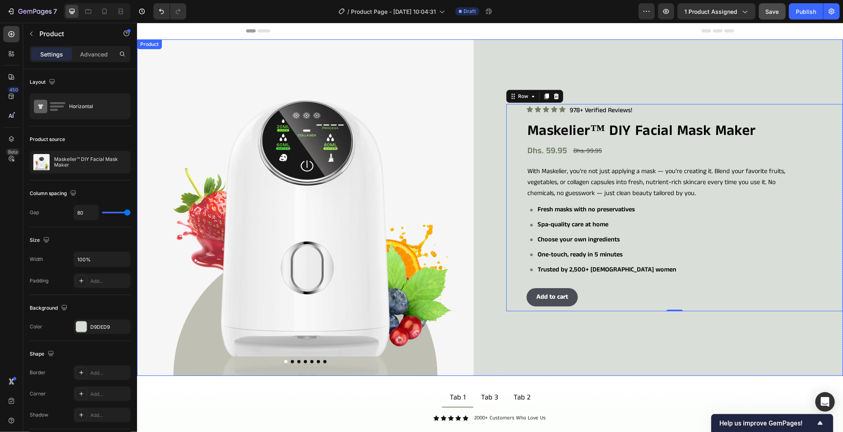
click at [745, 369] on div "Icon Icon Icon Icon Icon Icon List 978+ Verified Reviews! Text Block Row Maskel…" at bounding box center [674, 207] width 337 height 337
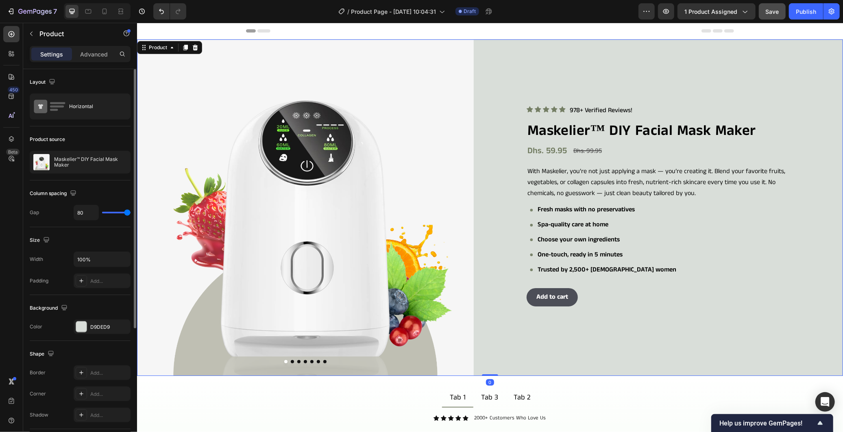
scroll to position [135, 0]
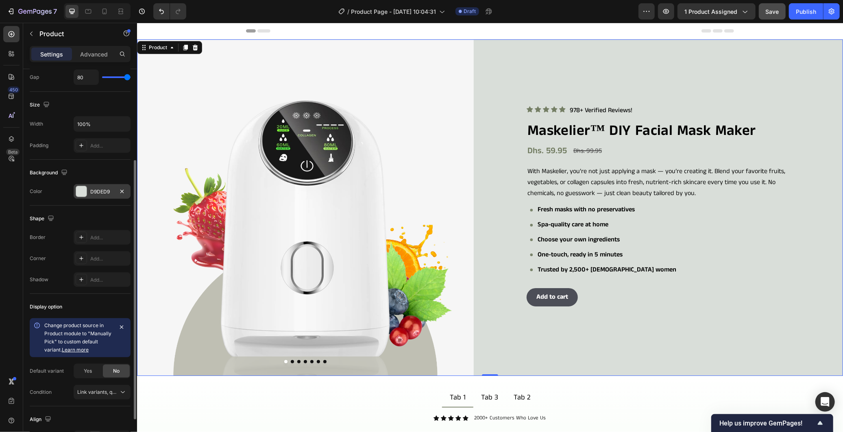
click at [99, 190] on div "D9DED9" at bounding box center [102, 191] width 24 height 7
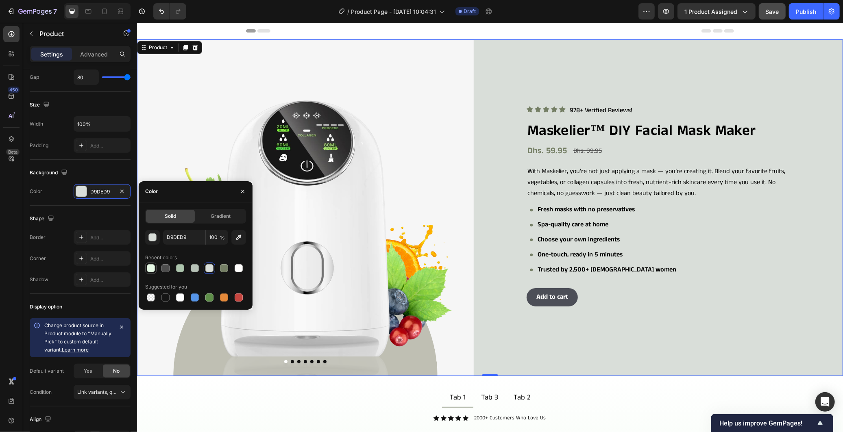
click at [150, 270] on div at bounding box center [151, 268] width 8 height 8
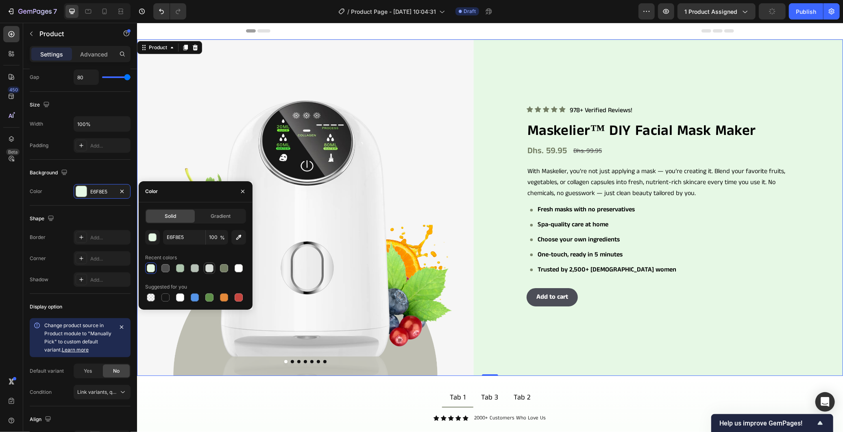
click at [210, 271] on div at bounding box center [209, 268] width 8 height 8
type input "D9DED9"
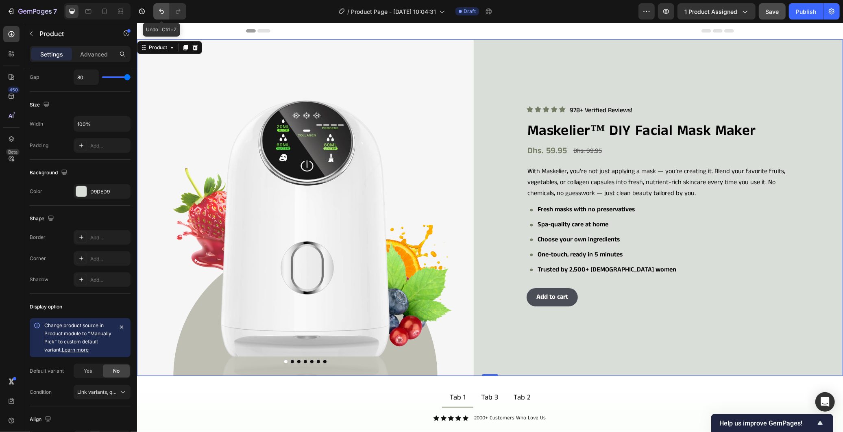
click at [160, 7] on icon "Undo/Redo" at bounding box center [161, 11] width 8 height 8
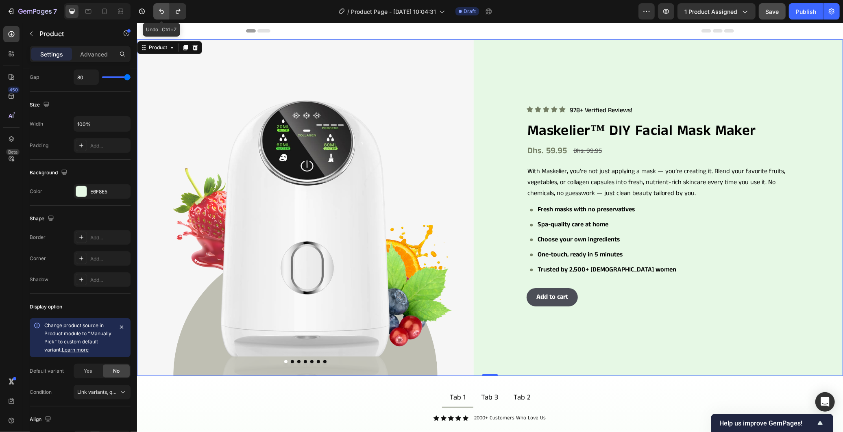
click at [159, 7] on icon "Undo/Redo" at bounding box center [161, 11] width 8 height 8
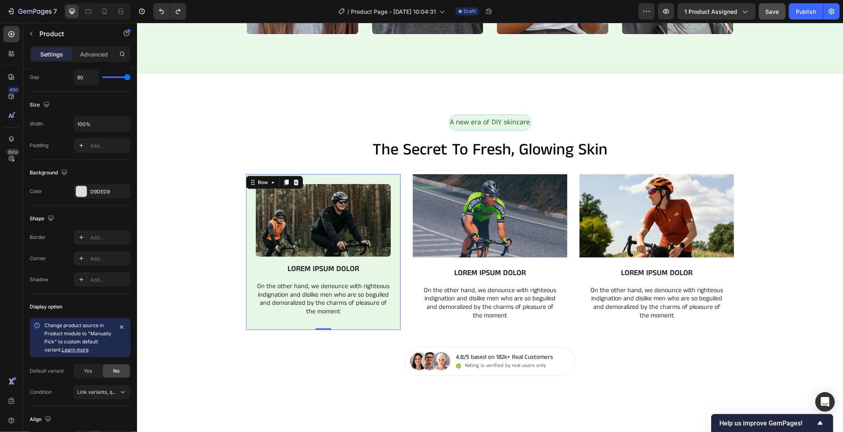
scroll to position [0, 0]
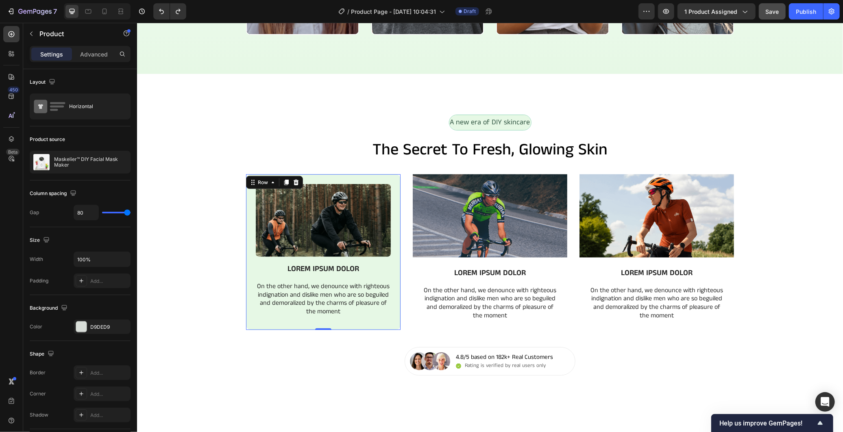
click at [383, 261] on div "Image LOREM IPSUM DOLOR Text Block On the other hand, we denounce with righteou…" at bounding box center [322, 253] width 135 height 139
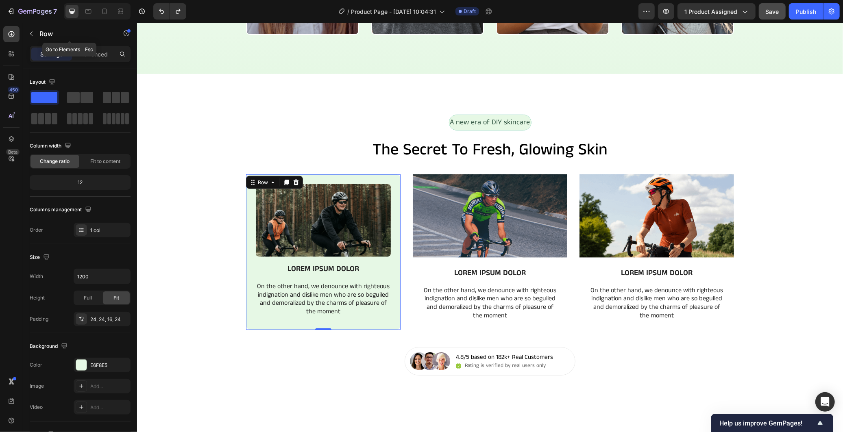
click at [91, 45] on div "Row" at bounding box center [69, 34] width 93 height 23
click at [104, 55] on p "Advanced" at bounding box center [94, 54] width 28 height 9
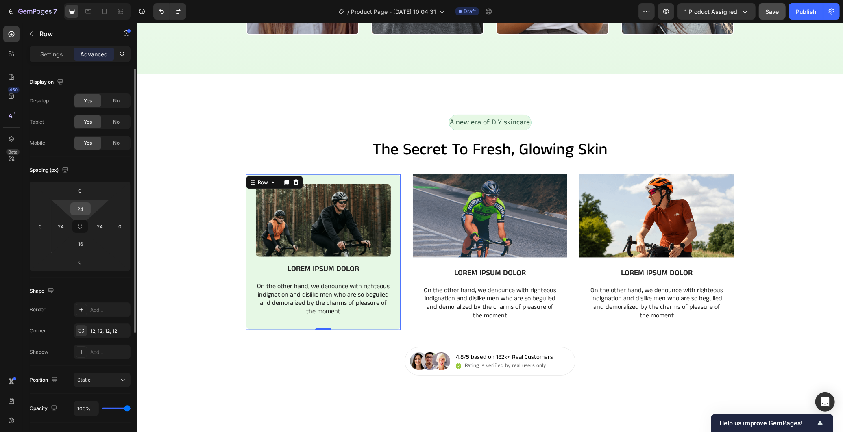
click at [79, 207] on input "24" at bounding box center [80, 209] width 16 height 12
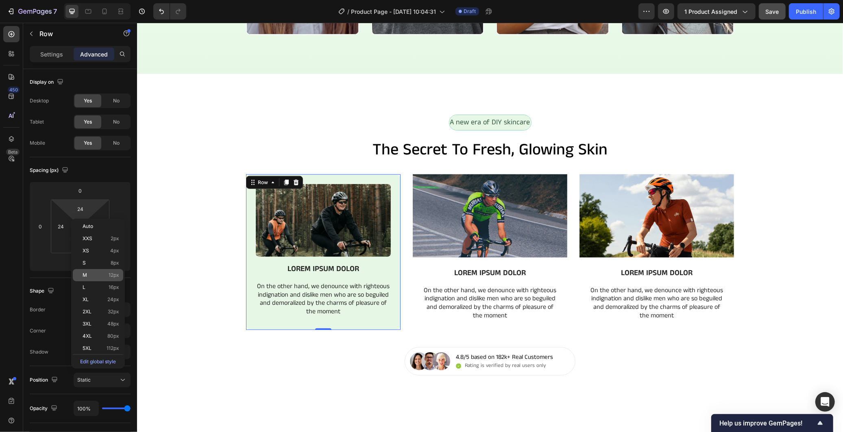
click at [107, 274] on div "M 12px" at bounding box center [98, 275] width 50 height 12
type input "12"
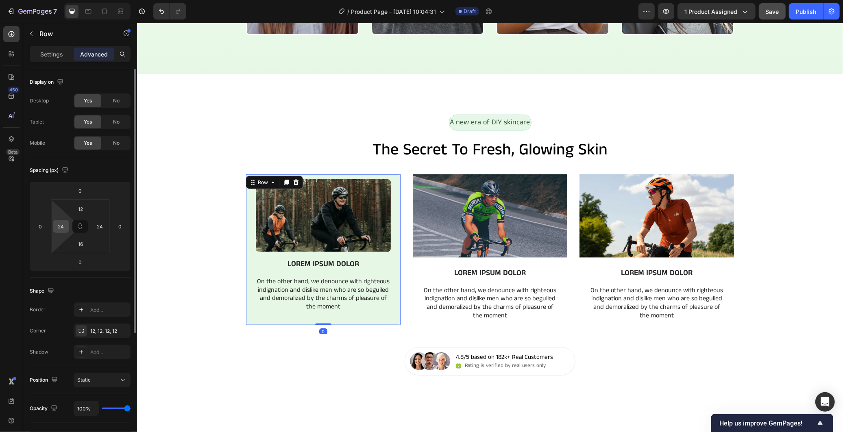
click at [61, 226] on input "24" at bounding box center [61, 226] width 12 height 12
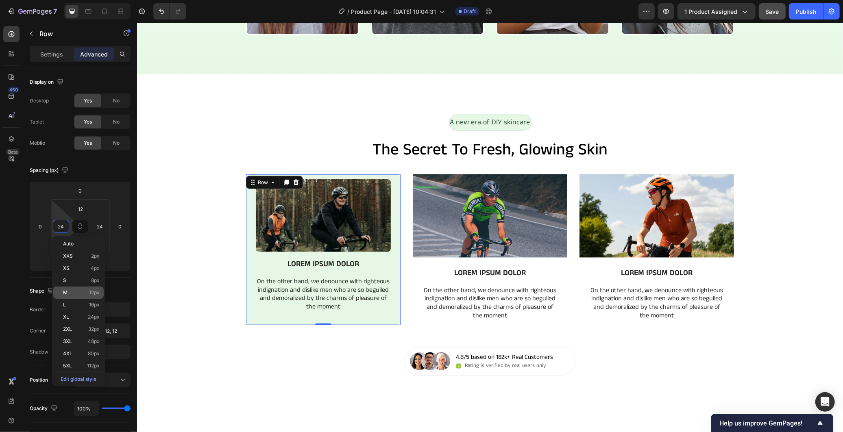
click at [94, 289] on div "M 12px" at bounding box center [78, 293] width 50 height 12
type input "12"
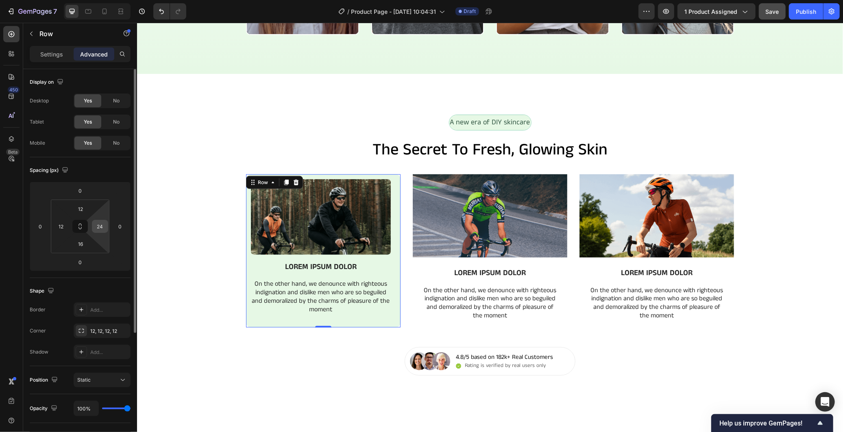
click at [100, 226] on input "24" at bounding box center [100, 226] width 12 height 12
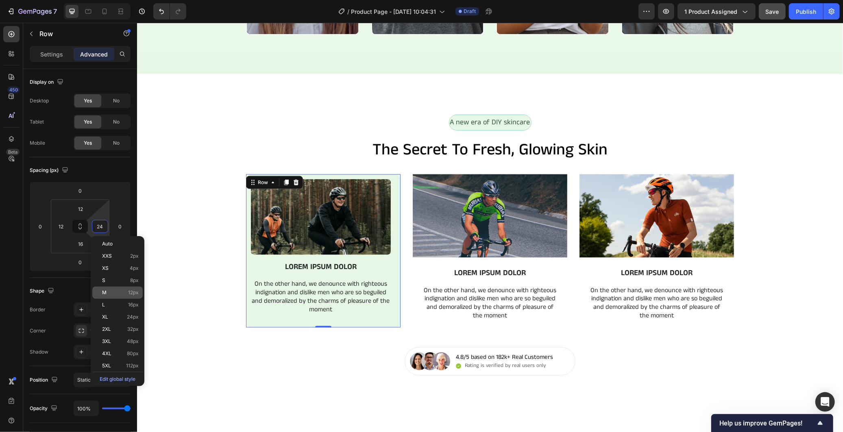
click at [106, 291] on span "M" at bounding box center [104, 293] width 4 height 6
type input "12"
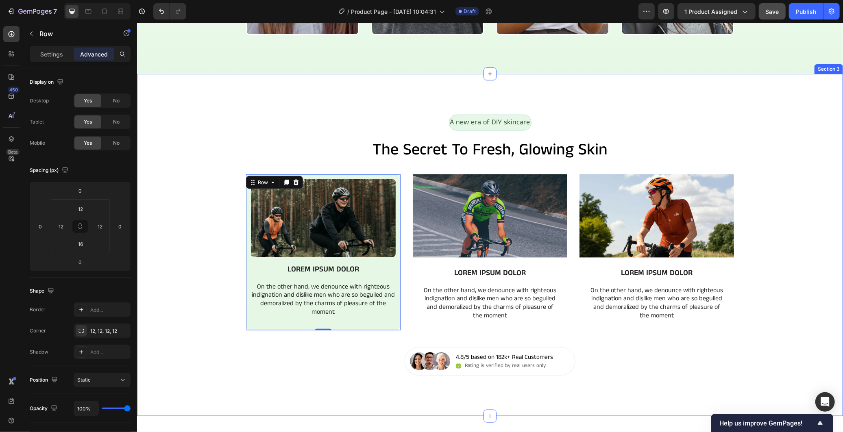
click at [160, 276] on div "Image LOREM IPSUM DOLOR Text Block On the other hand, we denounce with righteou…" at bounding box center [490, 260] width 706 height 173
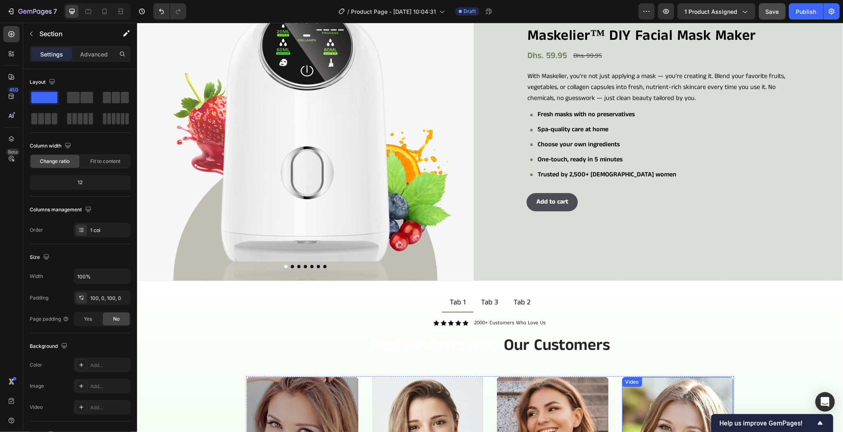
scroll to position [90, 0]
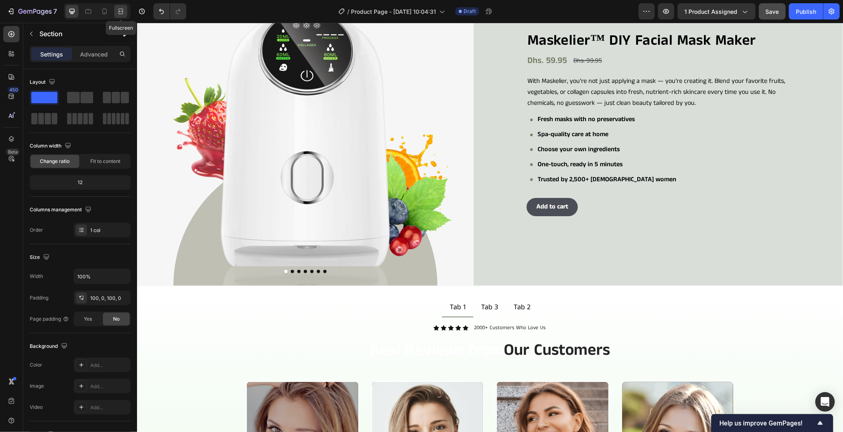
click at [120, 11] on icon at bounding box center [121, 11] width 8 height 8
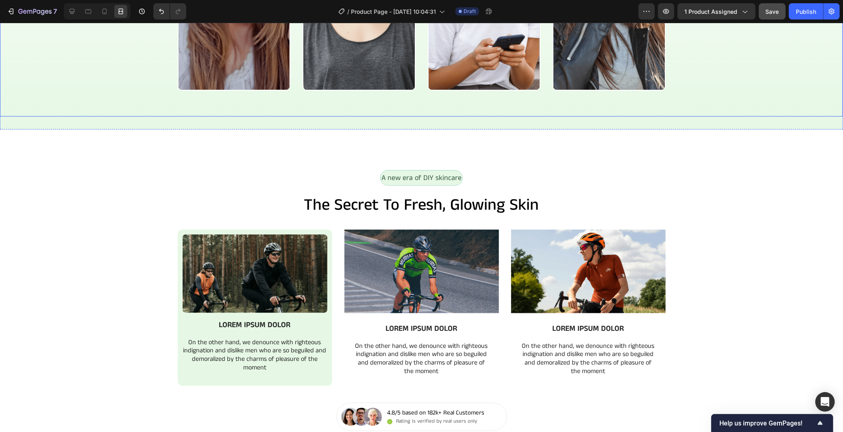
scroll to position [677, 0]
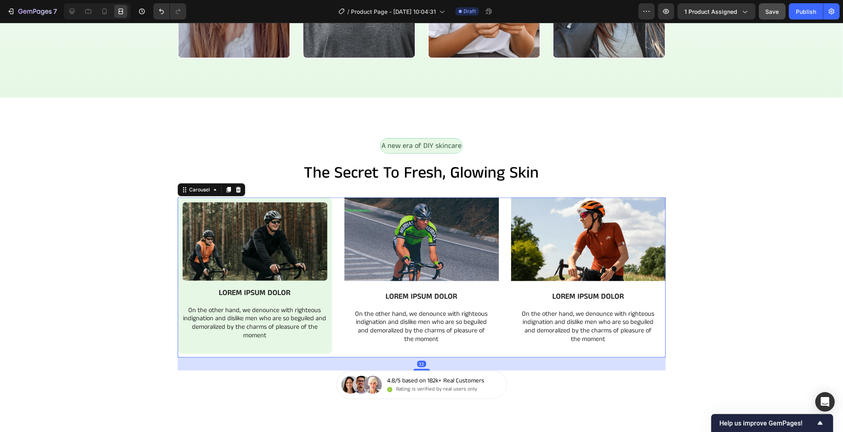
click at [331, 200] on div "Image LOREM IPSUM DOLOR Text Block On the other hand, we denounce with righteou…" at bounding box center [422, 277] width 488 height 160
click at [73, 11] on icon at bounding box center [72, 11] width 8 height 8
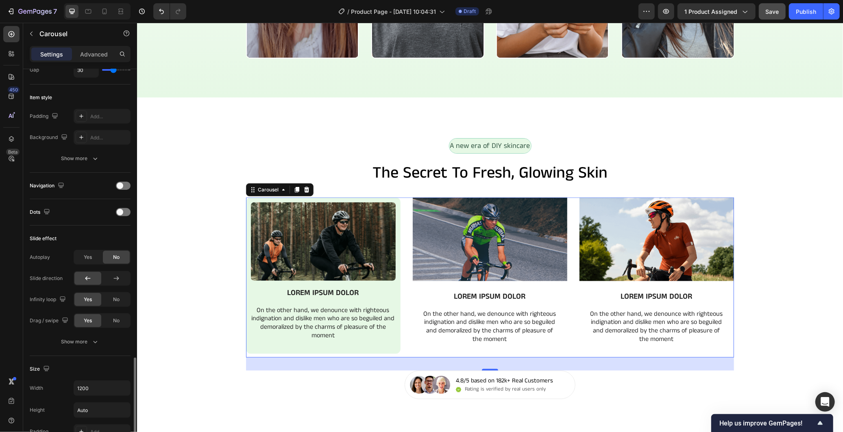
scroll to position [361, 0]
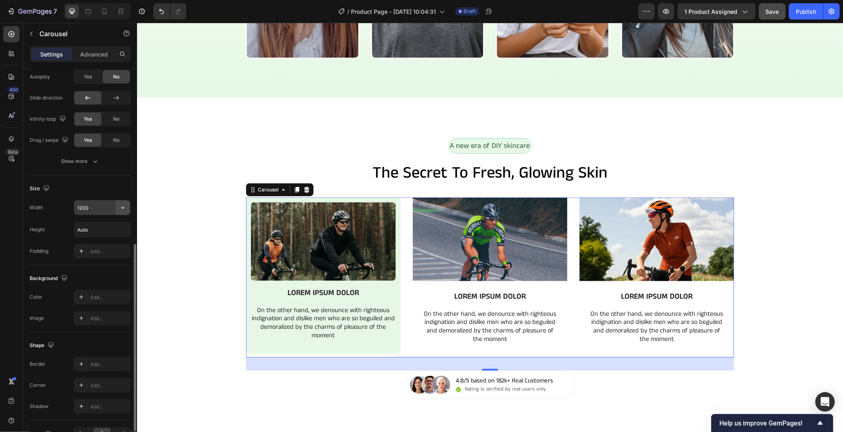
click at [119, 208] on icon "button" at bounding box center [123, 208] width 8 height 8
click at [96, 211] on input "1200" at bounding box center [102, 207] width 56 height 15
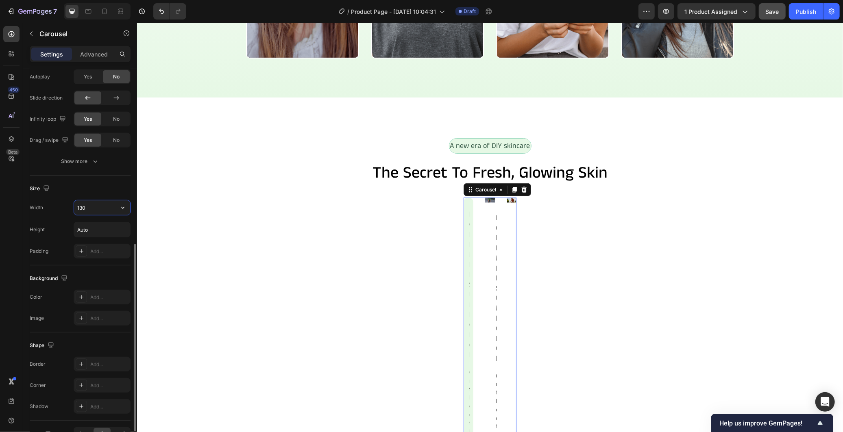
type input "1300"
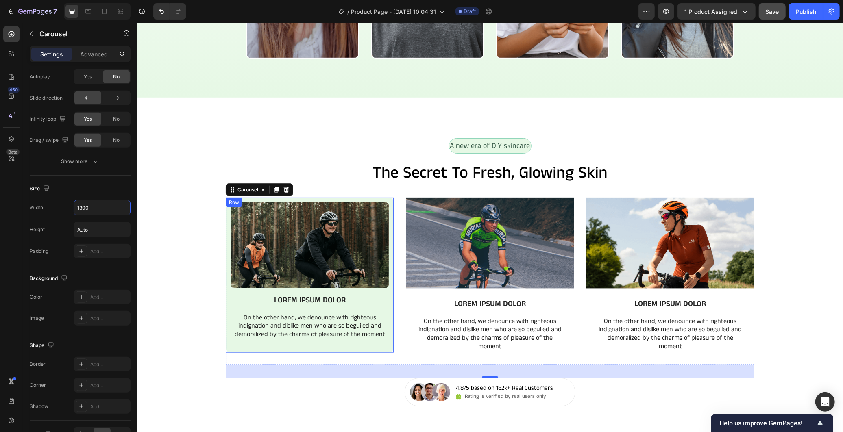
click at [246, 344] on div "Image LOREM IPSUM DOLOR Text Block On the other hand, we denounce with righteou…" at bounding box center [309, 274] width 158 height 144
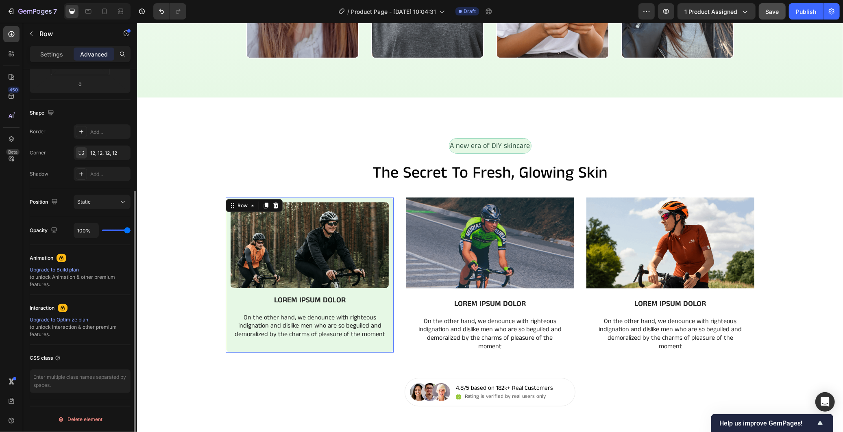
scroll to position [0, 0]
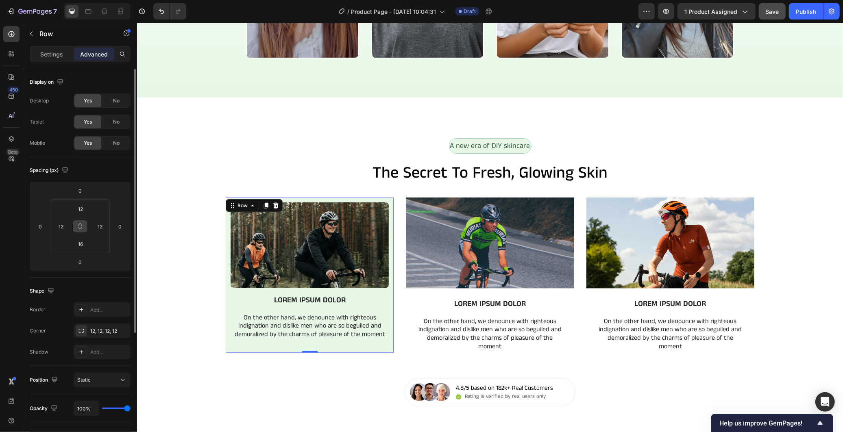
click at [76, 225] on button at bounding box center [79, 226] width 15 height 13
click at [80, 209] on input "12" at bounding box center [80, 209] width 16 height 12
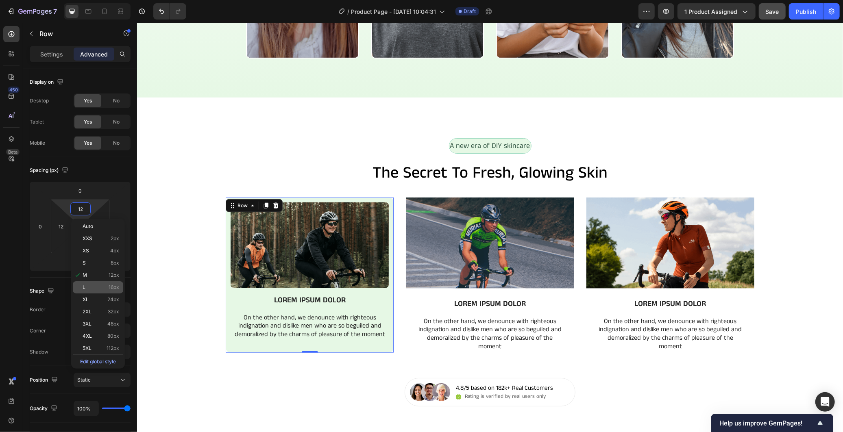
type input "12"
click at [107, 289] on p "L 16px" at bounding box center [101, 288] width 37 height 6
type input "16"
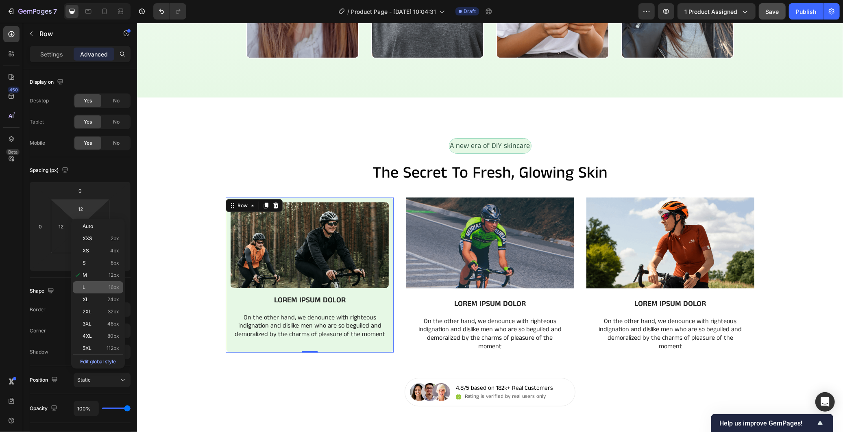
type input "16"
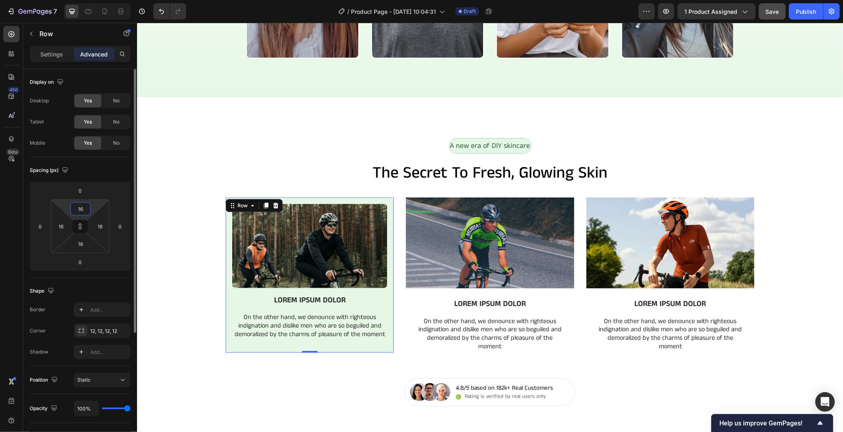
click at [84, 211] on input "16" at bounding box center [80, 209] width 16 height 12
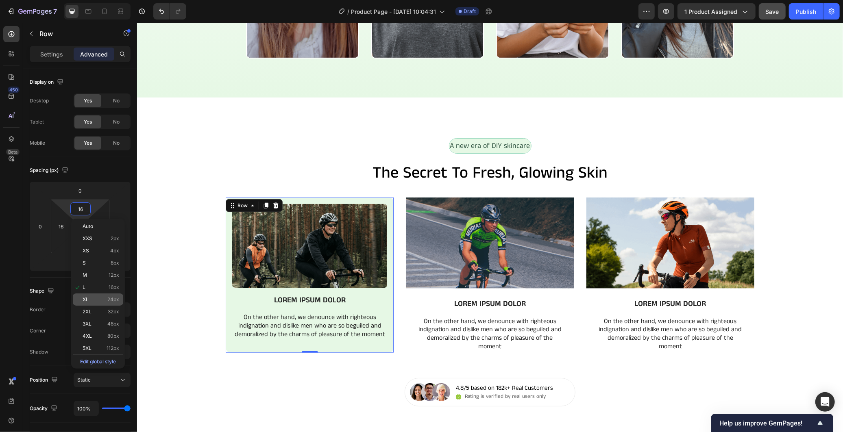
click at [109, 301] on span "24px" at bounding box center [113, 300] width 12 height 6
type input "24"
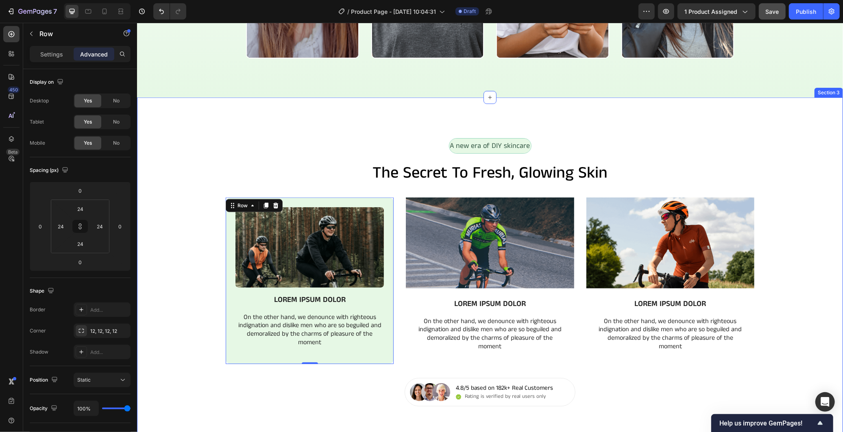
click at [776, 189] on div "A new era of DIY skincare Text Block Row the secret to fresh, glowing skin Head…" at bounding box center [490, 272] width 706 height 268
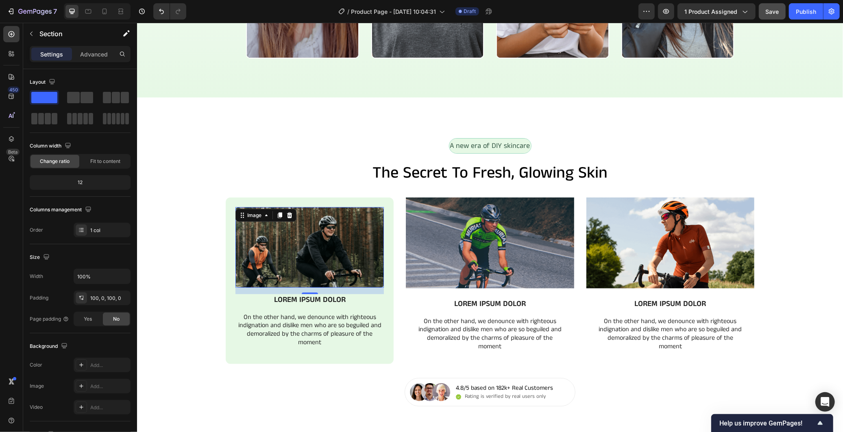
click at [316, 246] on img at bounding box center [309, 247] width 148 height 80
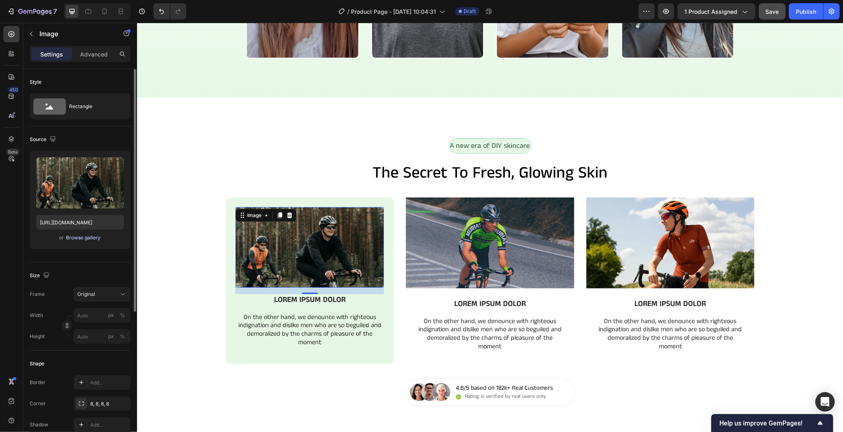
click at [90, 241] on div "Browse gallery" at bounding box center [83, 237] width 35 height 7
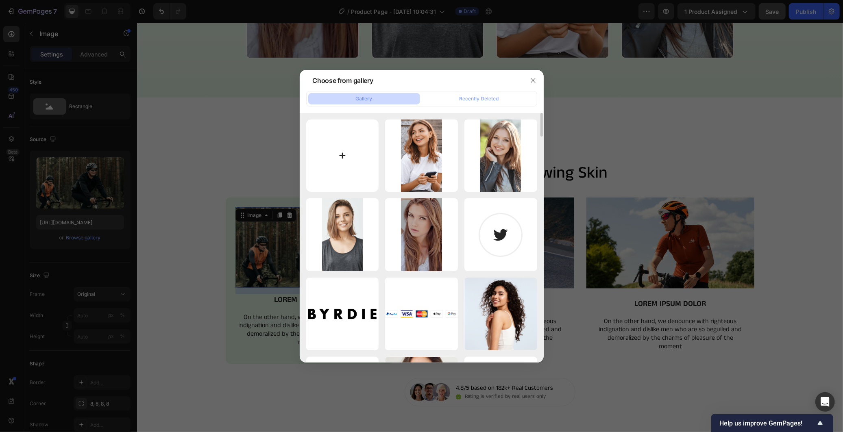
click at [350, 161] on input "file" at bounding box center [342, 156] width 73 height 73
click at [356, 152] on input "file" at bounding box center [342, 156] width 73 height 73
click at [324, 143] on input "file" at bounding box center [342, 156] width 73 height 73
type input "C:\fakepath\Untitled_design_24.gif"
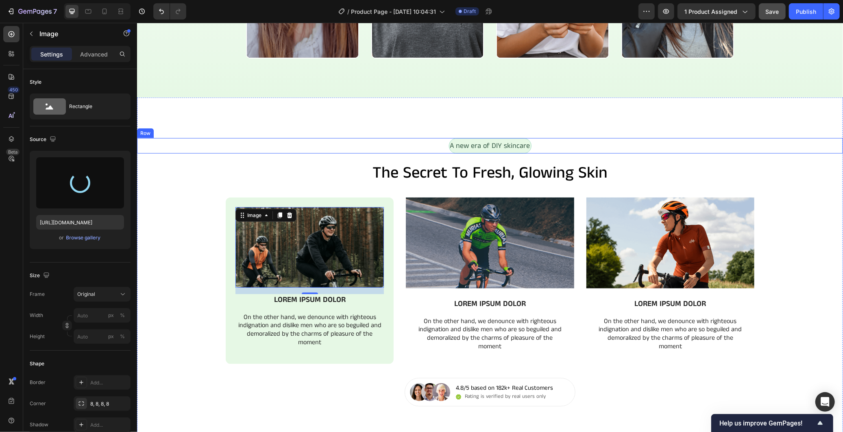
type input "[URL][DOMAIN_NAME]"
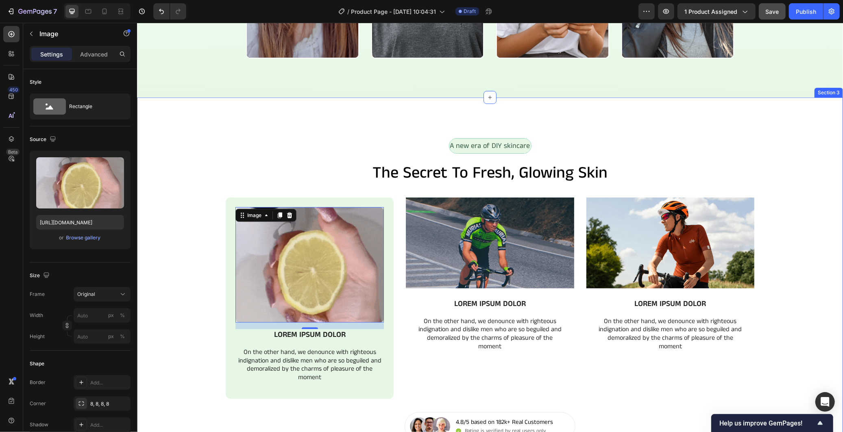
click at [175, 319] on div "Image 16 LOREM IPSUM DOLOR Text Block On the other hand, we denounce with right…" at bounding box center [490, 304] width 706 height 215
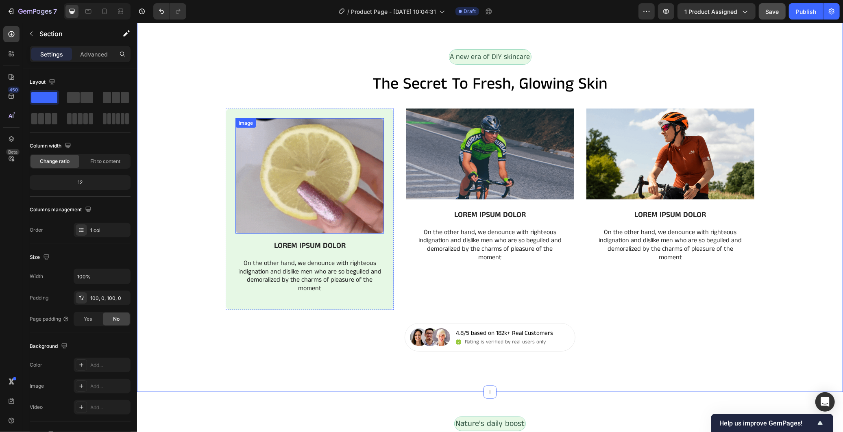
scroll to position [767, 0]
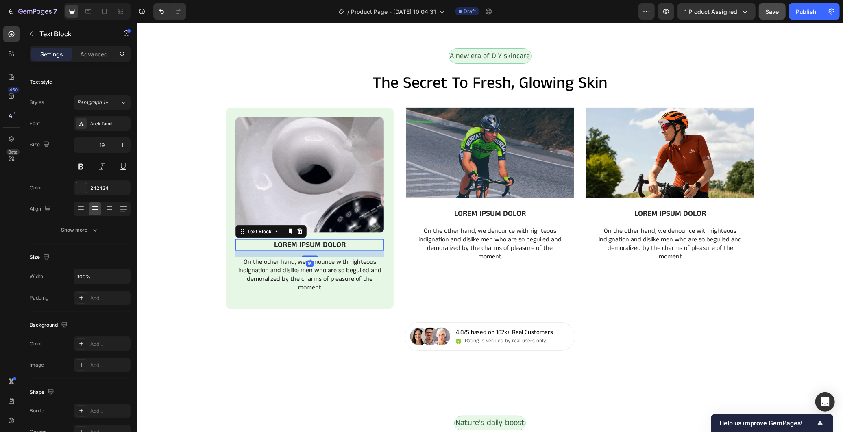
click at [291, 244] on p "LOREM IPSUM DOLOR" at bounding box center [309, 245] width 147 height 10
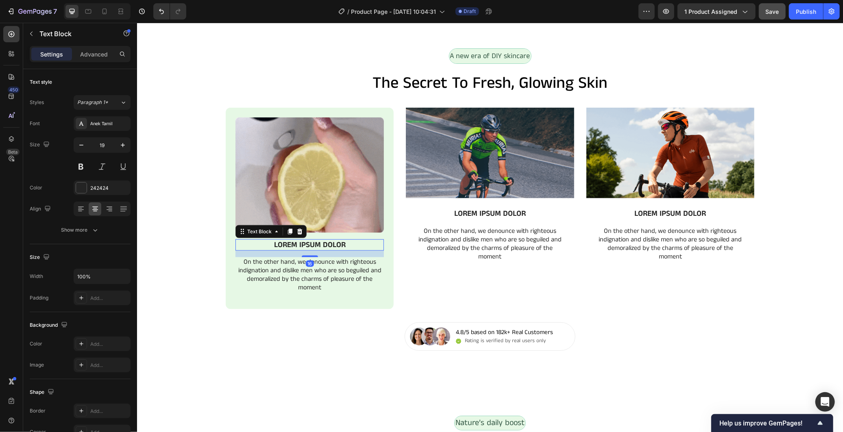
click at [291, 244] on p "LOREM IPSUM DOLOR" at bounding box center [309, 245] width 147 height 10
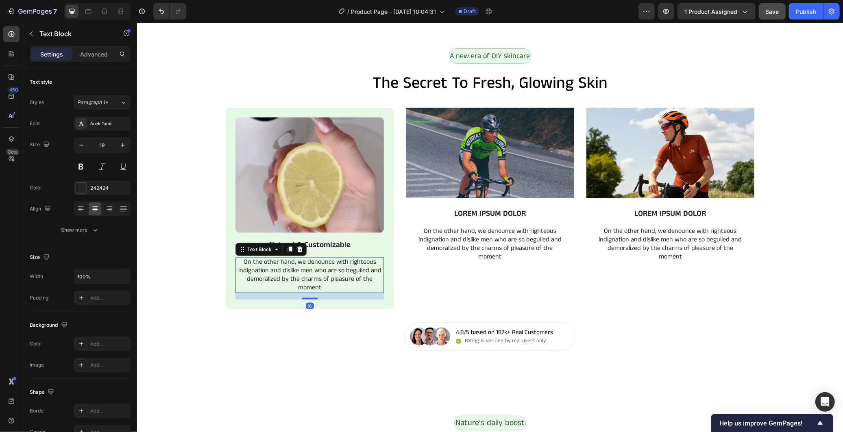
click at [324, 269] on p "On the other hand, we denounce with righteous indignation and dislike men who a…" at bounding box center [309, 275] width 147 height 34
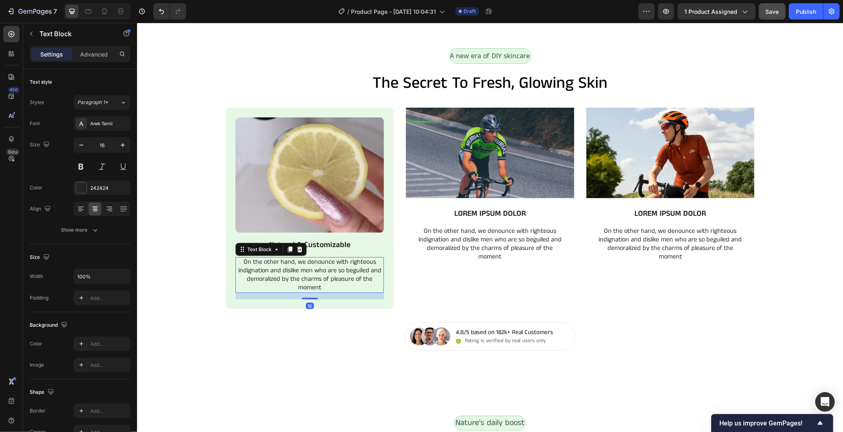
click at [327, 272] on p "On the other hand, we denounce with righteous indignation and dislike men who a…" at bounding box center [309, 275] width 147 height 34
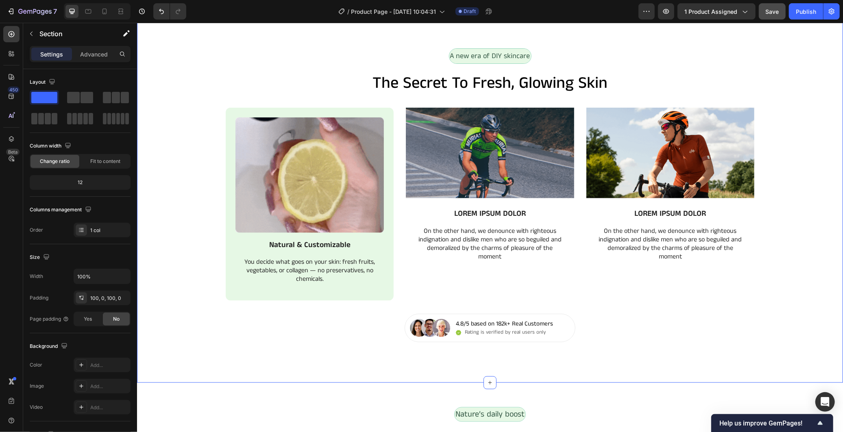
click at [344, 327] on div "A new era of DIY skincare Text Block Row the secret to fresh, glowing skin Head…" at bounding box center [490, 195] width 706 height 294
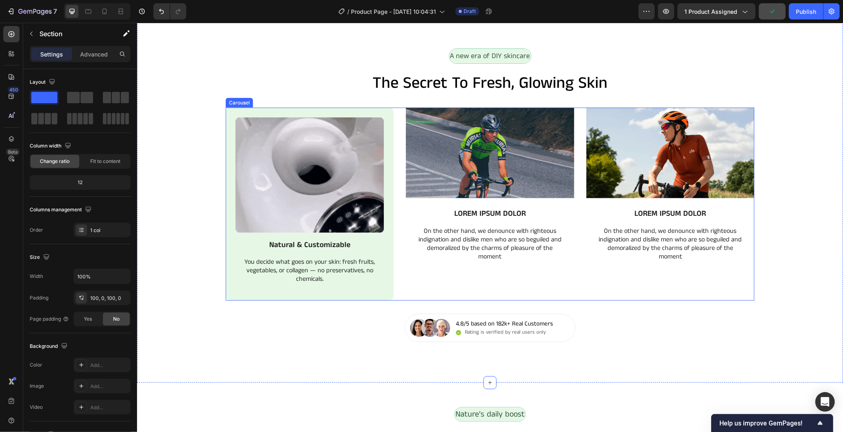
click at [394, 252] on div "Image Natural & Customizable Text Block You decide what goes on your skin: fres…" at bounding box center [489, 203] width 528 height 193
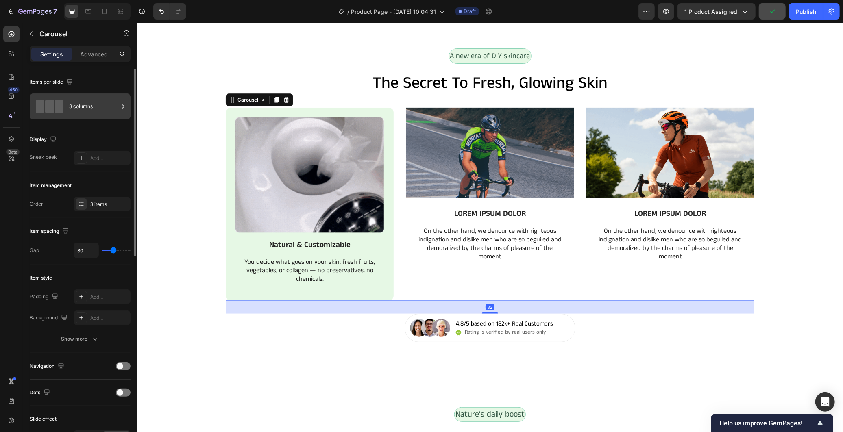
click at [99, 110] on div "3 columns" at bounding box center [94, 106] width 50 height 19
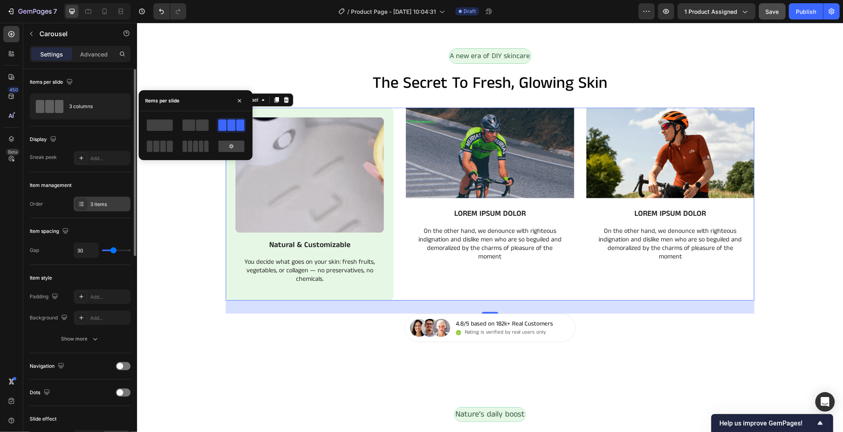
click at [108, 202] on div "3 items" at bounding box center [109, 204] width 38 height 7
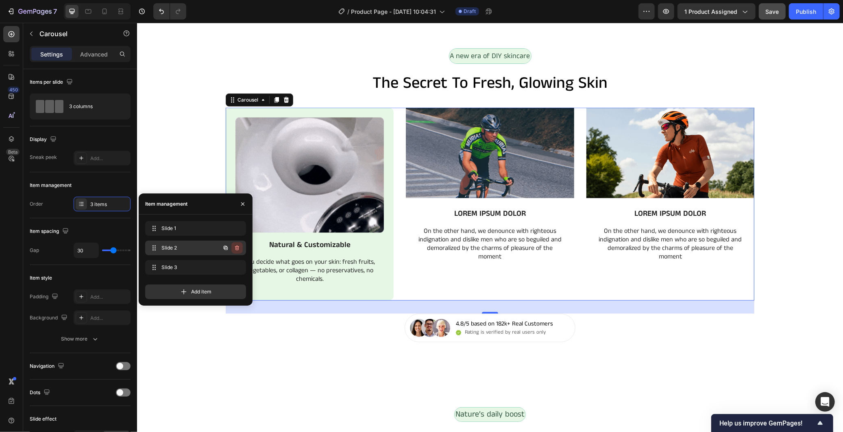
click at [236, 249] on icon "button" at bounding box center [237, 248] width 7 height 7
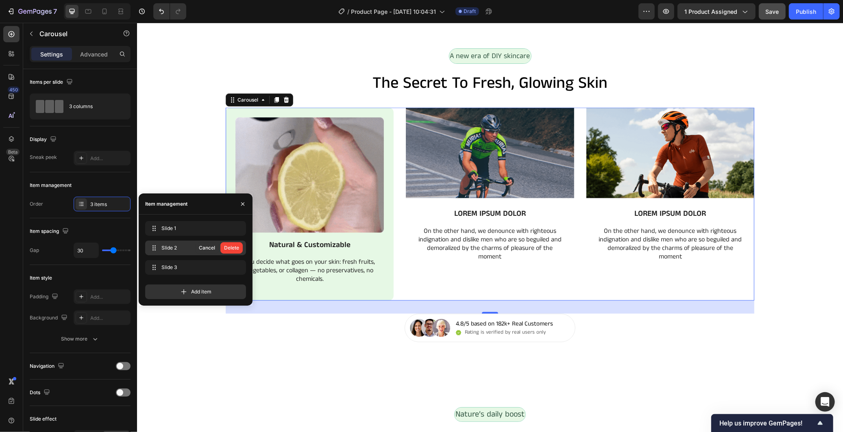
click at [236, 249] on div "Delete" at bounding box center [231, 247] width 15 height 7
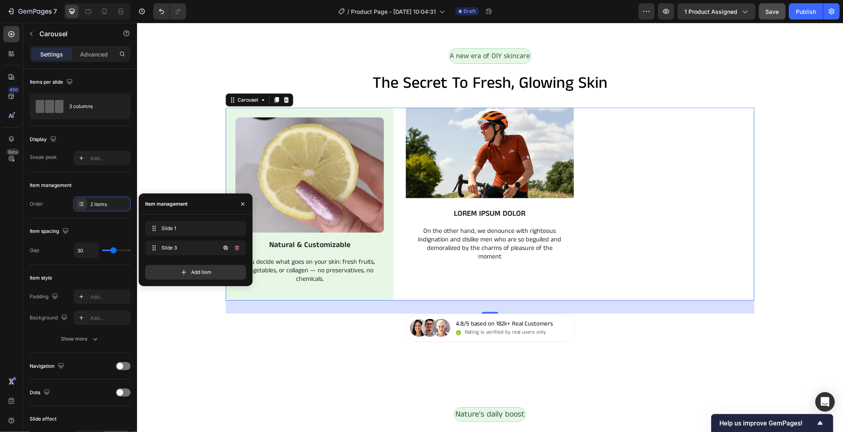
click at [236, 249] on icon "button" at bounding box center [237, 248] width 7 height 7
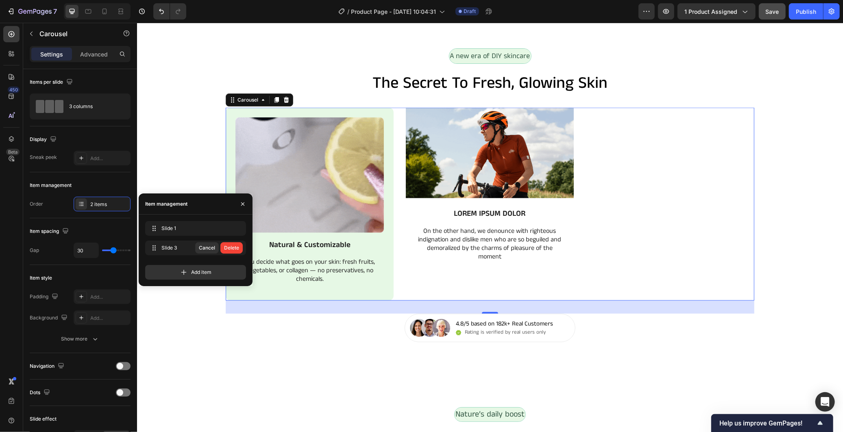
click at [236, 249] on div "Delete" at bounding box center [231, 247] width 15 height 7
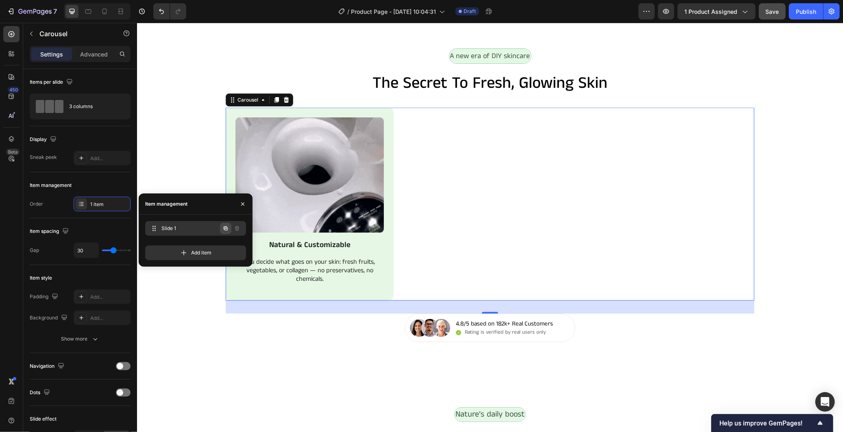
click at [226, 226] on icon "button" at bounding box center [225, 228] width 7 height 7
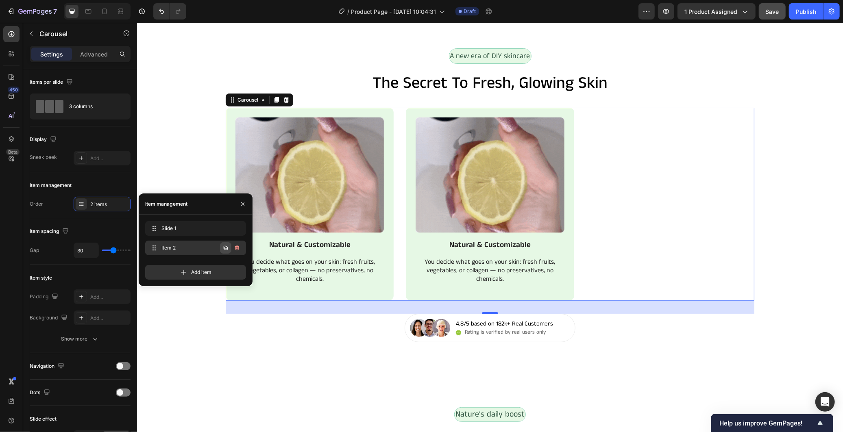
click at [222, 249] on icon "button" at bounding box center [225, 248] width 7 height 7
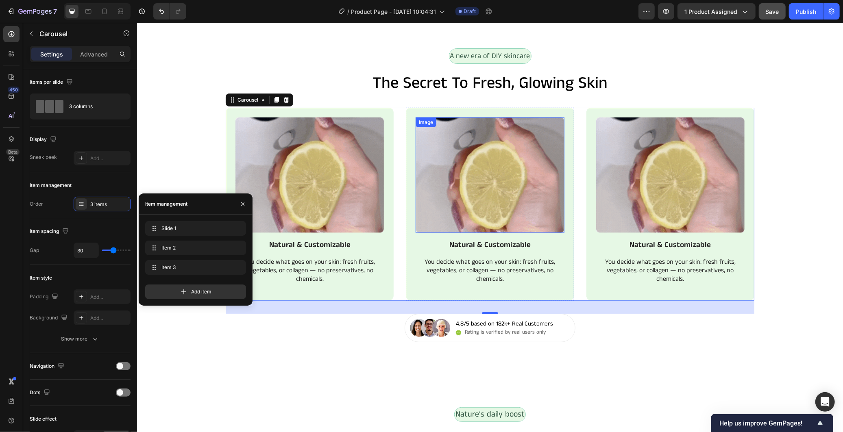
click at [511, 200] on img at bounding box center [489, 174] width 148 height 115
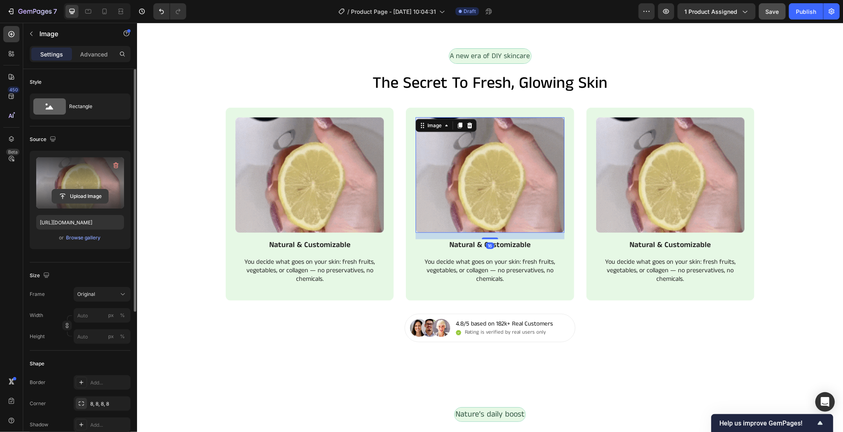
click at [84, 198] on input "file" at bounding box center [80, 196] width 56 height 14
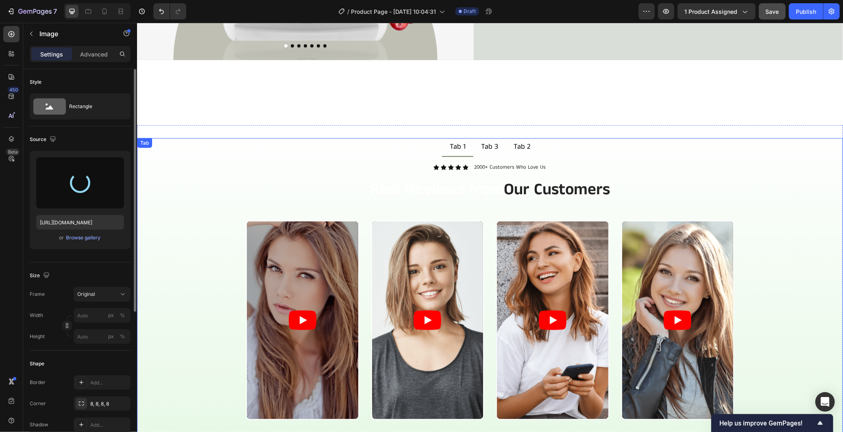
scroll to position [135, 0]
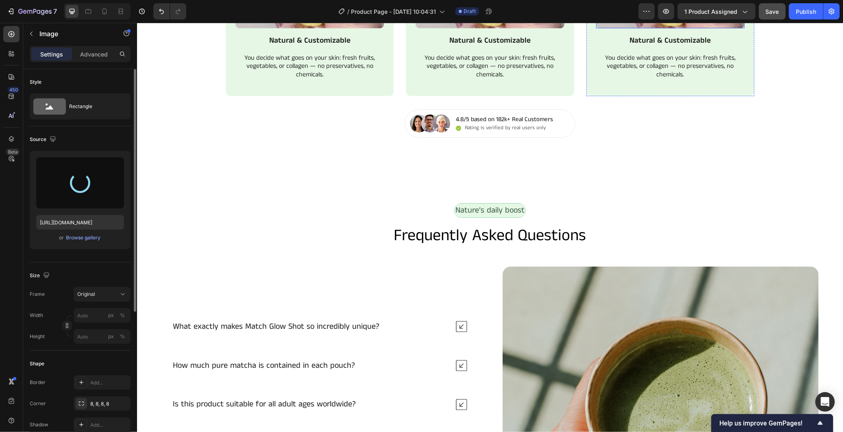
type input "https://cdn.shopify.com/s/files/1/0966/2506/6276/files/gempages_586221939492651…"
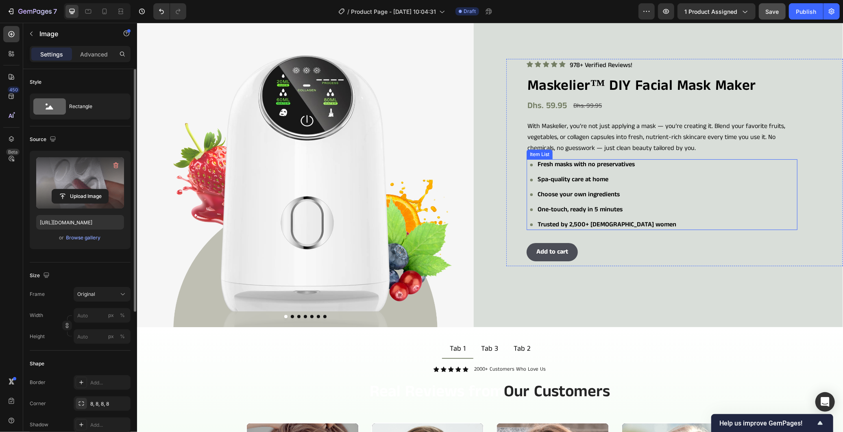
scroll to position [0, 0]
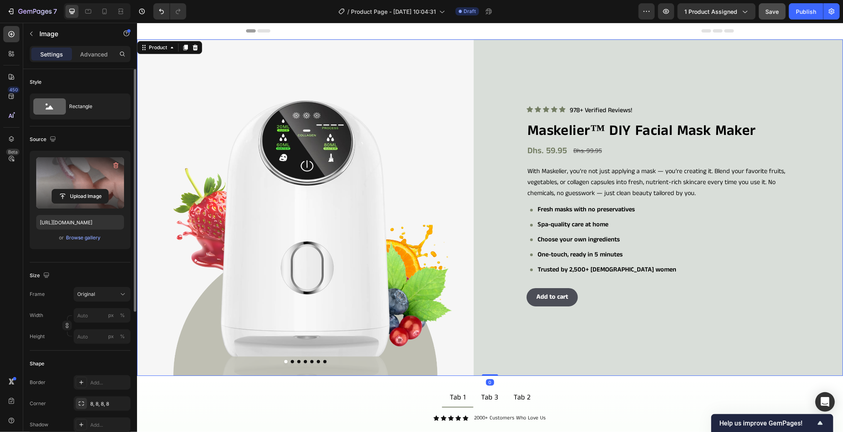
click at [681, 74] on div "Icon Icon Icon Icon Icon Icon List 978+ Verified Reviews! Text Block Row Maskel…" at bounding box center [674, 207] width 337 height 337
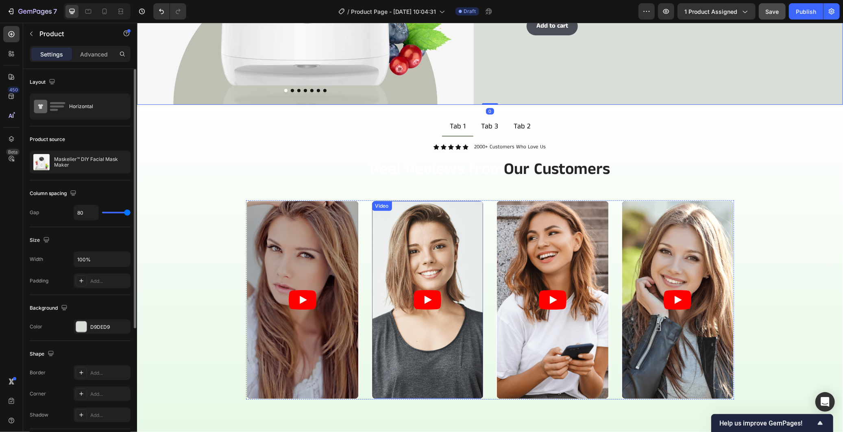
scroll to position [361, 0]
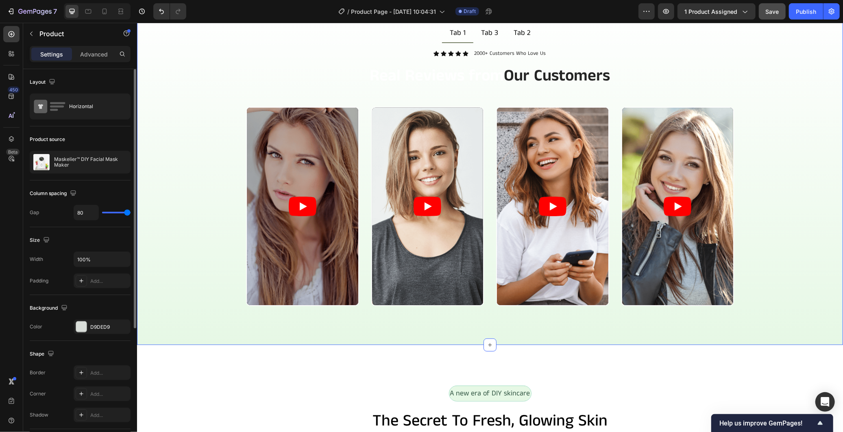
click at [222, 339] on div "Tab 1 Tab 3 Tab 2 Icon Icon Icon Icon Icon Icon List 2000+ Customers Who Love U…" at bounding box center [490, 178] width 706 height 334
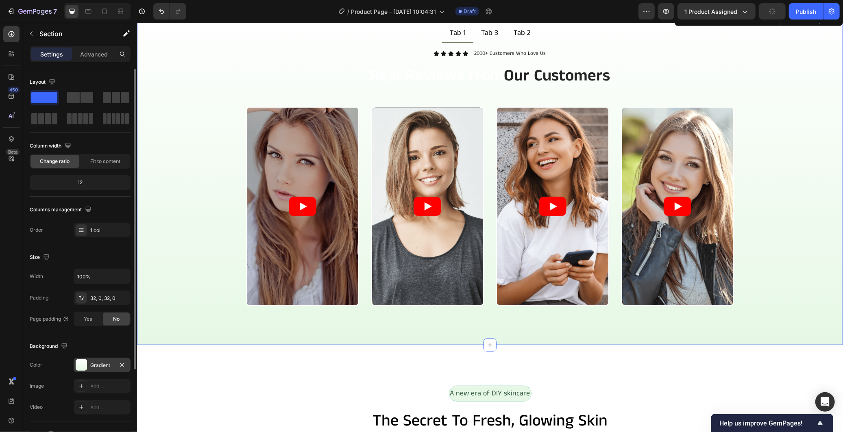
click at [98, 367] on div "Gradient" at bounding box center [102, 365] width 24 height 7
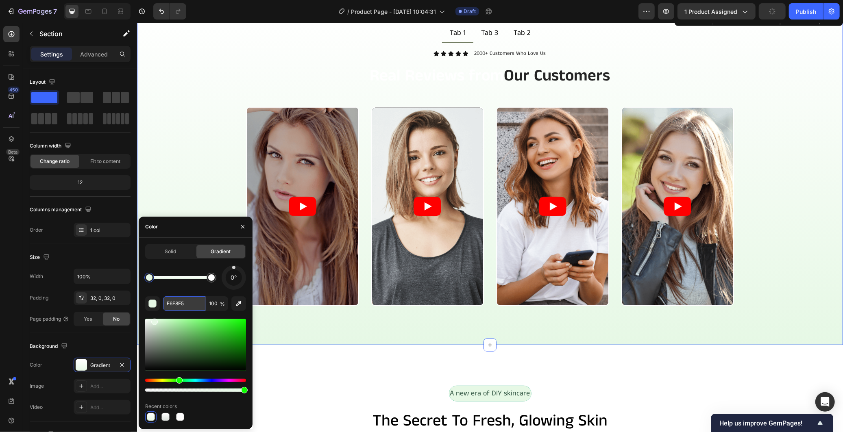
click at [194, 302] on input "E6F8E5" at bounding box center [184, 303] width 42 height 15
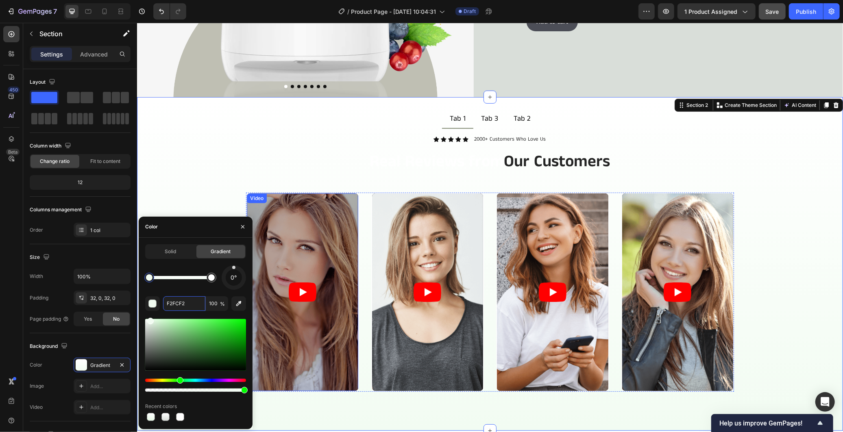
scroll to position [226, 0]
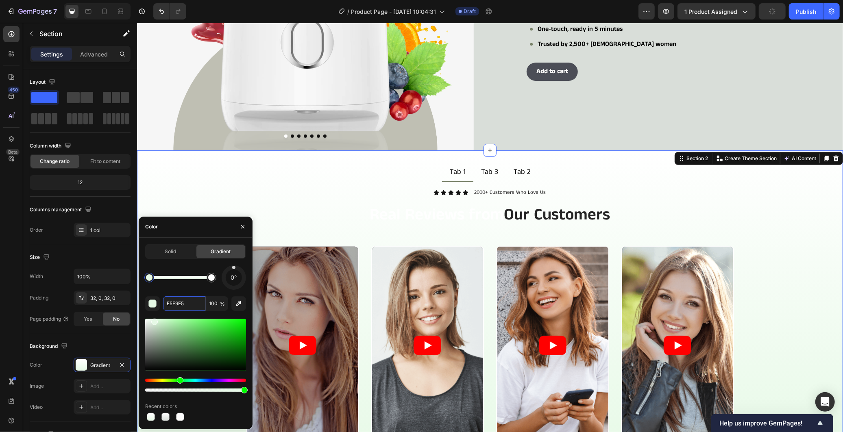
drag, startPoint x: 149, startPoint y: 320, endPoint x: 154, endPoint y: 318, distance: 4.8
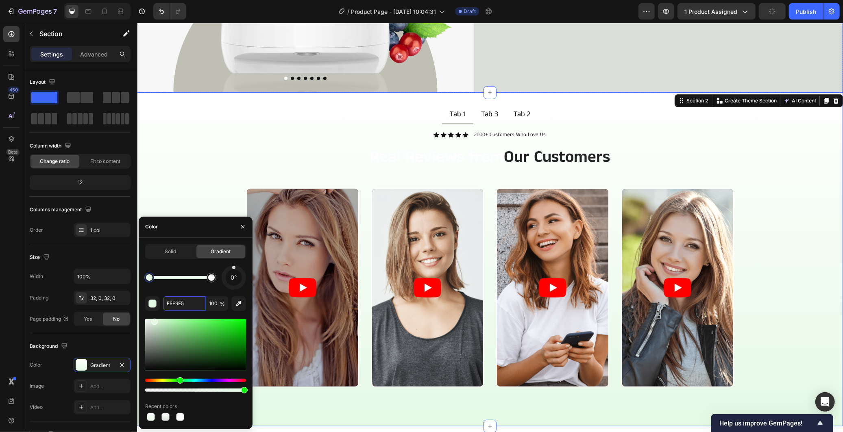
scroll to position [407, 0]
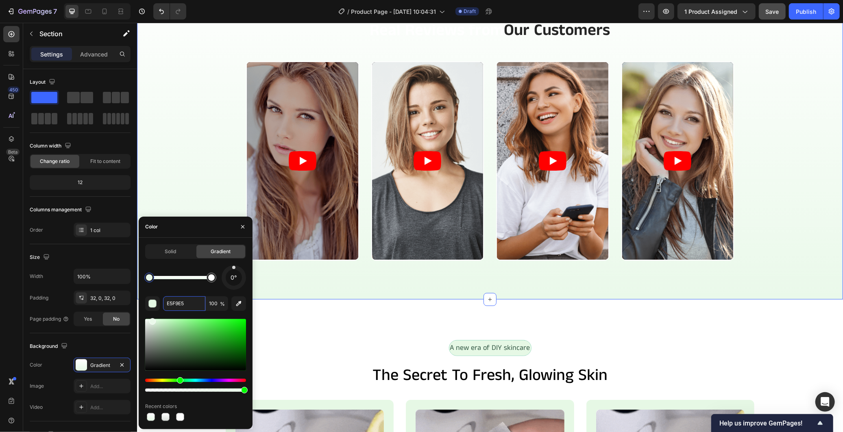
click at [152, 320] on div at bounding box center [152, 321] width 7 height 7
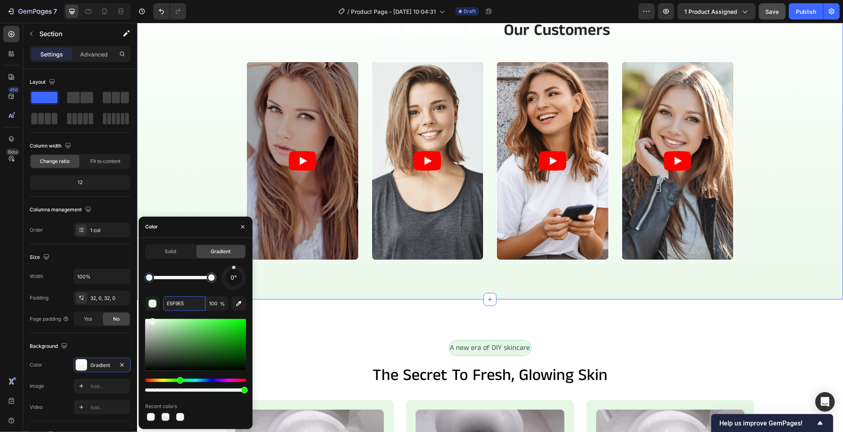
type input "EAF9EA"
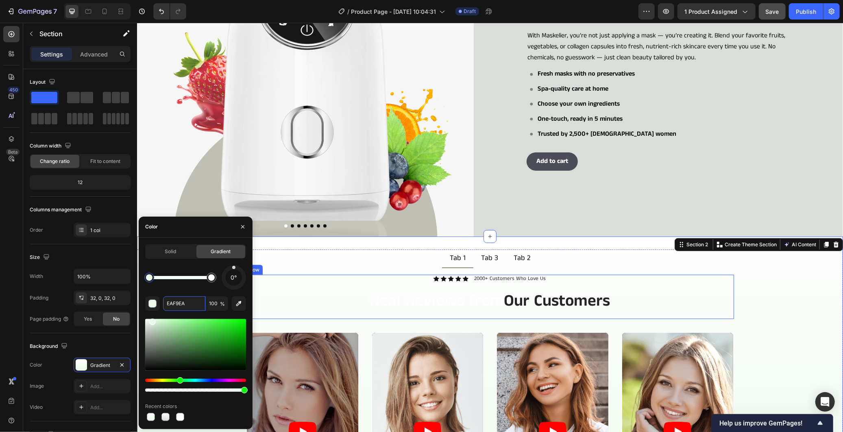
scroll to position [135, 0]
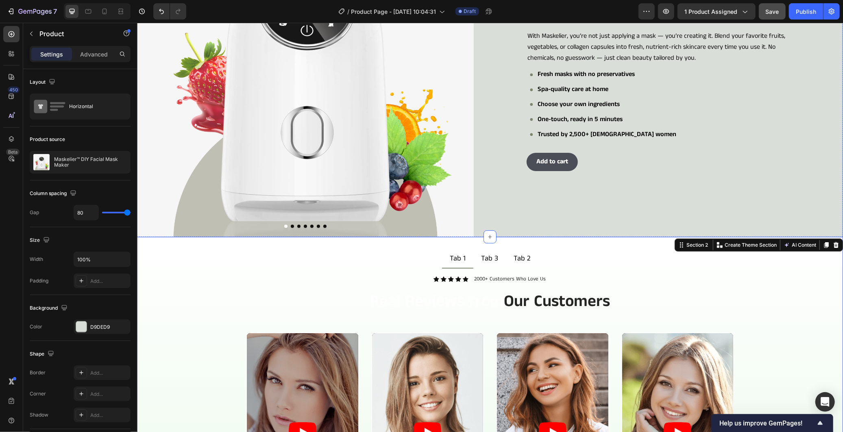
click at [547, 211] on div "Icon Icon Icon Icon Icon Icon List 978+ Verified Reviews! Text Block Row Maskel…" at bounding box center [674, 72] width 337 height 337
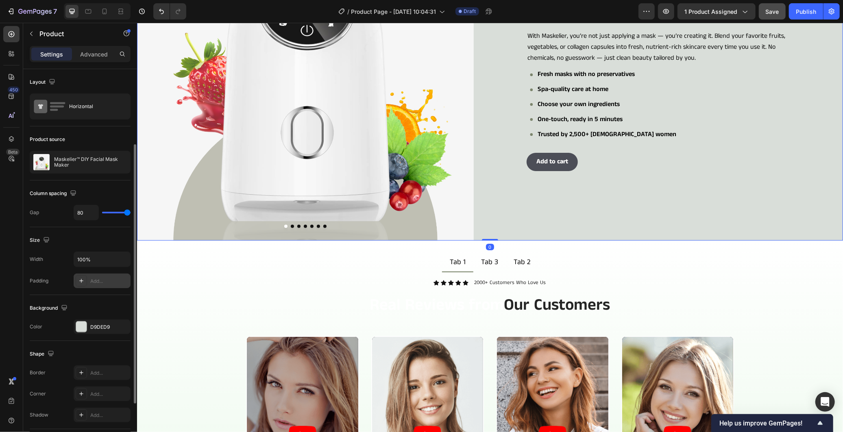
scroll to position [45, 0]
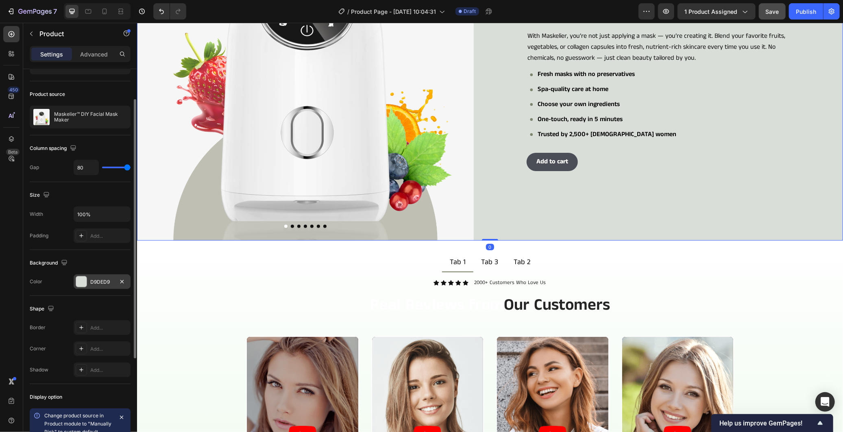
click at [103, 279] on div "D9DED9" at bounding box center [102, 281] width 24 height 7
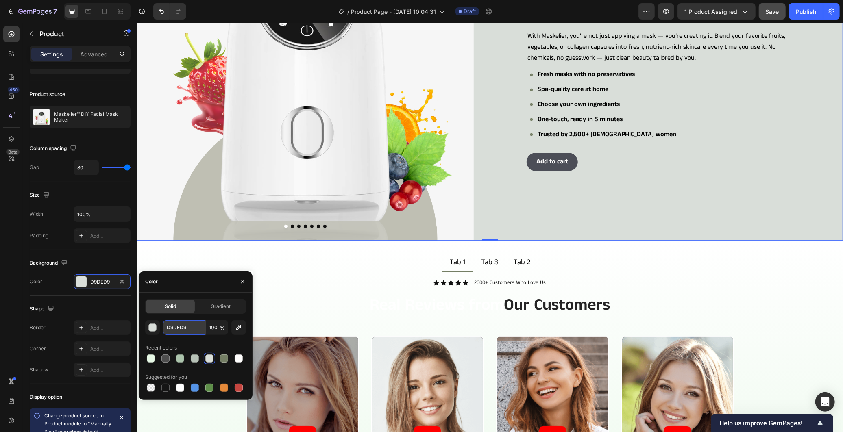
click at [182, 322] on input "D9DED9" at bounding box center [184, 327] width 42 height 15
paste input "EAF9EA"
type input "EAF9EA"
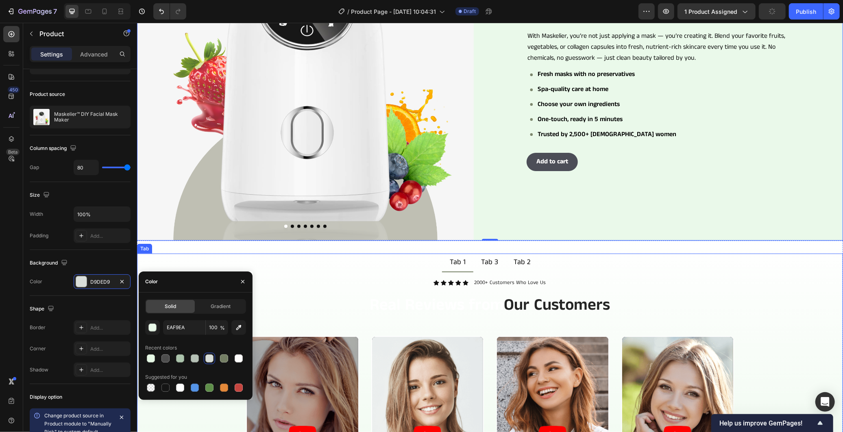
click at [344, 262] on ul "Tab 1 Tab 3 Tab 2" at bounding box center [490, 262] width 706 height 19
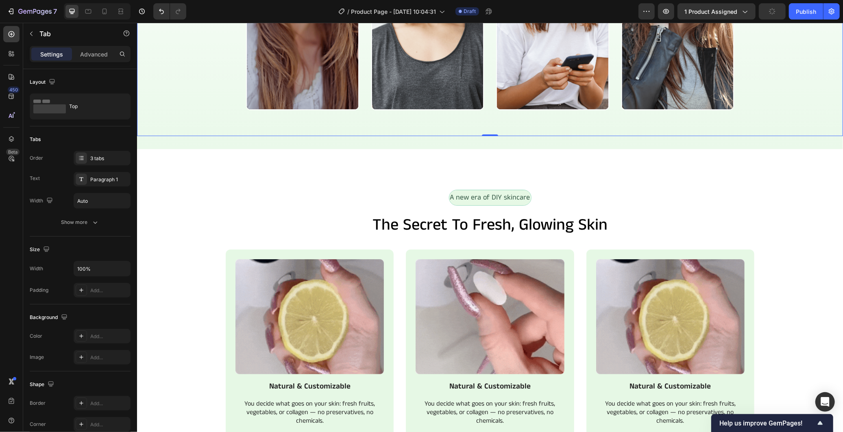
scroll to position [722, 0]
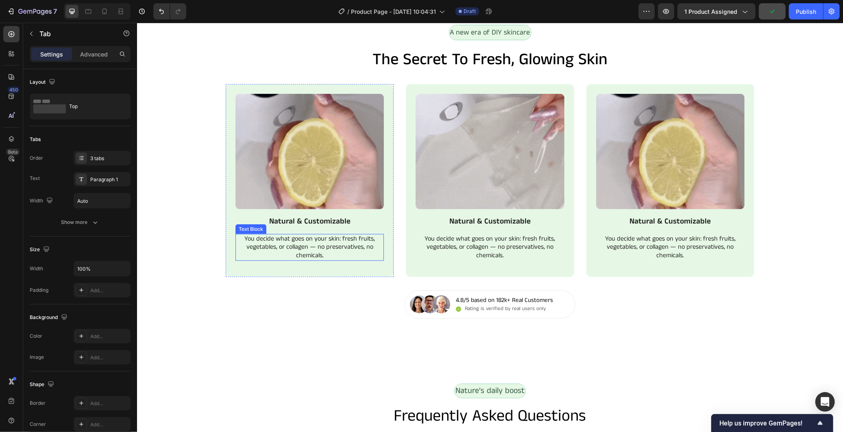
click at [380, 245] on div "You decide what goes on your skin: fresh fruits, vegetables, or collagen — no p…" at bounding box center [309, 247] width 148 height 27
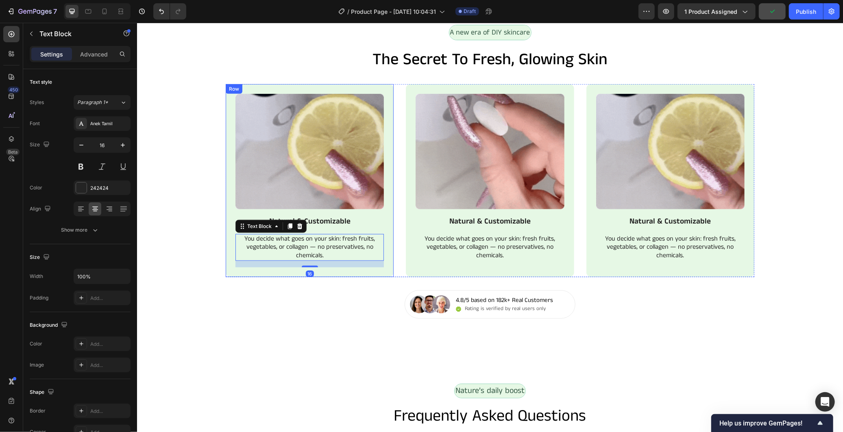
click at [384, 237] on div "Image Natural & Customizable Text Block You decide what goes on your skin: fres…" at bounding box center [309, 180] width 168 height 193
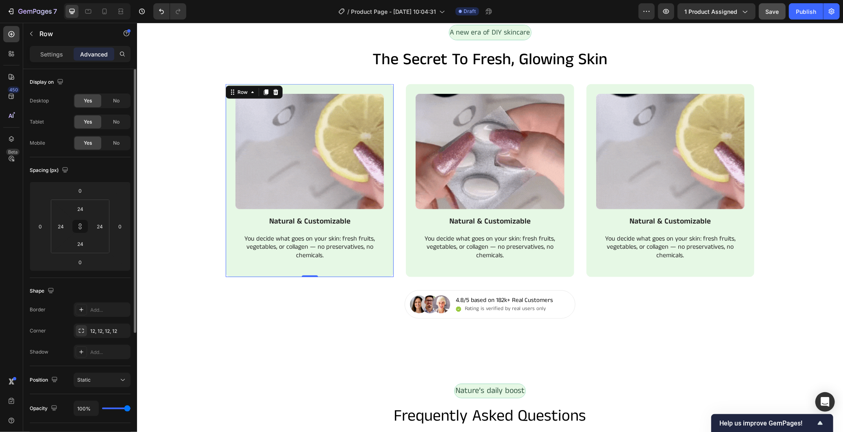
scroll to position [178, 0]
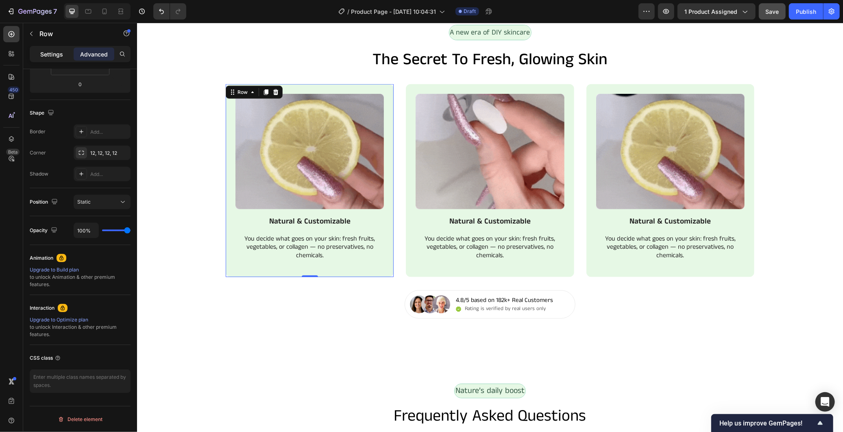
click at [50, 54] on p "Settings" at bounding box center [51, 54] width 23 height 9
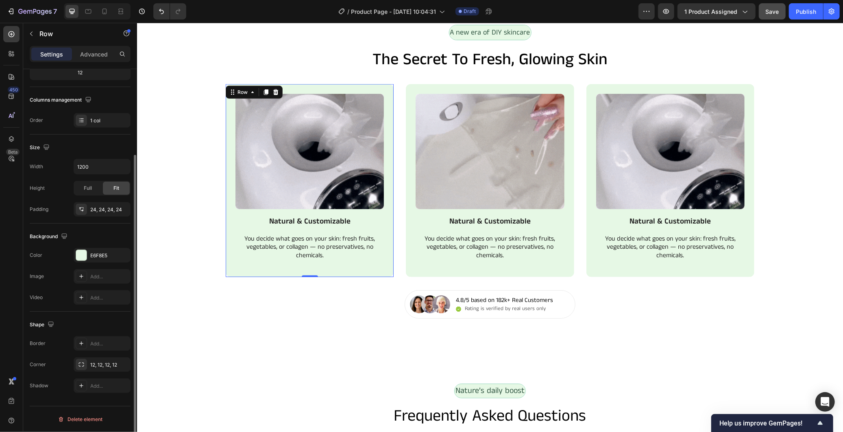
scroll to position [110, 0]
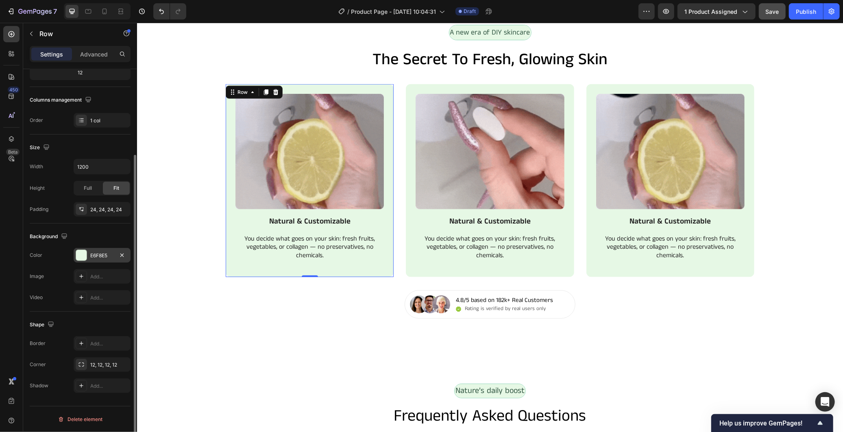
click at [95, 253] on div "E6F8E5" at bounding box center [102, 255] width 24 height 7
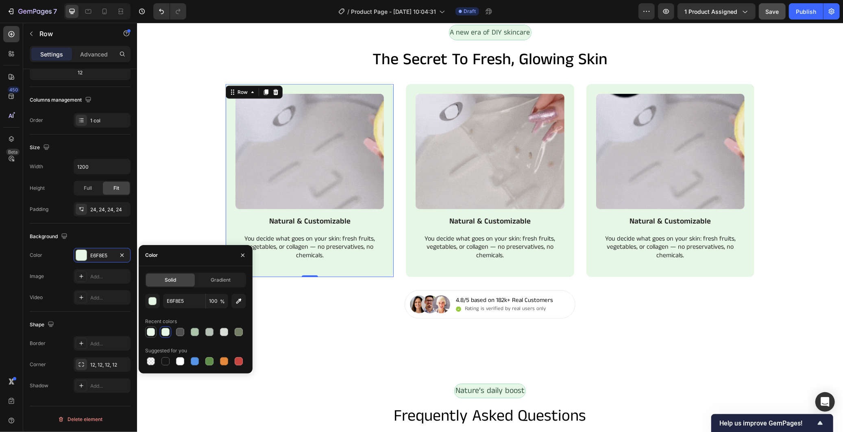
click at [148, 335] on div at bounding box center [151, 332] width 8 height 8
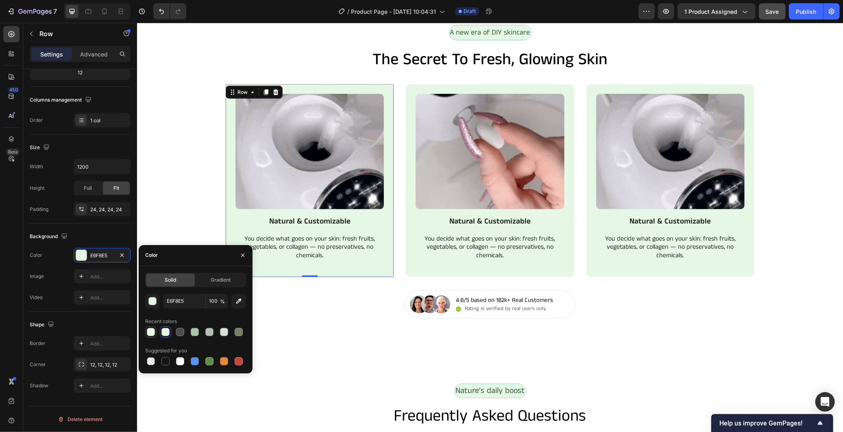
type input "EAF9EA"
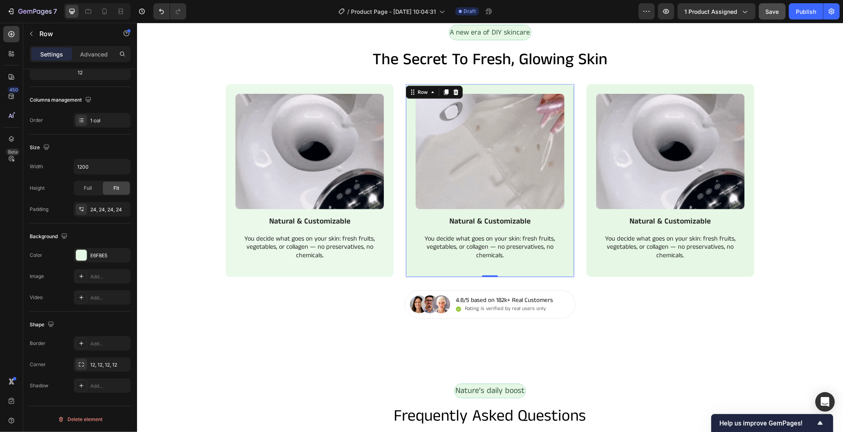
click at [411, 266] on div "Image Natural & Customizable Text Block You decide what goes on your skin: fres…" at bounding box center [489, 180] width 168 height 193
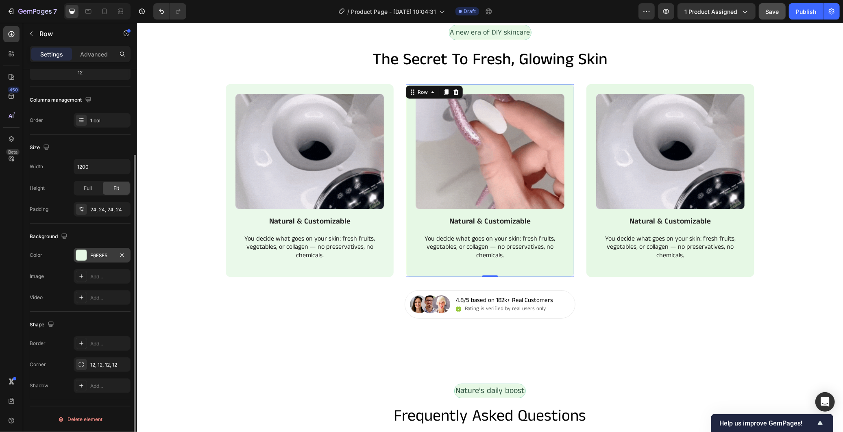
click at [100, 253] on div "E6F8E5" at bounding box center [102, 255] width 24 height 7
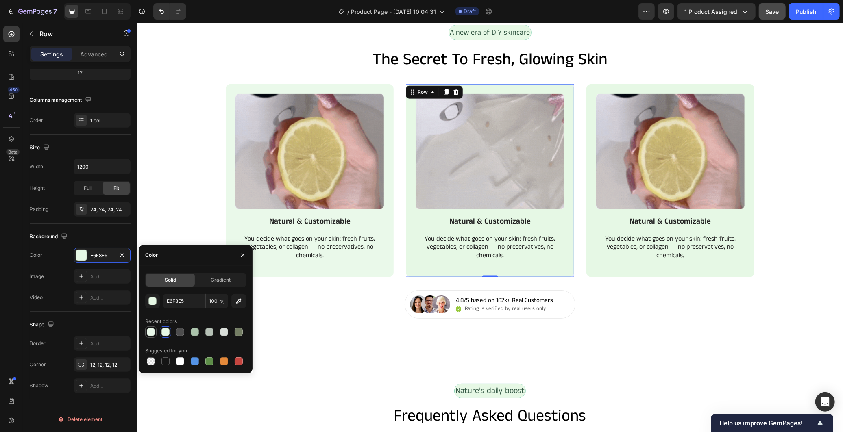
click at [150, 335] on div at bounding box center [151, 332] width 8 height 8
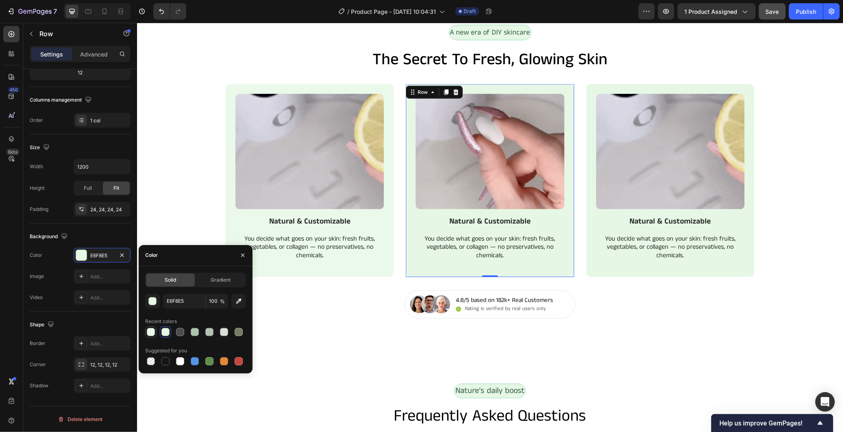
type input "EAF9EA"
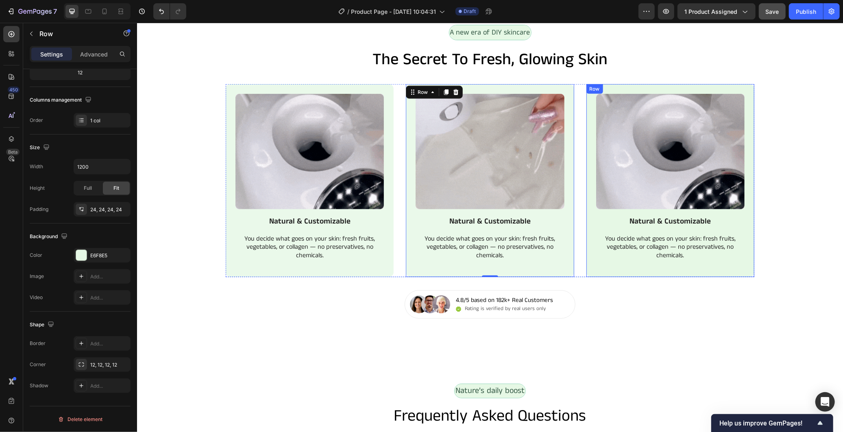
click at [668, 270] on div "Image Natural & Customizable Text Block You decide what goes on your skin: fres…" at bounding box center [670, 180] width 168 height 193
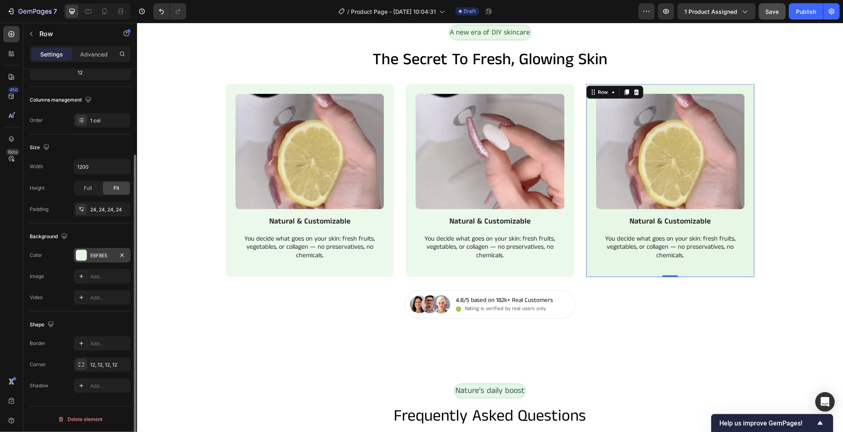
click at [90, 257] on div "E6F8E5" at bounding box center [102, 255] width 24 height 7
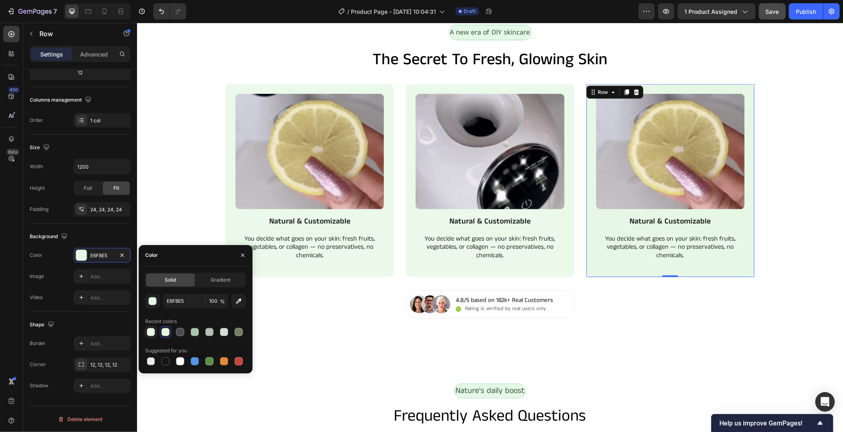
click at [148, 334] on div at bounding box center [151, 332] width 8 height 8
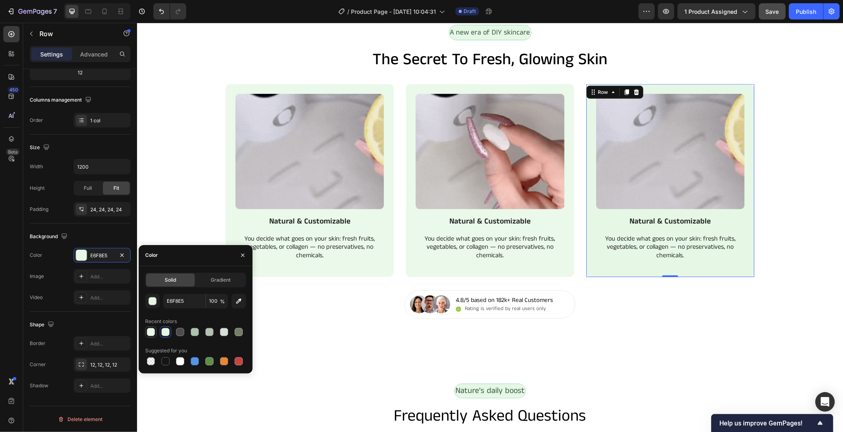
type input "EAF9EA"
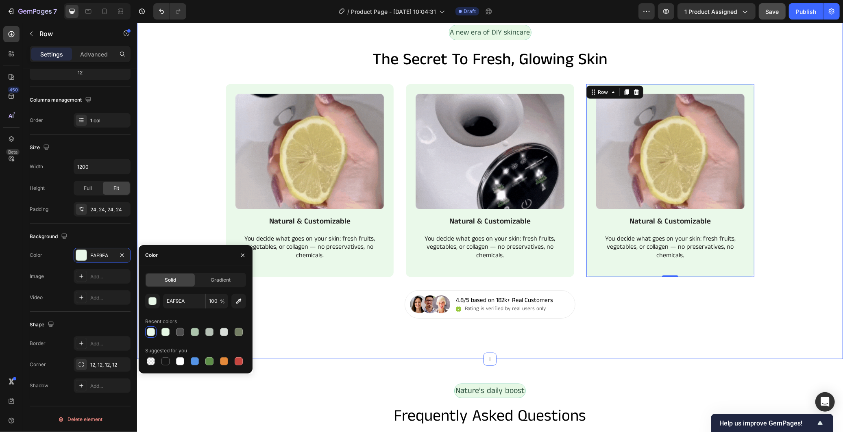
click at [388, 348] on div "A new era of DIY skincare Text Block Row the secret to fresh, glowing skin Head…" at bounding box center [490, 172] width 706 height 376
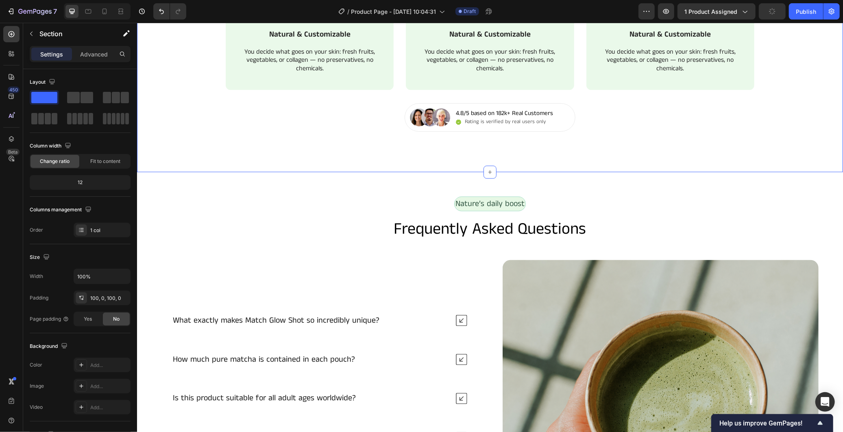
scroll to position [994, 0]
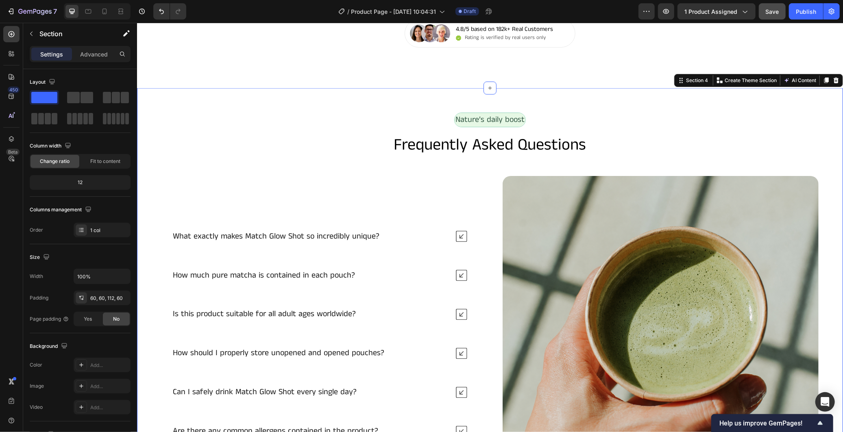
click at [558, 103] on div "Nature’s daily boost Text Block Row Frequently Asked Questions Heading What exa…" at bounding box center [490, 312] width 706 height 449
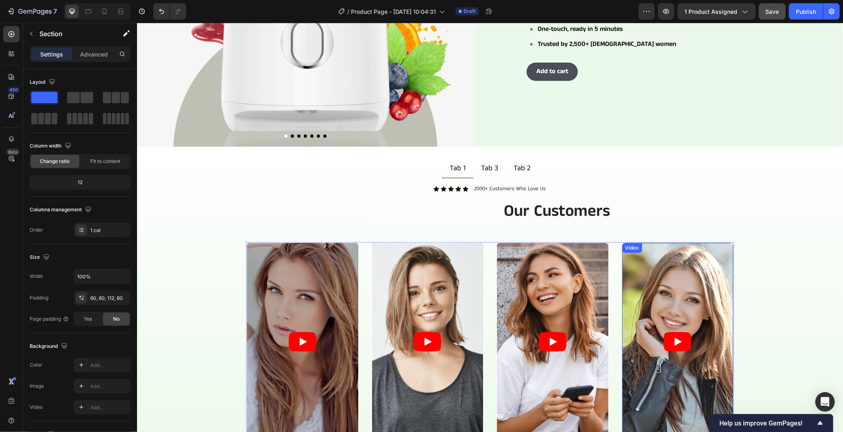
scroll to position [0, 0]
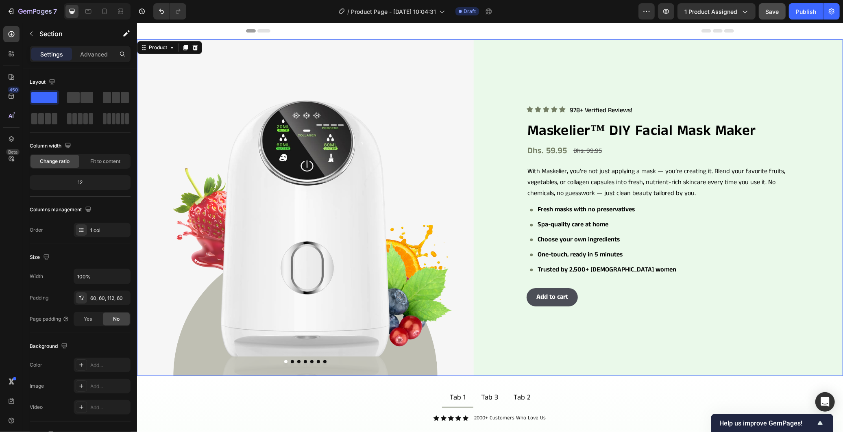
click at [481, 52] on div "Product Images Icon Icon Icon Icon Icon Icon List 978+ Verified Reviews! Text B…" at bounding box center [490, 207] width 706 height 337
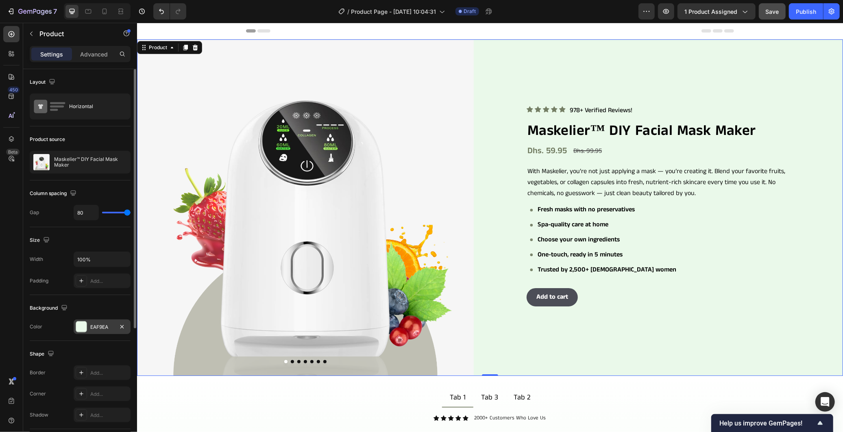
click at [98, 331] on div "EAF9EA" at bounding box center [102, 327] width 57 height 15
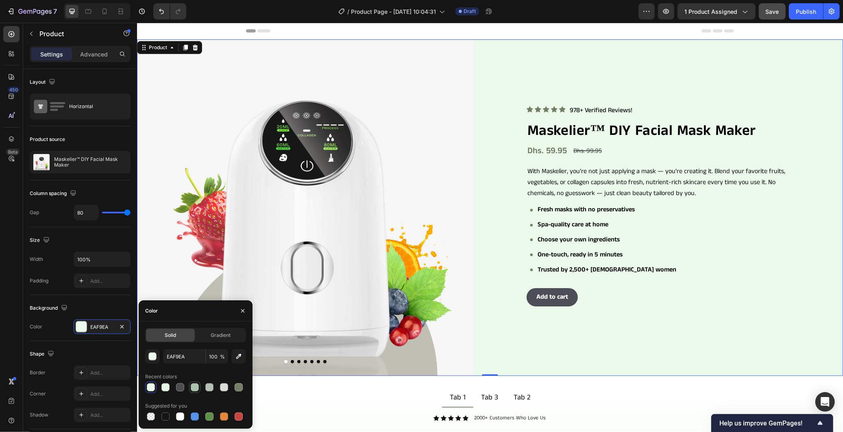
click at [196, 387] on div at bounding box center [195, 387] width 8 height 8
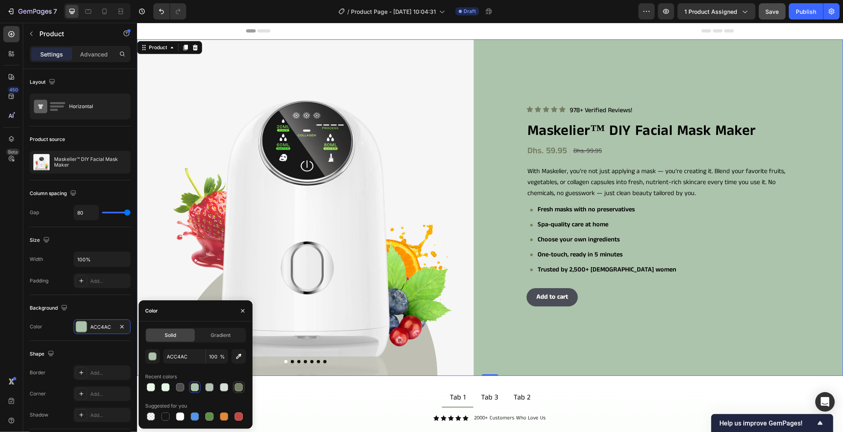
click at [238, 387] on div at bounding box center [239, 387] width 8 height 8
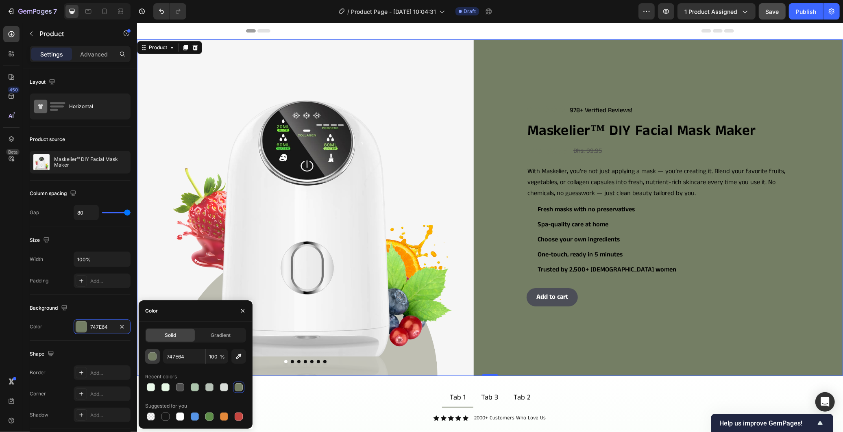
click at [154, 352] on div "button" at bounding box center [152, 356] width 8 height 8
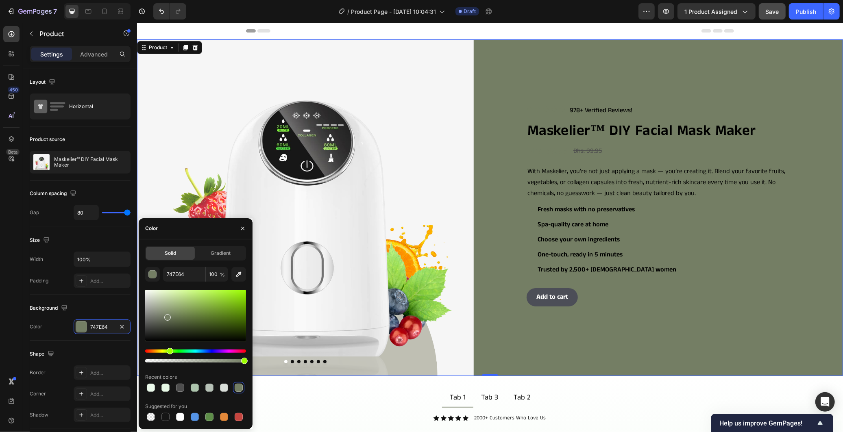
click at [152, 291] on div at bounding box center [195, 316] width 101 height 52
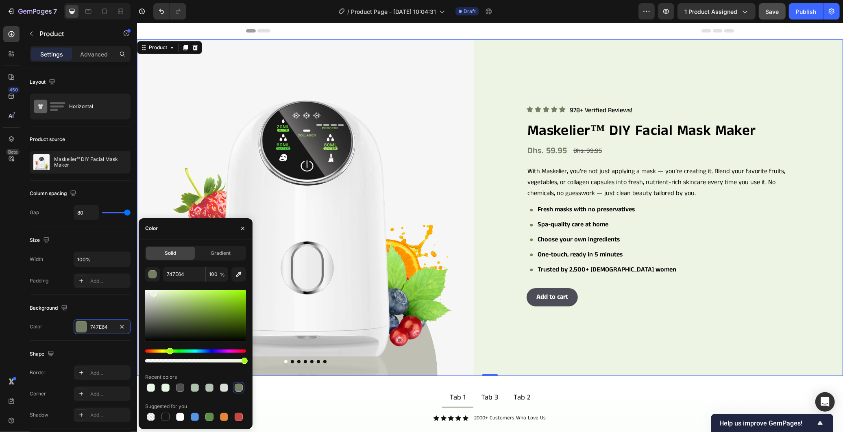
type input "EEF4E3"
click at [196, 273] on input "EEF4E3" at bounding box center [184, 274] width 42 height 15
click at [213, 230] on div "Color" at bounding box center [196, 228] width 114 height 21
click at [240, 228] on icon "button" at bounding box center [242, 228] width 7 height 7
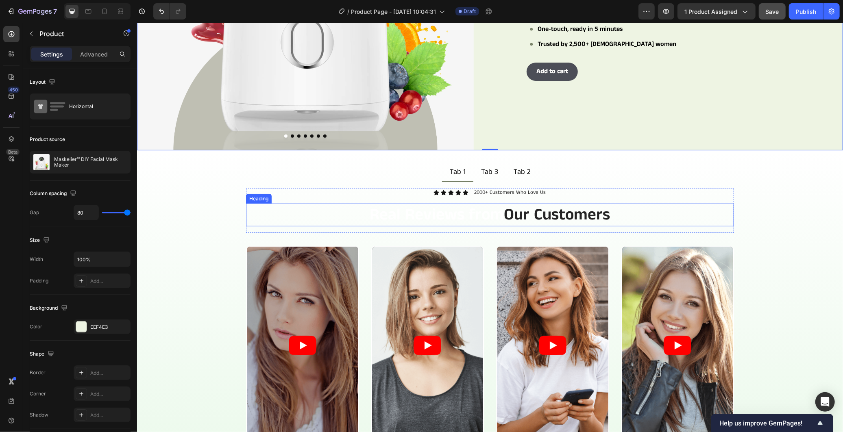
scroll to position [361, 0]
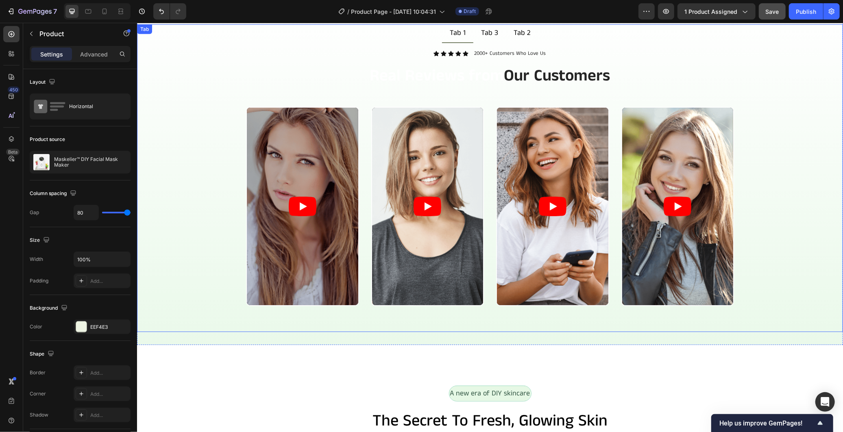
click at [225, 321] on div "Video Video Video Video Carousel" at bounding box center [489, 216] width 693 height 219
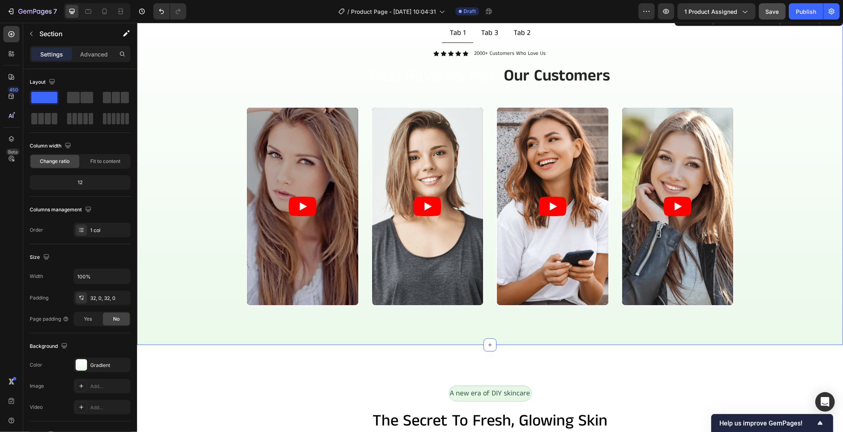
click at [234, 339] on div "Tab 1 Tab 3 Tab 2 Icon Icon Icon Icon Icon Icon List 2000+ Customers Who Love U…" at bounding box center [490, 178] width 706 height 334
click at [102, 362] on div "Gradient" at bounding box center [102, 365] width 24 height 7
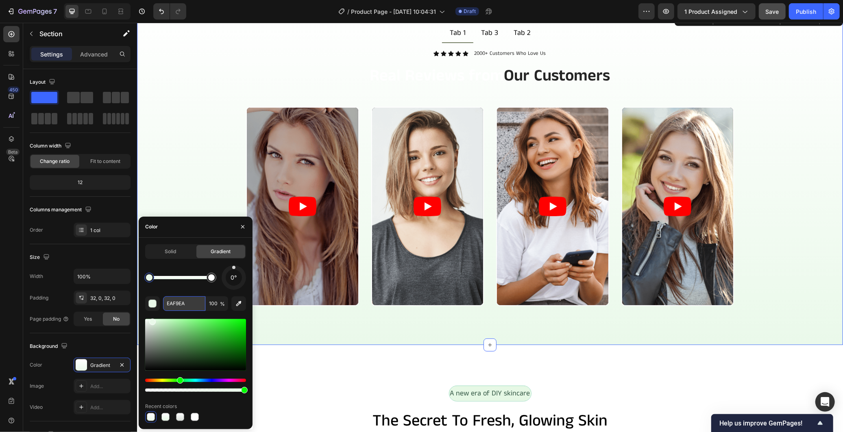
click at [198, 299] on input "EAF9EA" at bounding box center [184, 303] width 42 height 15
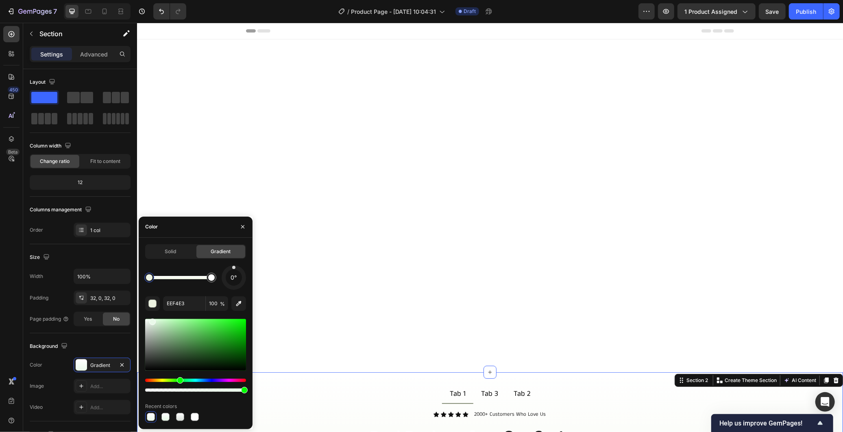
scroll to position [361, 0]
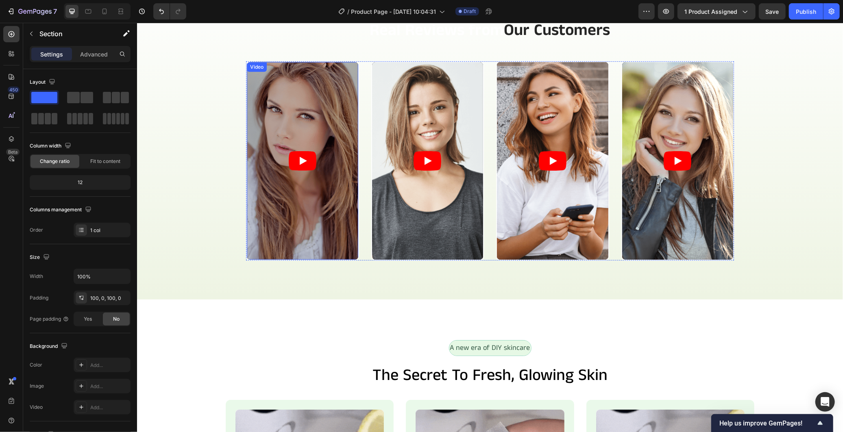
scroll to position [587, 0]
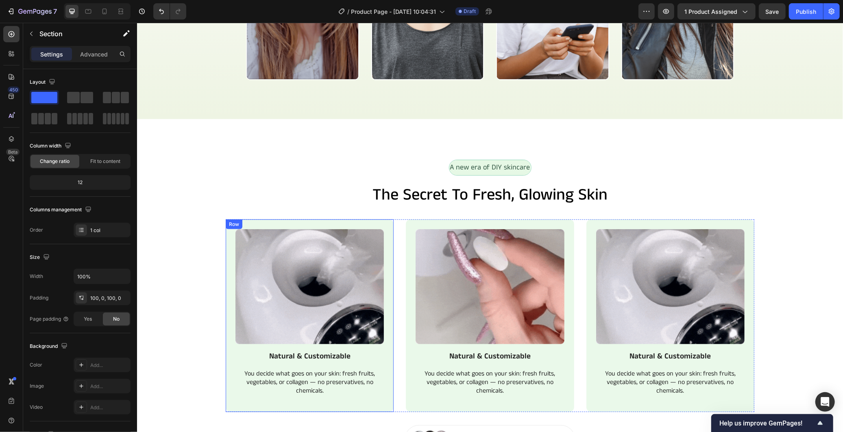
click at [386, 224] on div "Image Natural & Customizable Text Block You decide what goes on your skin: fres…" at bounding box center [309, 315] width 168 height 193
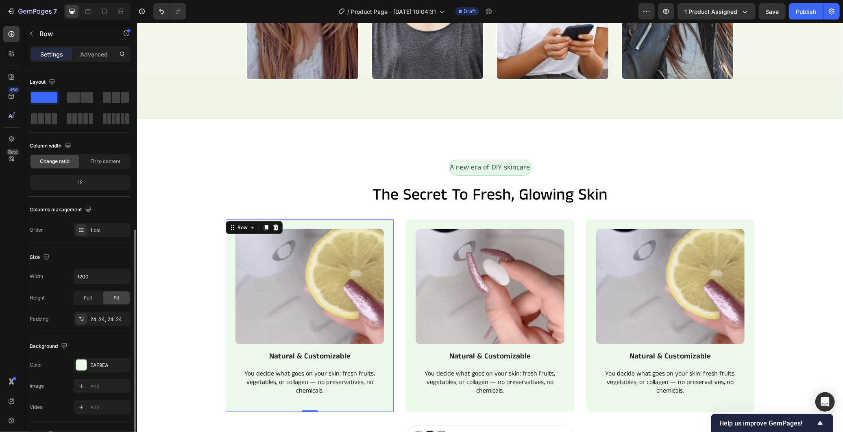
scroll to position [90, 0]
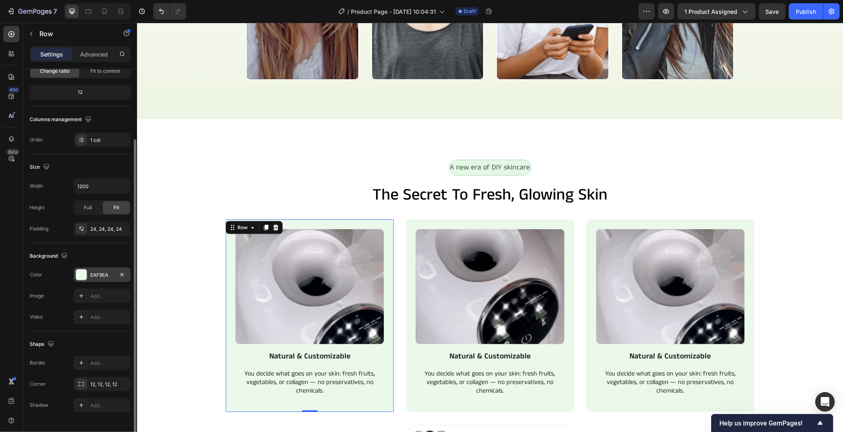
click at [100, 275] on div "EAF9EA" at bounding box center [102, 275] width 24 height 7
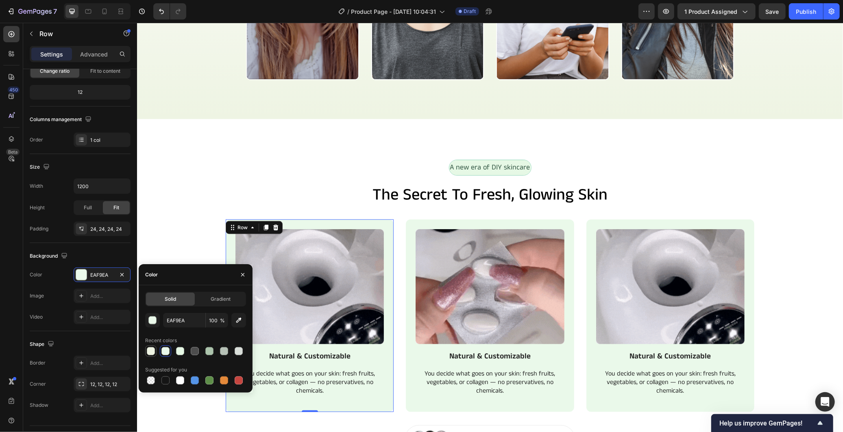
click at [149, 350] on div at bounding box center [151, 351] width 8 height 8
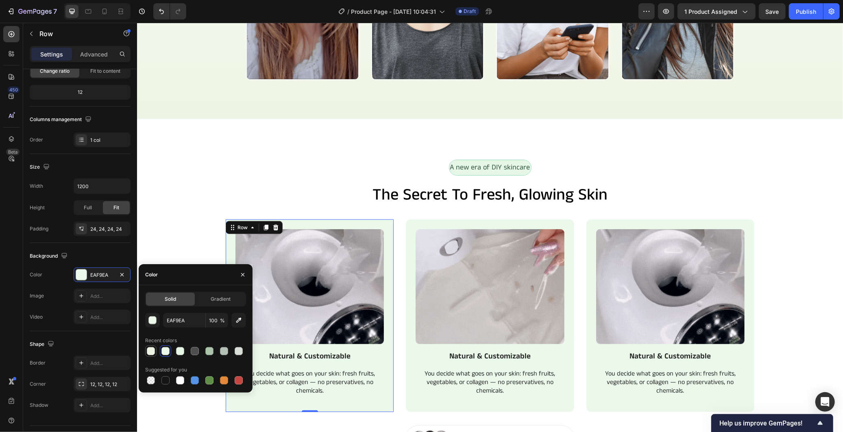
type input "EEF4E3"
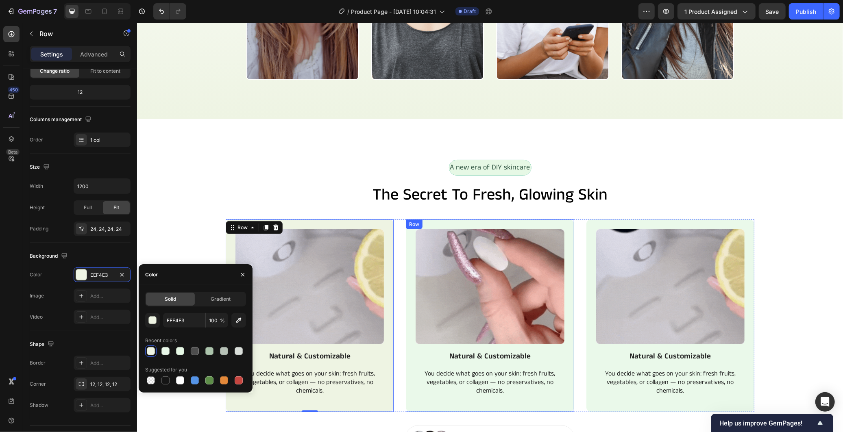
click at [410, 401] on div "Image Natural & Customizable Text Block You decide what goes on your skin: fres…" at bounding box center [489, 315] width 168 height 193
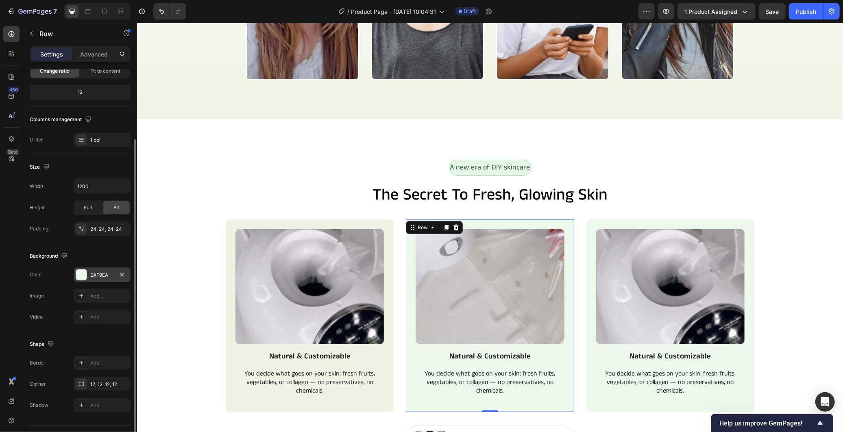
click at [100, 276] on div "EAF9EA" at bounding box center [102, 275] width 24 height 7
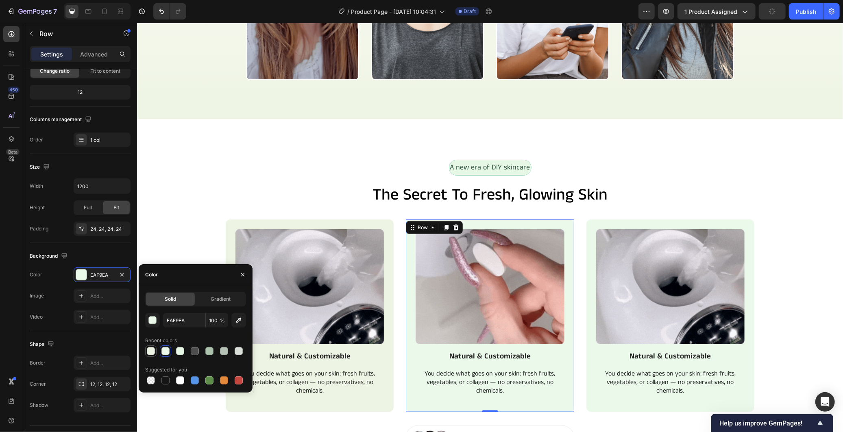
click at [152, 350] on div at bounding box center [151, 351] width 8 height 8
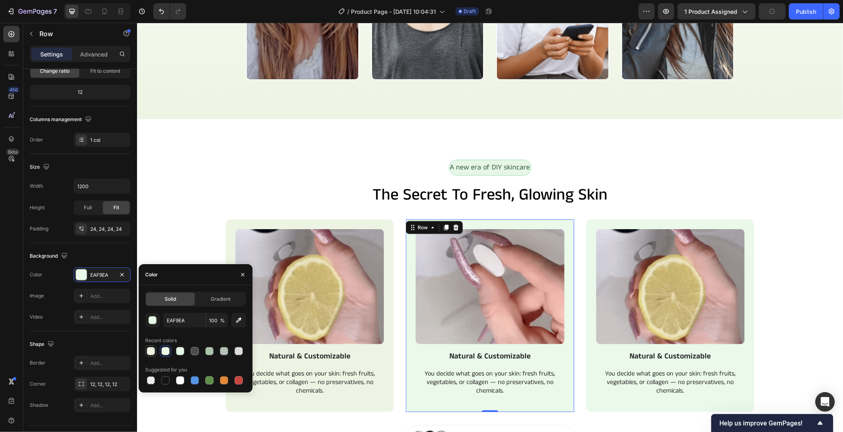
type input "EEF4E3"
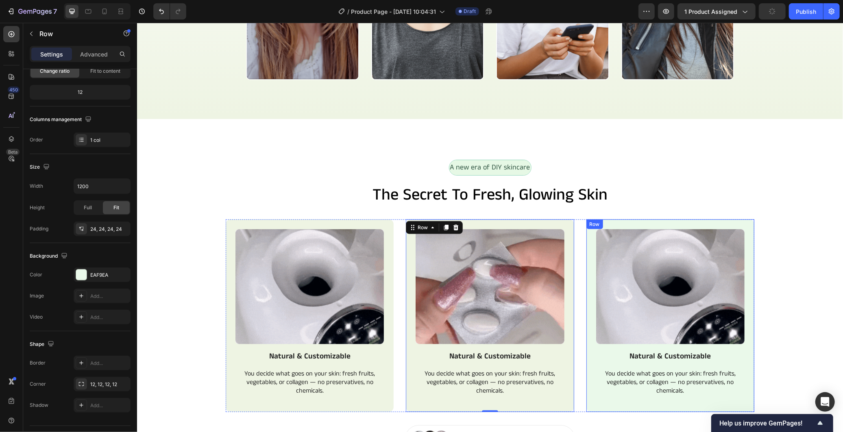
click at [586, 403] on div "Image Natural & Customizable Text Block You decide what goes on your skin: fres…" at bounding box center [670, 315] width 168 height 193
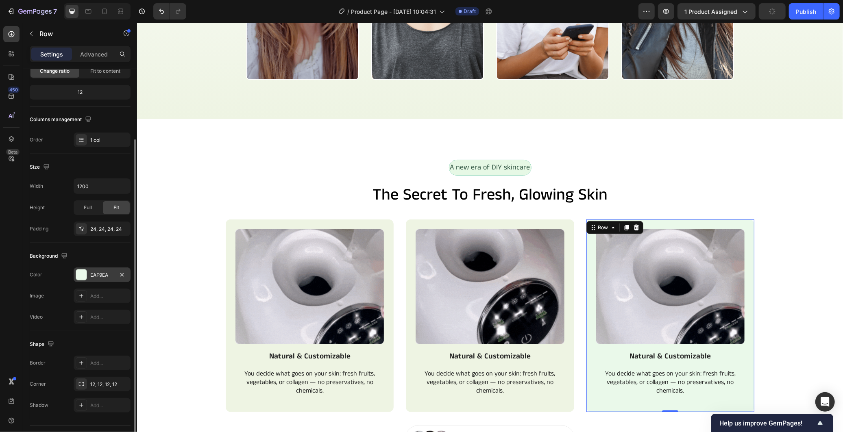
click at [95, 282] on div "EAF9EA" at bounding box center [102, 274] width 57 height 15
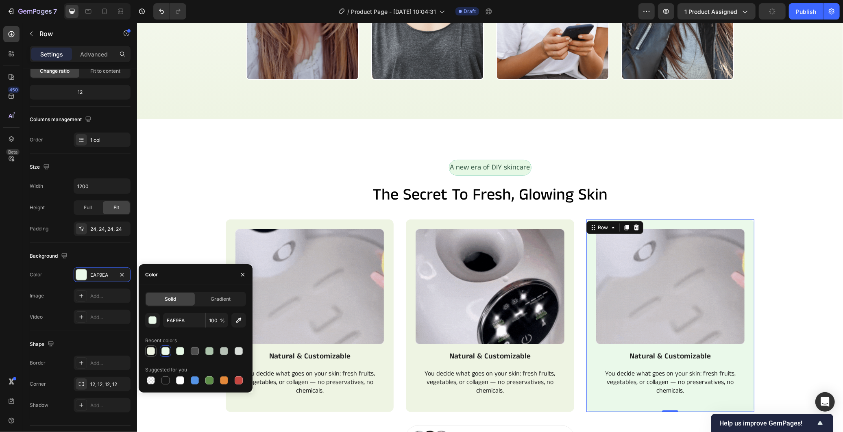
click at [153, 349] on div at bounding box center [151, 351] width 8 height 8
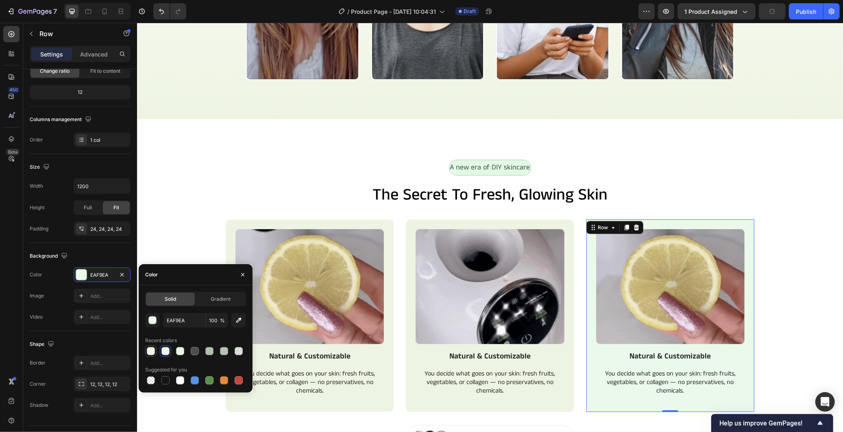
type input "EEF4E3"
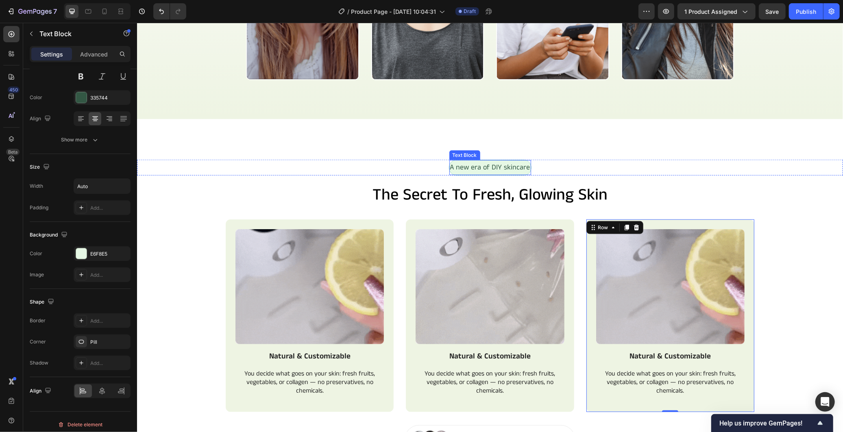
click at [450, 170] on p "A new era of DIY skincare" at bounding box center [490, 167] width 80 height 13
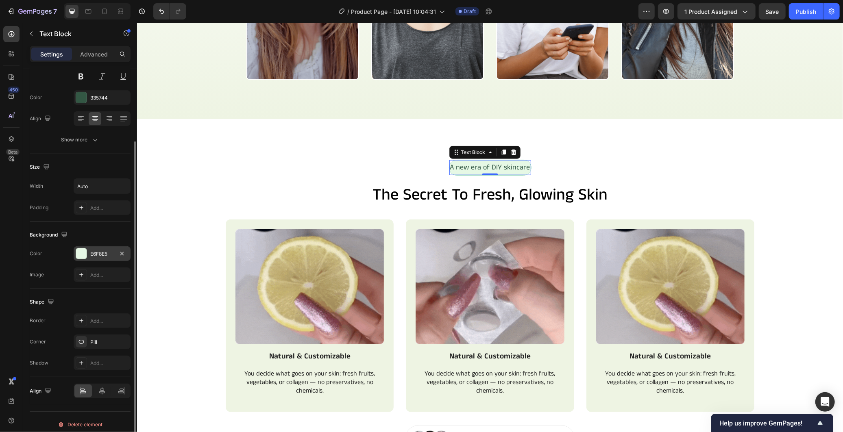
click at [94, 250] on div "E6F8E5" at bounding box center [102, 253] width 57 height 15
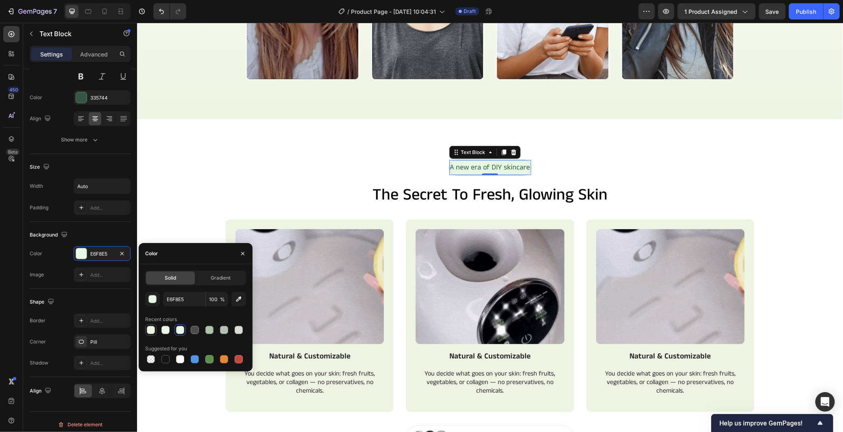
click at [151, 330] on div at bounding box center [151, 330] width 8 height 8
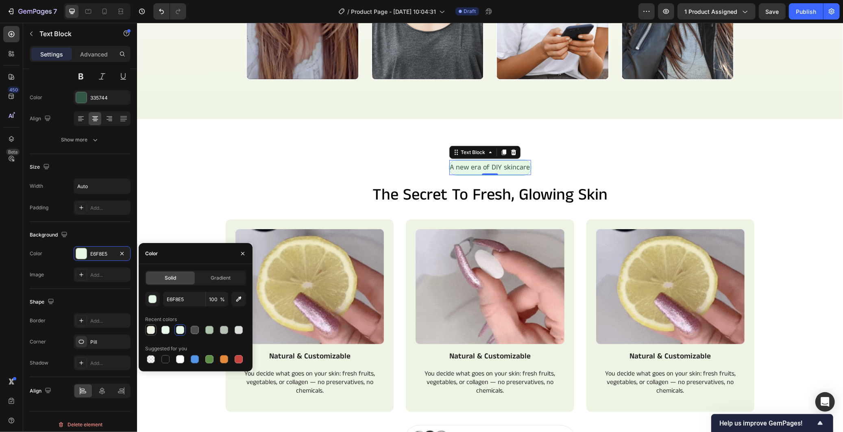
type input "EEF4E3"
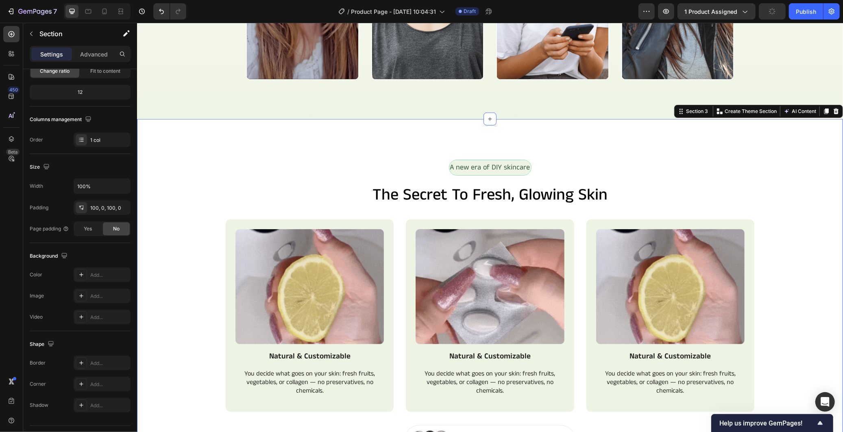
click at [244, 177] on div "A new era of DIY skincare Text Block Row the secret to fresh, glowing skin Head…" at bounding box center [490, 306] width 706 height 294
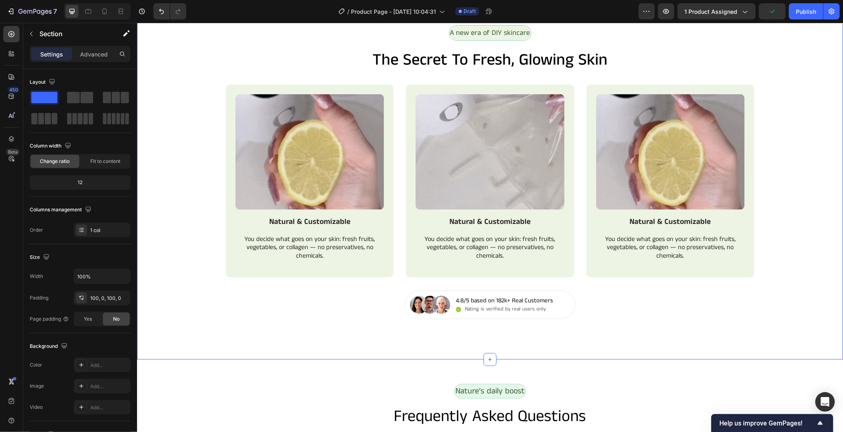
scroll to position [722, 0]
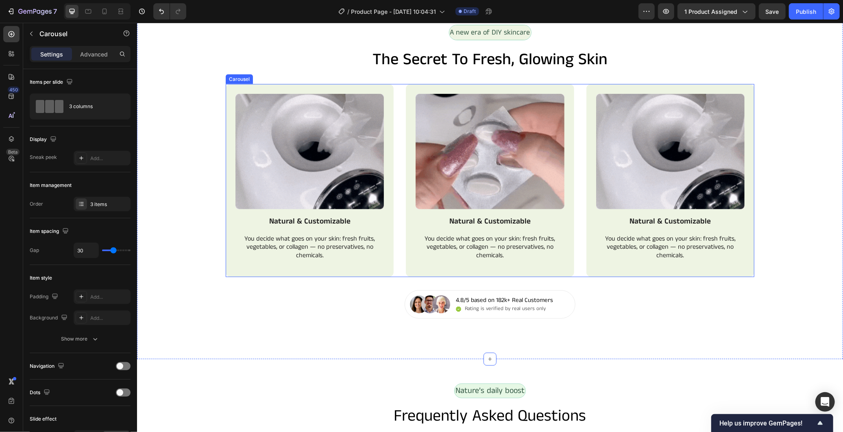
click at [396, 241] on div "Image Natural & Customizable Text Block You decide what goes on your skin: fres…" at bounding box center [489, 180] width 528 height 193
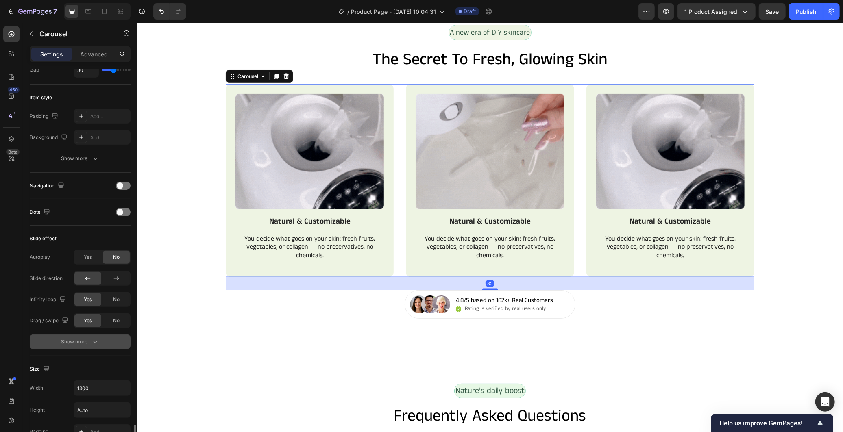
scroll to position [361, 0]
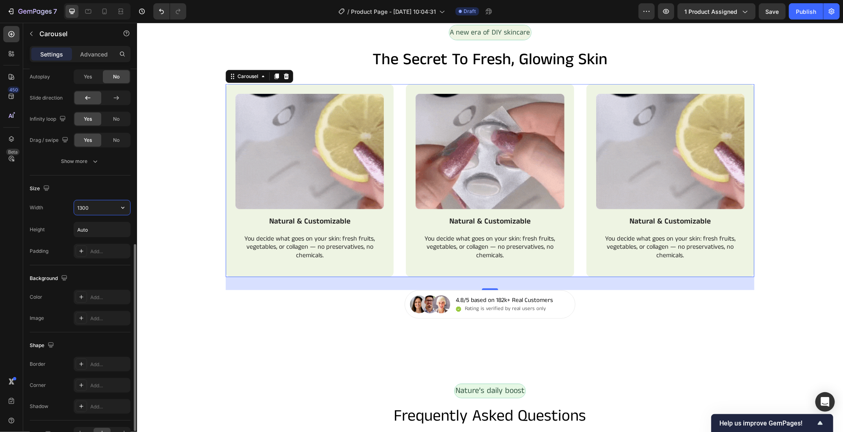
click at [100, 210] on input "1300" at bounding box center [102, 207] width 56 height 15
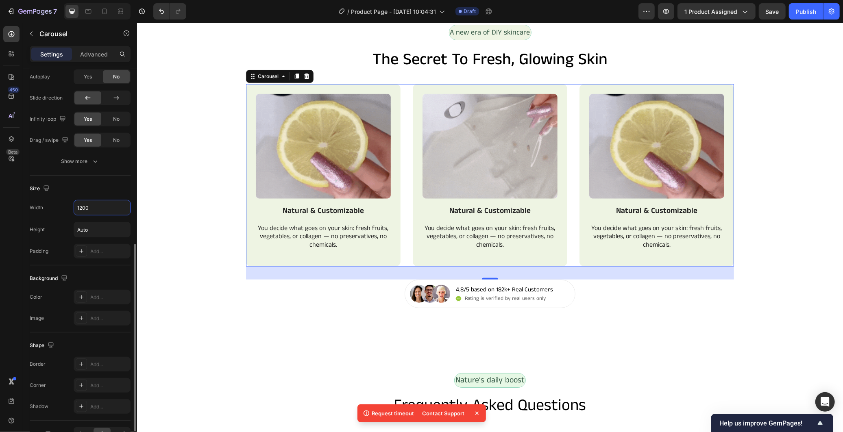
type input "1200"
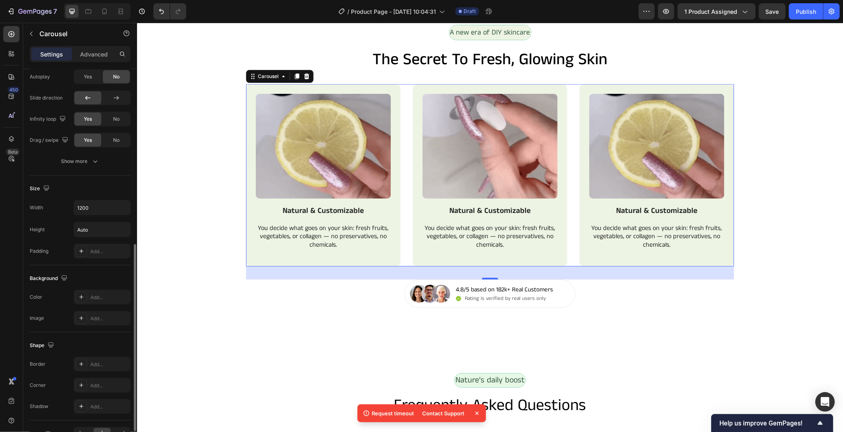
click at [108, 183] on div "Size" at bounding box center [80, 188] width 101 height 13
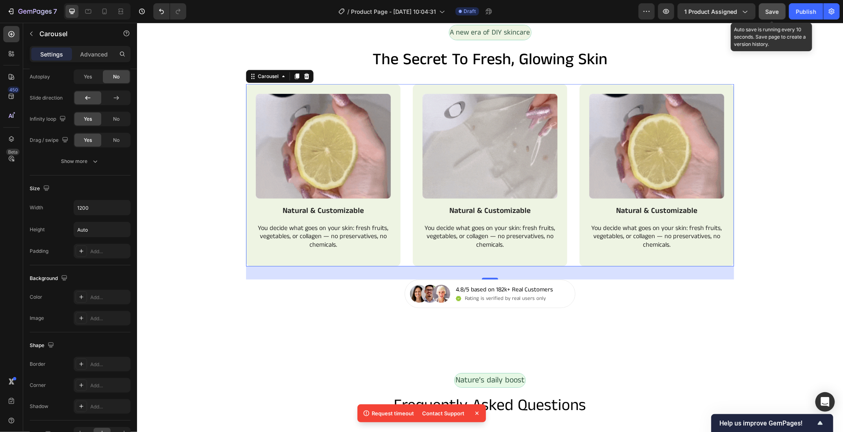
click at [778, 11] on span "Save" at bounding box center [771, 11] width 13 height 7
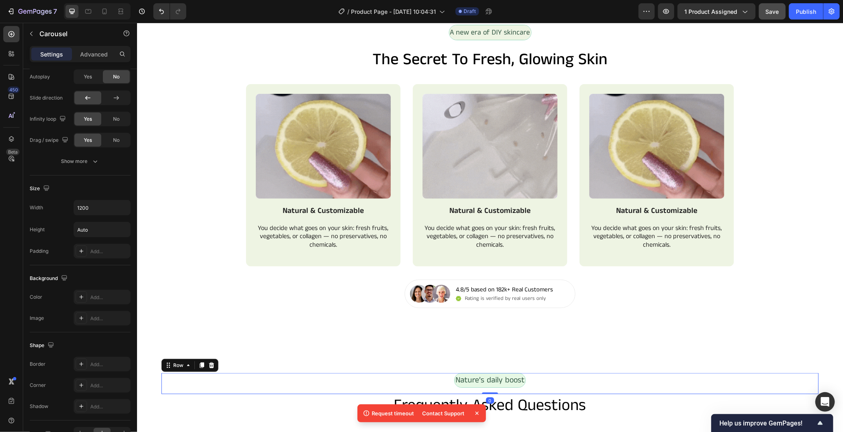
click at [677, 388] on div "Nature’s daily boost Text Block Row 0" at bounding box center [489, 383] width 657 height 21
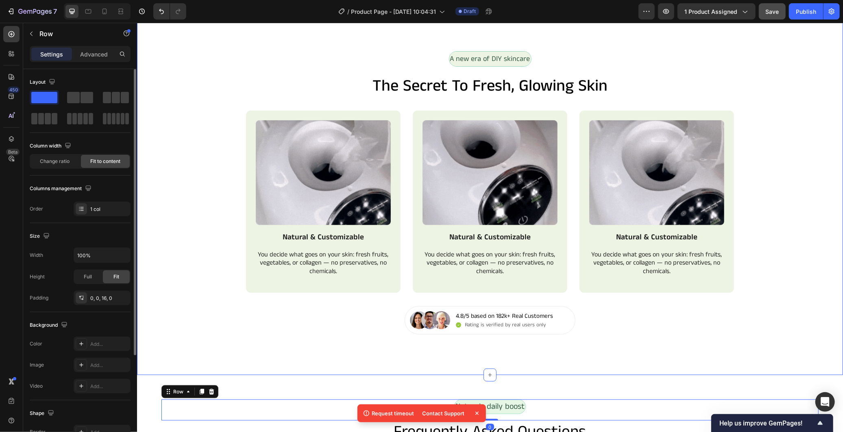
scroll to position [587, 0]
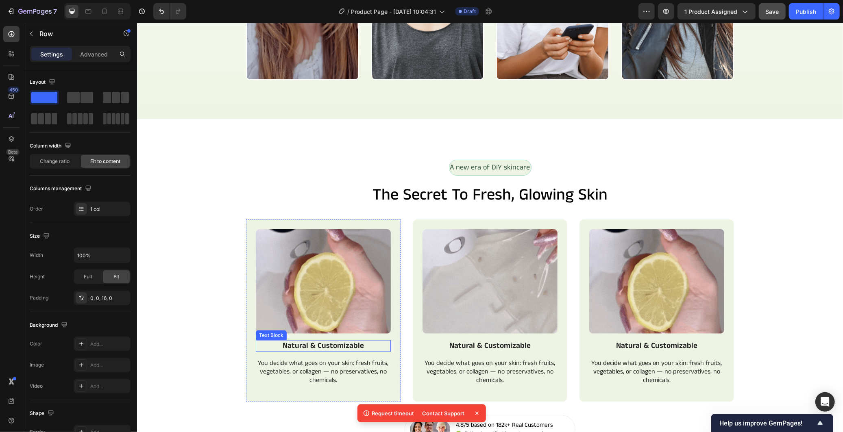
click at [267, 347] on p "Natural & Customizable" at bounding box center [322, 346] width 133 height 10
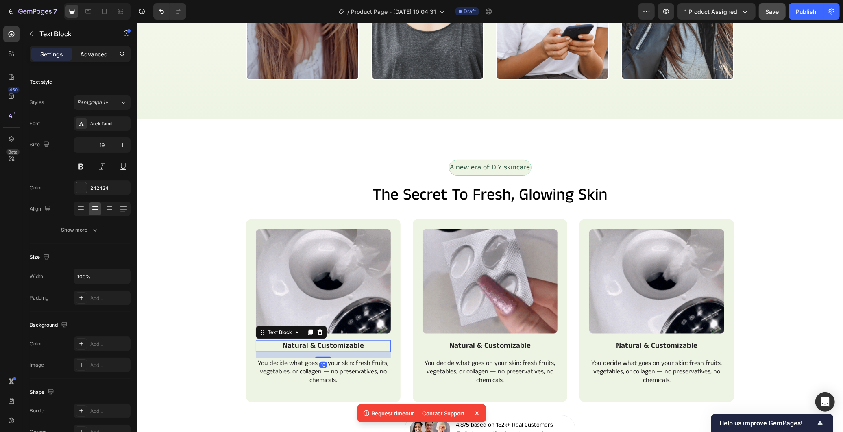
click at [94, 56] on p "Advanced" at bounding box center [94, 54] width 28 height 9
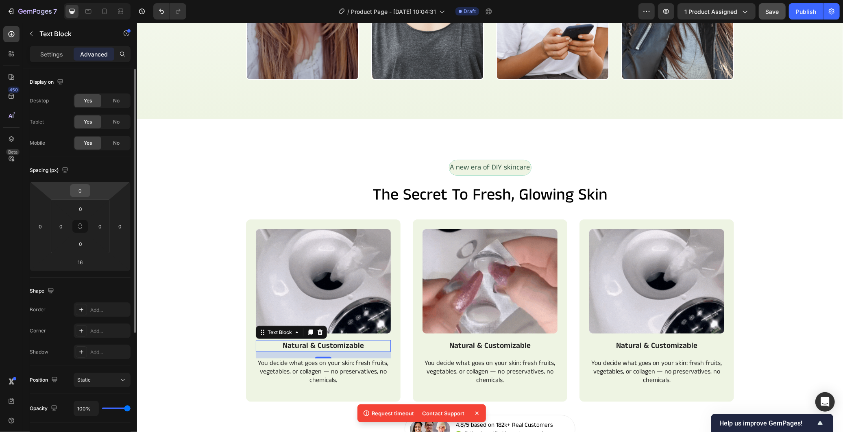
click at [78, 193] on input "0" at bounding box center [80, 191] width 16 height 12
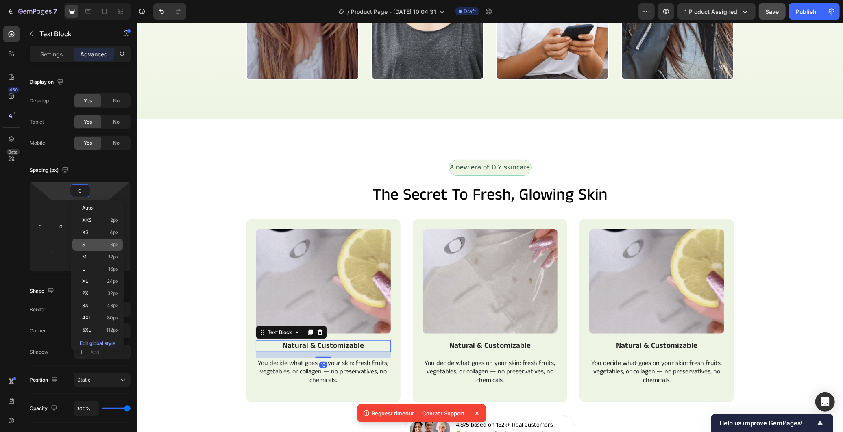
click at [98, 246] on p "S 8px" at bounding box center [100, 245] width 37 height 6
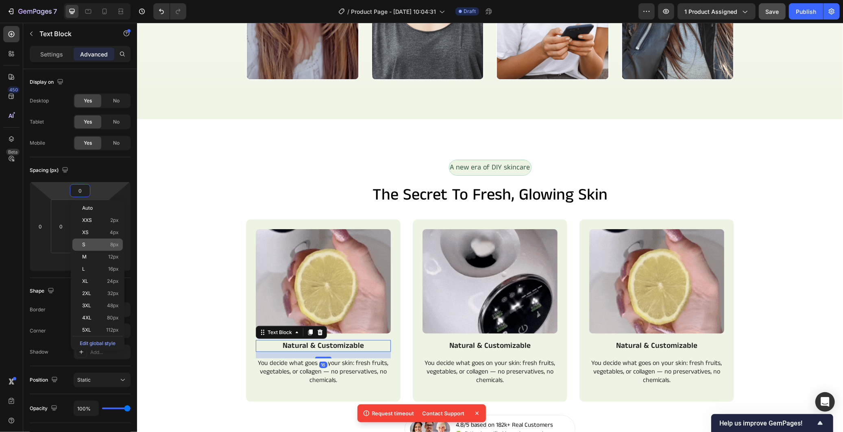
type input "8"
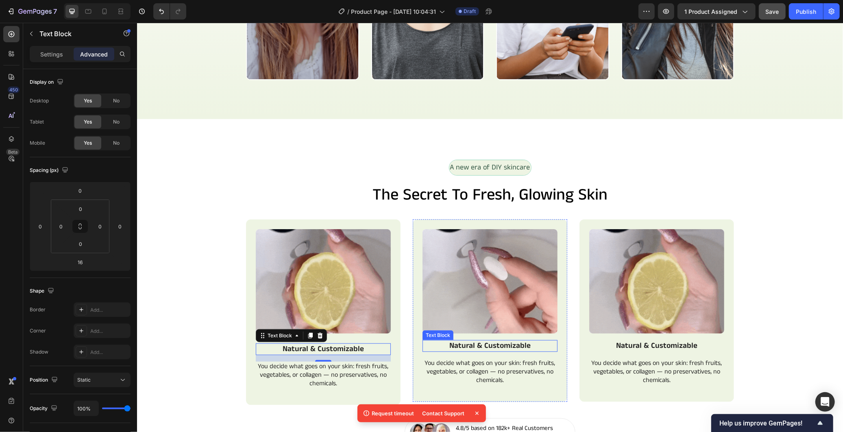
click at [452, 344] on p "Natural & Customizable" at bounding box center [489, 346] width 133 height 10
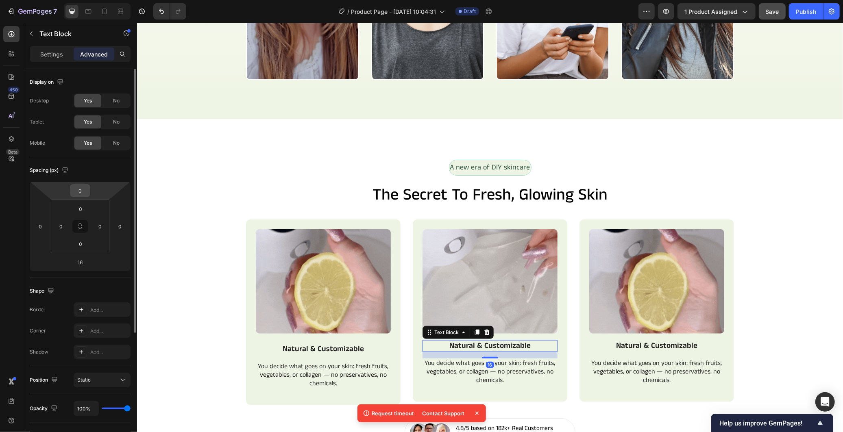
click at [88, 192] on div "0" at bounding box center [80, 190] width 20 height 13
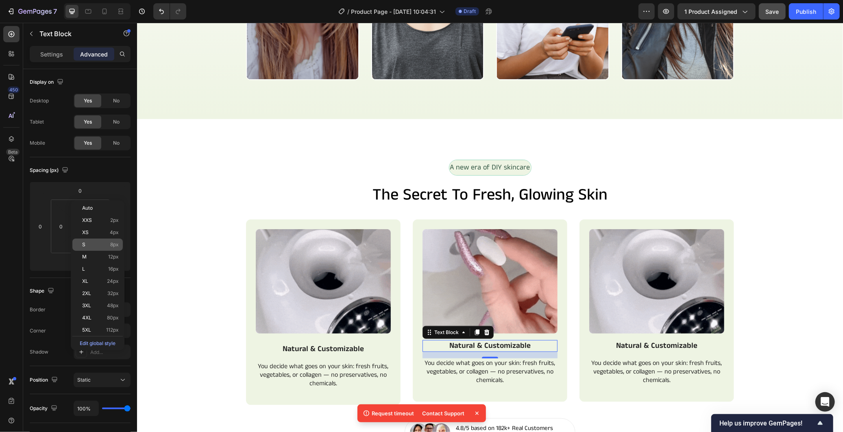
click at [109, 249] on div "S 8px" at bounding box center [97, 245] width 50 height 12
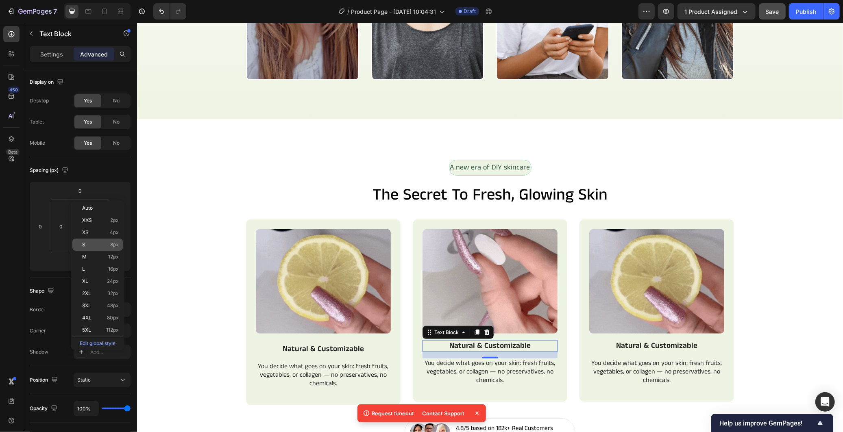
type input "8"
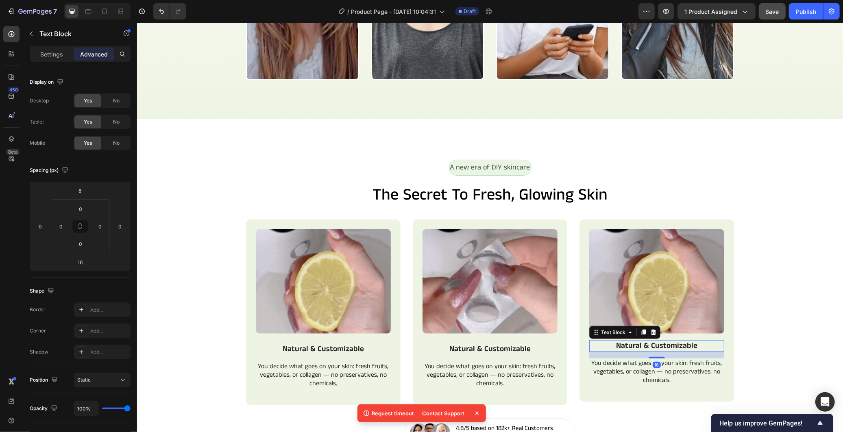
click at [644, 347] on p "Natural & Customizable" at bounding box center [655, 346] width 133 height 10
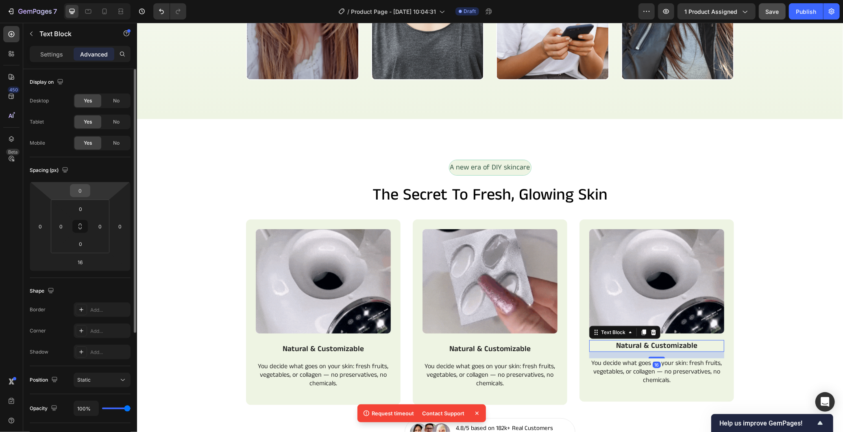
click at [79, 192] on input "0" at bounding box center [80, 191] width 16 height 12
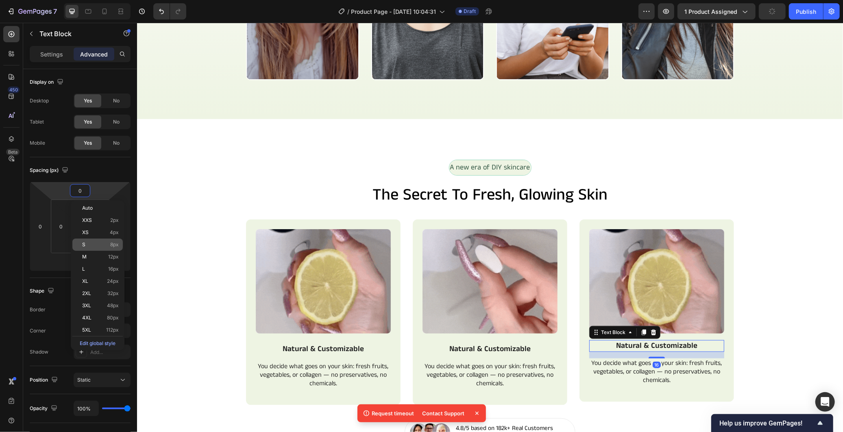
click at [105, 242] on p "S 8px" at bounding box center [100, 245] width 37 height 6
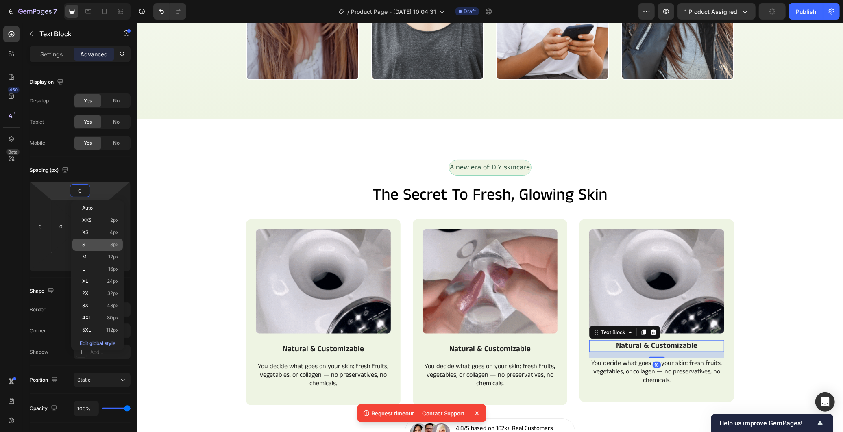
type input "8"
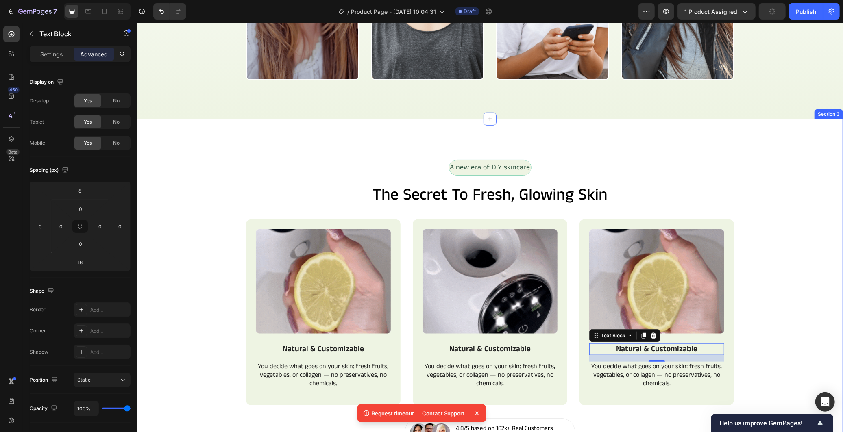
click at [755, 321] on div "Image Natural & Customizable Text Block You decide what goes on your skin: fres…" at bounding box center [490, 318] width 706 height 199
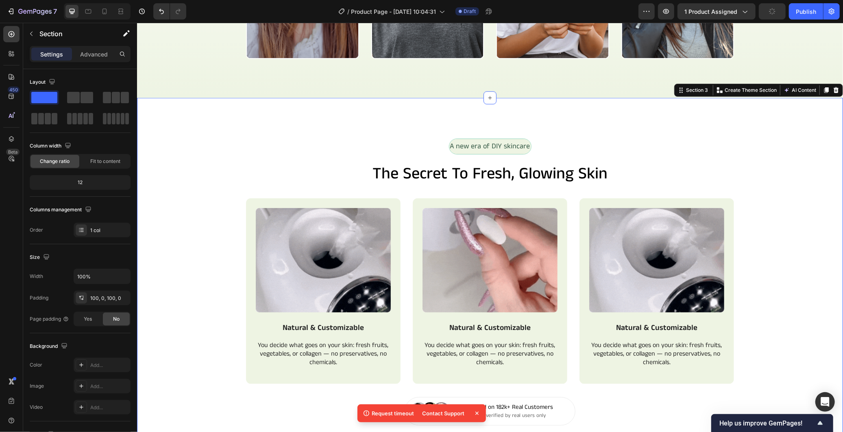
scroll to position [632, 0]
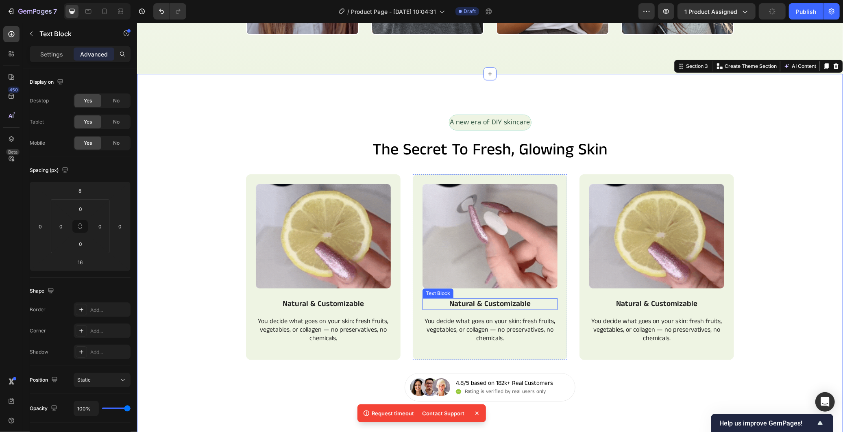
click at [462, 304] on p "Natural & Customizable" at bounding box center [489, 304] width 133 height 10
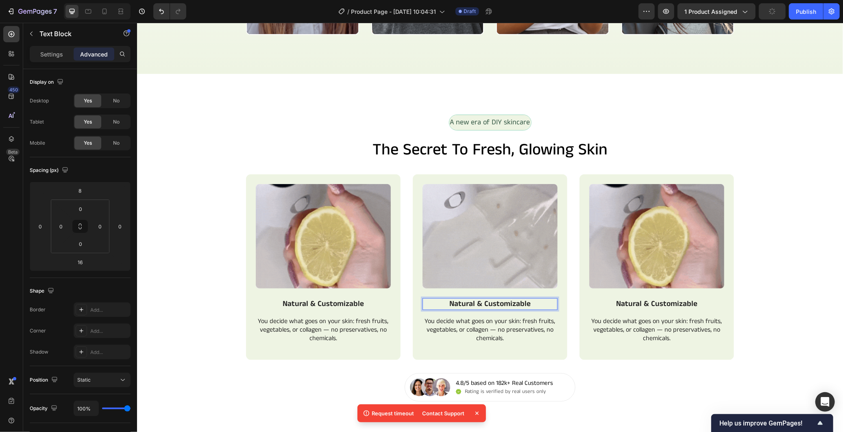
click at [458, 303] on p "Natural & Customizable" at bounding box center [489, 304] width 133 height 10
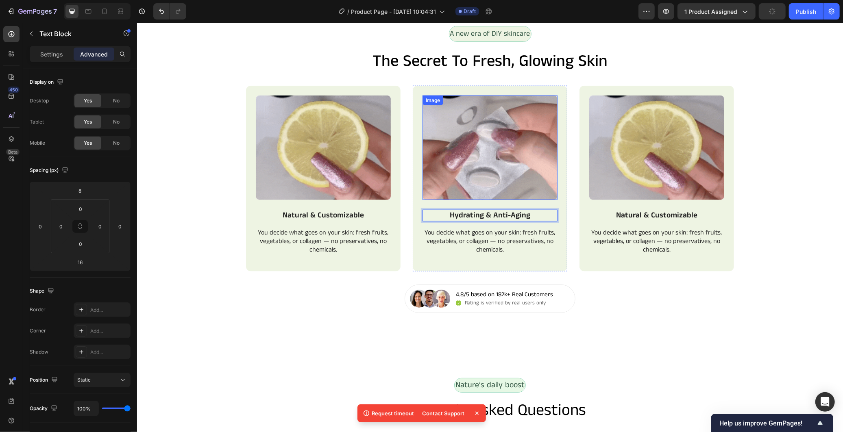
scroll to position [722, 0]
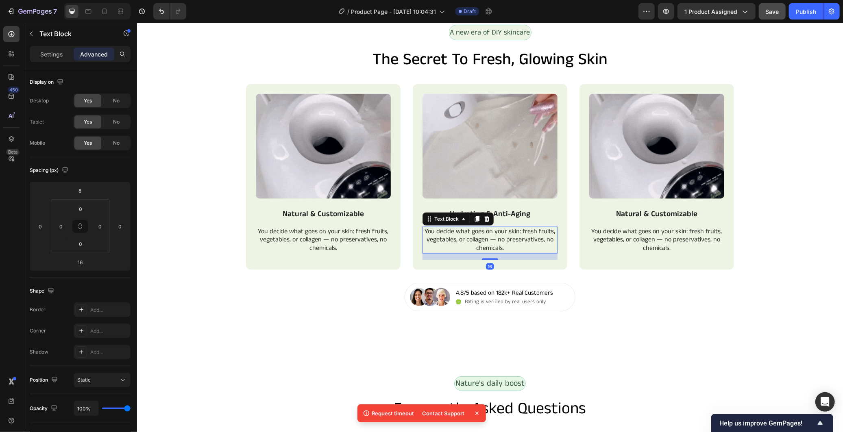
click at [512, 246] on p "You decide what goes on your skin: fresh fruits, vegetables, or collagen — no p…" at bounding box center [489, 239] width 133 height 25
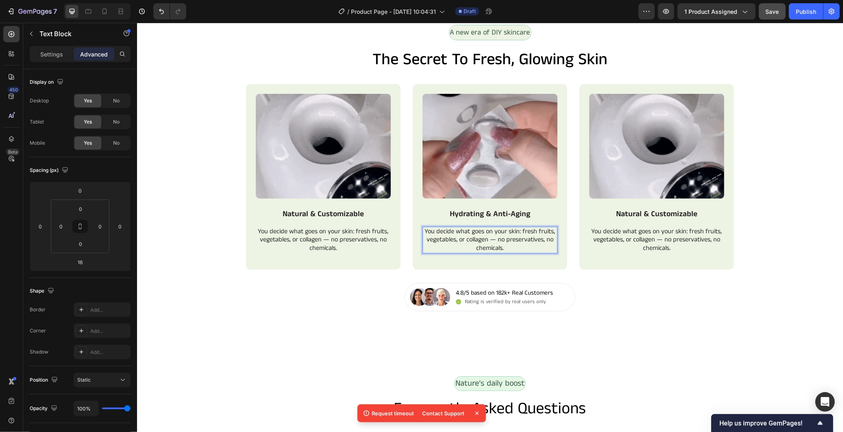
click at [512, 246] on p "You decide what goes on your skin: fresh fruits, vegetables, or collagen — no p…" at bounding box center [489, 239] width 133 height 25
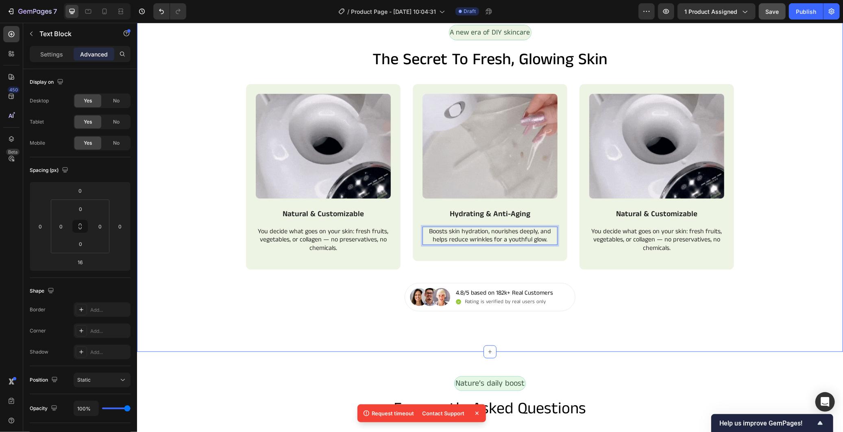
click at [362, 320] on div "A new era of DIY skincare Text Block Row the secret to fresh, glowing skin Head…" at bounding box center [490, 168] width 706 height 368
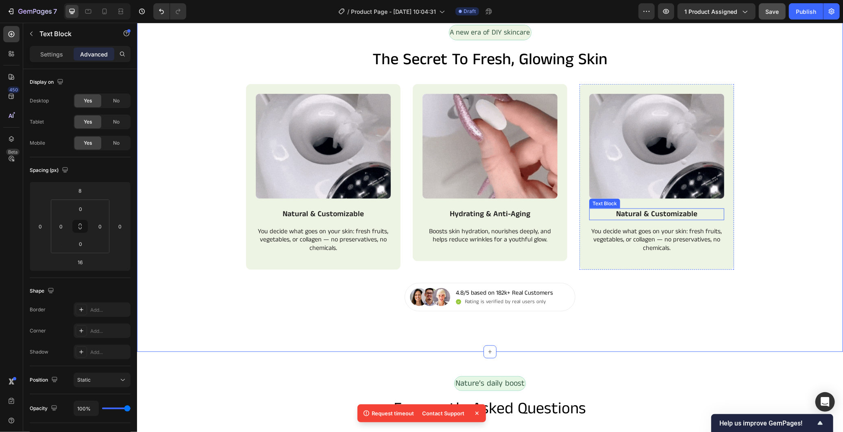
click at [661, 216] on p "Natural & Customizable" at bounding box center [655, 214] width 133 height 10
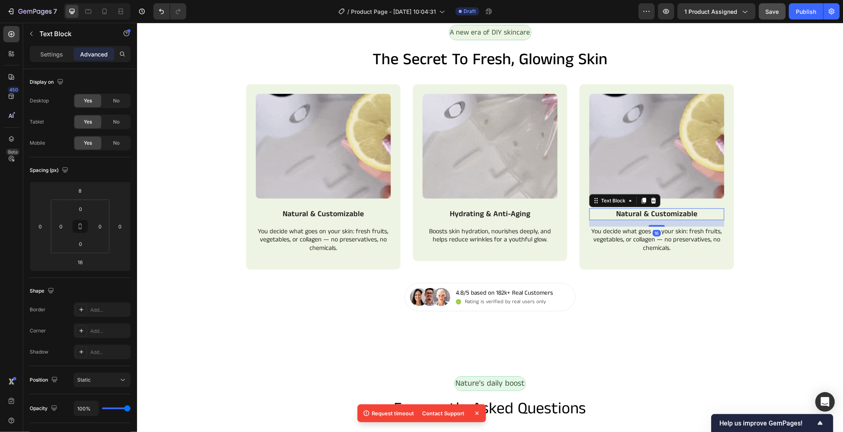
click at [661, 216] on p "Natural & Customizable" at bounding box center [655, 214] width 133 height 10
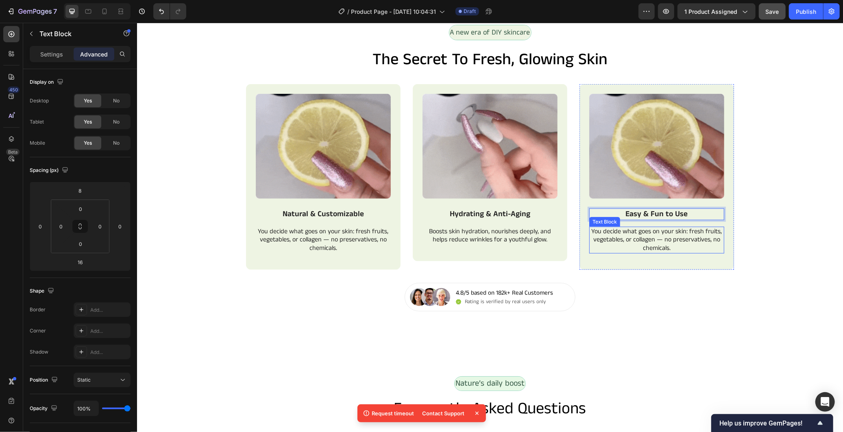
click at [678, 250] on p "You decide what goes on your skin: fresh fruits, vegetables, or collagen — no p…" at bounding box center [655, 239] width 133 height 25
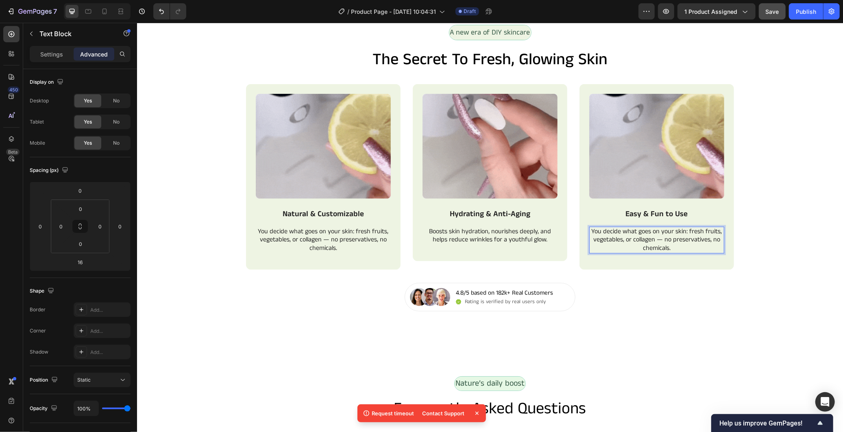
click at [678, 248] on p "You decide what goes on your skin: fresh fruits, vegetables, or collagen — no p…" at bounding box center [655, 239] width 133 height 25
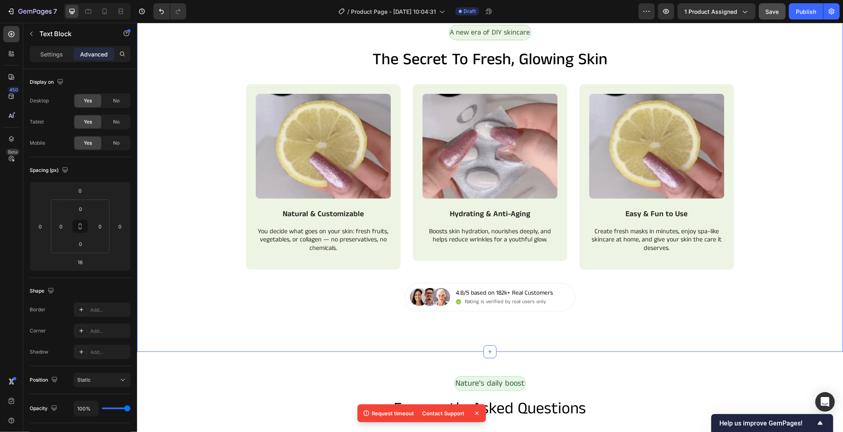
click at [783, 119] on div "Image Natural & Customizable Text Block You decide what goes on your skin: fres…" at bounding box center [490, 183] width 706 height 199
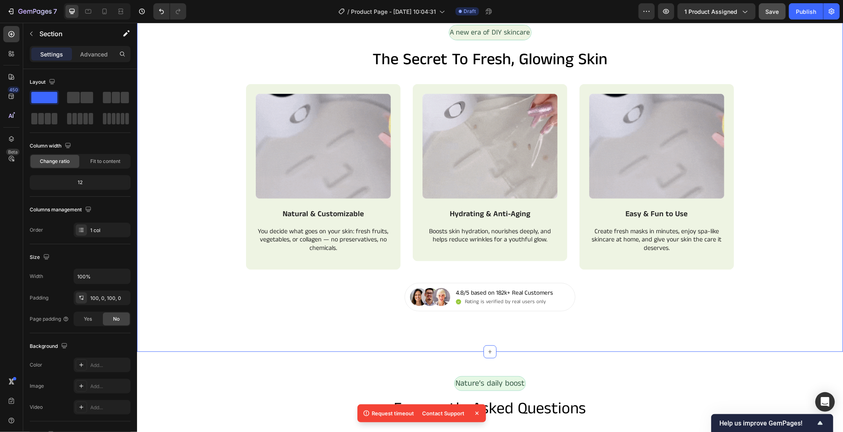
click at [557, 331] on div "A new era of DIY skincare Text Block Row the secret to fresh, glowing skin Head…" at bounding box center [490, 168] width 706 height 368
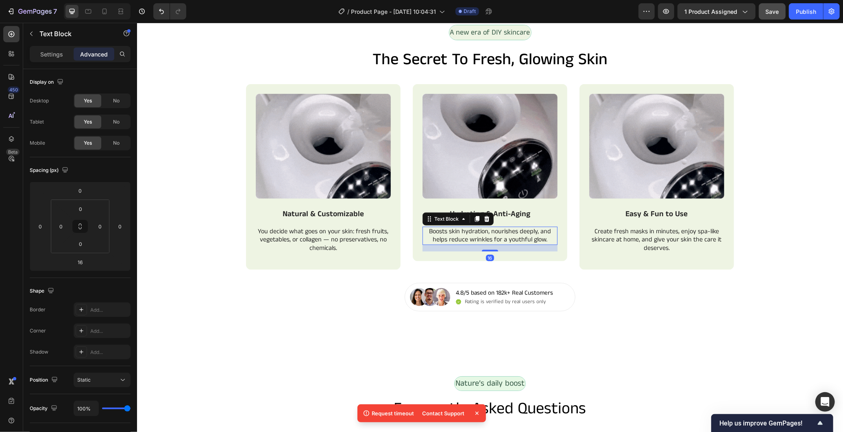
click at [452, 234] on p "Boosts skin hydration, nourishes deeply, and helps reduce wrinkles for a youthf…" at bounding box center [489, 235] width 133 height 17
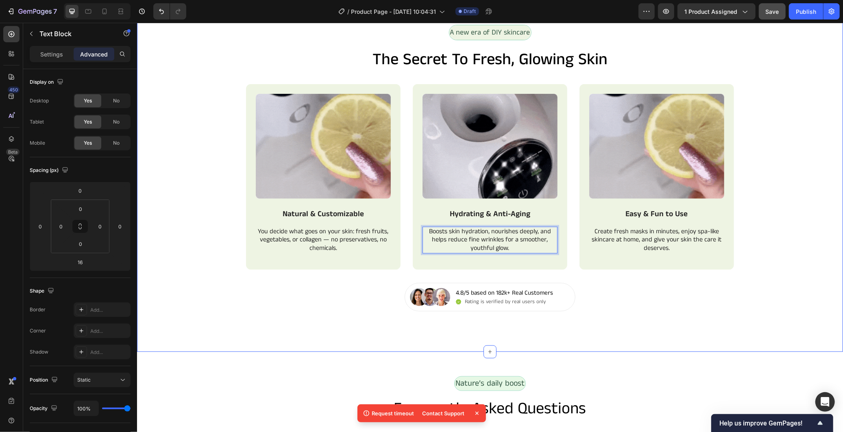
click at [396, 322] on div "A new era of DIY skincare Text Block Row the secret to fresh, glowing skin Head…" at bounding box center [490, 168] width 706 height 368
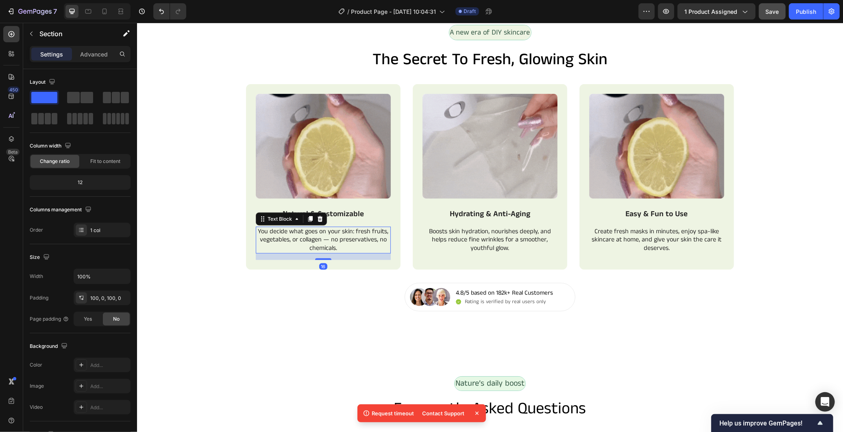
click at [312, 242] on p "You decide what goes on your skin: fresh fruits, vegetables, or collagen — no p…" at bounding box center [322, 239] width 133 height 25
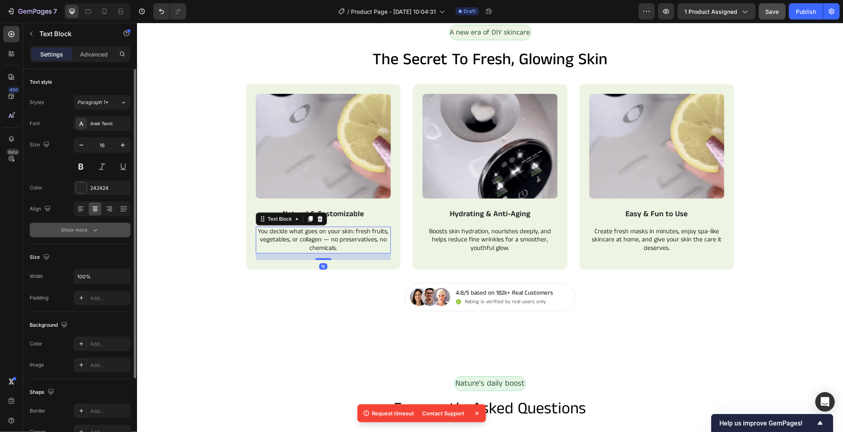
click at [88, 228] on div "Show more" at bounding box center [80, 230] width 38 height 8
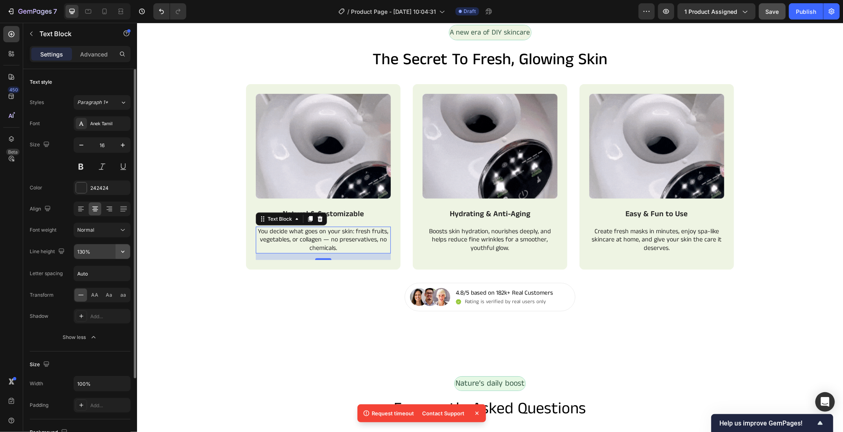
click at [119, 252] on icon "button" at bounding box center [123, 252] width 8 height 8
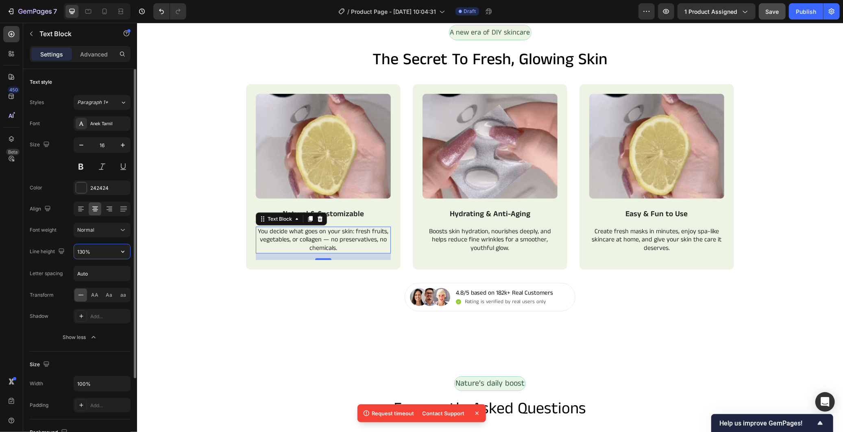
click at [100, 253] on input "130%" at bounding box center [102, 251] width 56 height 15
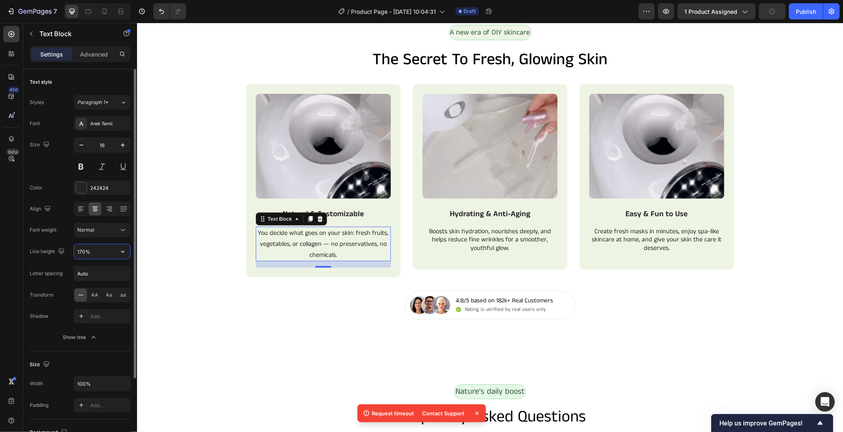
type input "170%"
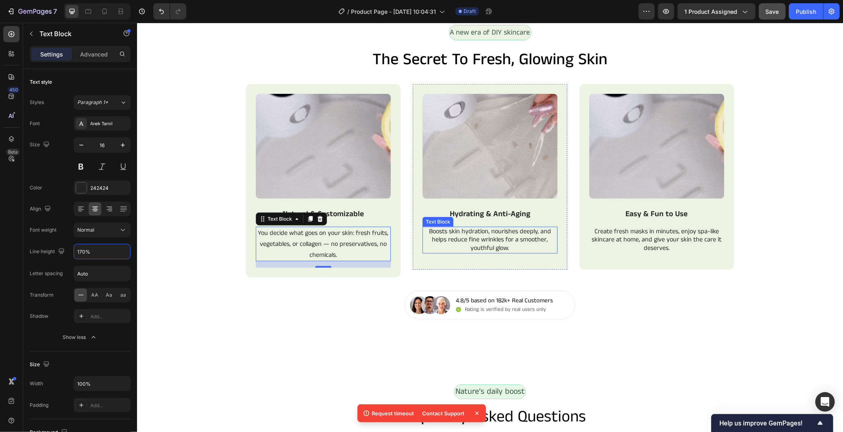
click at [544, 245] on p "Boosts skin hydration, nourishes deeply, and helps reduce fine wrinkles for a s…" at bounding box center [489, 239] width 133 height 25
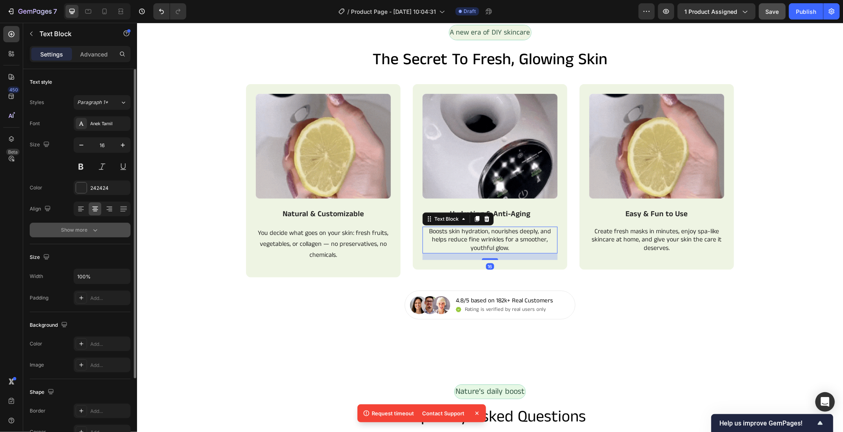
click at [88, 226] on div "Show more" at bounding box center [80, 230] width 38 height 8
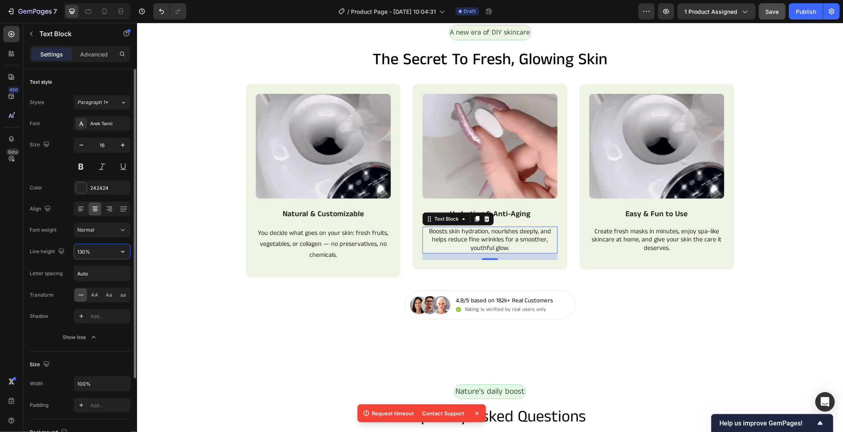
click at [107, 256] on input "130%" at bounding box center [102, 251] width 56 height 15
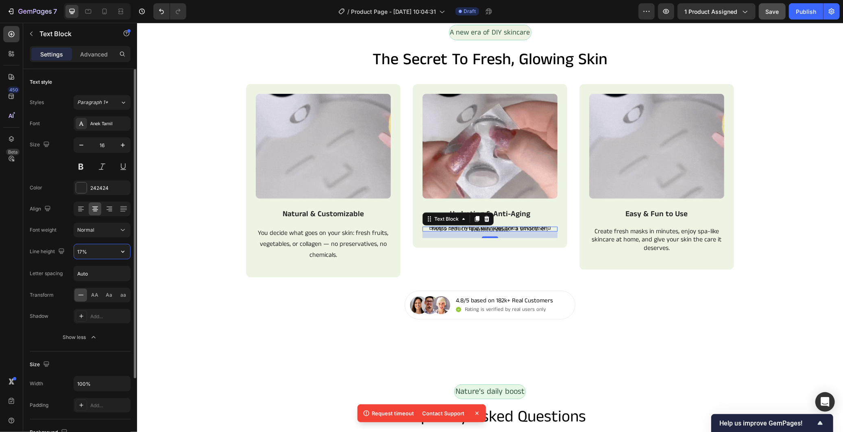
type input "170%"
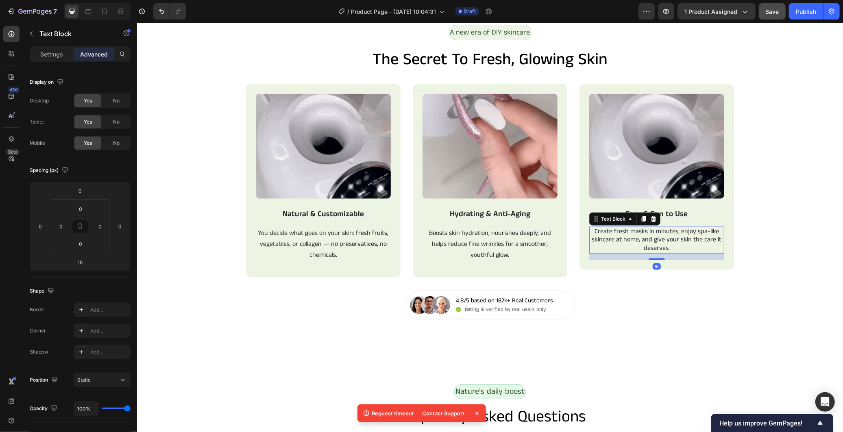
click at [652, 230] on p "Create fresh masks in minutes, enjoy spa-like skincare at home, and give your s…" at bounding box center [655, 239] width 133 height 25
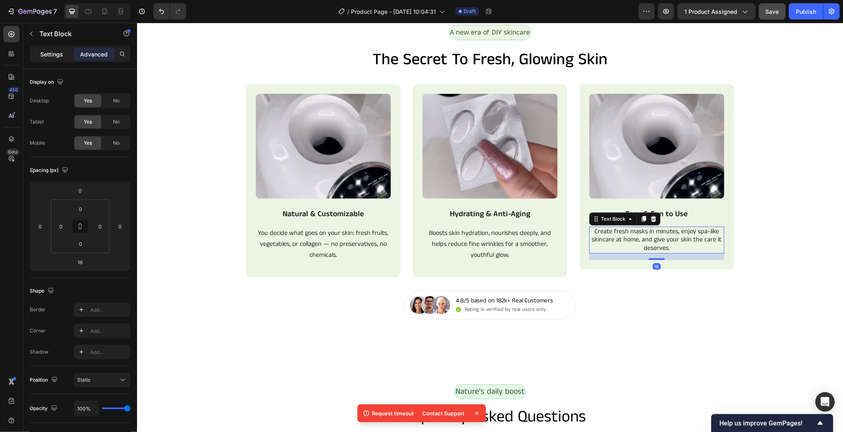
click at [53, 57] on p "Settings" at bounding box center [51, 54] width 23 height 9
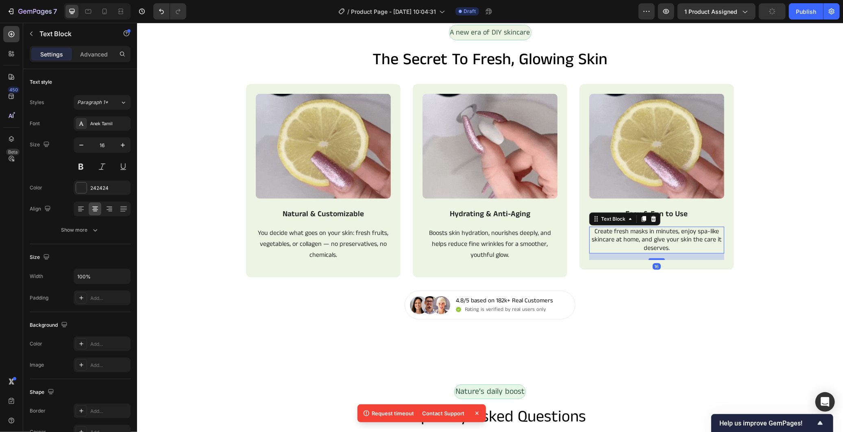
click at [476, 412] on icon at bounding box center [477, 413] width 8 height 8
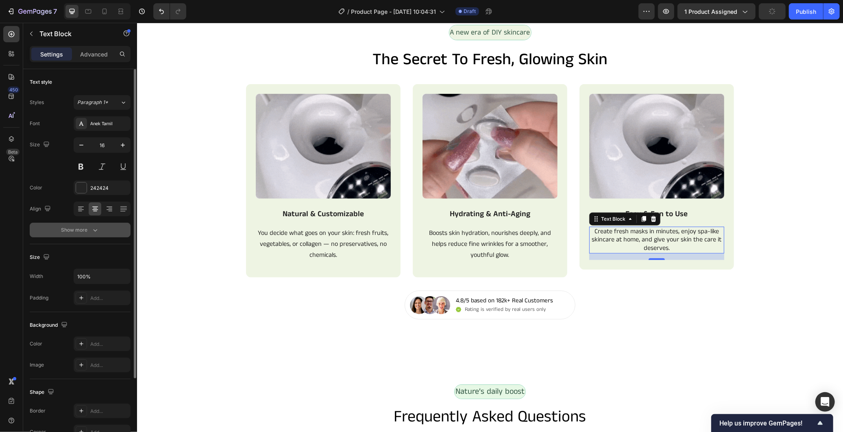
click at [99, 230] on button "Show more" at bounding box center [80, 230] width 101 height 15
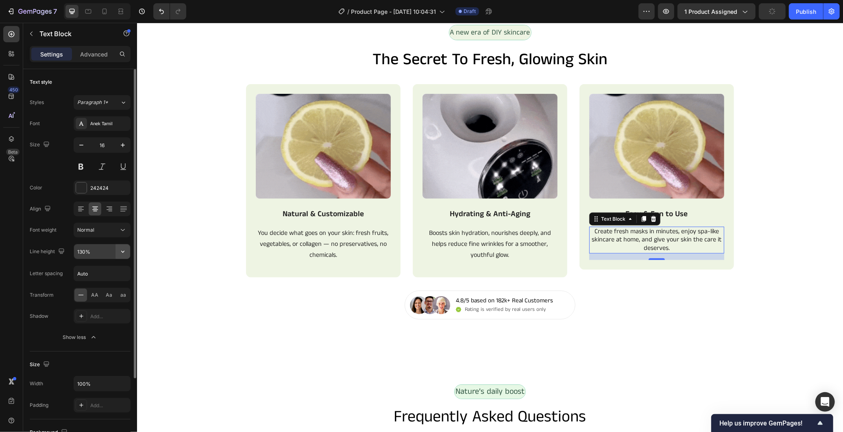
click at [124, 254] on icon "button" at bounding box center [123, 252] width 8 height 8
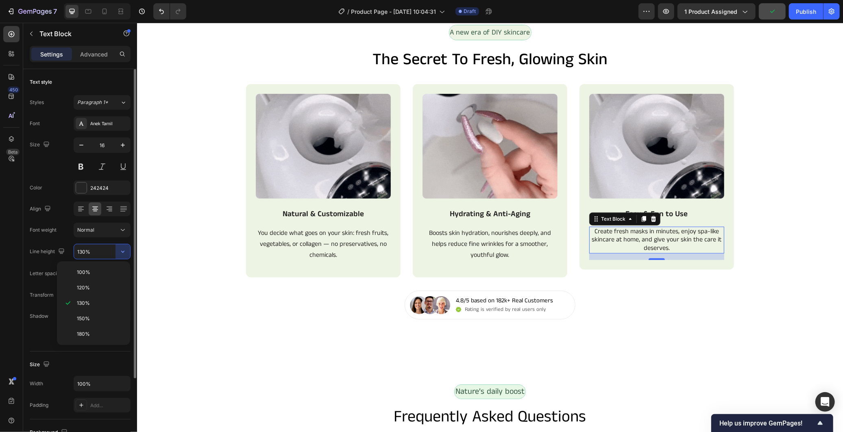
click at [81, 250] on input "130%" at bounding box center [102, 251] width 56 height 15
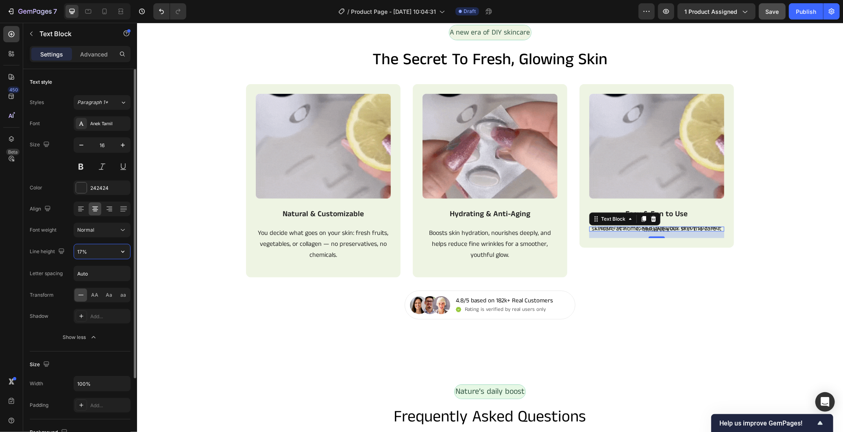
type input "170%"
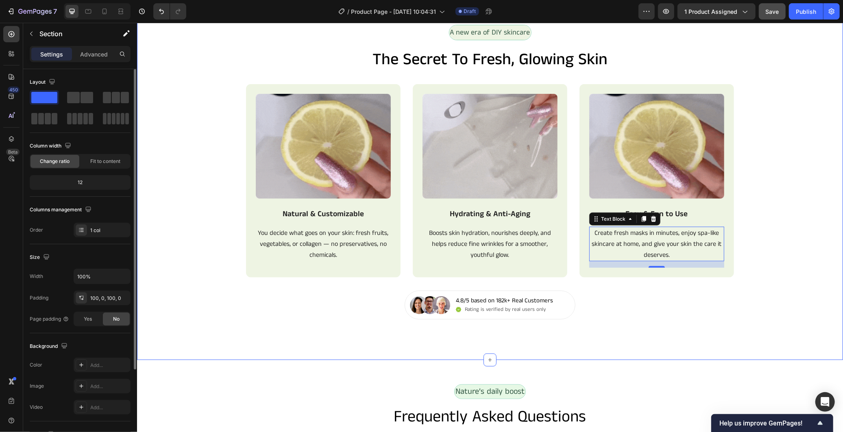
click at [183, 260] on div "Image Natural & Customizable Text Block You decide what goes on your skin: fres…" at bounding box center [490, 187] width 706 height 207
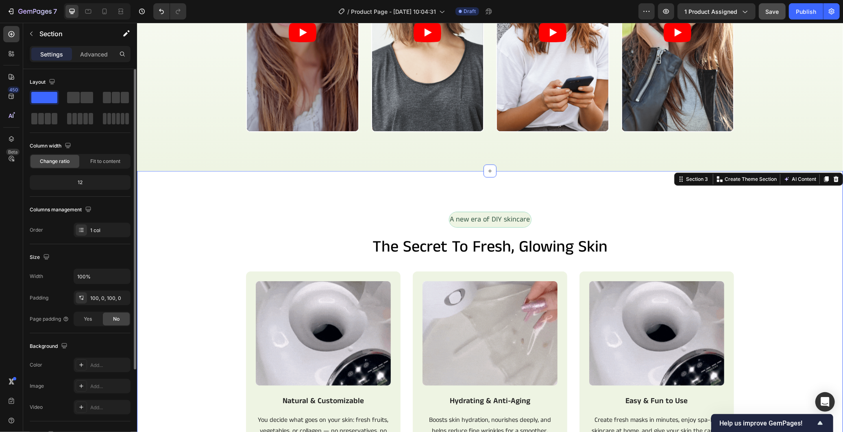
scroll to position [632, 0]
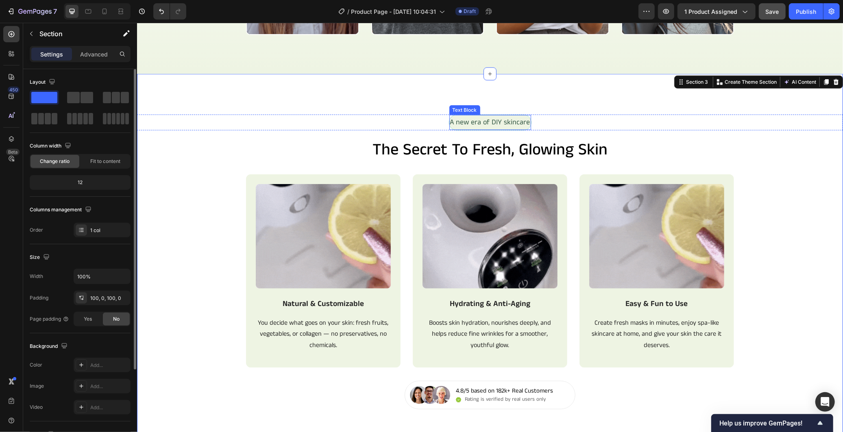
click at [470, 128] on p "A new era of DIY skincare" at bounding box center [490, 121] width 80 height 13
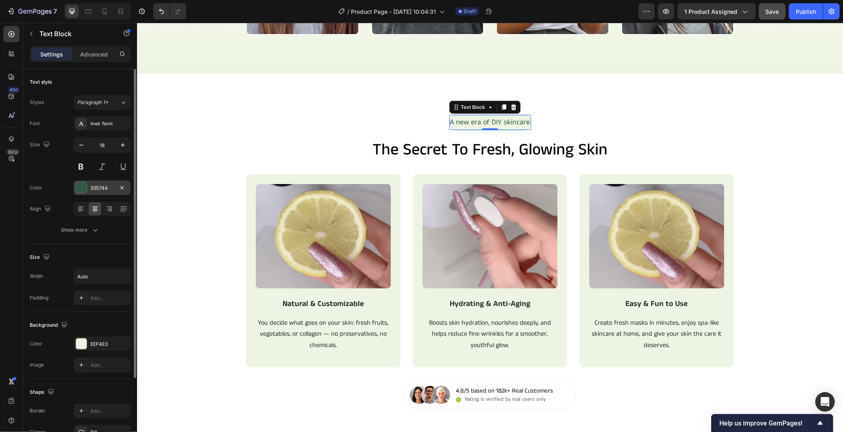
click at [94, 189] on div "335744" at bounding box center [102, 188] width 24 height 7
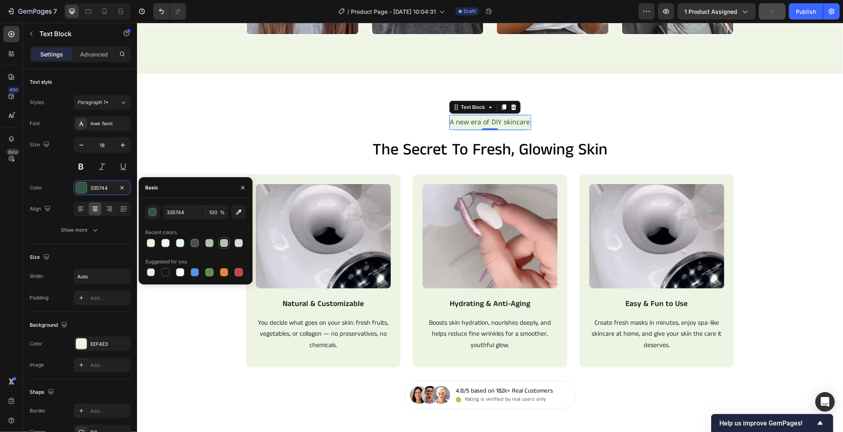
click at [225, 247] on div at bounding box center [224, 243] width 8 height 8
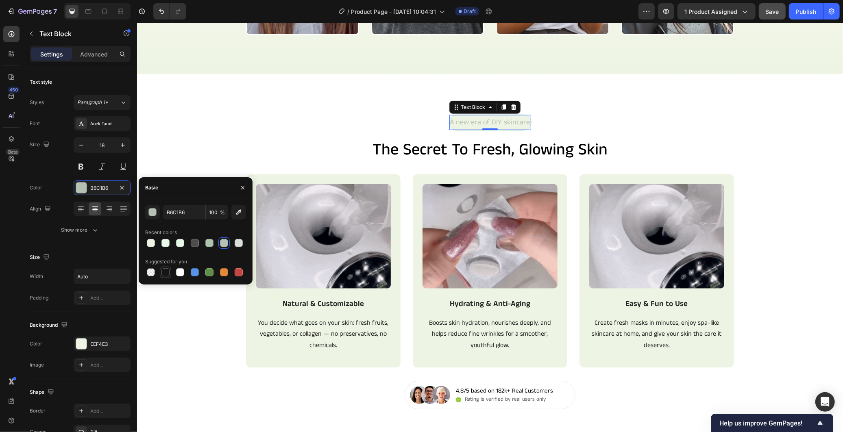
click at [167, 270] on div at bounding box center [165, 272] width 8 height 8
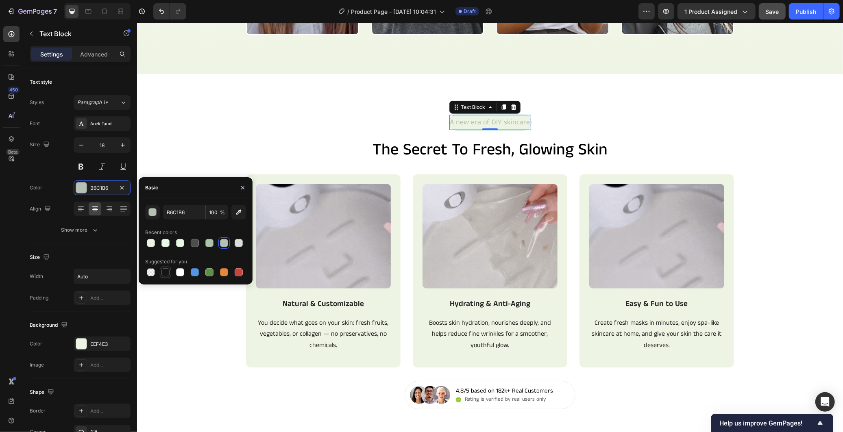
type input "151515"
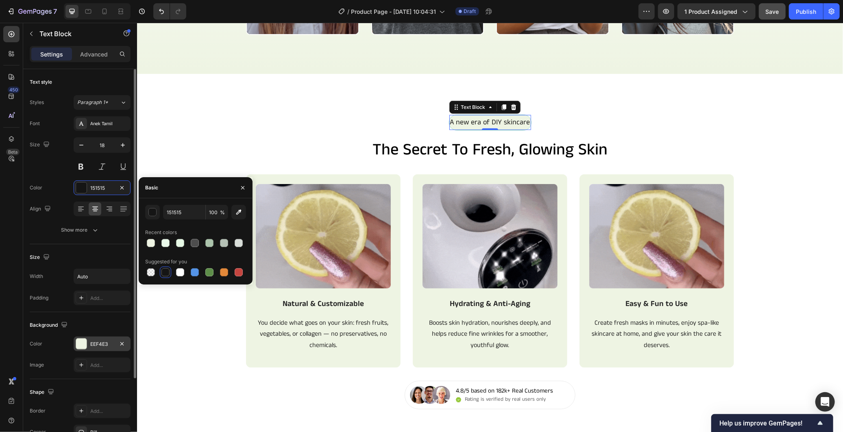
click at [103, 341] on div "EEF4E3" at bounding box center [102, 344] width 24 height 7
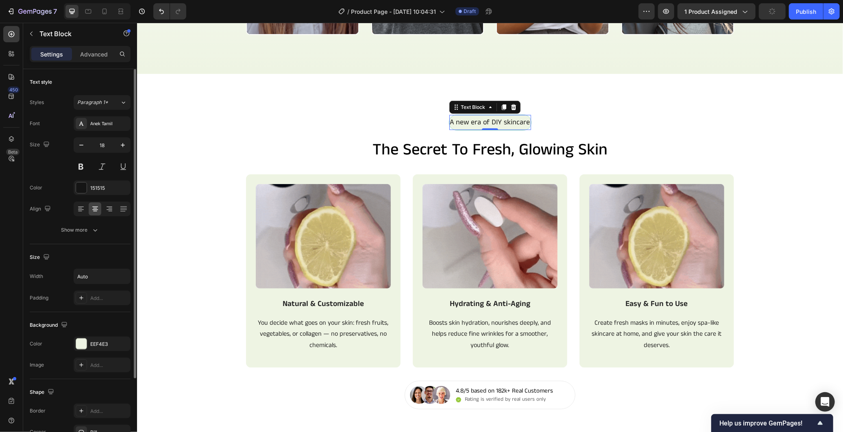
click at [102, 320] on div "Background" at bounding box center [80, 325] width 101 height 13
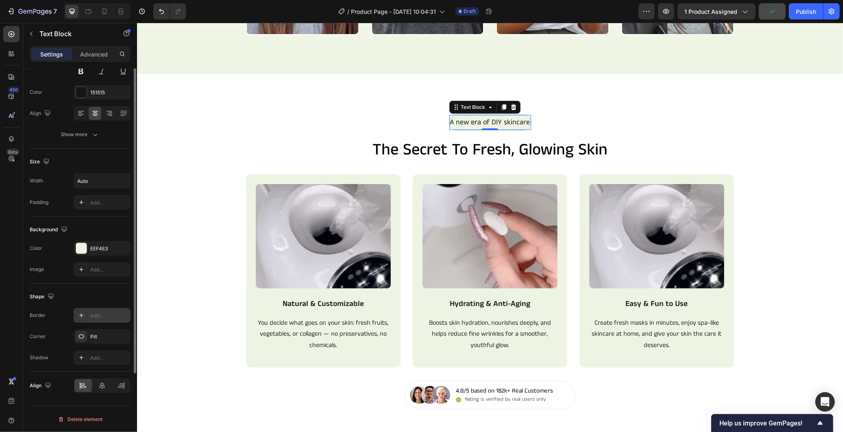
scroll to position [0, 0]
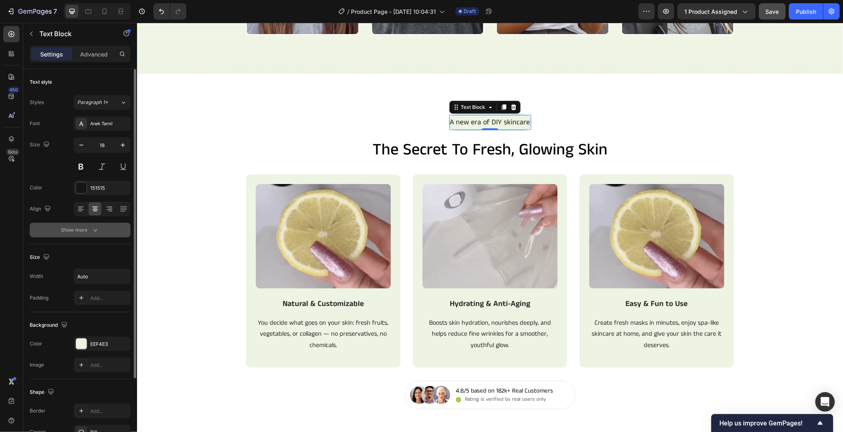
click at [99, 230] on button "Show more" at bounding box center [80, 230] width 101 height 15
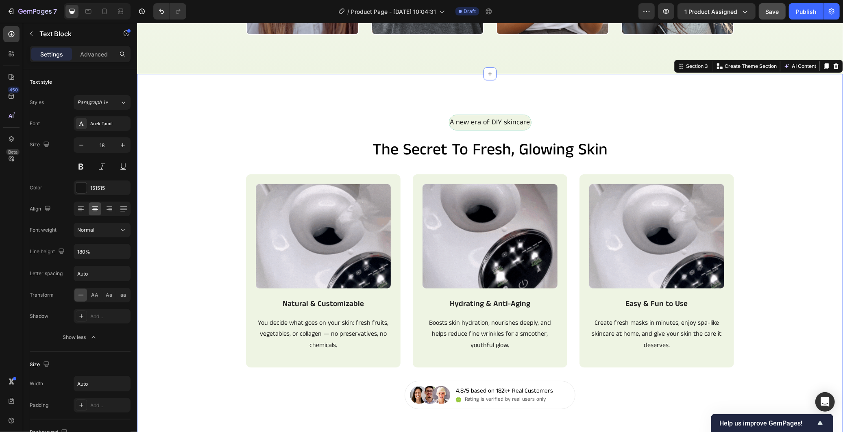
click at [219, 202] on div "Image Natural & Customizable Text Block You decide what goes on your skin: fres…" at bounding box center [490, 277] width 706 height 207
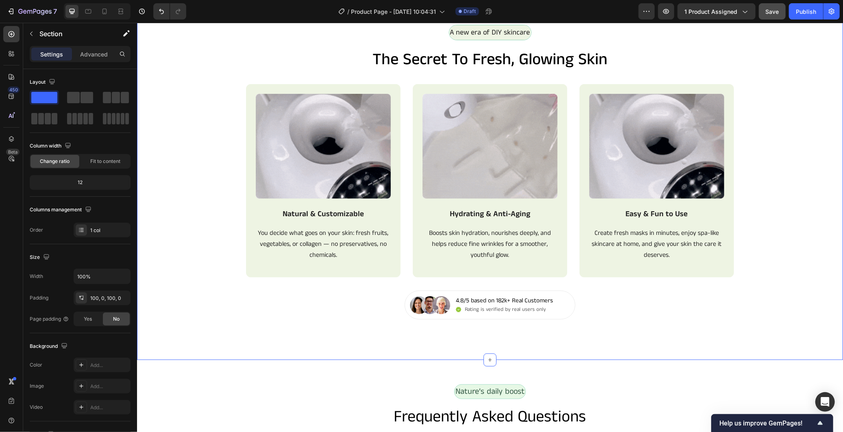
scroll to position [677, 0]
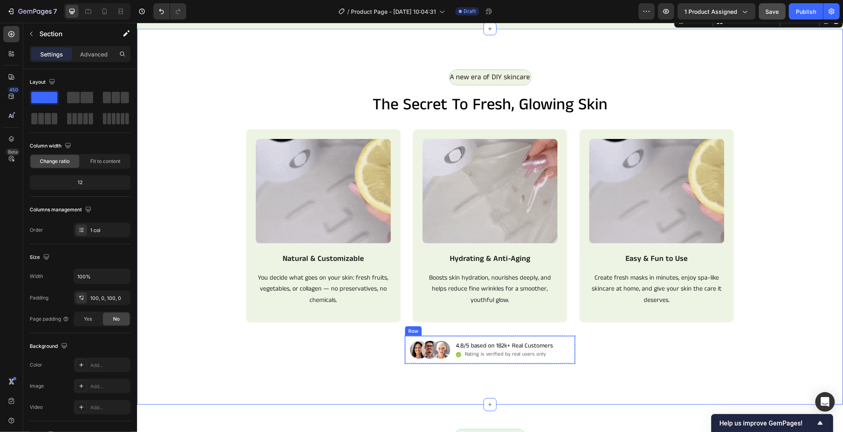
click at [567, 344] on div "Image 4.8/5 based on 182k+ Real Customers Text Block Icon Rating is verified by…" at bounding box center [489, 349] width 171 height 28
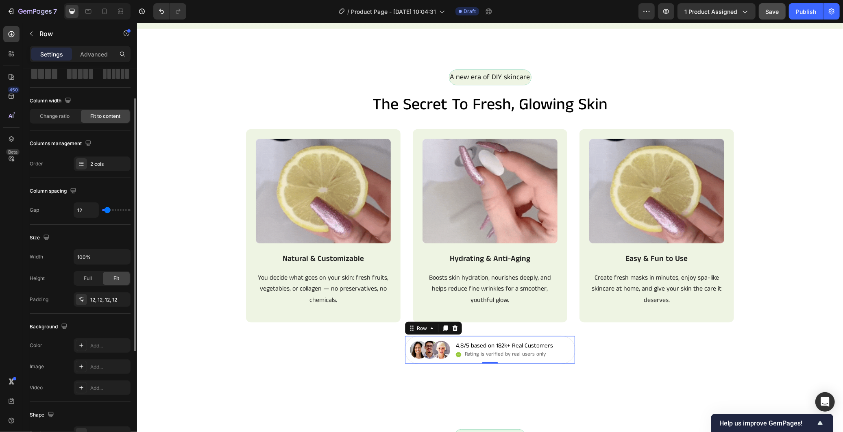
scroll to position [202, 0]
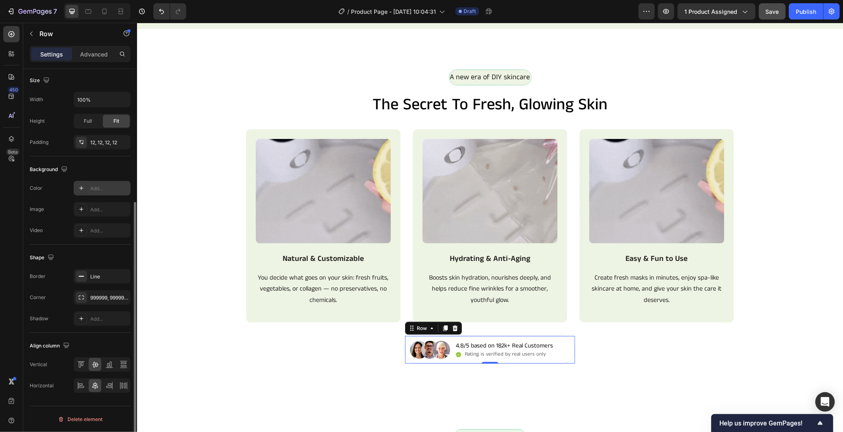
click at [91, 184] on div "Add..." at bounding box center [102, 188] width 57 height 15
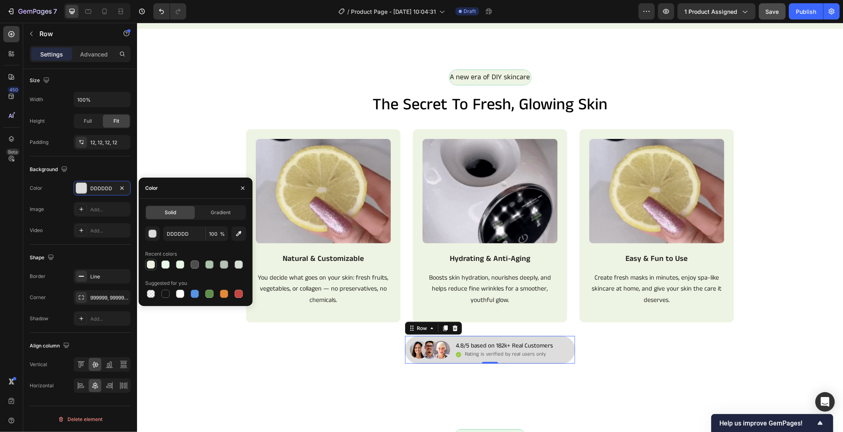
click at [151, 264] on div at bounding box center [151, 265] width 8 height 8
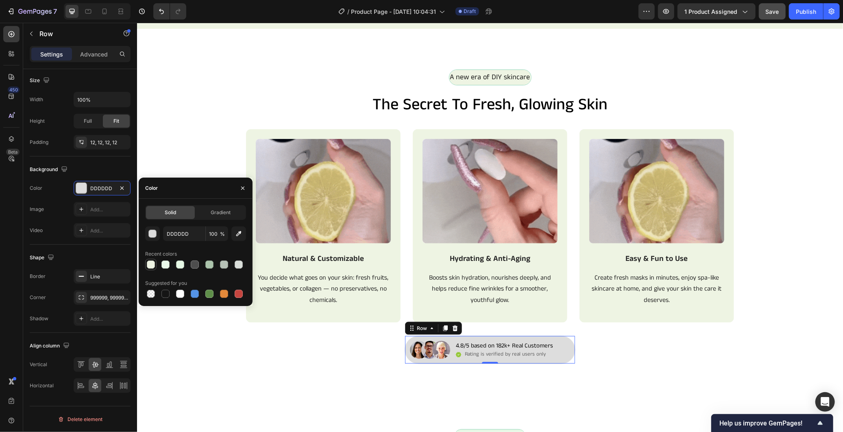
type input "EEF4E3"
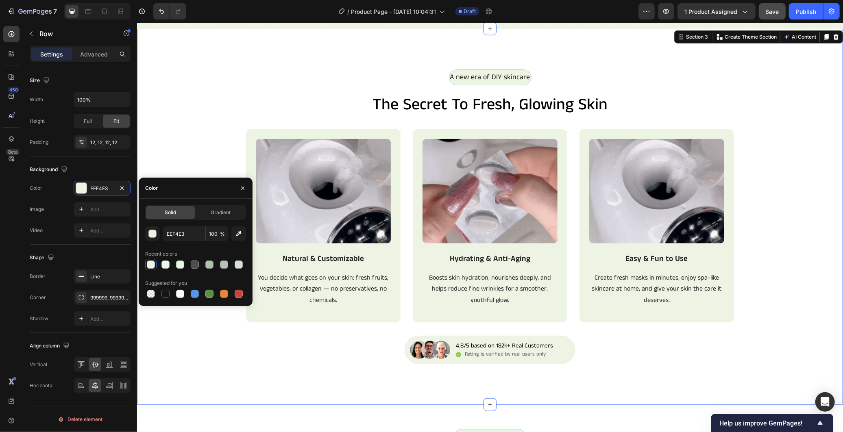
click at [218, 370] on div "A new era of DIY skincare Text Block Row the secret to fresh, glowing skin Head…" at bounding box center [490, 216] width 706 height 376
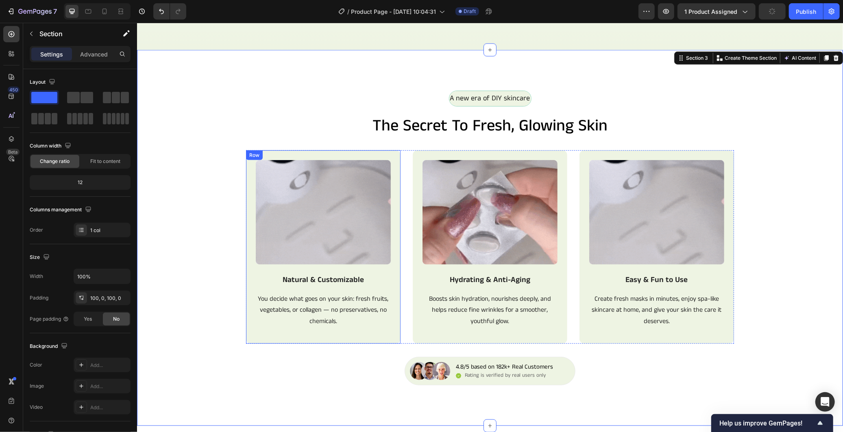
scroll to position [677, 0]
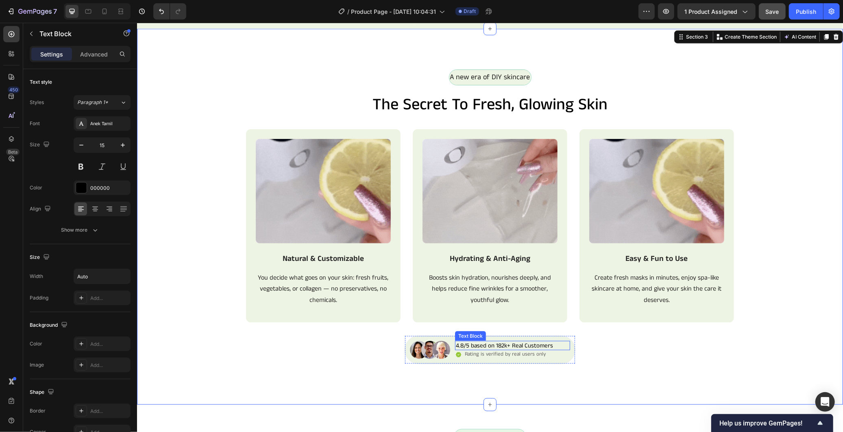
click at [455, 345] on p "4.8/5 based on 182k+ Real Customers" at bounding box center [503, 345] width 97 height 8
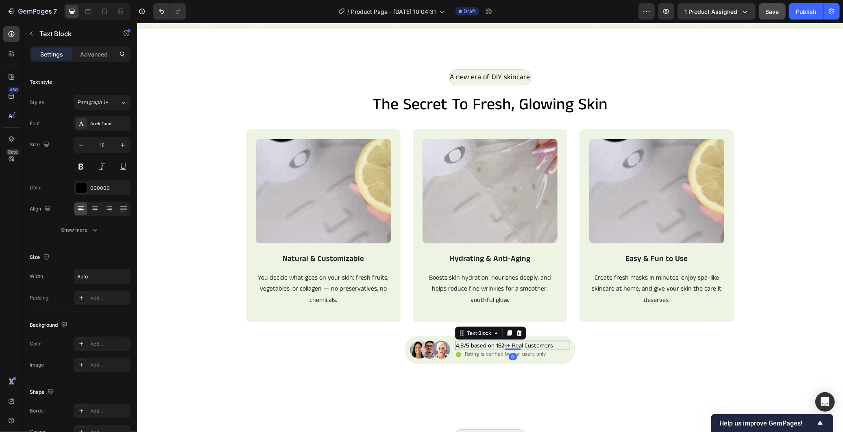
click at [455, 345] on p "4.8/5 based on 182k+ Real Customers" at bounding box center [503, 345] width 97 height 8
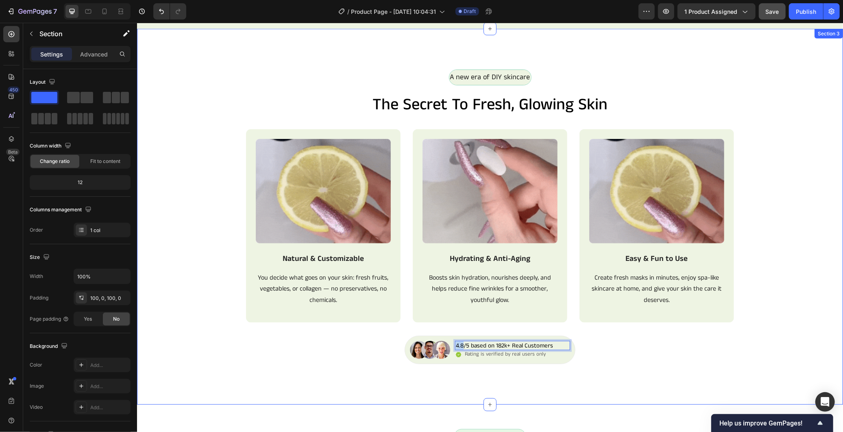
click at [354, 378] on div "A new era of DIY skincare Text Block Row the secret to fresh, glowing skin Head…" at bounding box center [490, 216] width 706 height 376
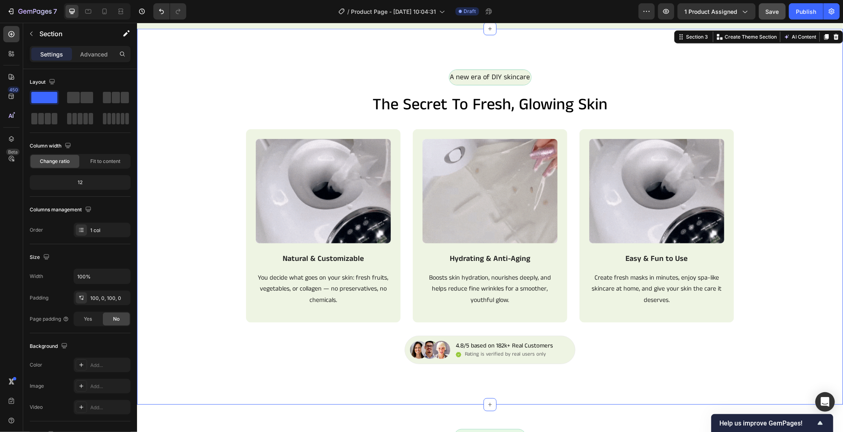
click at [804, 233] on div "Image Natural & Customizable Text Block You decide what goes on your skin: fres…" at bounding box center [490, 232] width 706 height 207
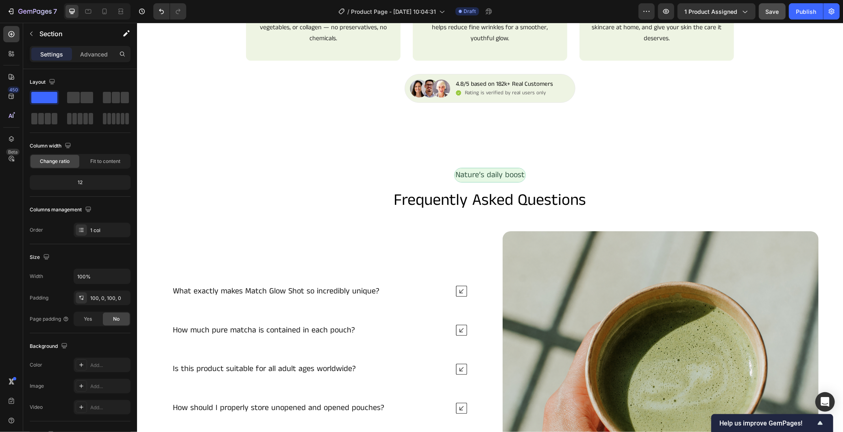
scroll to position [948, 0]
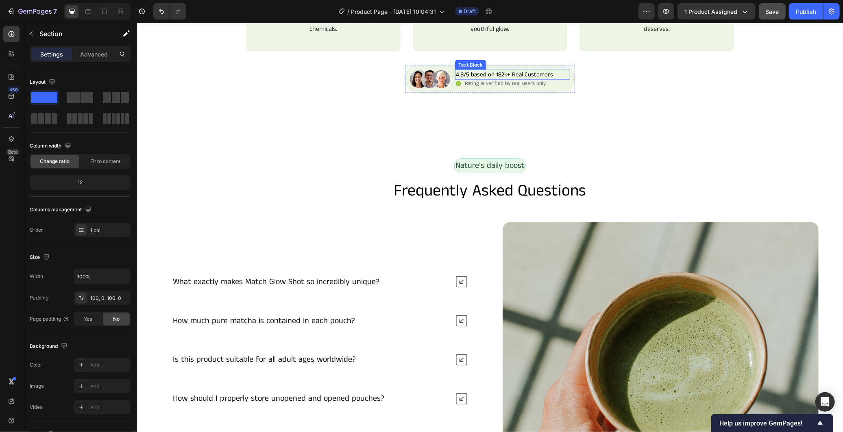
click at [507, 74] on p "4.8/5 based on 182k+ Real Customers" at bounding box center [503, 74] width 97 height 8
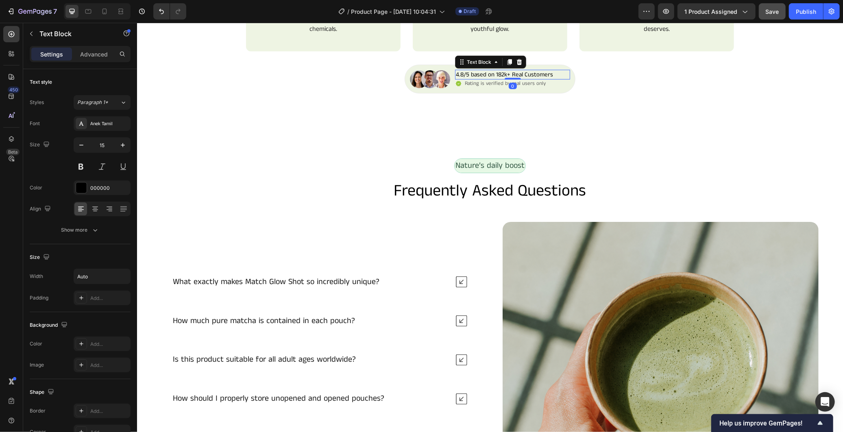
click at [507, 74] on p "4.8/5 based on 182k+ Real Customers" at bounding box center [503, 74] width 97 height 8
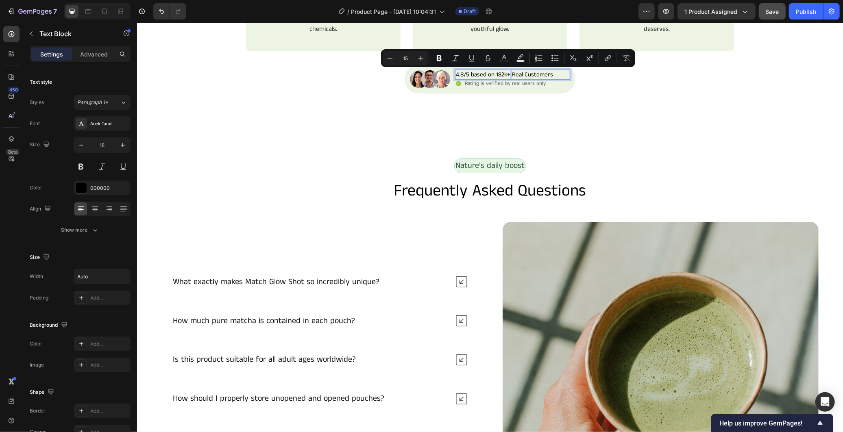
click at [507, 74] on p "4.8/5 based on 182k+ Real Customers" at bounding box center [503, 74] width 97 height 8
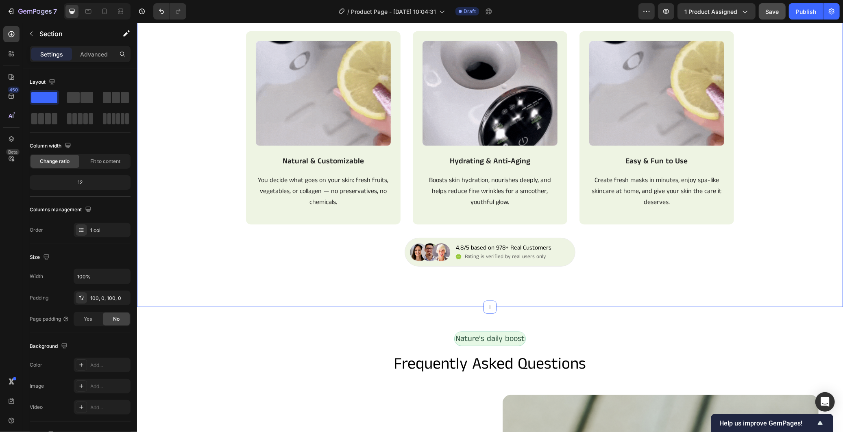
scroll to position [767, 0]
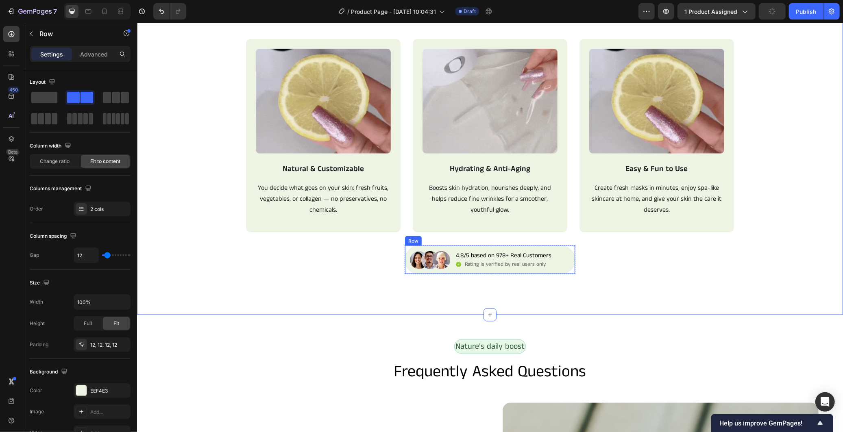
click at [557, 269] on div "Image 4.8/5 based on 978+ Real Customers Text Block Icon Rating is verified by …" at bounding box center [489, 259] width 171 height 28
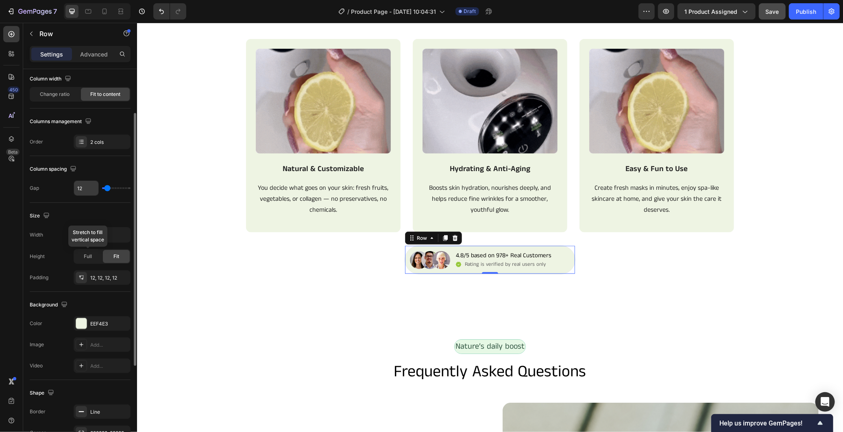
scroll to position [0, 0]
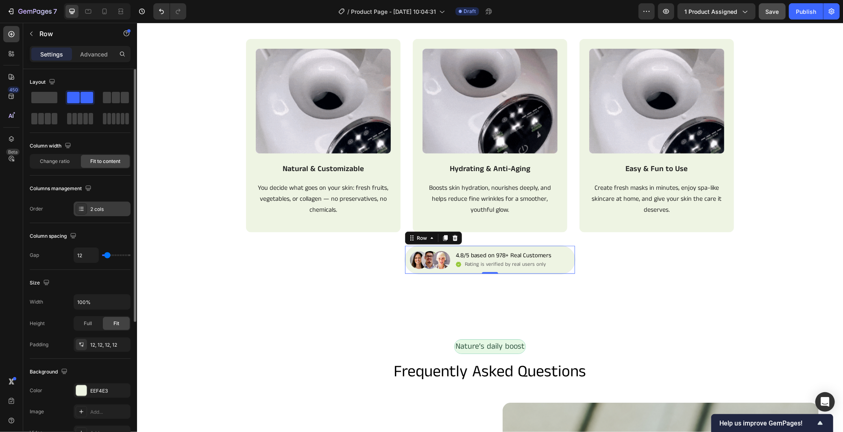
click at [96, 202] on div "2 cols" at bounding box center [102, 209] width 57 height 15
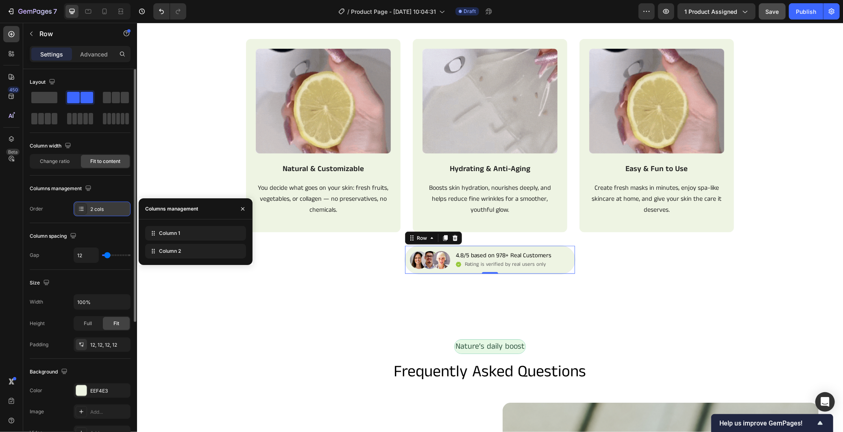
click at [96, 202] on div "2 cols" at bounding box center [102, 209] width 57 height 15
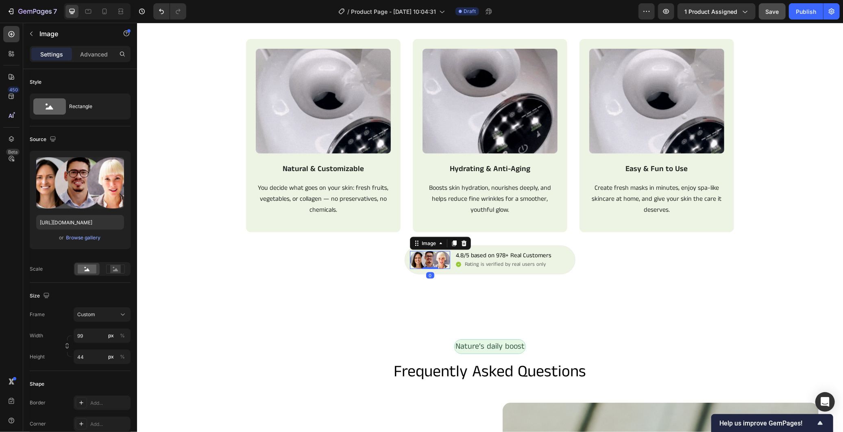
click at [409, 263] on img at bounding box center [429, 260] width 40 height 18
click at [100, 49] on div "Advanced" at bounding box center [94, 54] width 41 height 13
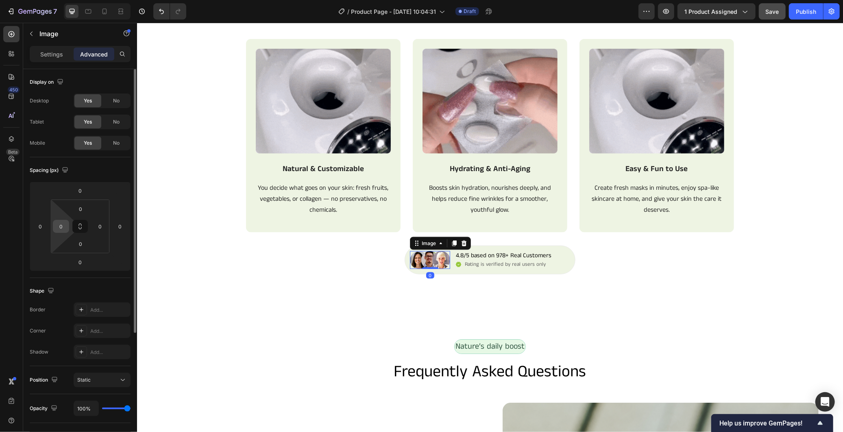
click at [55, 226] on input "0" at bounding box center [61, 226] width 12 height 12
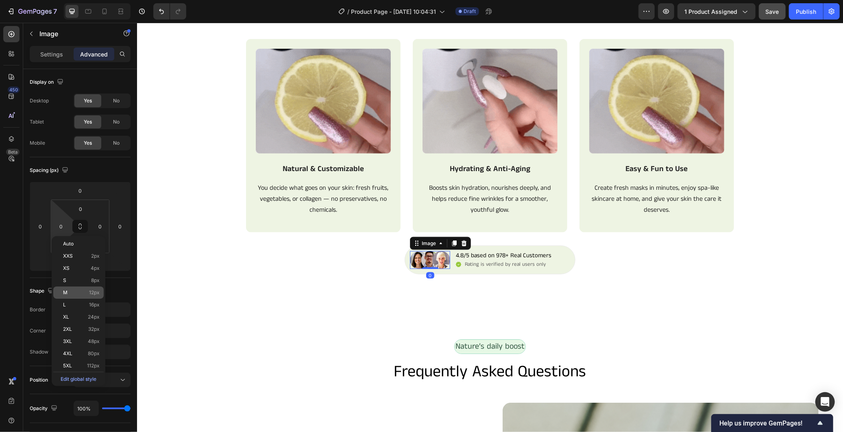
click at [80, 297] on div "M 12px" at bounding box center [78, 293] width 50 height 12
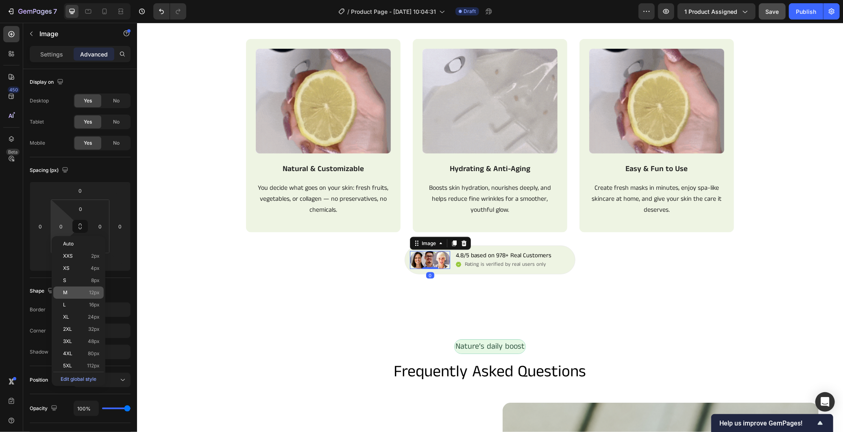
type input "12"
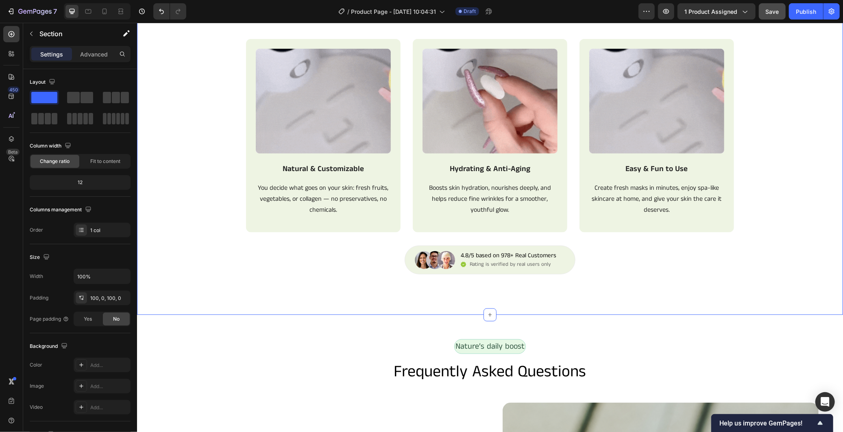
click at [304, 294] on div "A new era of DIY skincare Text Block Row the secret to fresh, glowing skin Head…" at bounding box center [490, 127] width 706 height 376
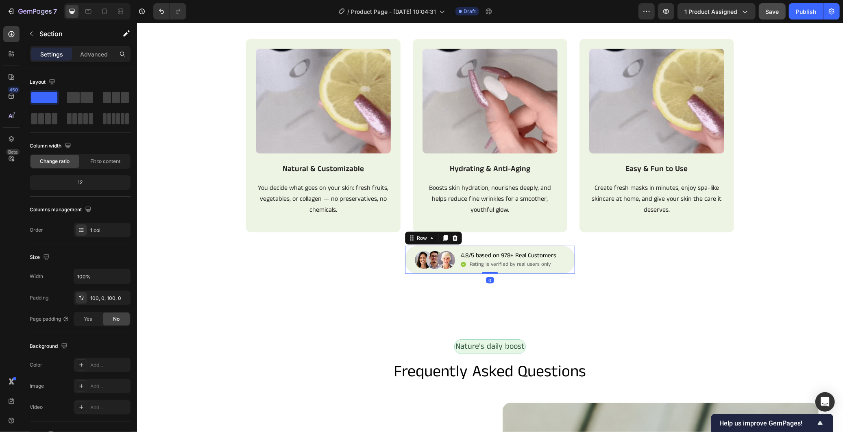
click at [559, 270] on div "Image 4.8/5 based on 978+ Real Customers Text Block Icon Rating is verified by …" at bounding box center [489, 259] width 171 height 28
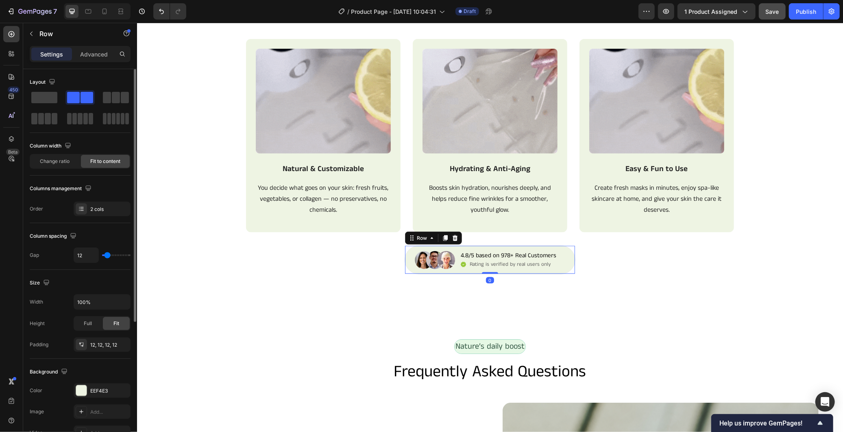
scroll to position [45, 0]
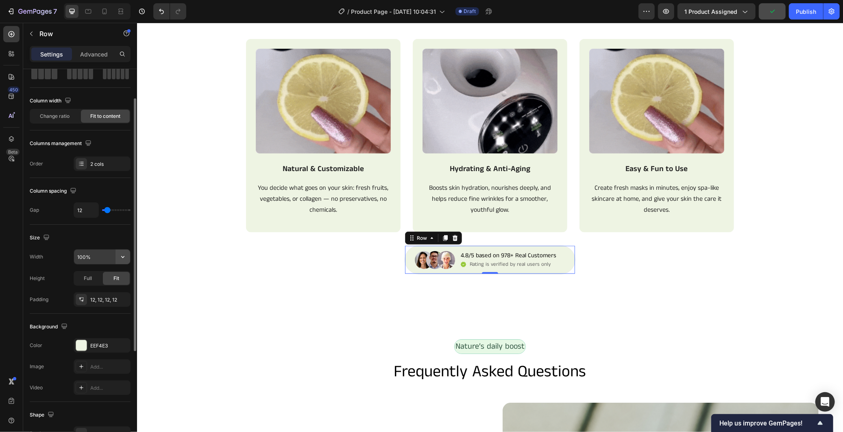
click at [120, 258] on icon "button" at bounding box center [123, 257] width 8 height 8
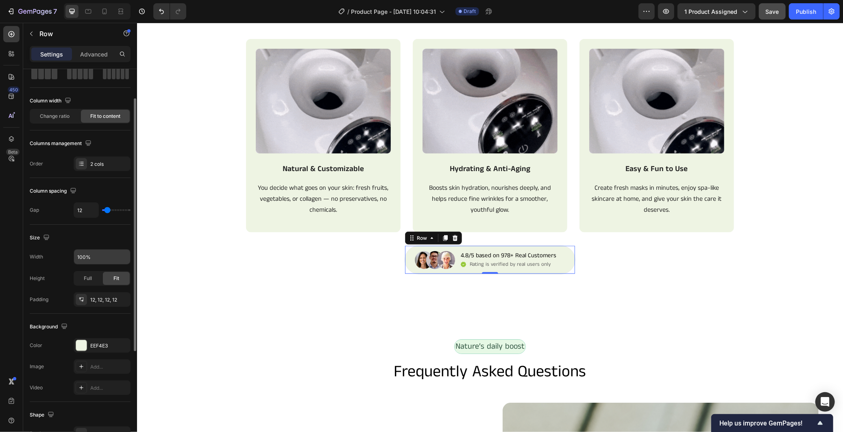
click at [121, 240] on div "Size" at bounding box center [80, 237] width 101 height 13
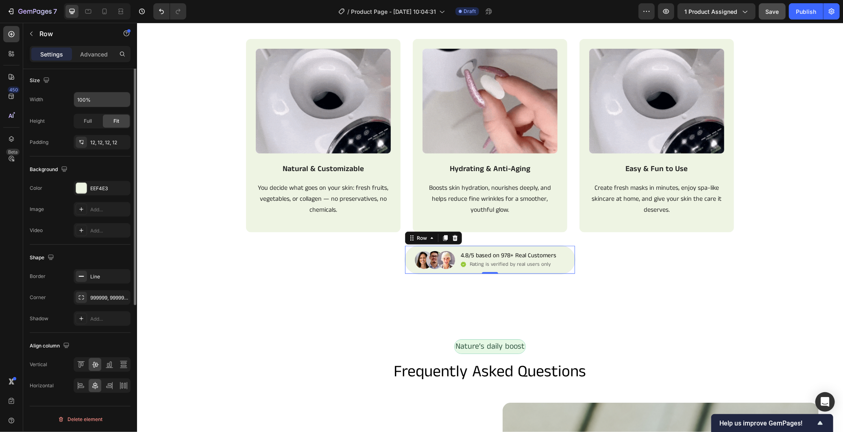
scroll to position [0, 0]
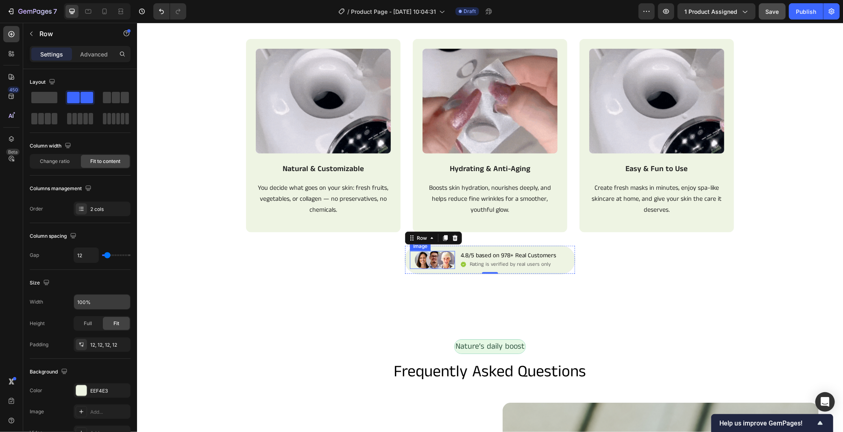
click at [448, 266] on img at bounding box center [434, 260] width 40 height 18
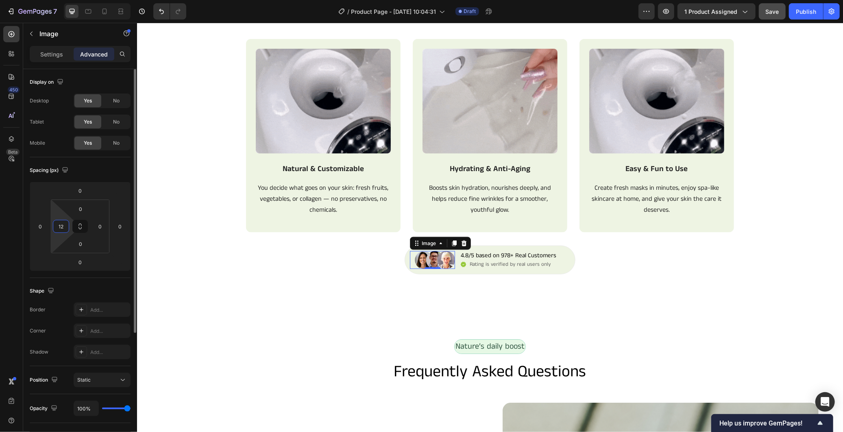
click at [60, 227] on input "12" at bounding box center [61, 226] width 12 height 12
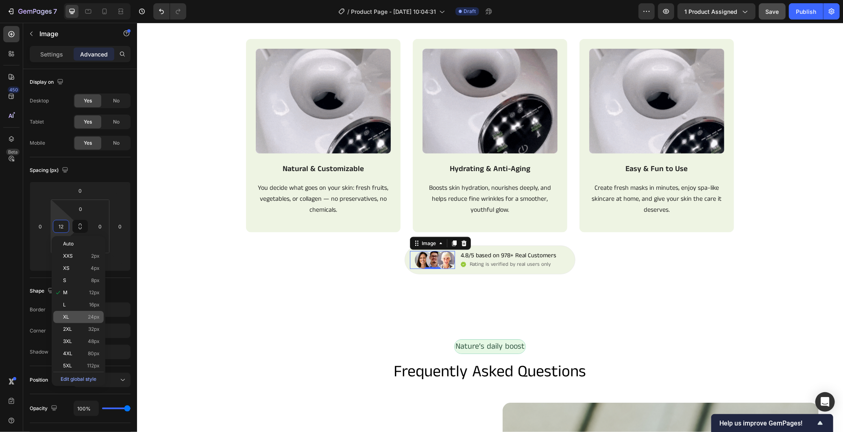
click at [86, 316] on p "XL 24px" at bounding box center [81, 317] width 37 height 6
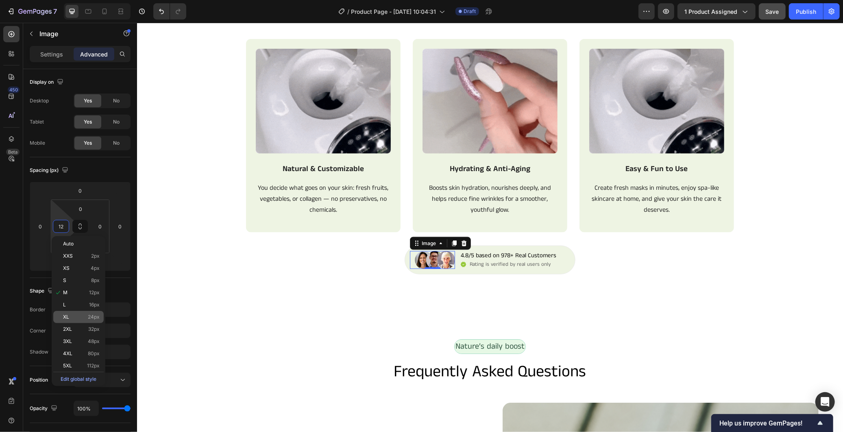
type input "24"
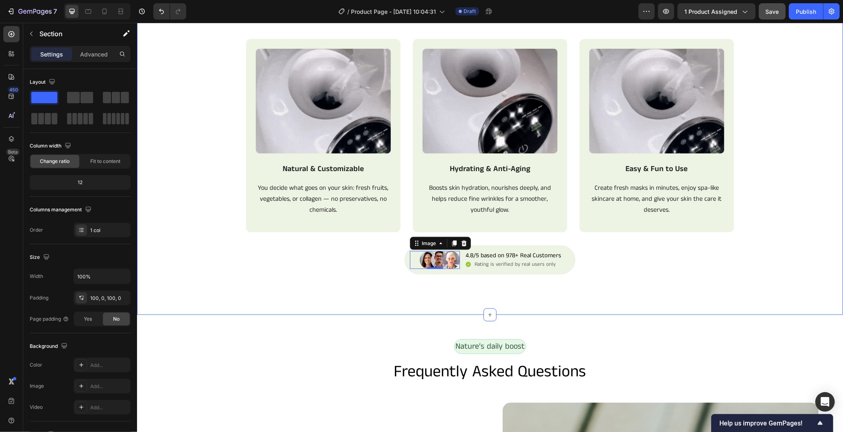
click at [299, 273] on div "A new era of DIY skincare Text Block Row the secret to fresh, glowing skin Head…" at bounding box center [490, 126] width 706 height 295
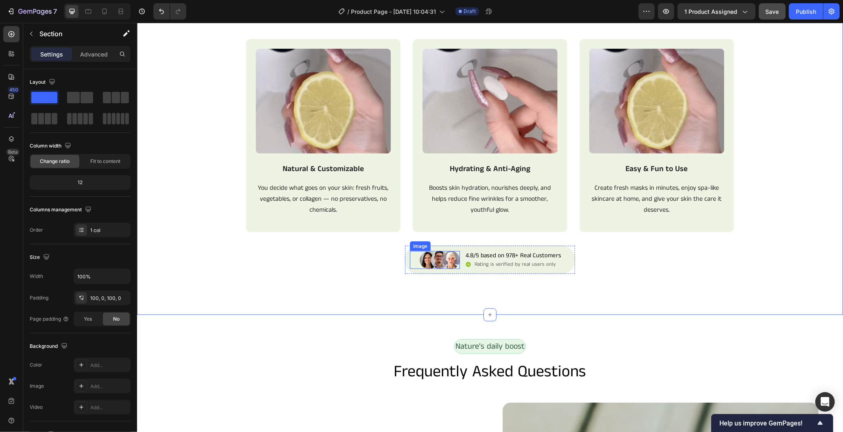
click at [409, 264] on div "Image" at bounding box center [434, 260] width 50 height 18
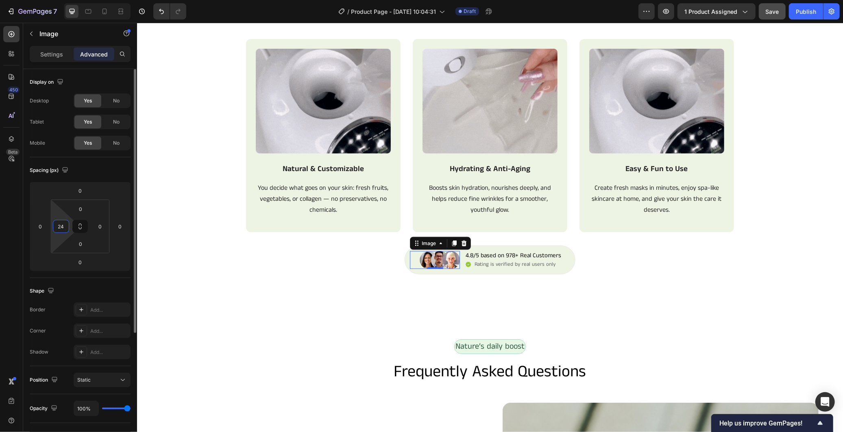
click at [57, 228] on input "24" at bounding box center [61, 226] width 12 height 12
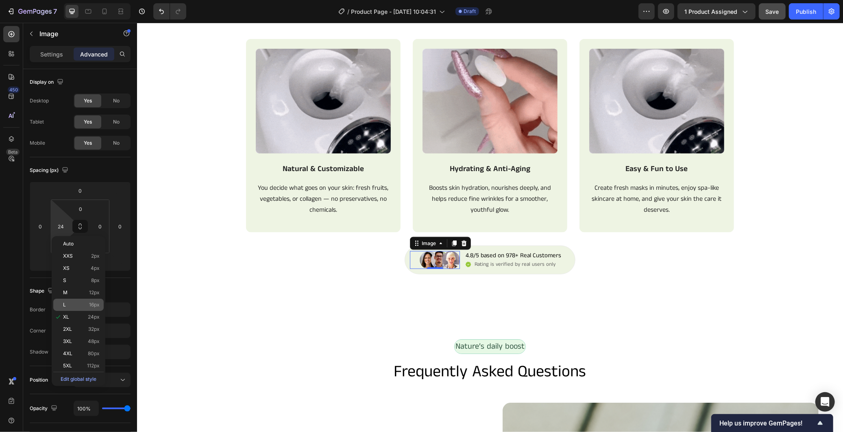
click at [85, 299] on div "L 16px" at bounding box center [78, 305] width 50 height 12
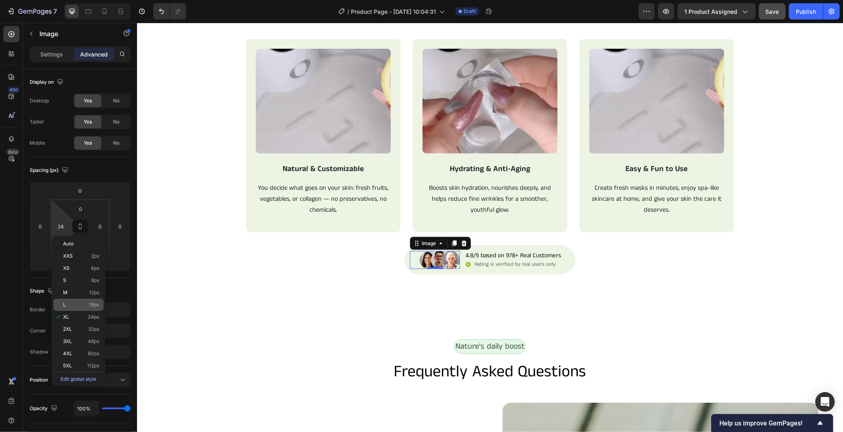
type input "16"
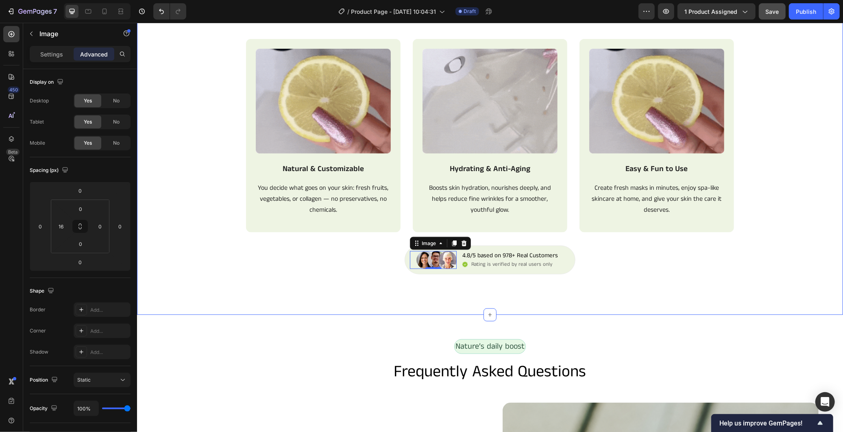
click at [224, 275] on div "A new era of DIY skincare Text Block Row the secret to fresh, glowing skin Head…" at bounding box center [490, 127] width 706 height 376
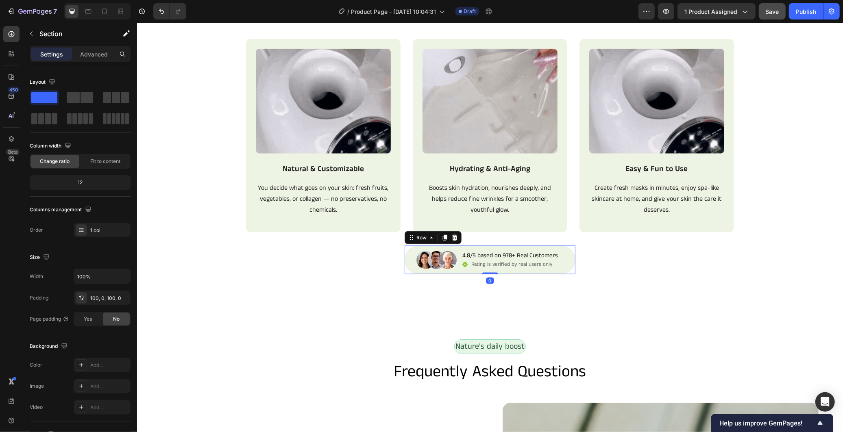
click at [407, 272] on div "Image 4.8/5 based on 978+ Real Customers Text Block Icon Rating is verified by …" at bounding box center [489, 259] width 171 height 28
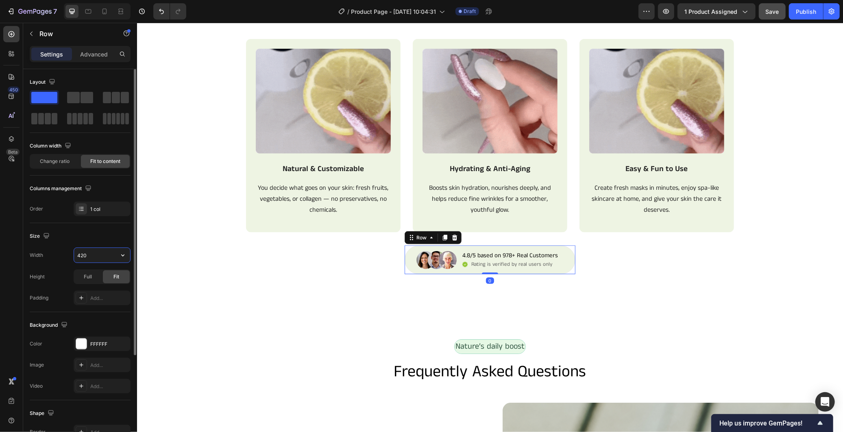
click at [87, 257] on input "420" at bounding box center [102, 255] width 56 height 15
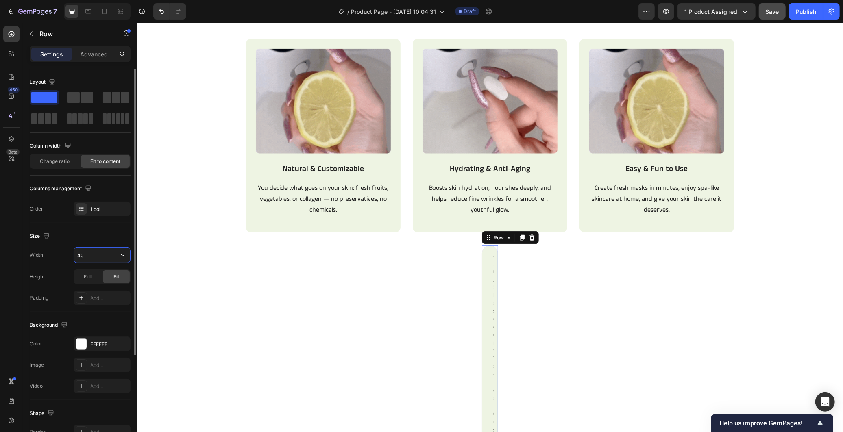
type input "4"
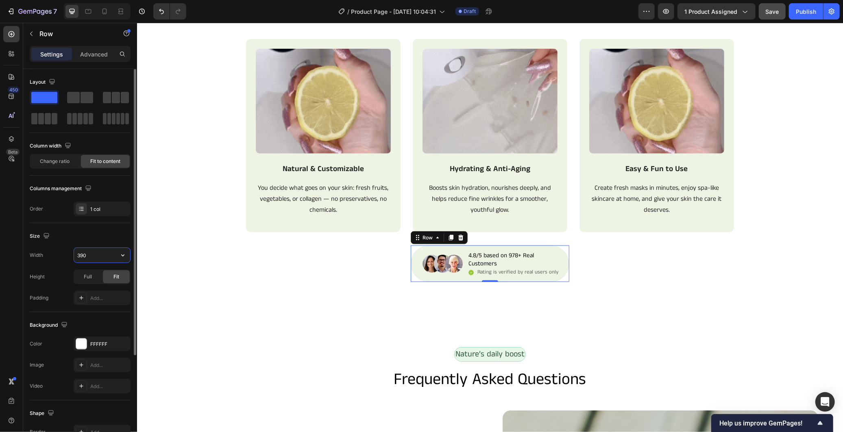
click at [81, 257] on input "390" at bounding box center [102, 255] width 56 height 15
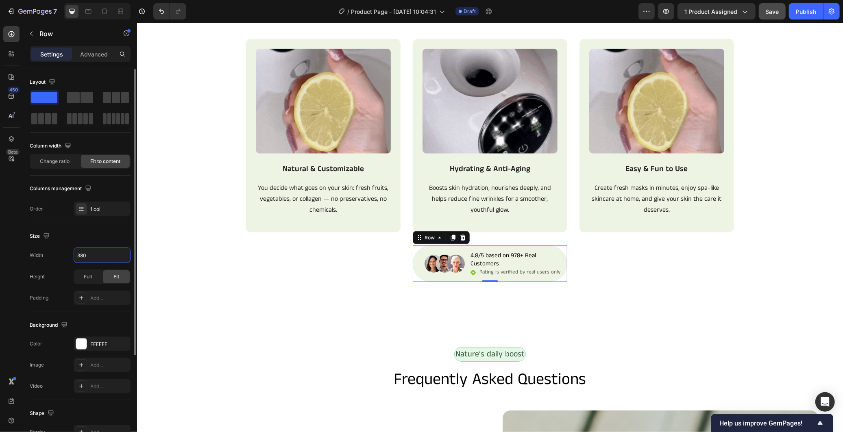
click at [114, 238] on div "Size" at bounding box center [80, 236] width 101 height 13
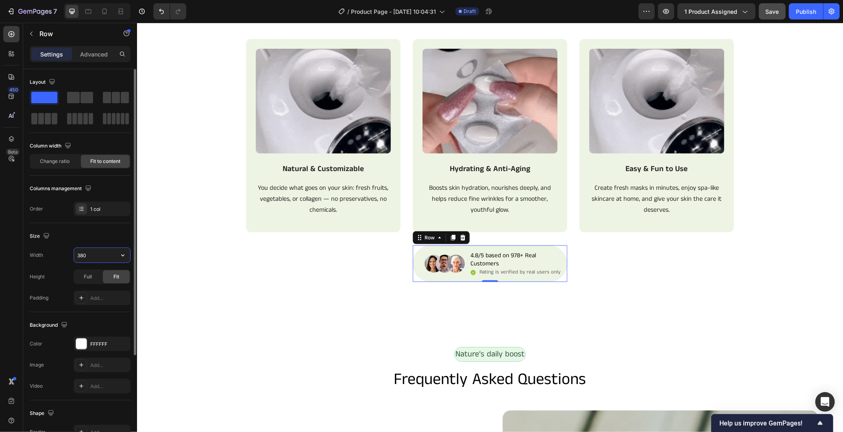
click at [83, 260] on input "380" at bounding box center [102, 255] width 56 height 15
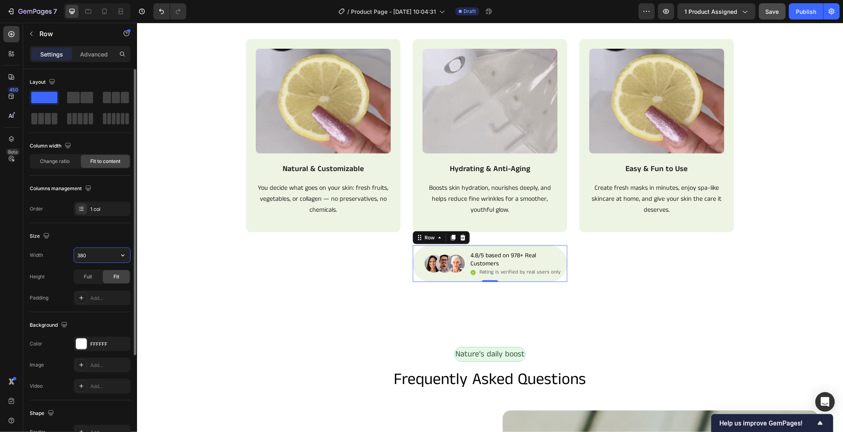
click at [83, 253] on input "380" at bounding box center [102, 255] width 56 height 15
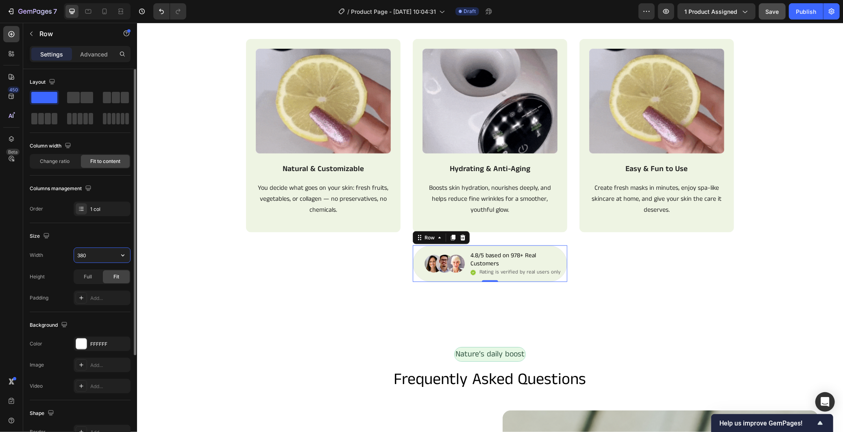
click at [83, 254] on input "380" at bounding box center [102, 255] width 56 height 15
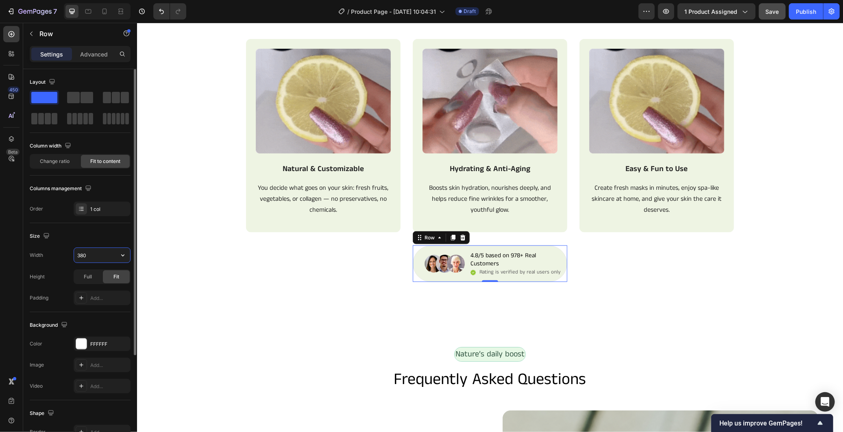
click at [83, 254] on input "380" at bounding box center [102, 255] width 56 height 15
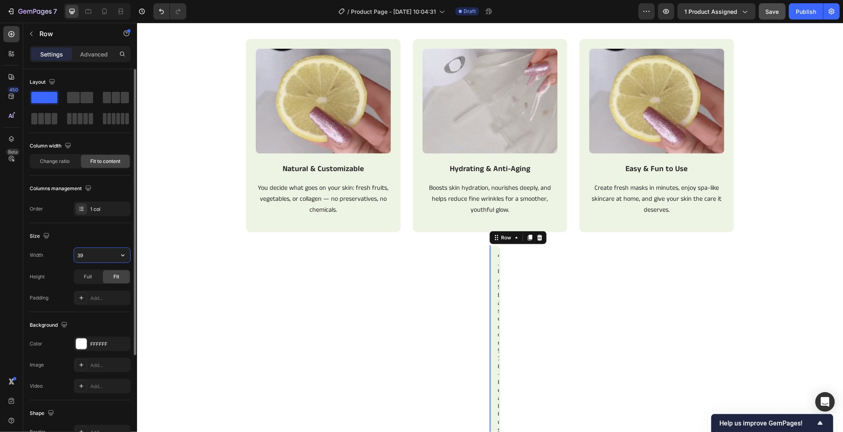
type input "390"
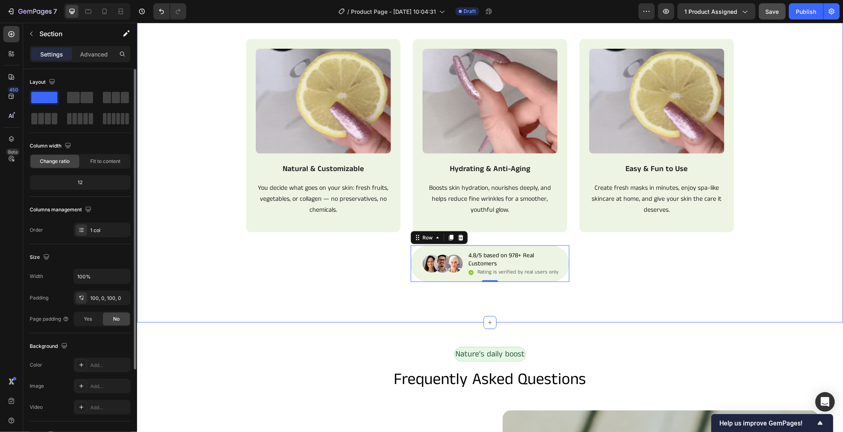
click at [180, 267] on div "A new era of DIY skincare Text Block Row the secret to fresh, glowing skin Head…" at bounding box center [490, 130] width 706 height 302
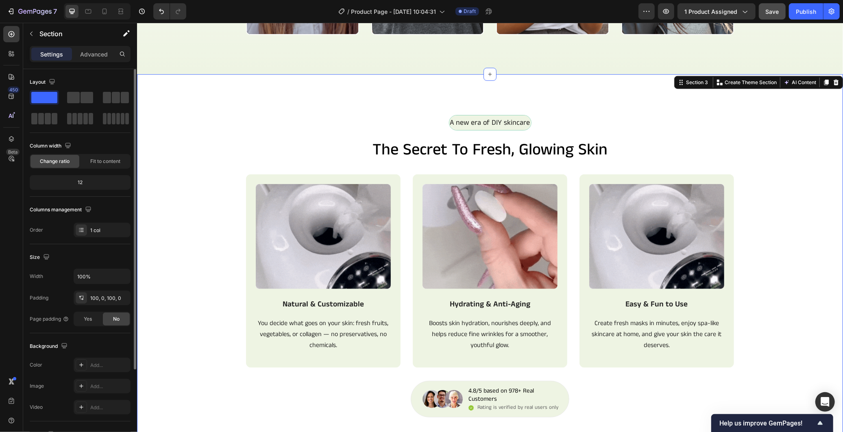
scroll to position [677, 0]
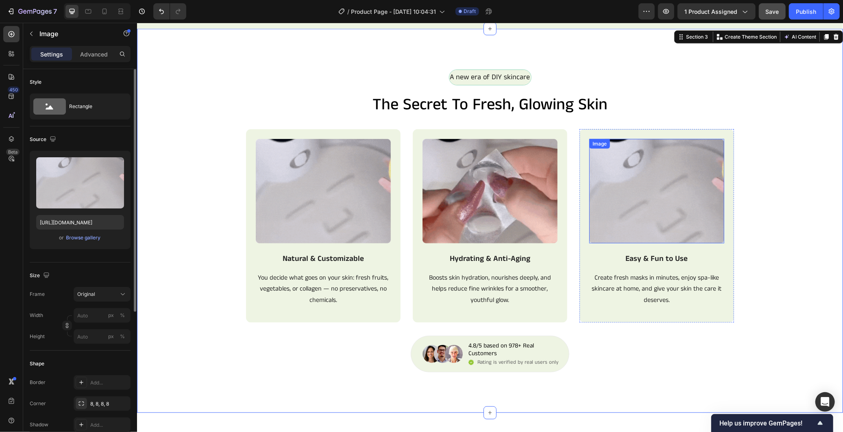
click at [630, 226] on img at bounding box center [656, 191] width 135 height 105
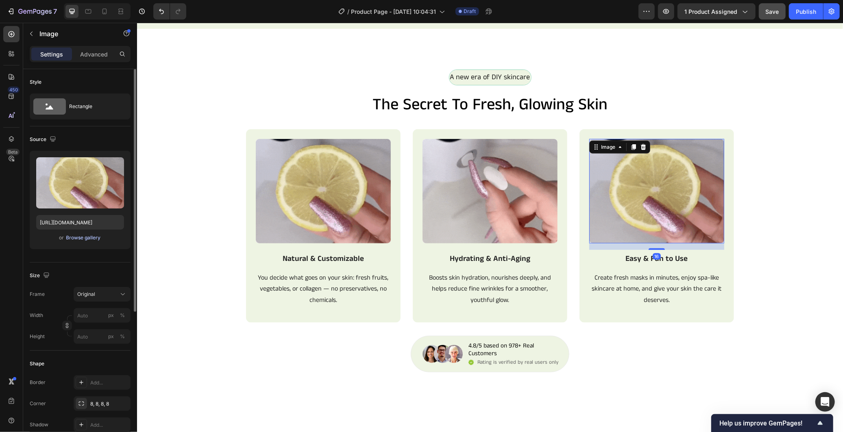
click at [87, 241] on div "Browse gallery" at bounding box center [83, 237] width 35 height 7
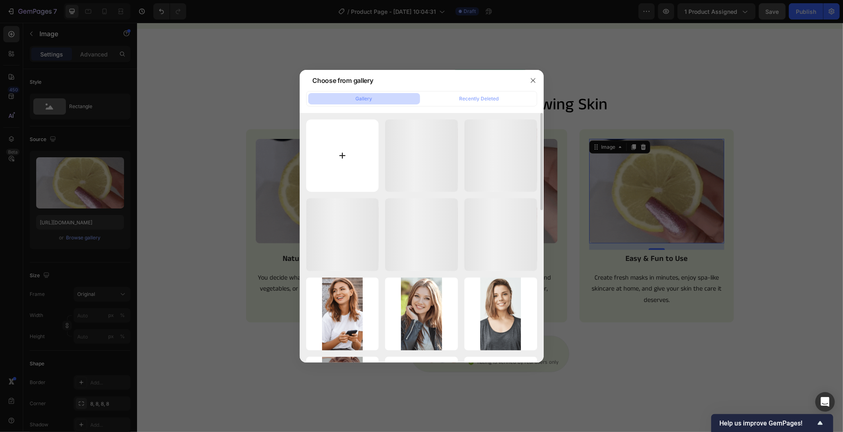
click at [361, 154] on input "file" at bounding box center [342, 156] width 73 height 73
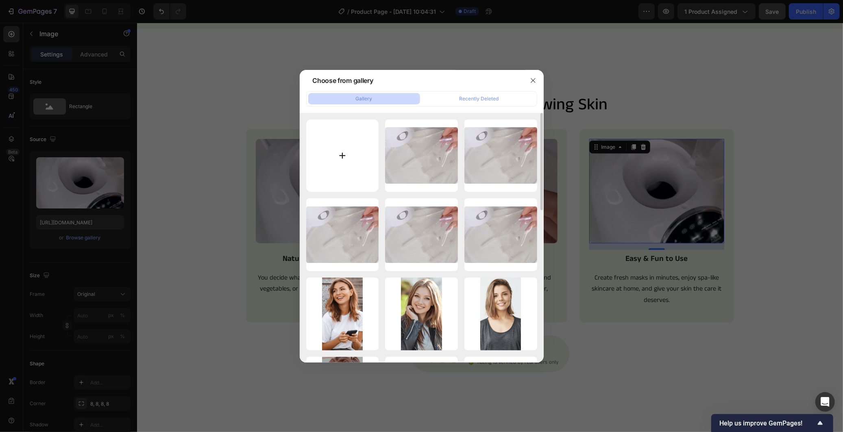
type input "C:\fakepath\Untitled_design_24.gif"
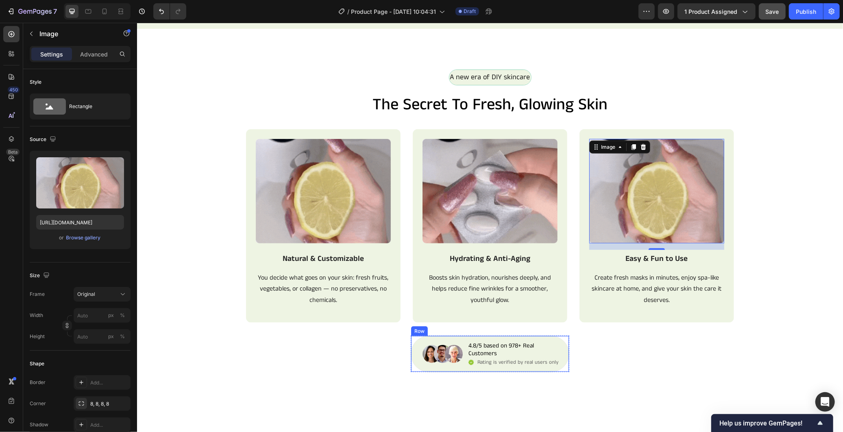
click at [485, 359] on div "Image 4.8/5 based on 978+ Real Customers Text Block Icon Rating is verified by …" at bounding box center [489, 353] width 159 height 37
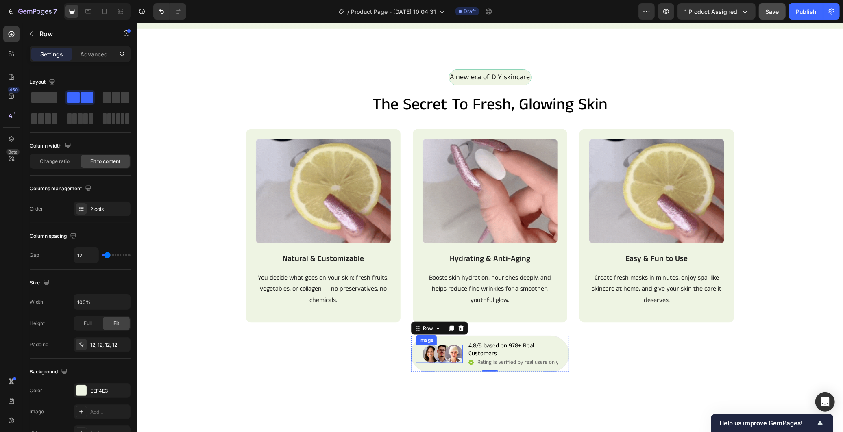
click at [423, 355] on img at bounding box center [442, 354] width 40 height 18
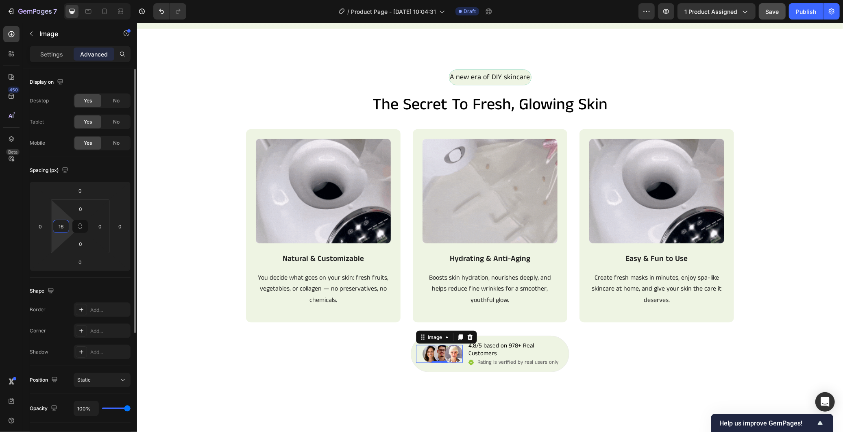
click at [62, 222] on input "16" at bounding box center [61, 226] width 12 height 12
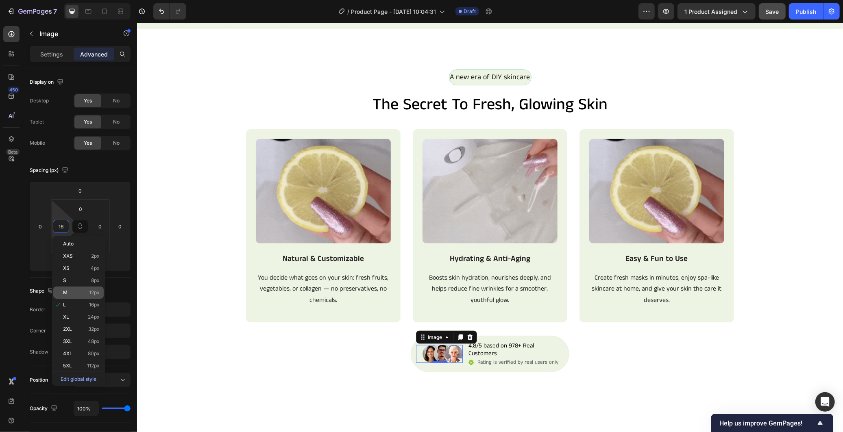
click at [86, 289] on div "M 12px" at bounding box center [78, 293] width 50 height 12
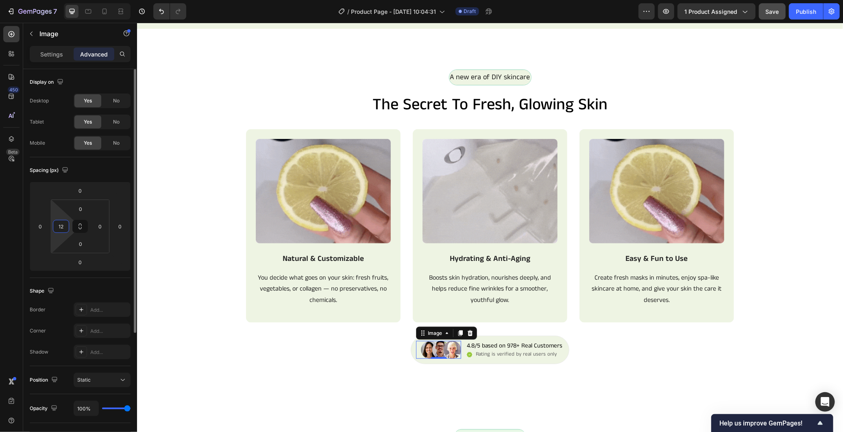
click at [63, 224] on input "12" at bounding box center [61, 226] width 12 height 12
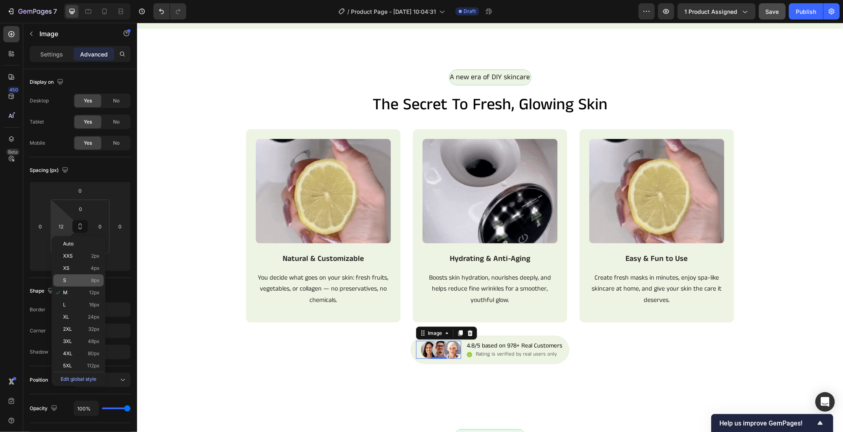
click at [78, 278] on p "S 8px" at bounding box center [81, 281] width 37 height 6
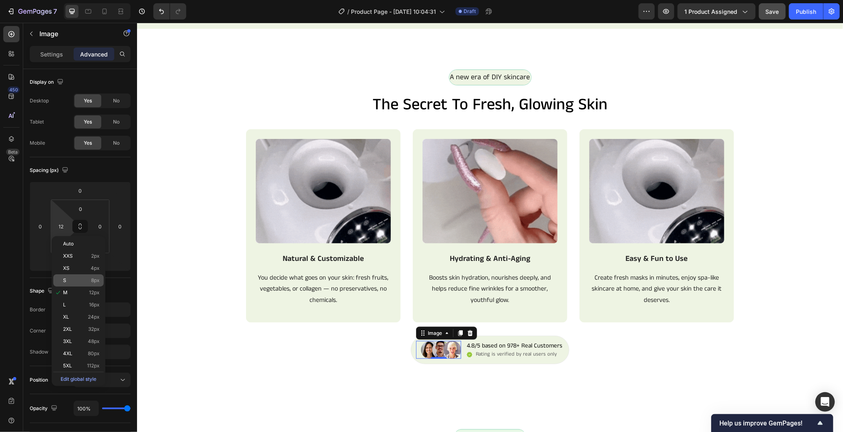
type input "8"
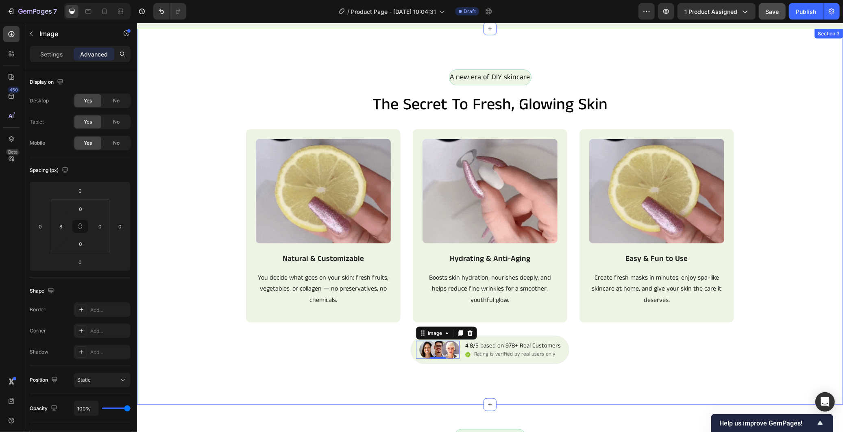
click at [238, 332] on div "Image Natural & Customizable Text Block You decide what goes on your skin: fres…" at bounding box center [490, 232] width 706 height 207
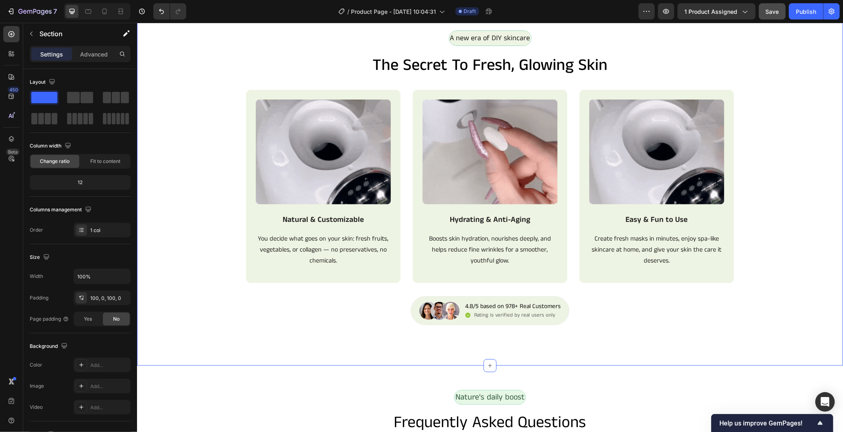
scroll to position [767, 0]
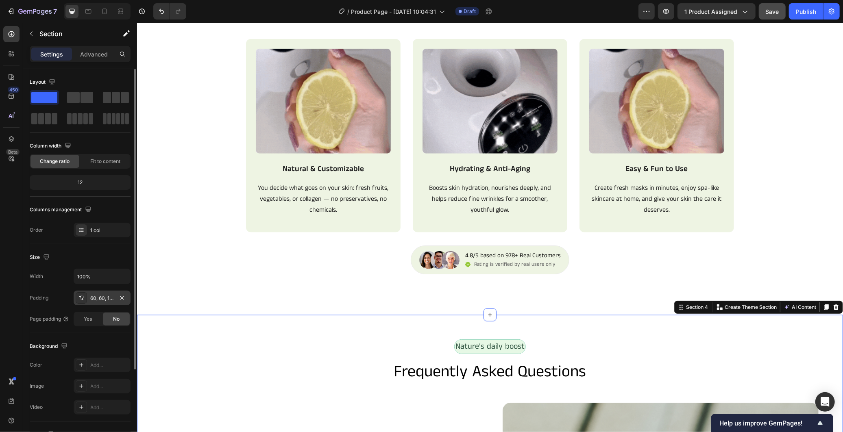
click at [106, 299] on div "60, 60, 112, 60" at bounding box center [102, 298] width 24 height 7
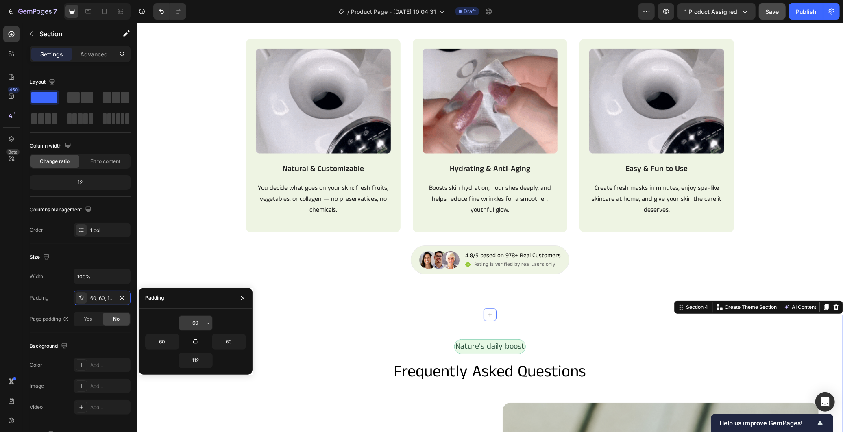
click at [189, 318] on input "60" at bounding box center [195, 323] width 33 height 15
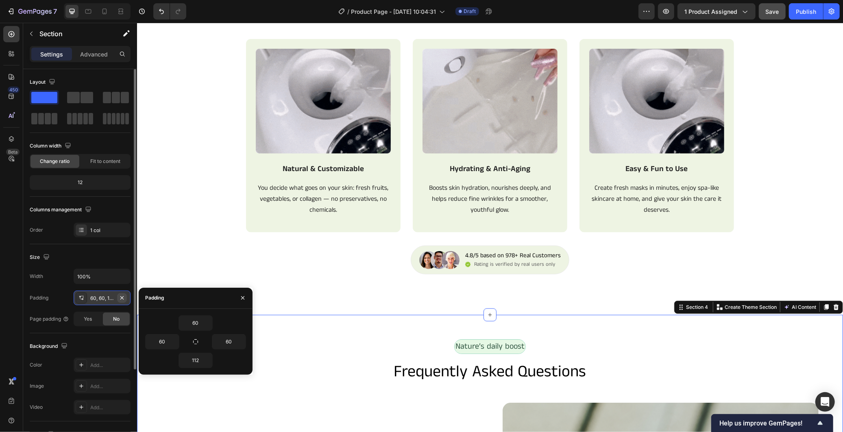
click at [120, 298] on icon "button" at bounding box center [122, 298] width 7 height 7
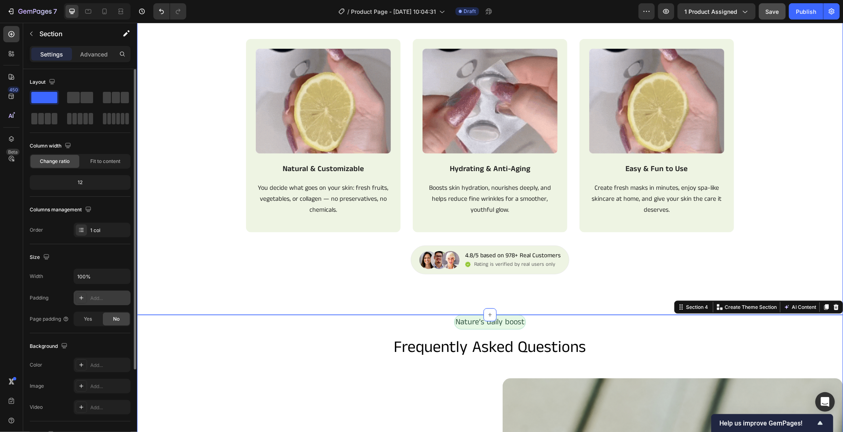
click at [193, 233] on div "Image Natural & Customizable Text Block You decide what goes on your skin: fres…" at bounding box center [490, 142] width 706 height 207
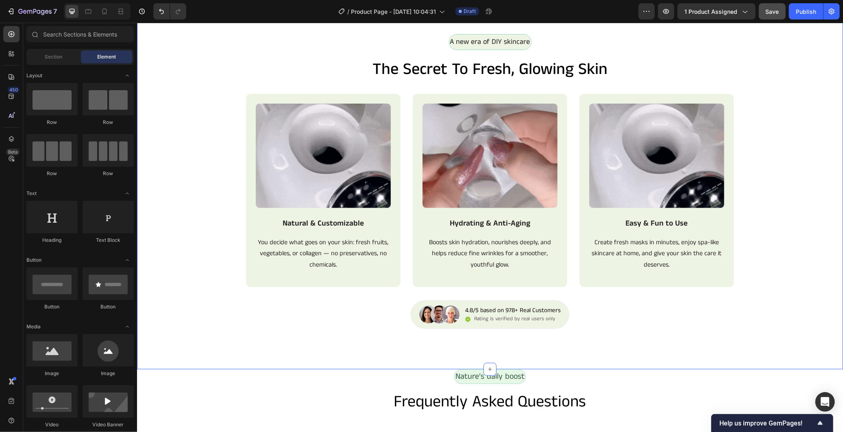
scroll to position [714, 0]
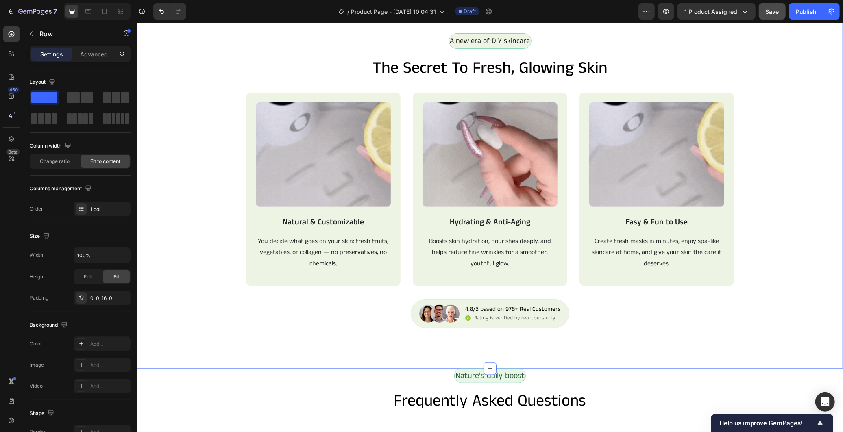
click at [633, 374] on div "Nature’s daily boost Text Block Row" at bounding box center [490, 378] width 706 height 21
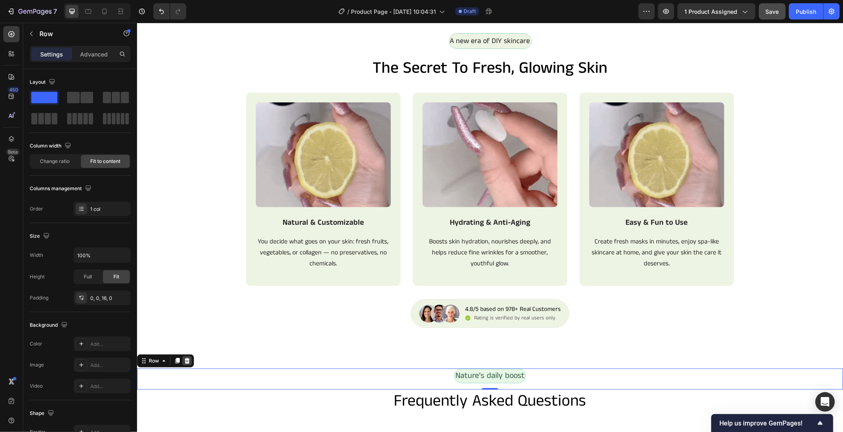
click at [185, 358] on icon at bounding box center [186, 360] width 7 height 7
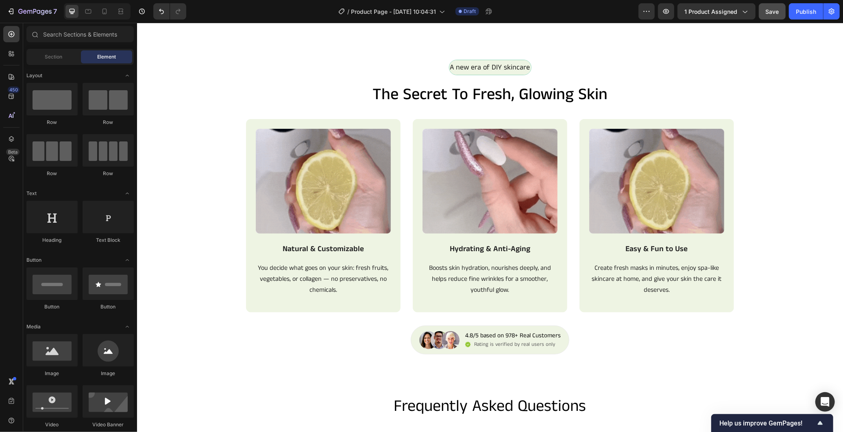
scroll to position [677, 0]
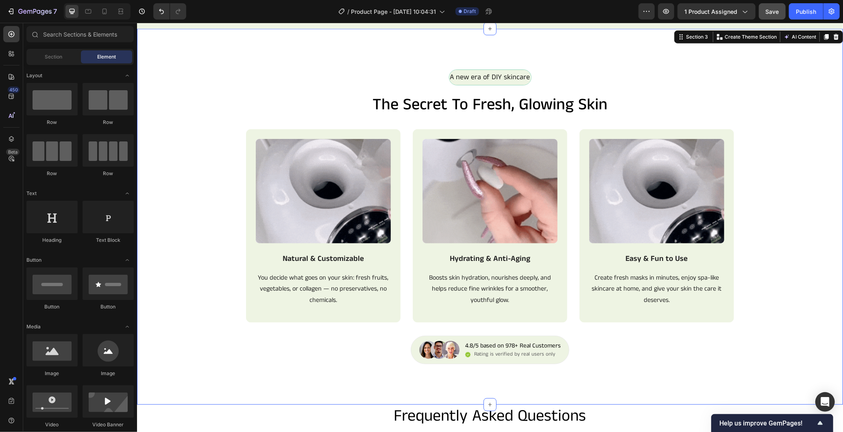
click at [789, 237] on div "Image Natural & Customizable Text Block You decide what goes on your skin: fres…" at bounding box center [490, 232] width 706 height 207
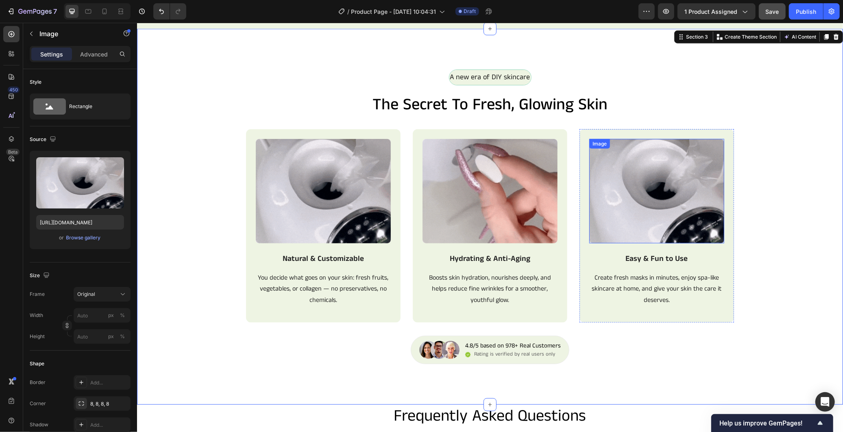
click at [635, 178] on img at bounding box center [656, 191] width 135 height 105
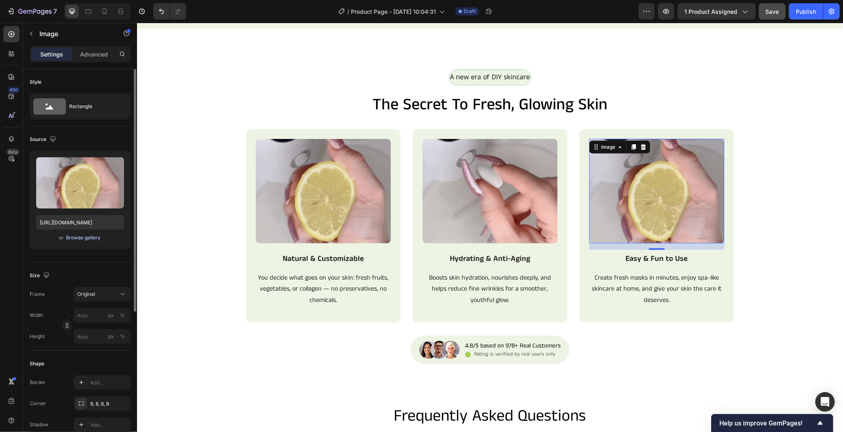
click at [90, 240] on div "Browse gallery" at bounding box center [83, 237] width 35 height 7
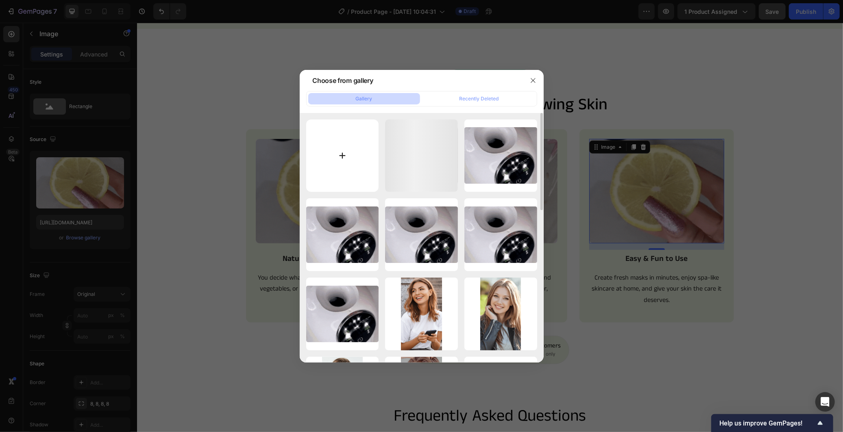
click at [342, 179] on input "file" at bounding box center [342, 156] width 73 height 73
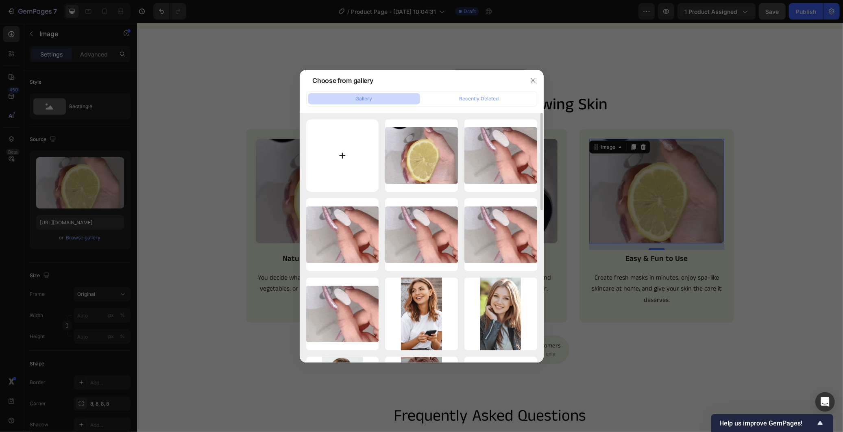
type input "C:\fakepath\Untitled_design_23.gif"
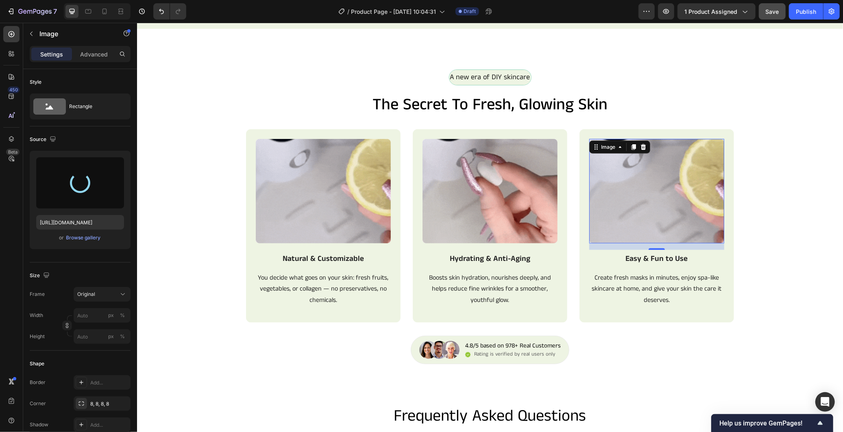
type input "[URL][DOMAIN_NAME]"
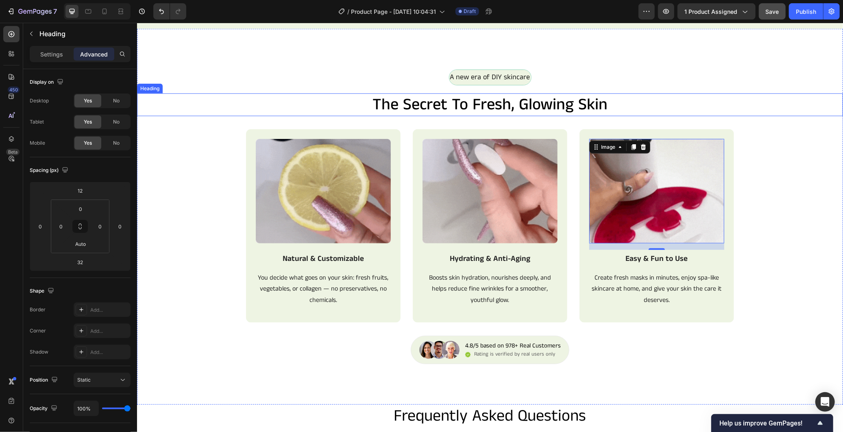
click at [739, 115] on h2 "the secret to fresh, glowing skin" at bounding box center [490, 104] width 706 height 23
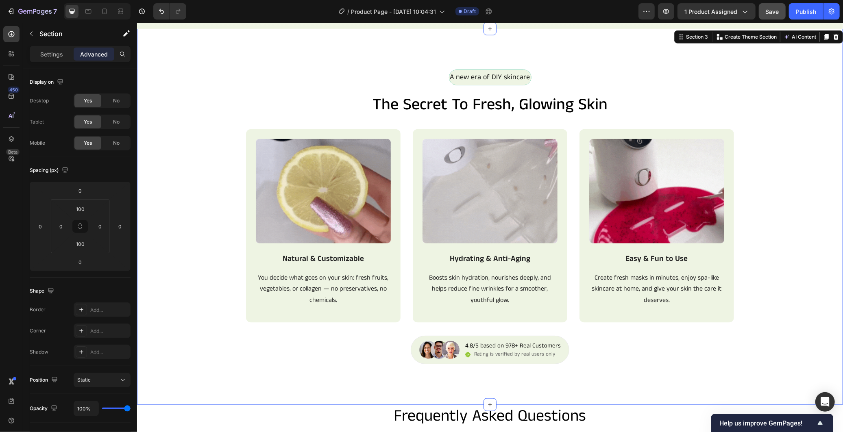
click at [198, 38] on div "A new era of DIY skincare Text Block Row the secret to fresh, glowing skin Head…" at bounding box center [490, 216] width 706 height 376
